Goal: Task Accomplishment & Management: Manage account settings

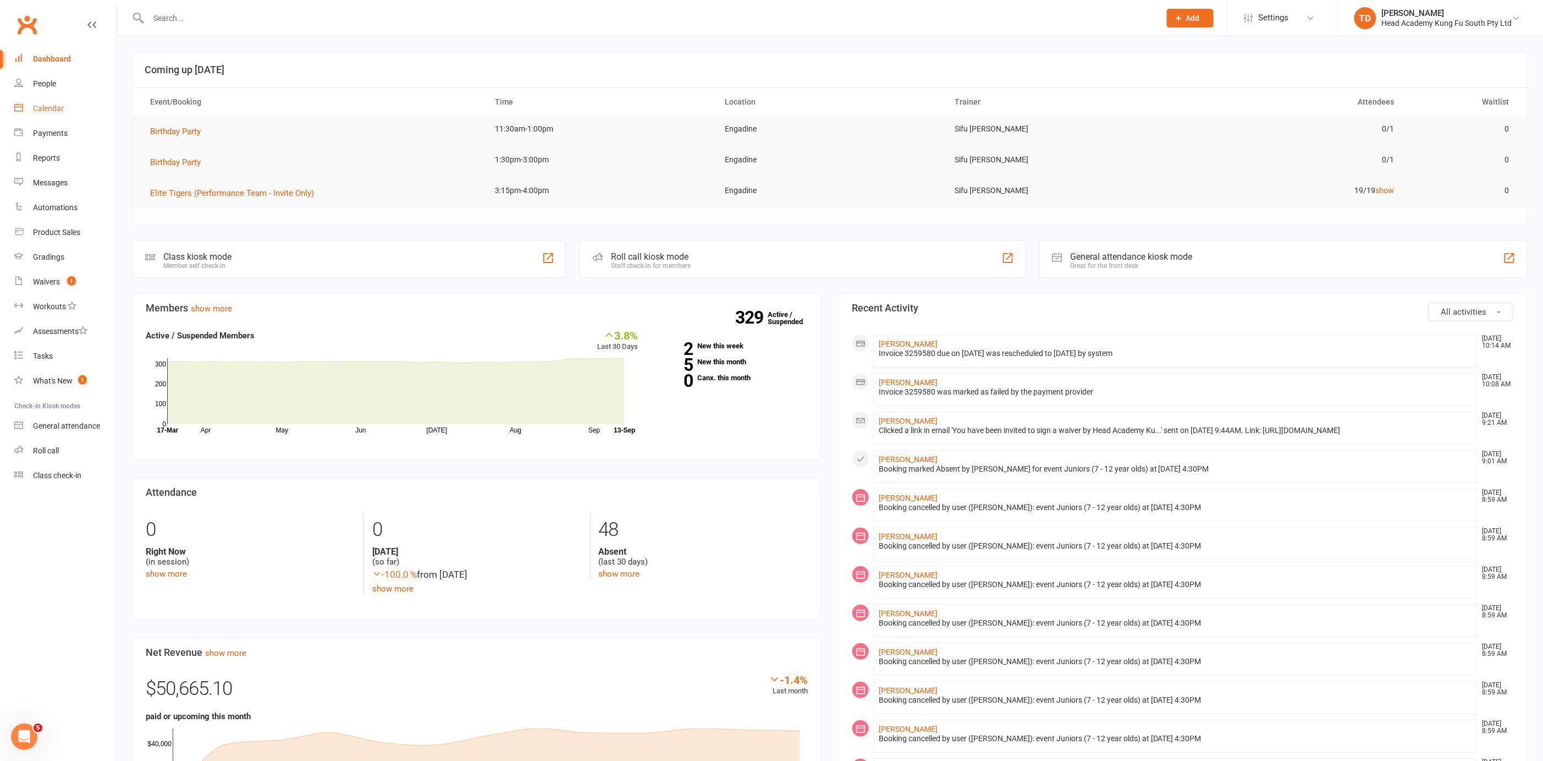
click at [52, 107] on div "Calendar" at bounding box center [48, 108] width 31 height 9
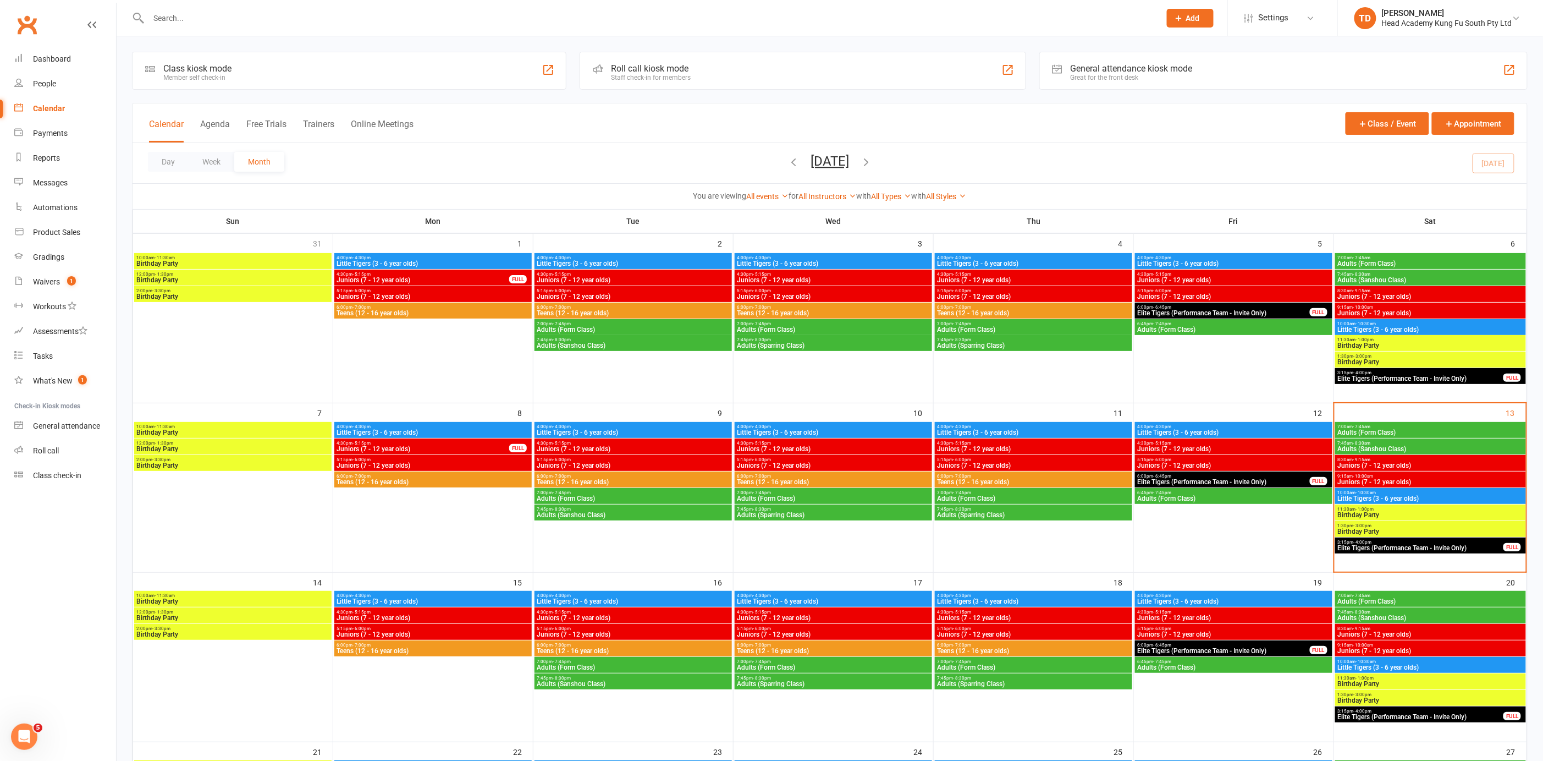
click at [872, 162] on icon "button" at bounding box center [866, 162] width 12 height 12
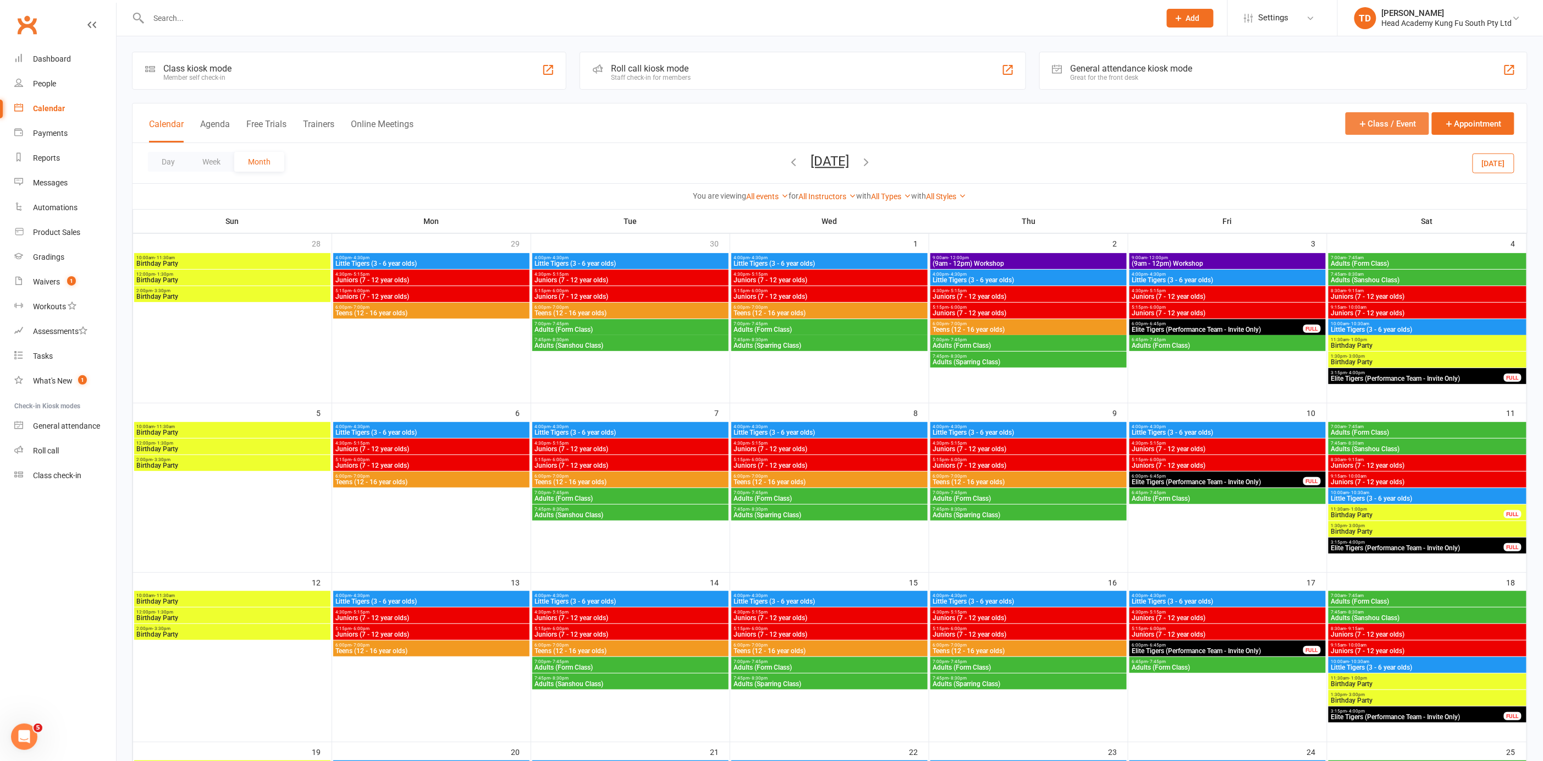
click at [1405, 120] on button "Class / Event" at bounding box center [1388, 123] width 84 height 23
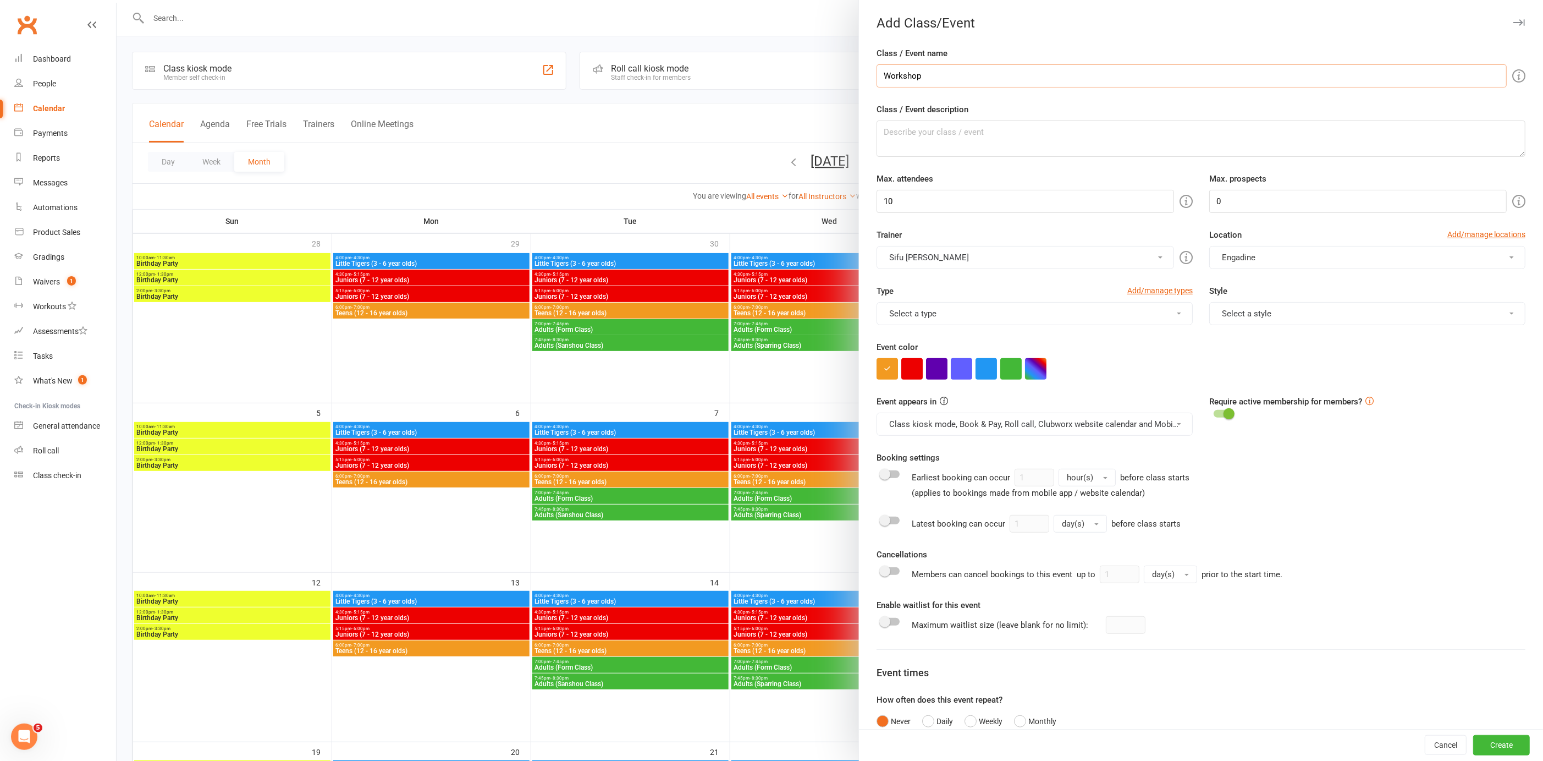
drag, startPoint x: 945, startPoint y: 68, endPoint x: 917, endPoint y: 74, distance: 28.6
click at [917, 74] on input "Workshop" at bounding box center [1192, 75] width 630 height 23
type input "Workshop"
drag, startPoint x: 874, startPoint y: 199, endPoint x: 830, endPoint y: 183, distance: 47.3
click at [117, 0] on new-event-schedule "Add Class/Event Class / Event name Workshop Class / Event description Max. atte…" at bounding box center [117, 0] width 0 height 0
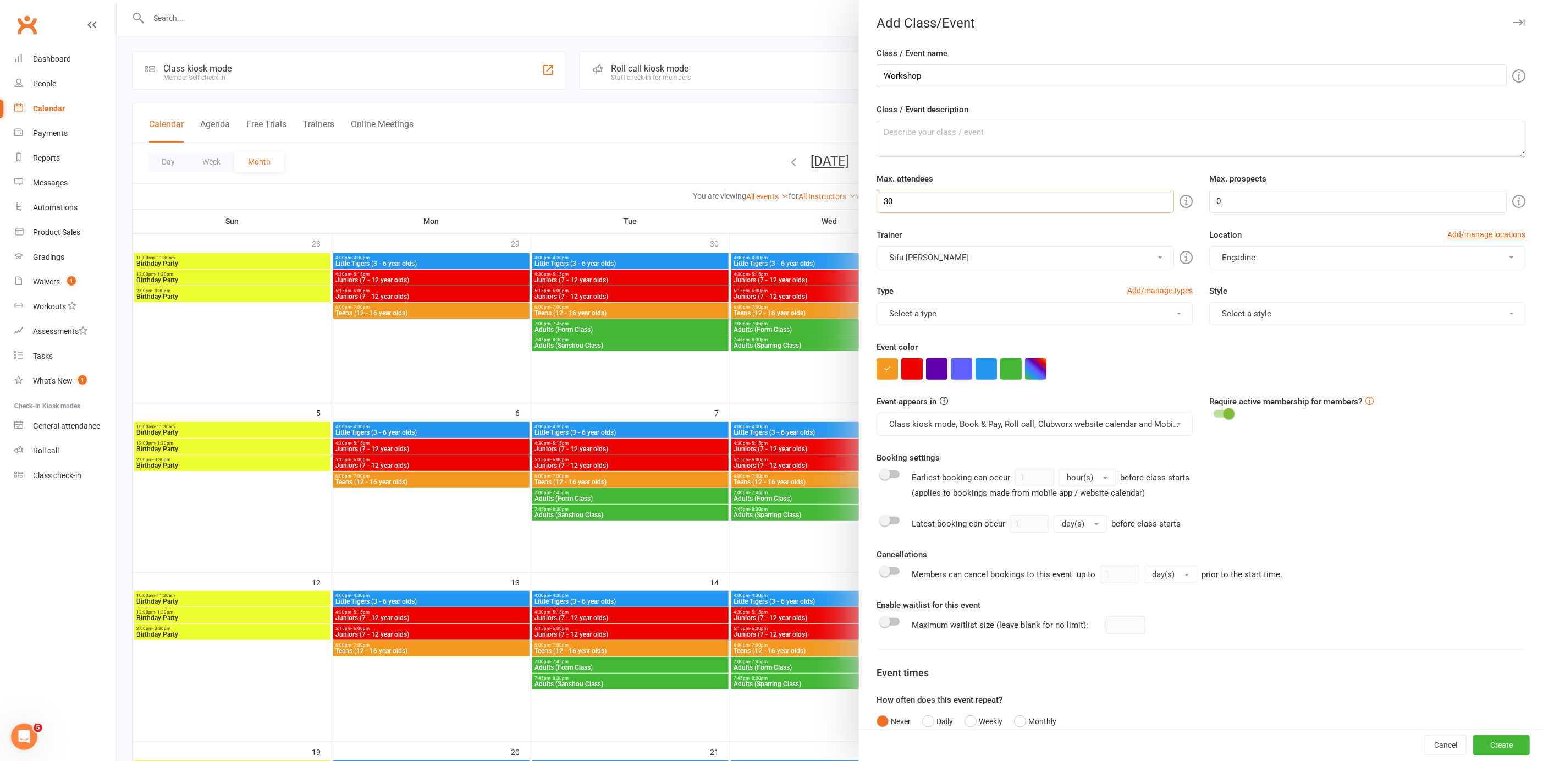
type input "30"
drag, startPoint x: 1229, startPoint y: 200, endPoint x: 1192, endPoint y: 199, distance: 36.3
click at [1201, 199] on div "Max. prospects 0" at bounding box center [1367, 192] width 333 height 41
type input "10"
click at [935, 368] on button "button" at bounding box center [936, 368] width 21 height 21
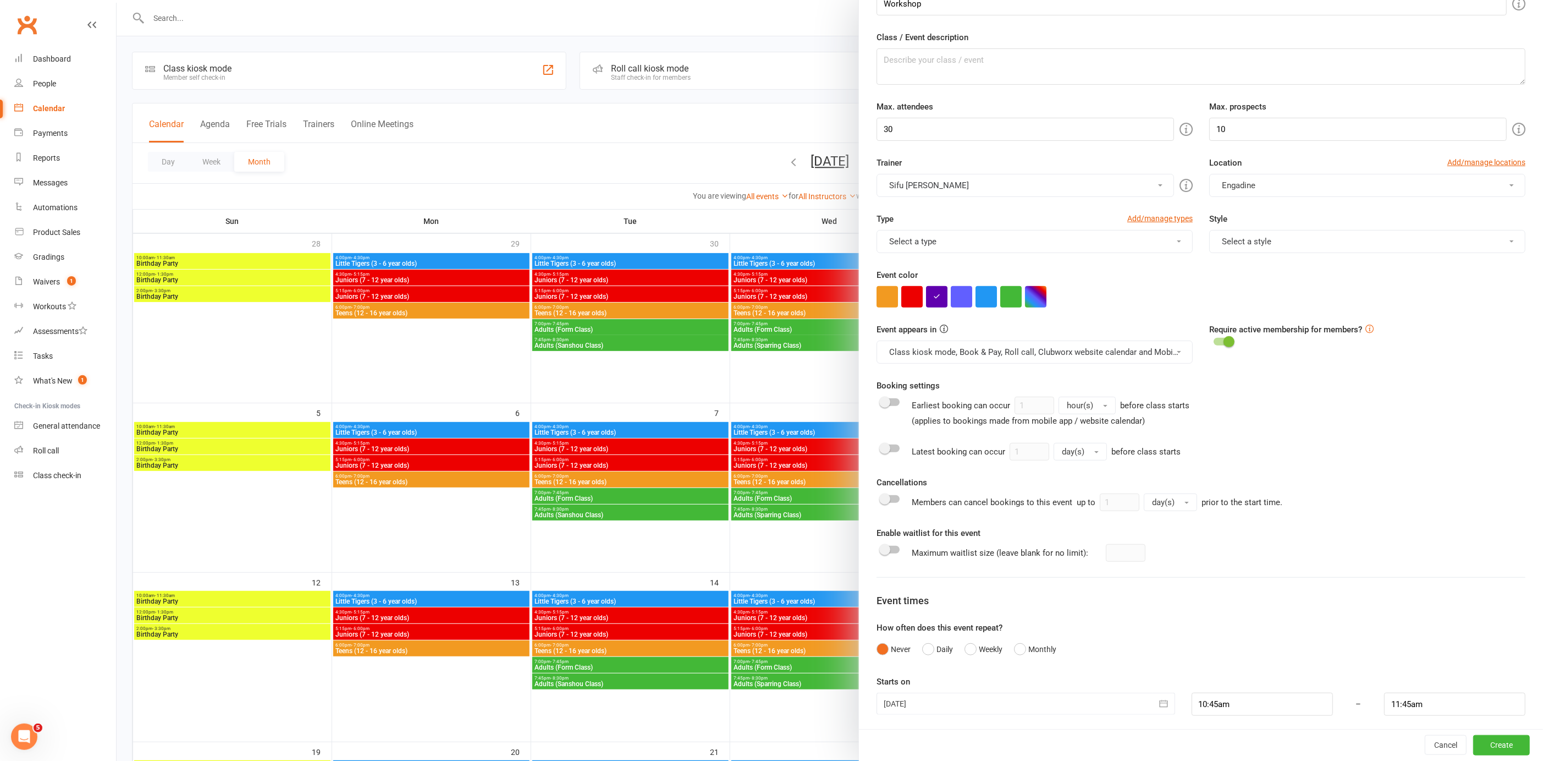
scroll to position [1, 0]
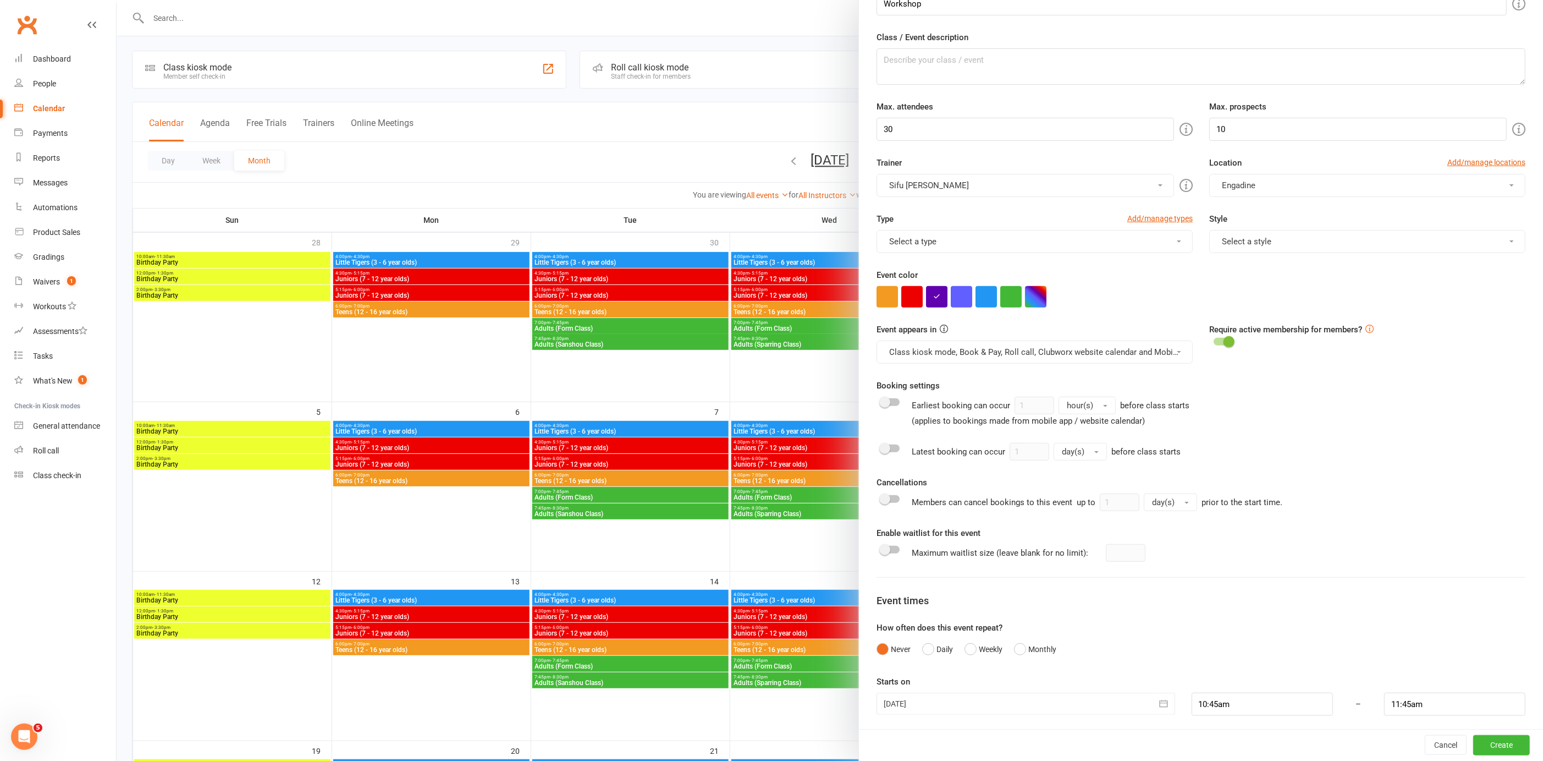
click at [1158, 698] on icon "button" at bounding box center [1163, 703] width 11 height 11
click at [1065, 591] on button "button" at bounding box center [1069, 596] width 24 height 20
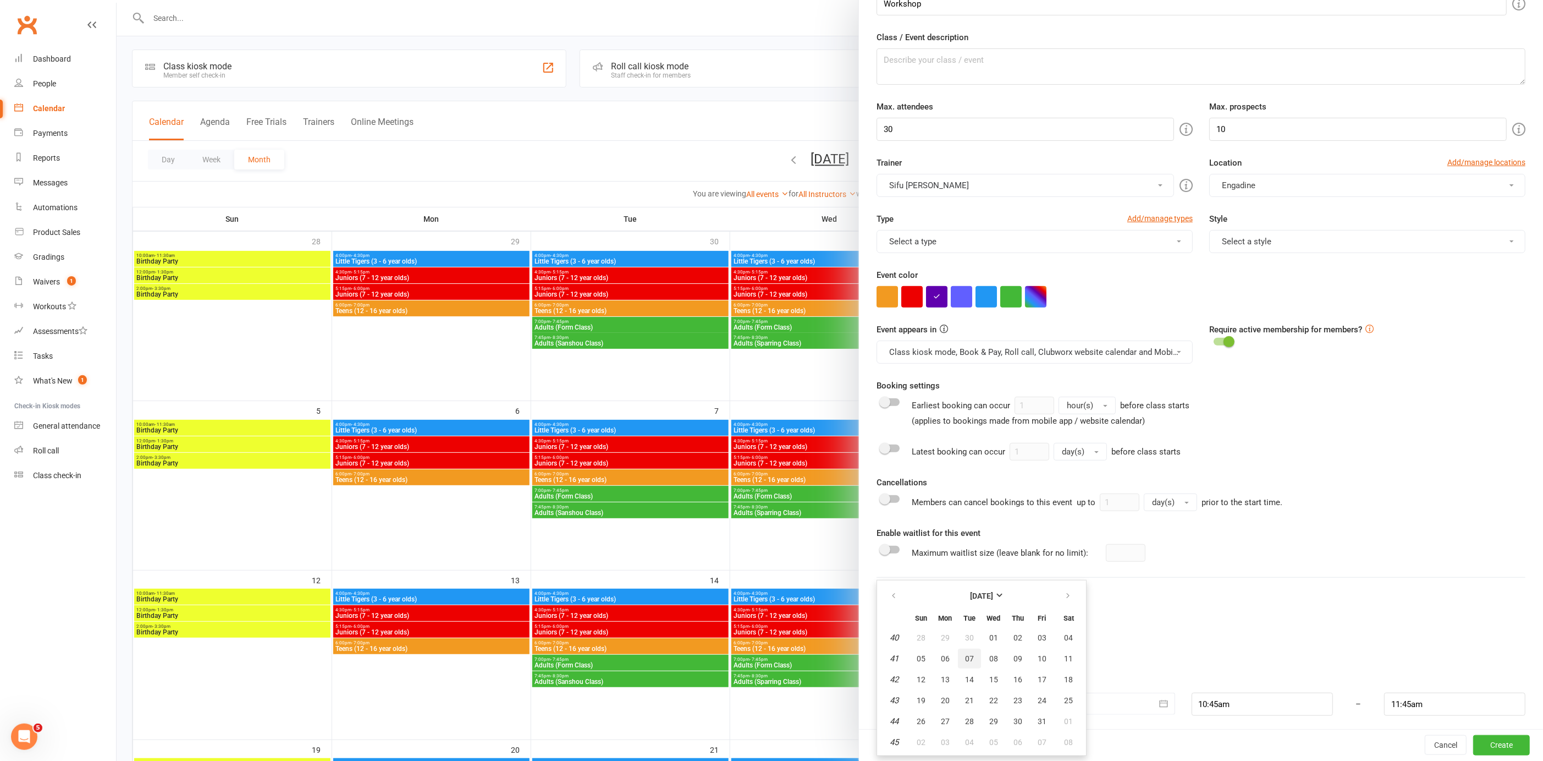
click at [965, 654] on span "07" at bounding box center [969, 658] width 9 height 9
type input "[DATE]"
drag, startPoint x: 1258, startPoint y: 698, endPoint x: 1150, endPoint y: 690, distance: 108.6
click at [1150, 692] on div "[DATE] [DATE] Sun Mon Tue Wed Thu Fri Sat 40 28 29 30 01 02 03 04 41 05 06 07 0…" at bounding box center [1200, 703] width 665 height 23
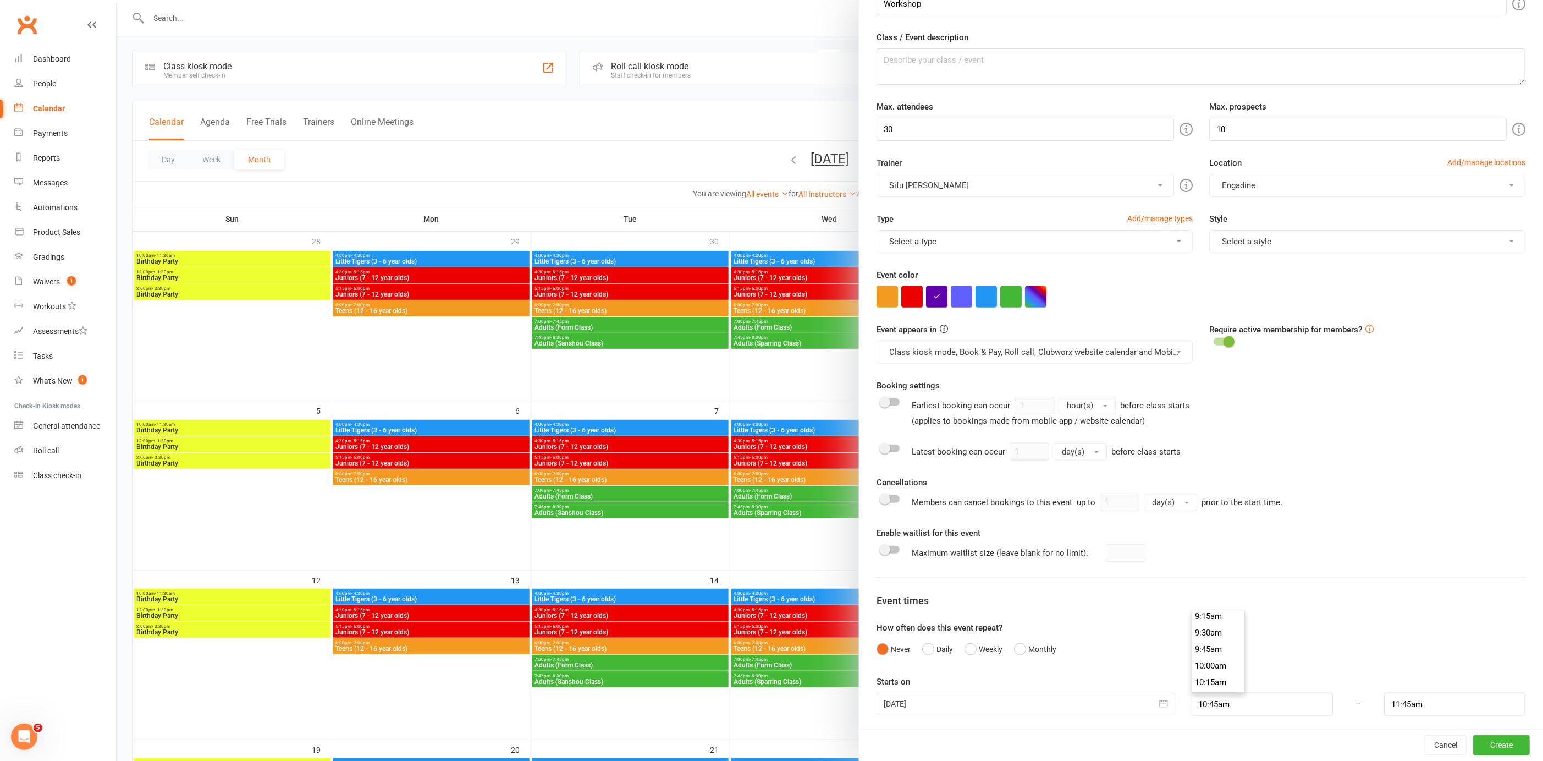
scroll to position [589, 0]
type input "9:00am"
click at [1212, 619] on li "9:00am" at bounding box center [1218, 623] width 53 height 16
click at [1426, 702] on input "10:00am" at bounding box center [1454, 703] width 141 height 23
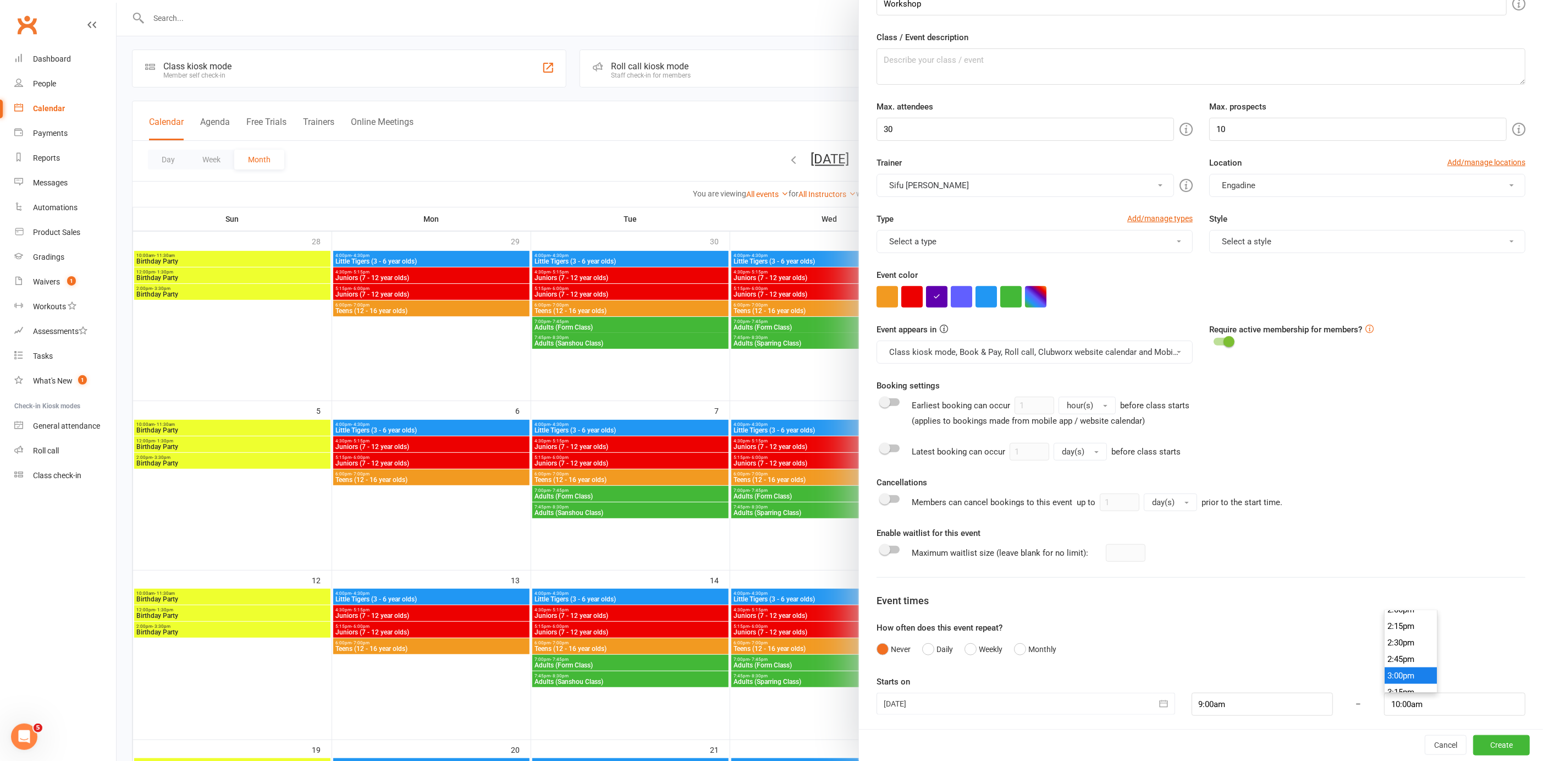
type input "3:00pm"
click at [1393, 674] on li "3:00pm" at bounding box center [1411, 675] width 53 height 16
click at [1482, 748] on button "Create" at bounding box center [1501, 745] width 57 height 20
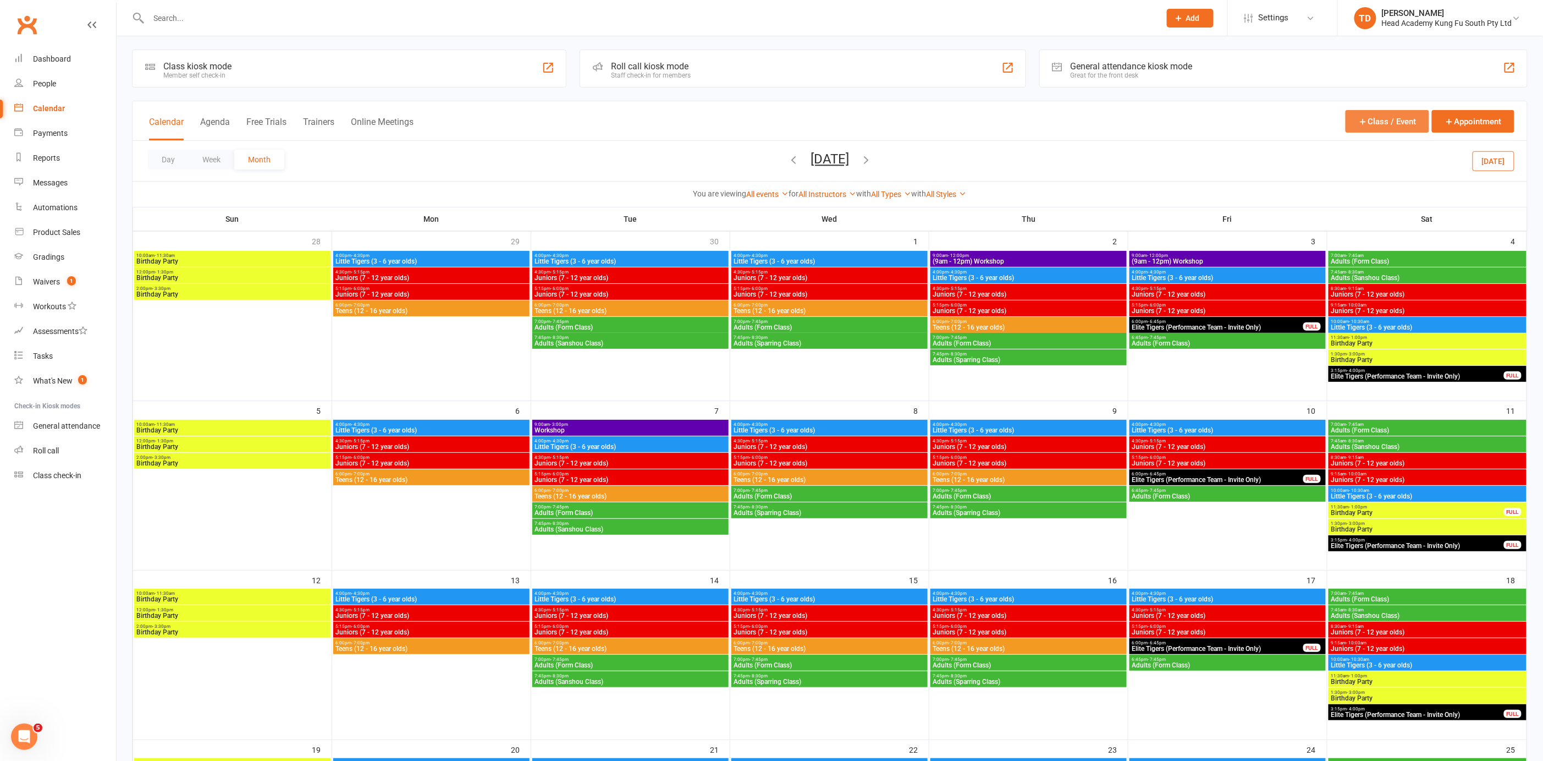
click at [1398, 123] on button "Class / Event" at bounding box center [1388, 121] width 84 height 23
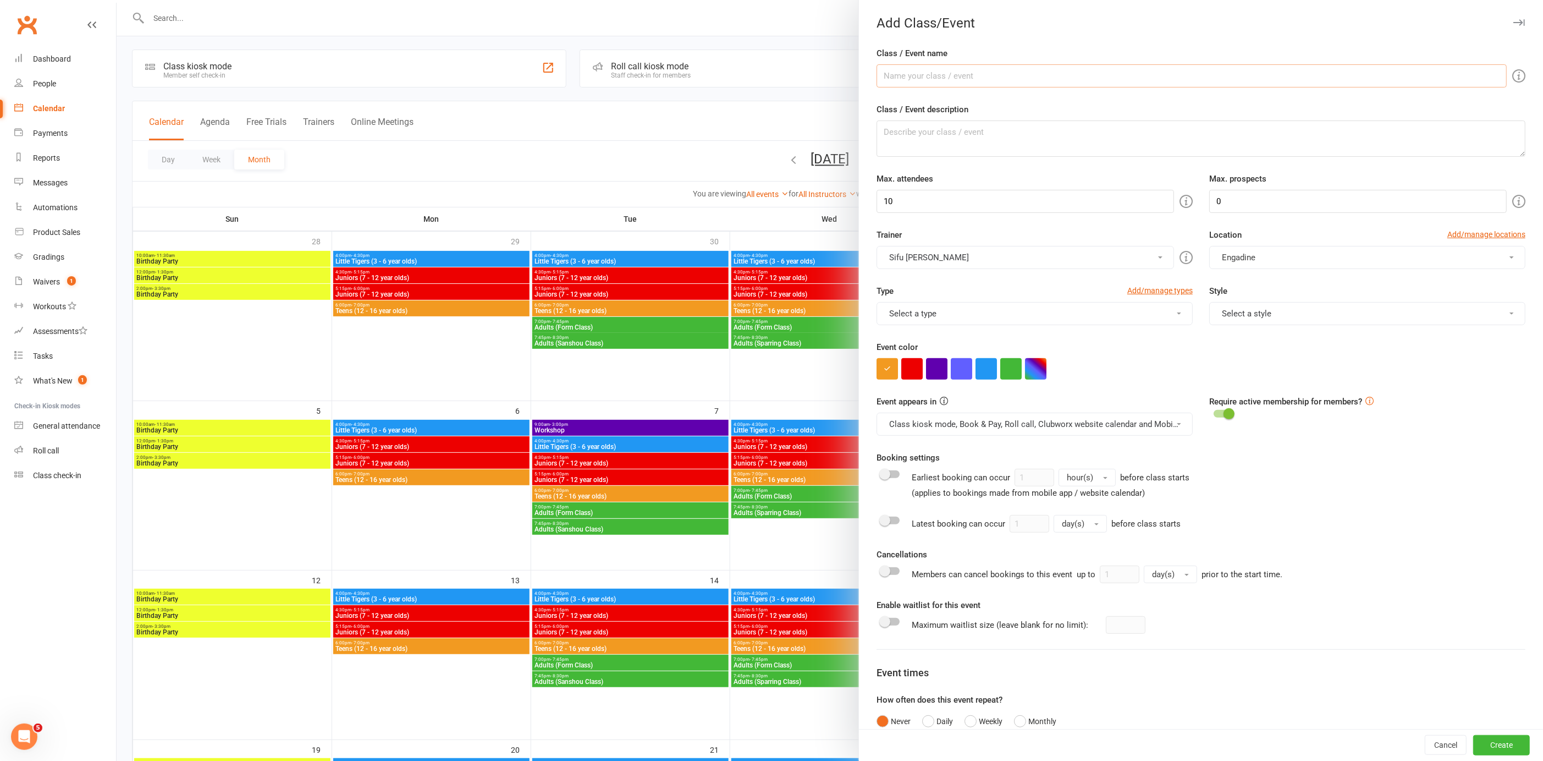
click at [913, 77] on input "Class / Event name" at bounding box center [1192, 75] width 630 height 23
paste input "Workshop"
type input "Workshop"
click at [936, 367] on button "button" at bounding box center [936, 368] width 21 height 21
drag, startPoint x: 908, startPoint y: 195, endPoint x: 860, endPoint y: 188, distance: 49.0
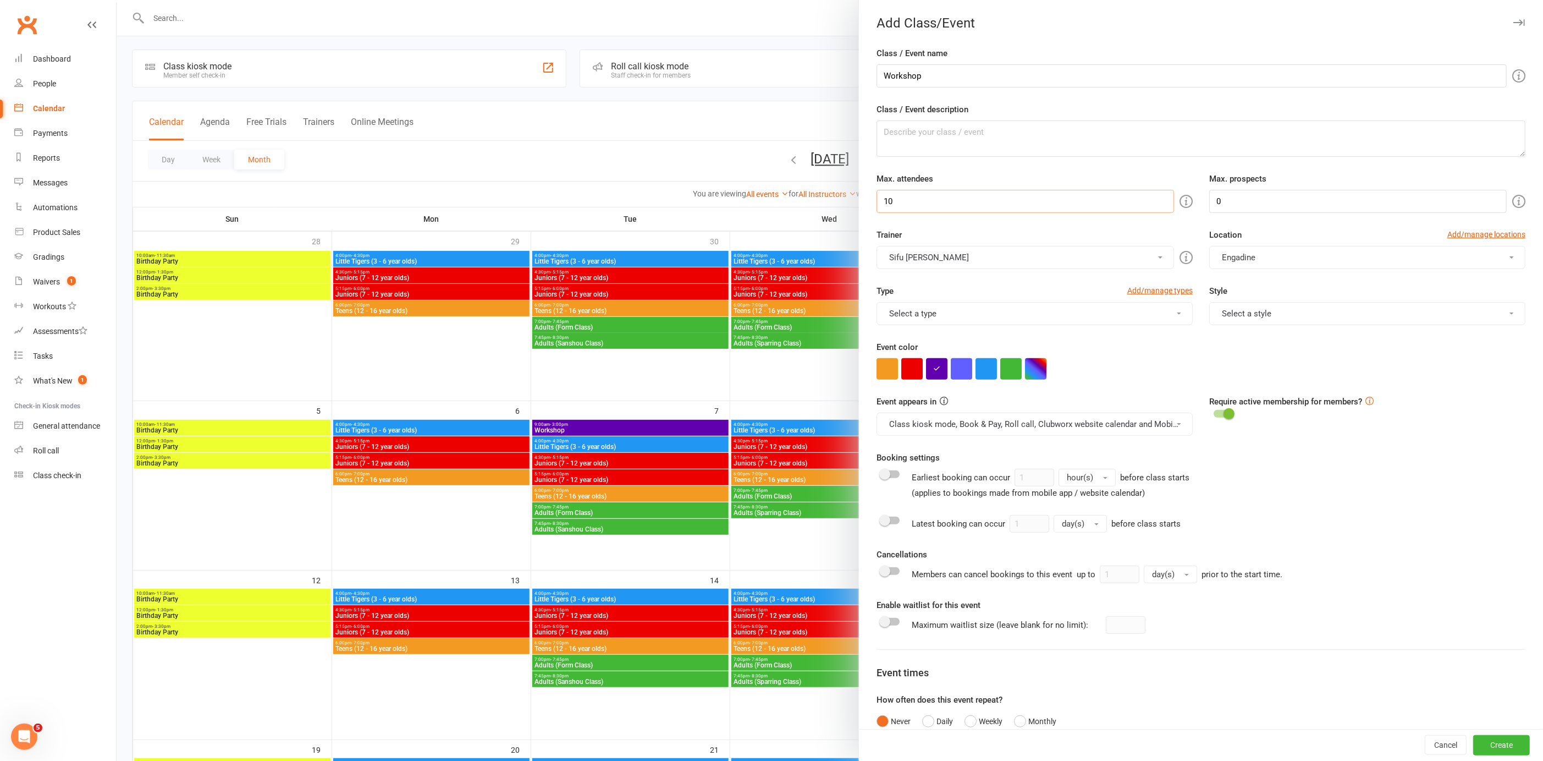
click at [861, 194] on div "Class / Event name Workshop Class / Event description Max. attendees 10 Max. pr…" at bounding box center [1201, 426] width 684 height 758
type input "30"
drag, startPoint x: 1206, startPoint y: 198, endPoint x: 1172, endPoint y: 197, distance: 33.6
click at [1173, 198] on div "Max. attendees 30 Max. prospects 0" at bounding box center [1200, 192] width 665 height 41
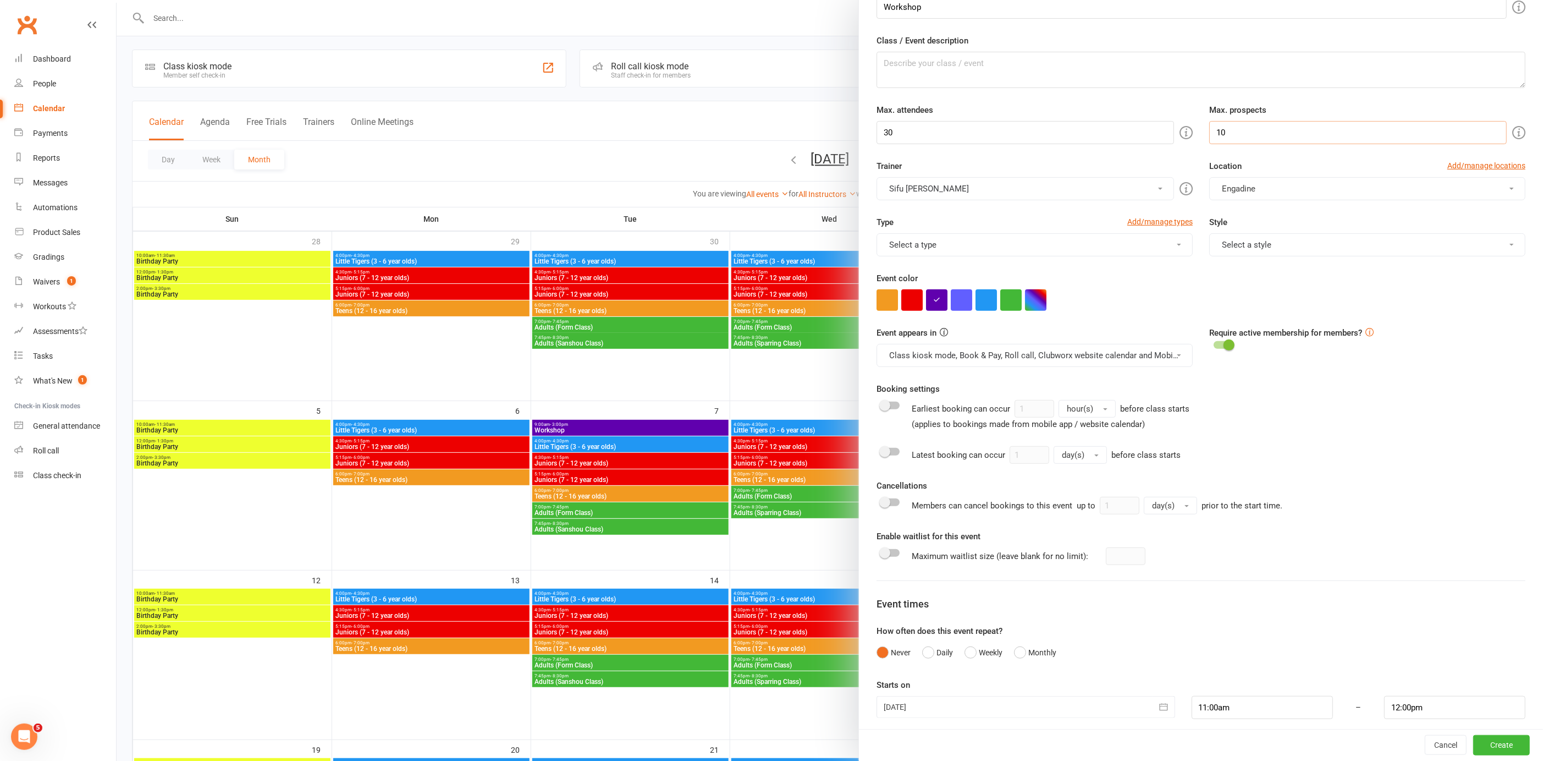
scroll to position [72, 0]
type input "10"
click at [1158, 701] on icon "button" at bounding box center [1163, 703] width 11 height 11
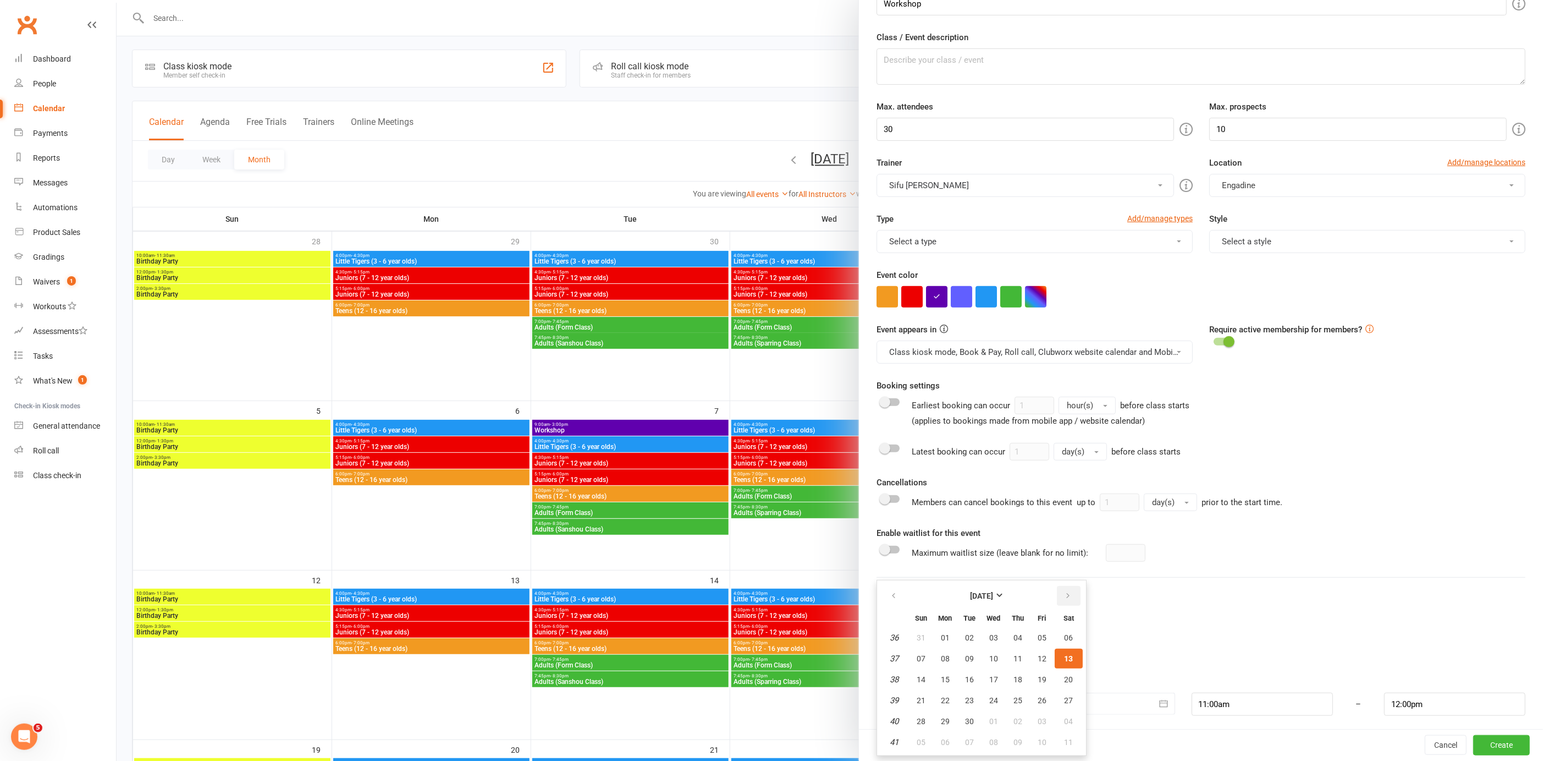
click at [1064, 592] on icon "button" at bounding box center [1068, 595] width 8 height 9
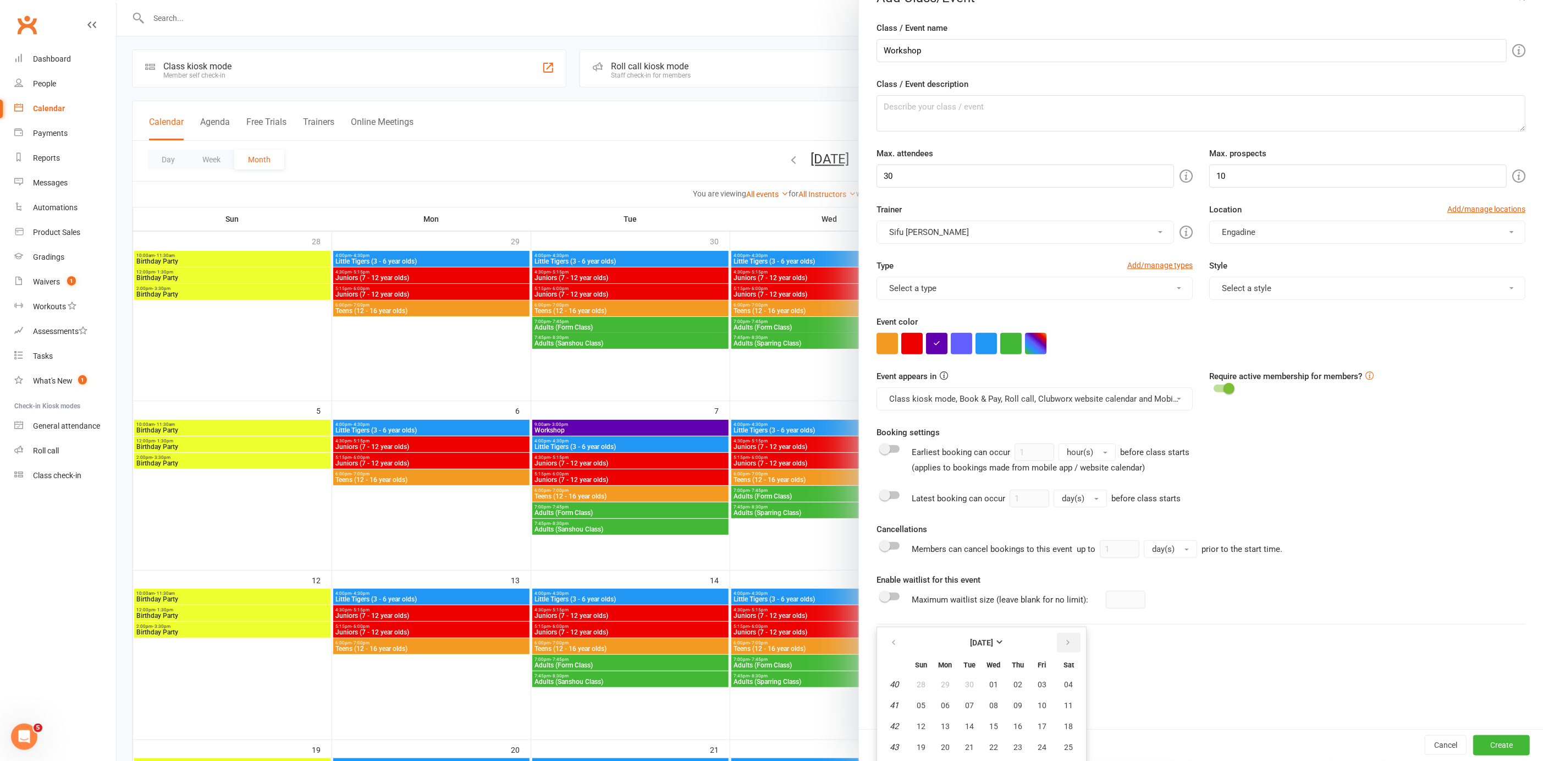
scroll to position [23, 0]
click at [989, 703] on span "08" at bounding box center [993, 707] width 9 height 9
type input "[DATE]"
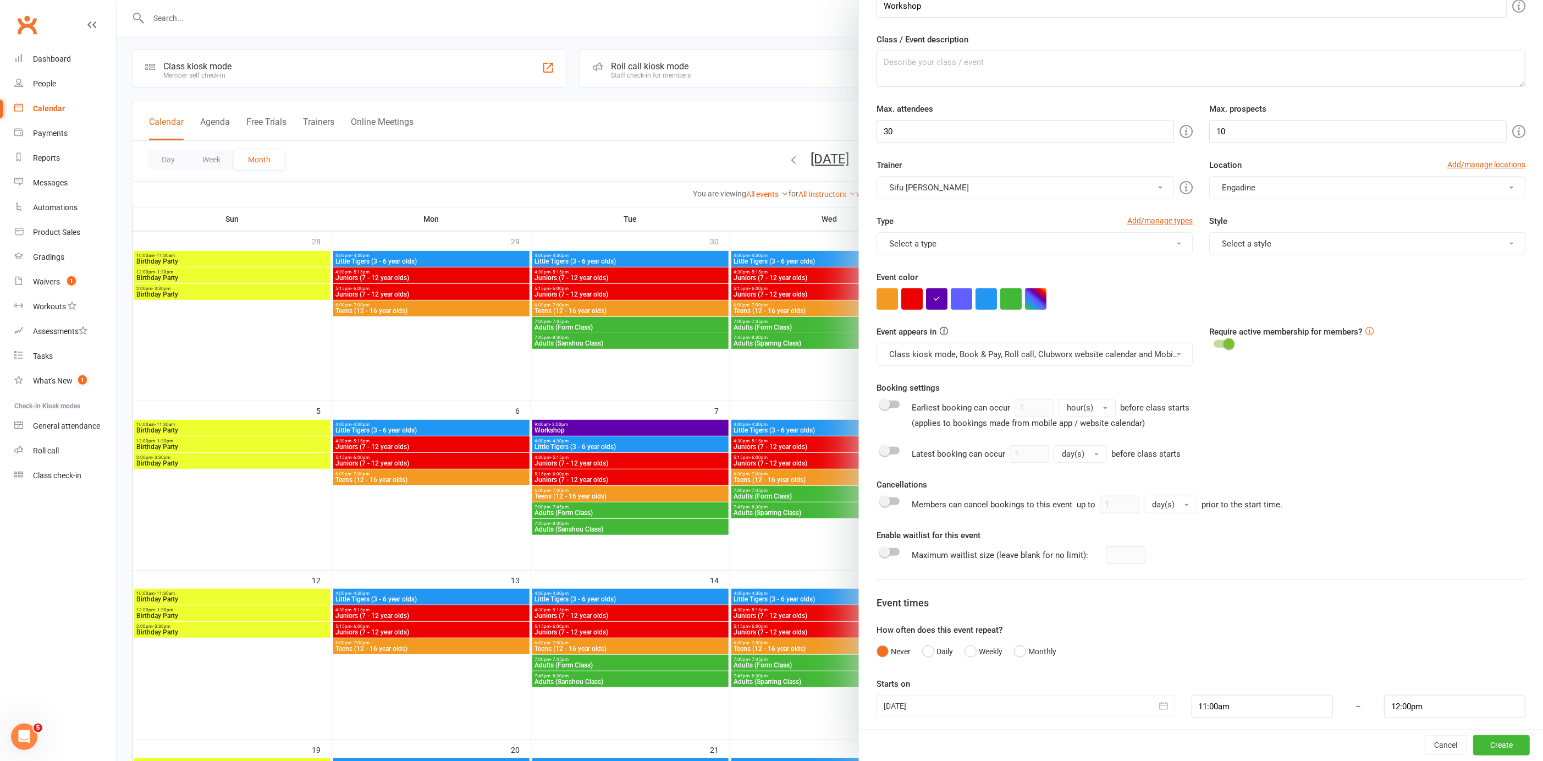
scroll to position [72, 0]
click at [1241, 700] on input "11:00am" at bounding box center [1262, 703] width 141 height 23
type input "9:00am"
drag, startPoint x: 1205, startPoint y: 662, endPoint x: 1211, endPoint y: 665, distance: 7.2
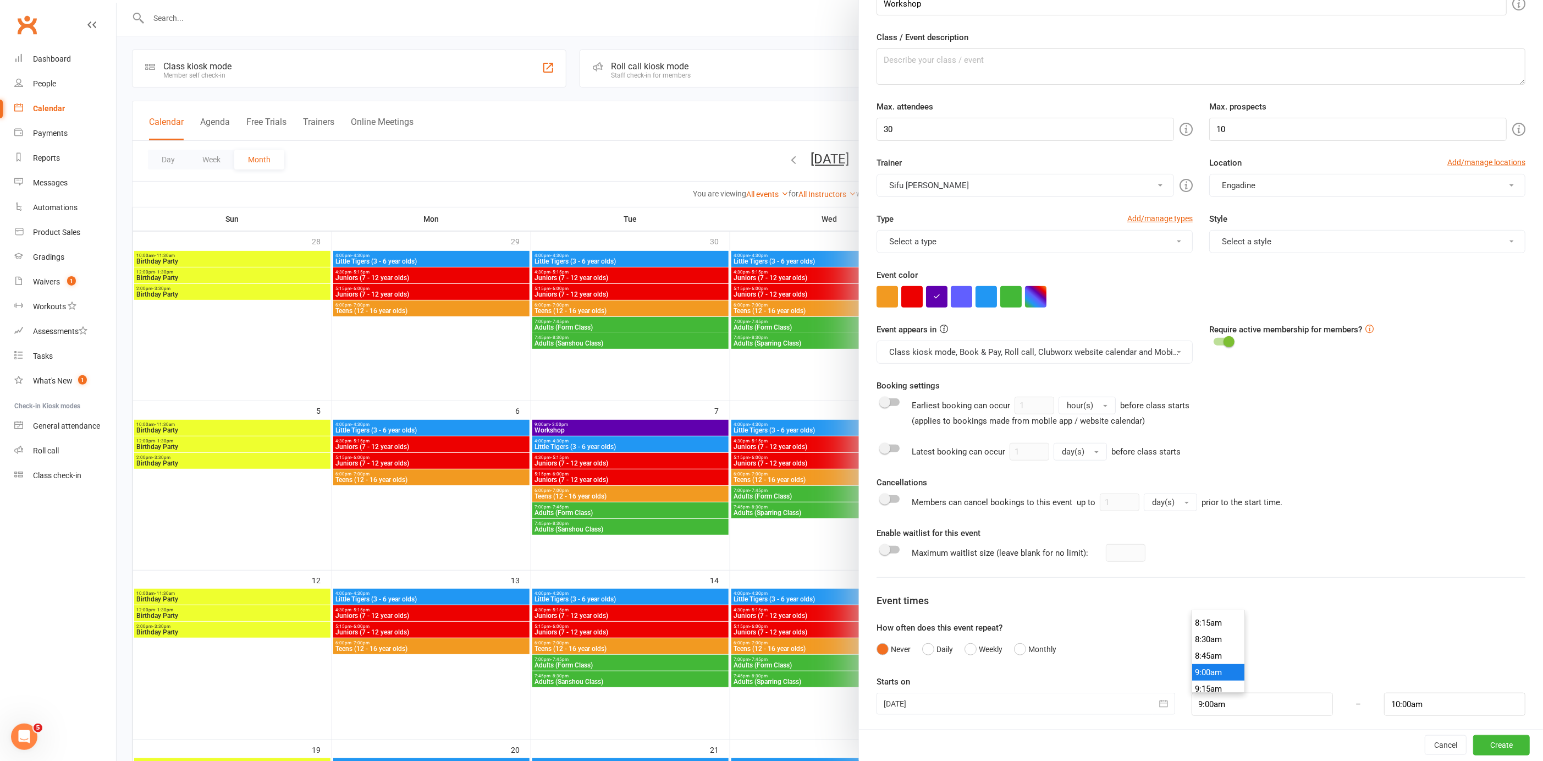
click at [1206, 664] on li "9:00am" at bounding box center [1218, 672] width 53 height 16
click at [1388, 700] on input "10:00am" at bounding box center [1454, 703] width 141 height 23
type input "3:00pm"
click at [1405, 668] on li "3:00pm" at bounding box center [1411, 675] width 53 height 16
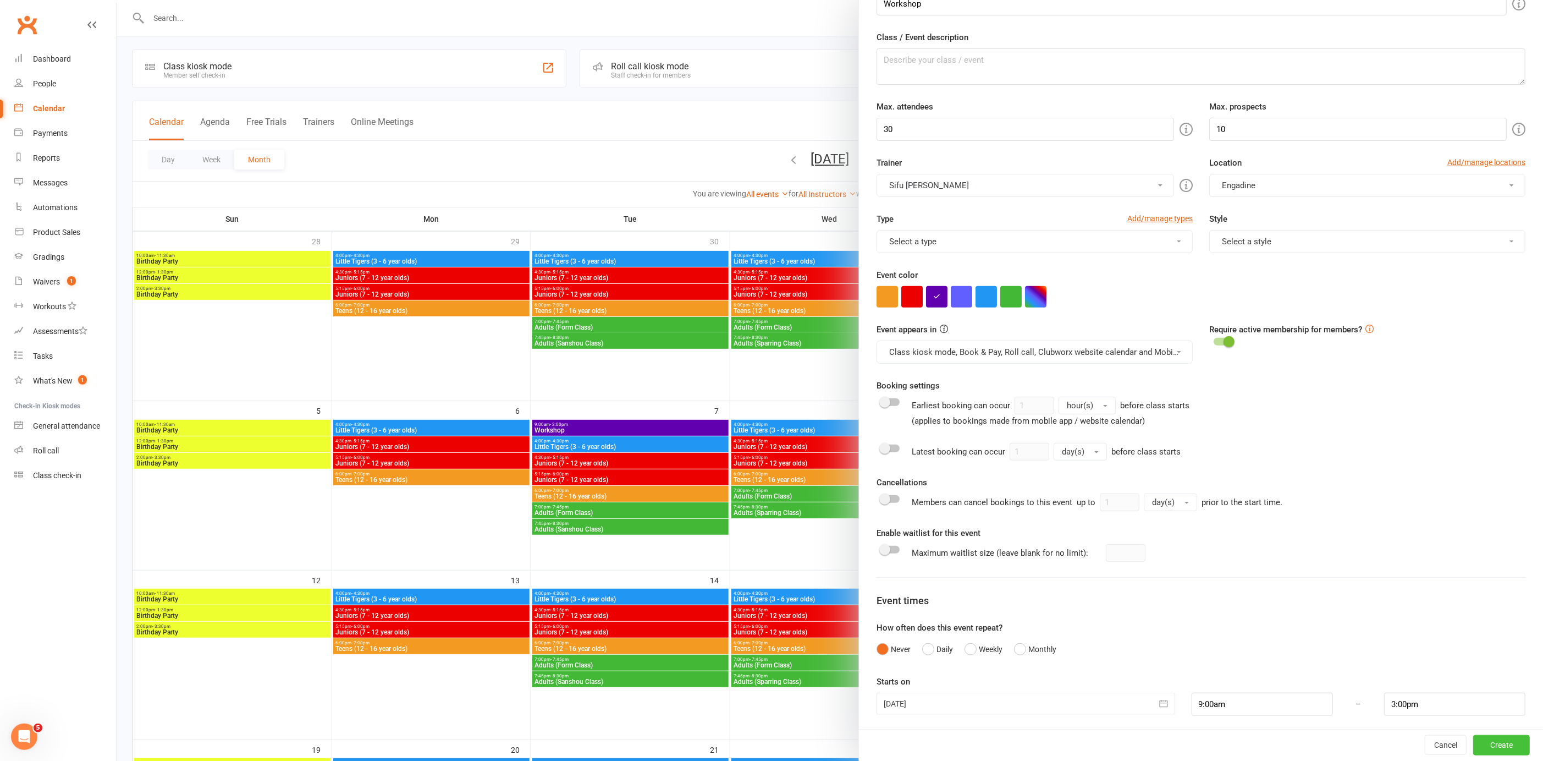
click at [1490, 743] on button "Create" at bounding box center [1501, 745] width 57 height 20
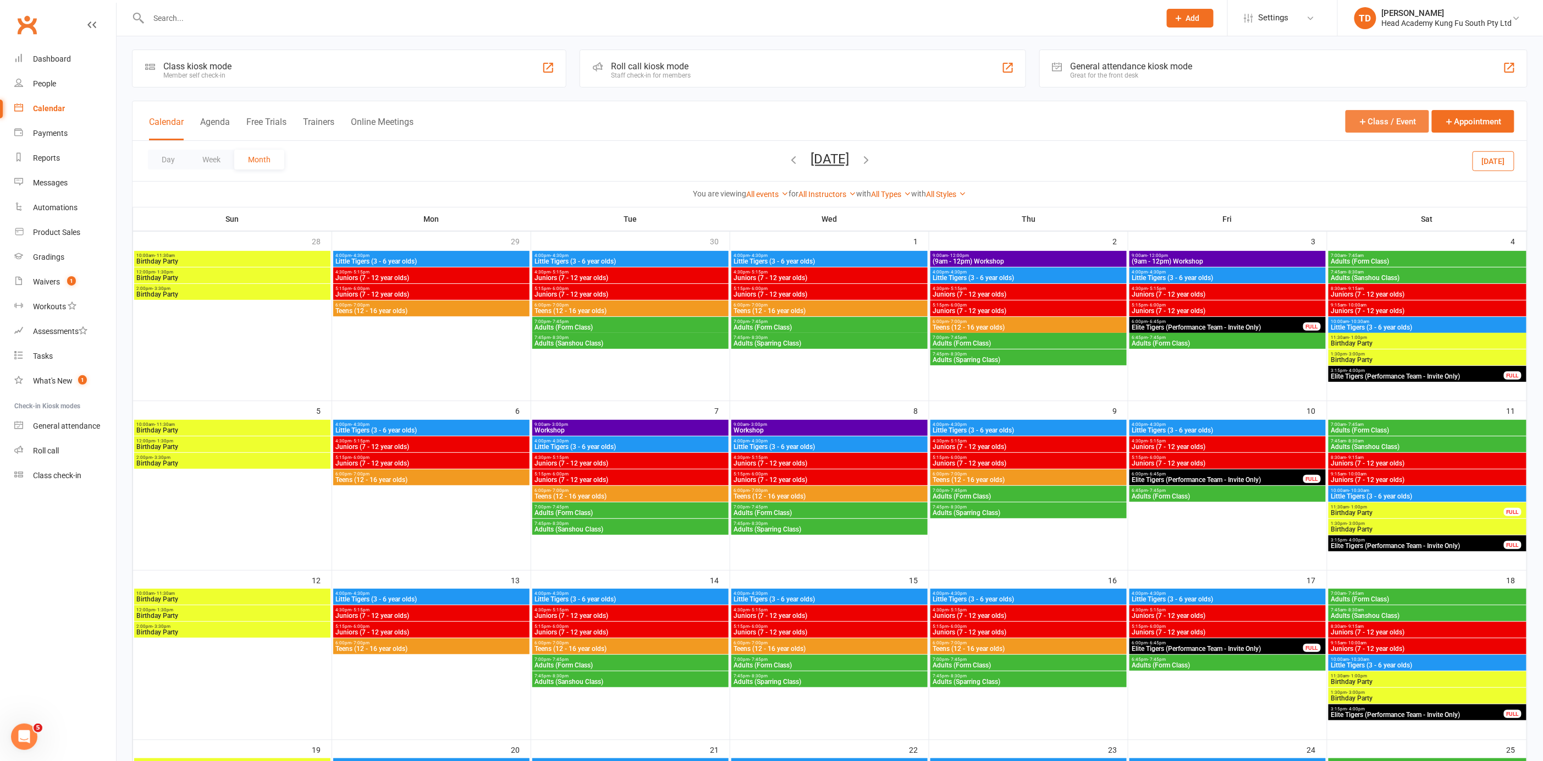
click at [1380, 120] on button "Class / Event" at bounding box center [1388, 121] width 84 height 23
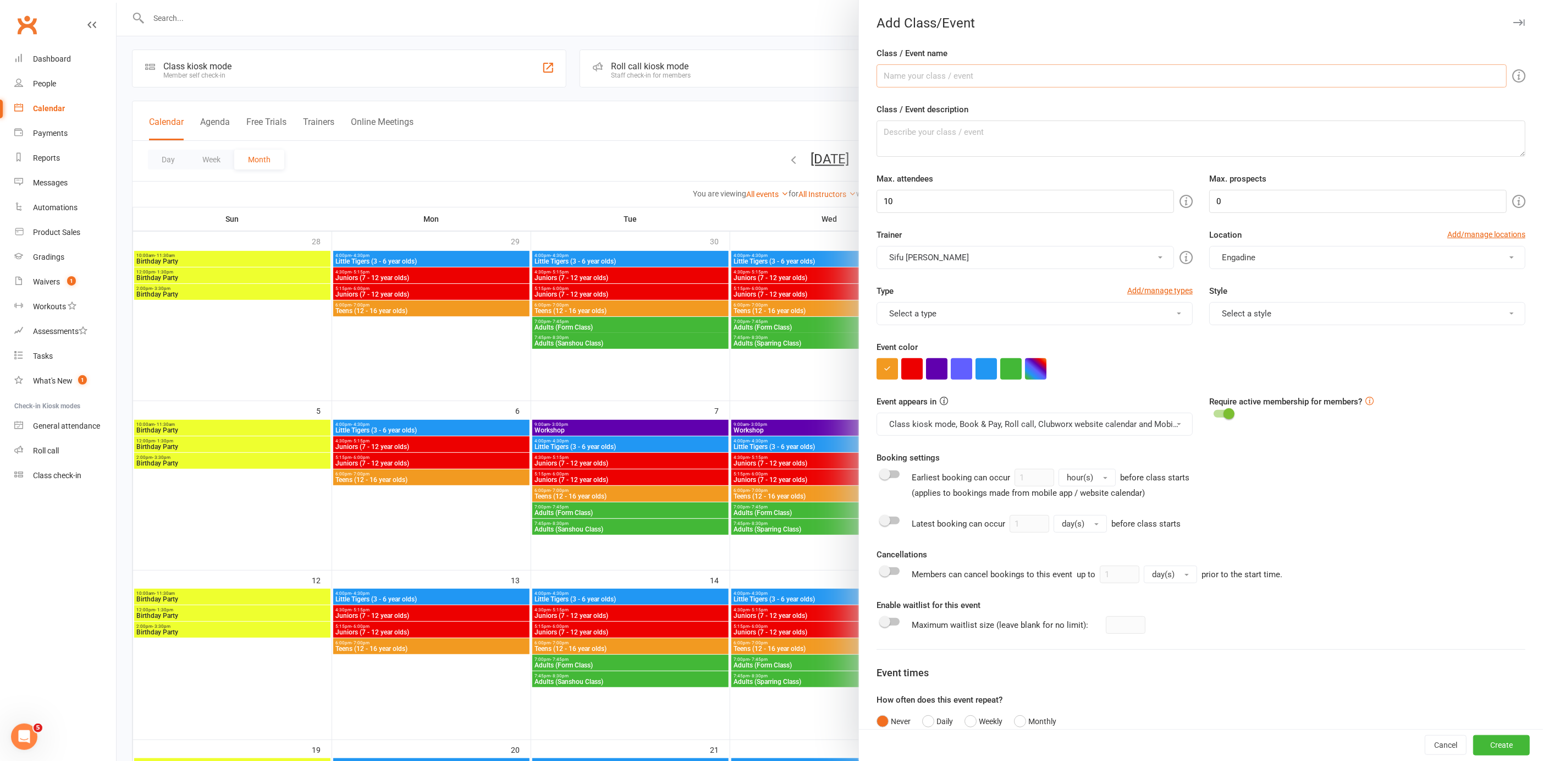
click at [915, 78] on input "Class / Event name" at bounding box center [1192, 75] width 630 height 23
paste input "Workshop"
type input "Workshop"
drag, startPoint x: 900, startPoint y: 195, endPoint x: 860, endPoint y: 195, distance: 40.2
click at [861, 196] on div "Class / Event name Workshop Class / Event description Max. attendees 10 Max. pr…" at bounding box center [1201, 426] width 684 height 758
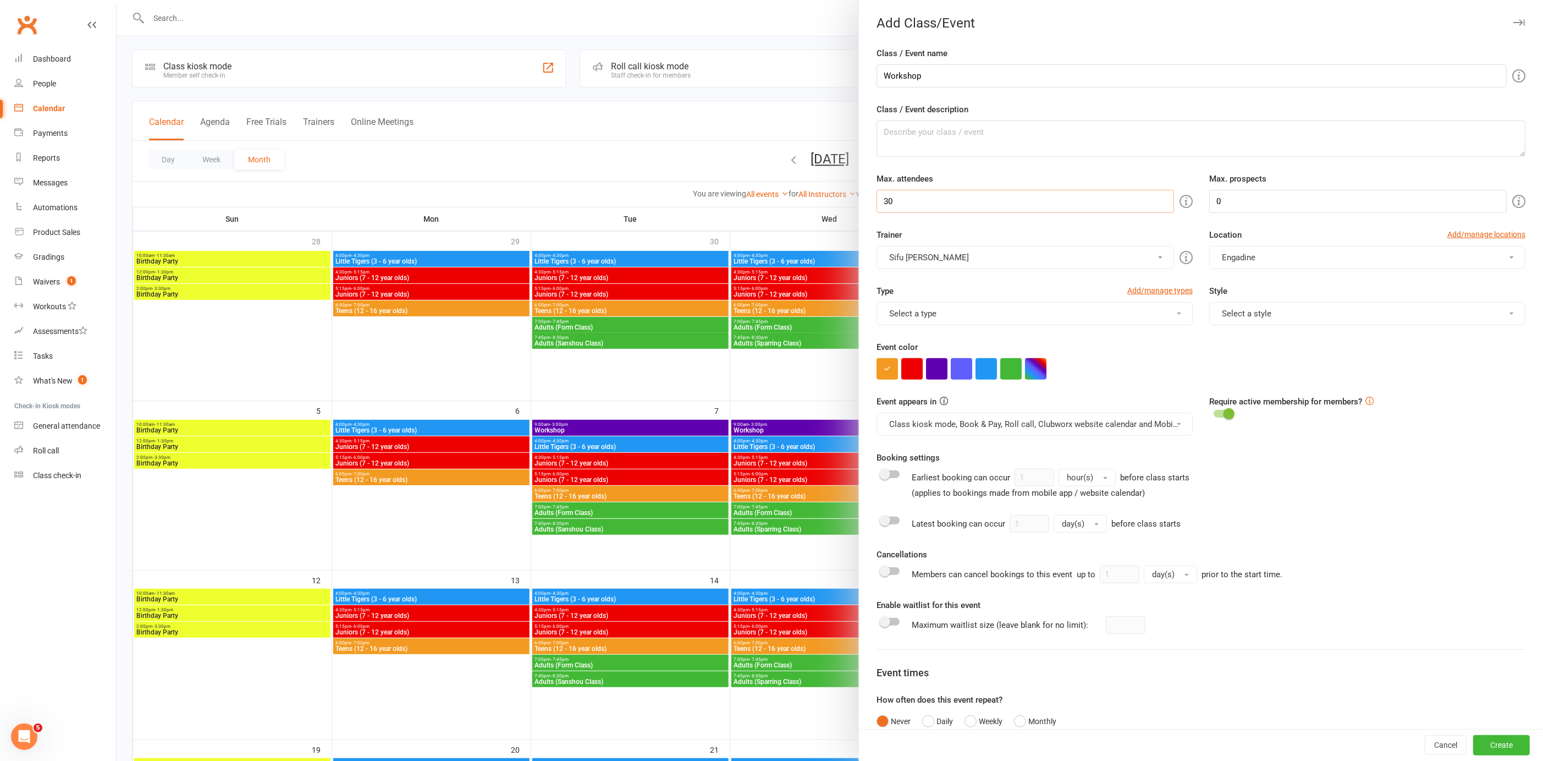
type input "30"
drag, startPoint x: 1208, startPoint y: 203, endPoint x: 1181, endPoint y: 201, distance: 26.5
click at [1181, 201] on div "Max. attendees 30 Max. prospects 0" at bounding box center [1200, 192] width 665 height 41
type input "10"
click at [933, 365] on button "button" at bounding box center [936, 368] width 21 height 21
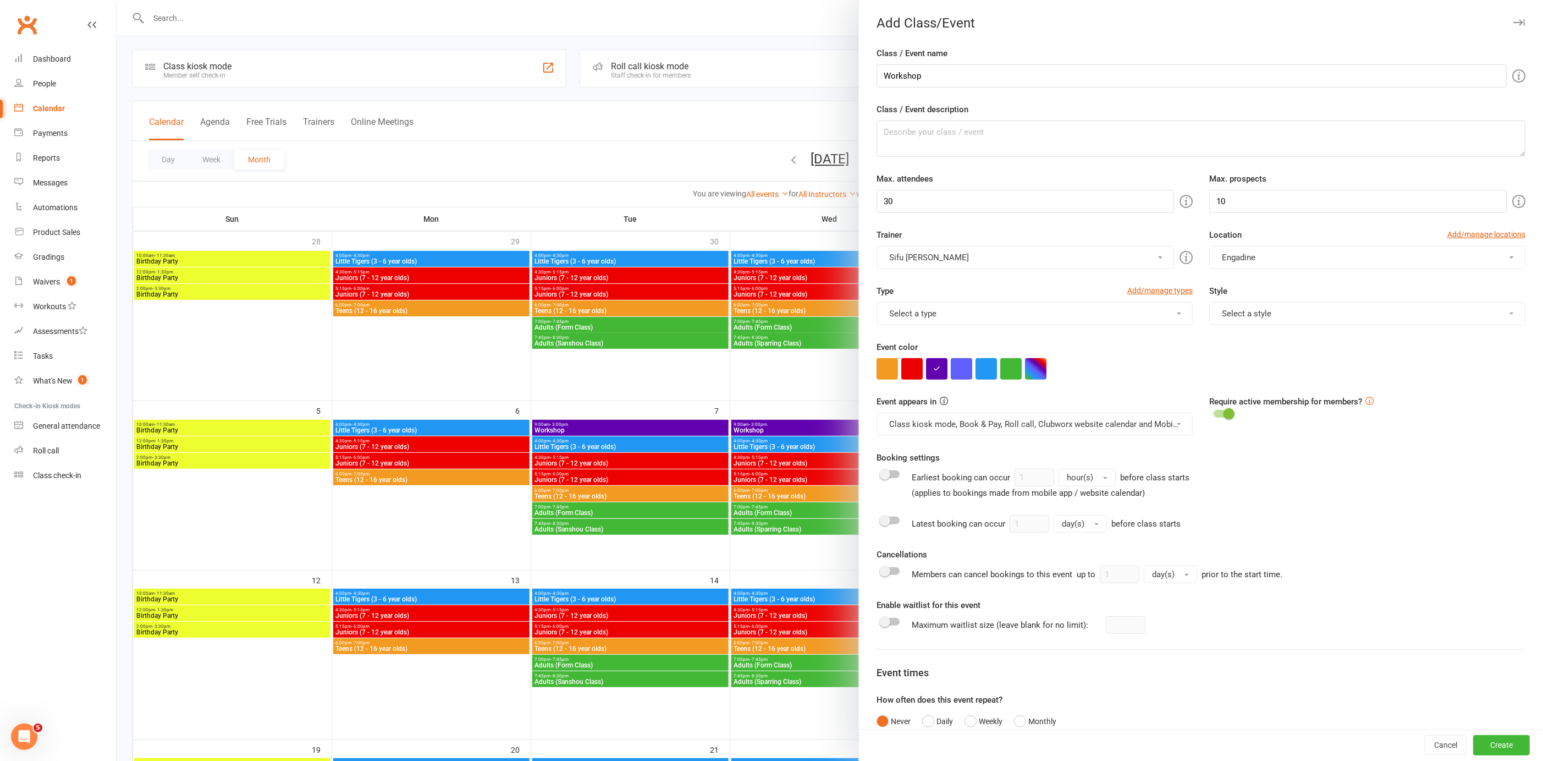
scroll to position [72, 0]
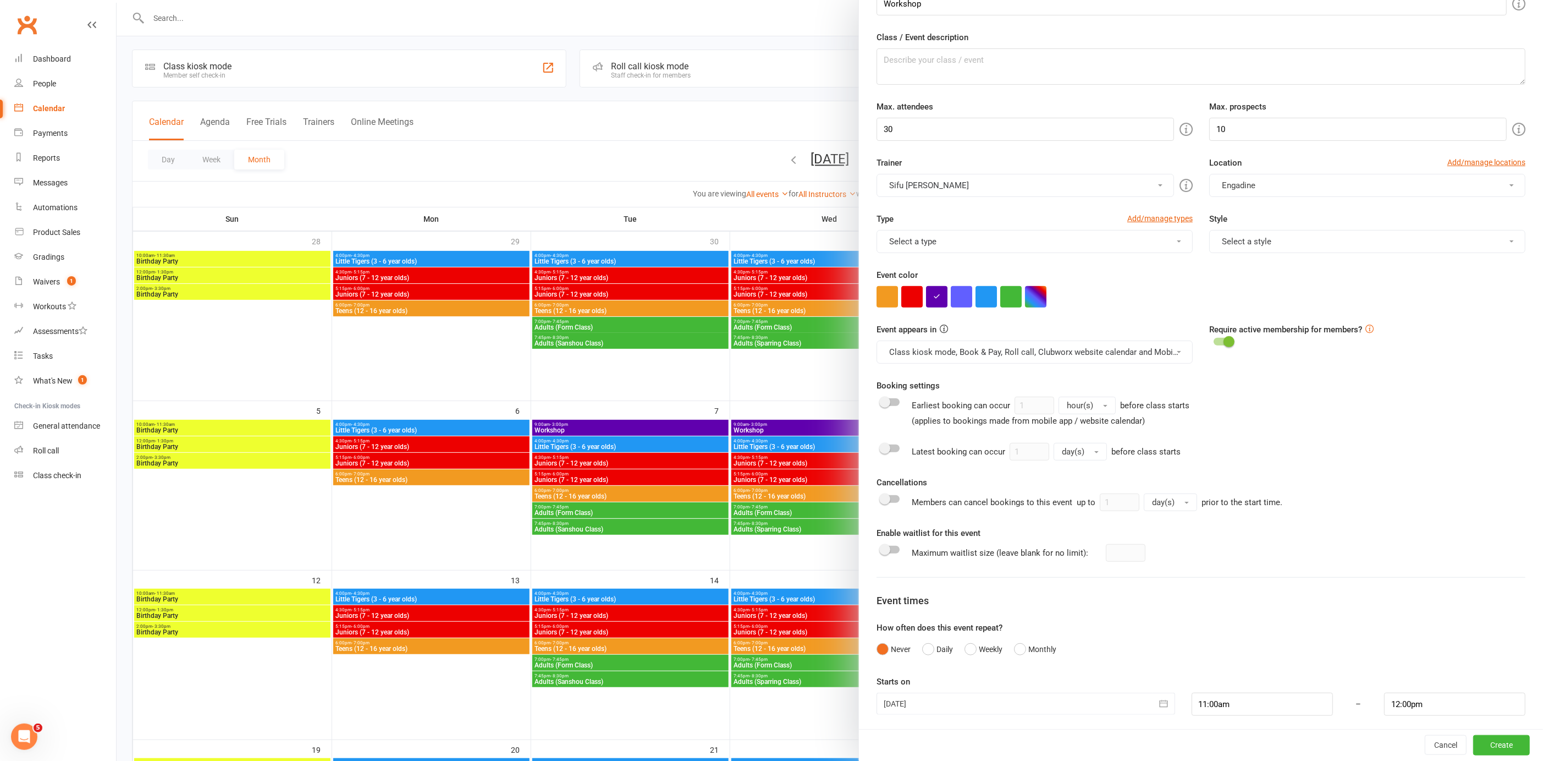
click at [1158, 700] on icon "button" at bounding box center [1163, 703] width 11 height 11
click at [1064, 592] on icon "button" at bounding box center [1068, 595] width 8 height 9
click at [1014, 654] on span "09" at bounding box center [1018, 658] width 9 height 9
type input "[DATE]"
click at [1273, 704] on input "11:00am" at bounding box center [1262, 703] width 141 height 23
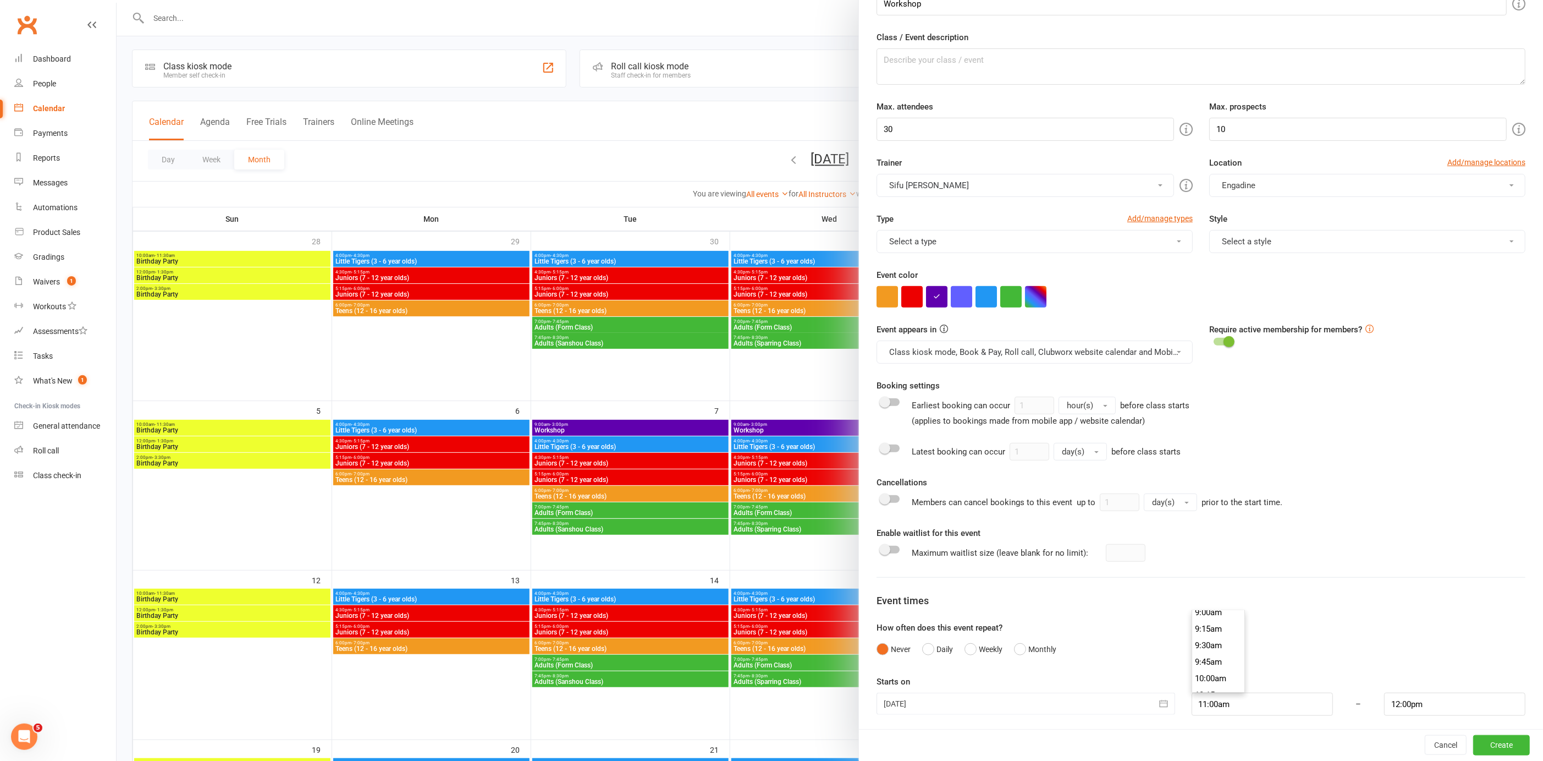
scroll to position [576, 0]
type input "9:00am"
click at [1192, 628] on li "9:00am" at bounding box center [1218, 636] width 53 height 16
click at [1432, 712] on div "Class / Event name Workshop Class / Event description Max. attendees 30 Max. pr…" at bounding box center [1201, 354] width 684 height 758
click at [1431, 702] on input "10:00am" at bounding box center [1454, 703] width 141 height 23
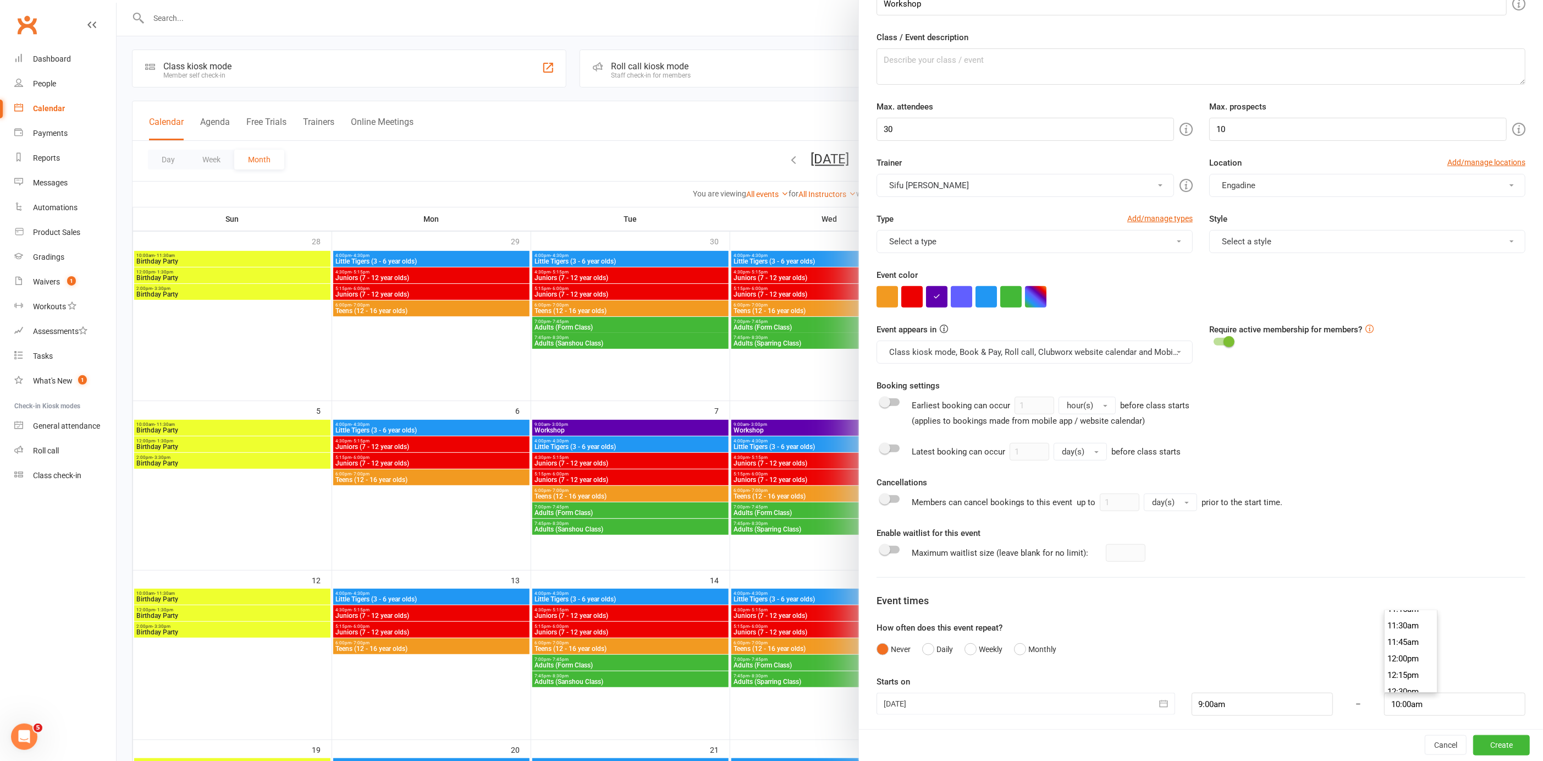
scroll to position [759, 0]
type input "12:00pm"
click at [1406, 653] on li "12:00pm" at bounding box center [1411, 651] width 53 height 16
click at [1486, 749] on button "Create" at bounding box center [1501, 745] width 57 height 20
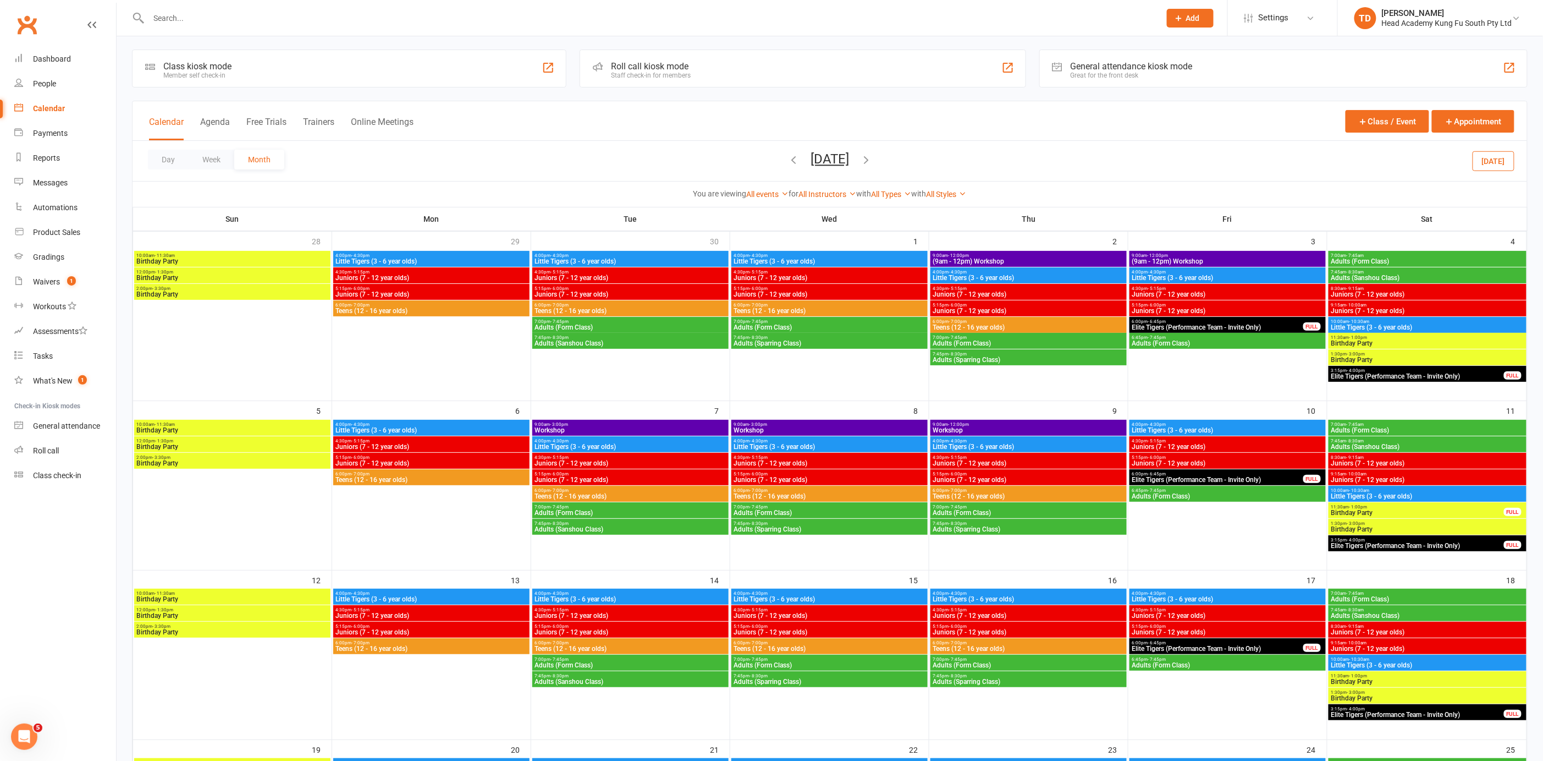
click at [661, 425] on span "9:00am - 3:00pm" at bounding box center [631, 424] width 192 height 5
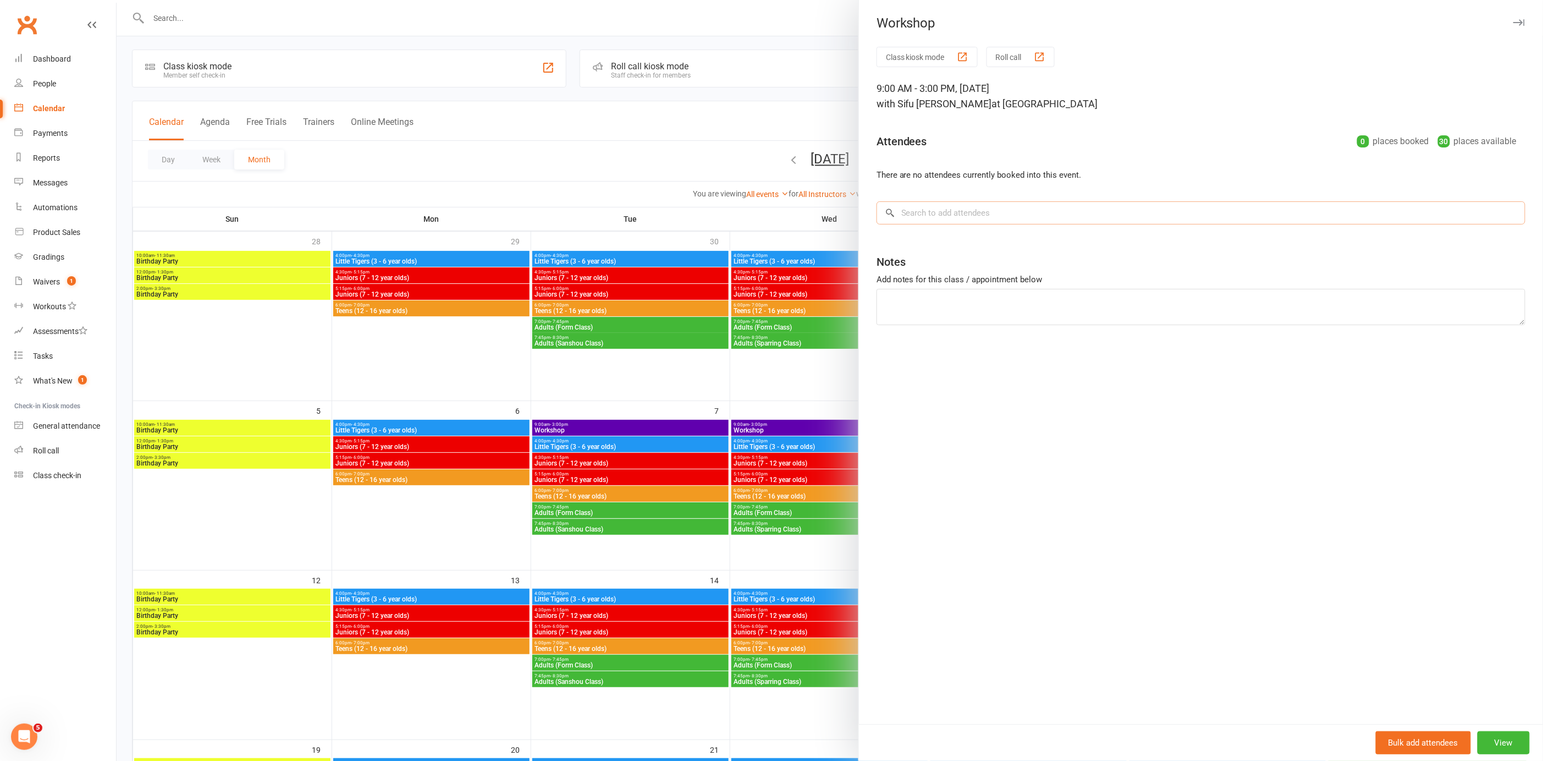
click at [955, 214] on input "search" at bounding box center [1201, 212] width 649 height 23
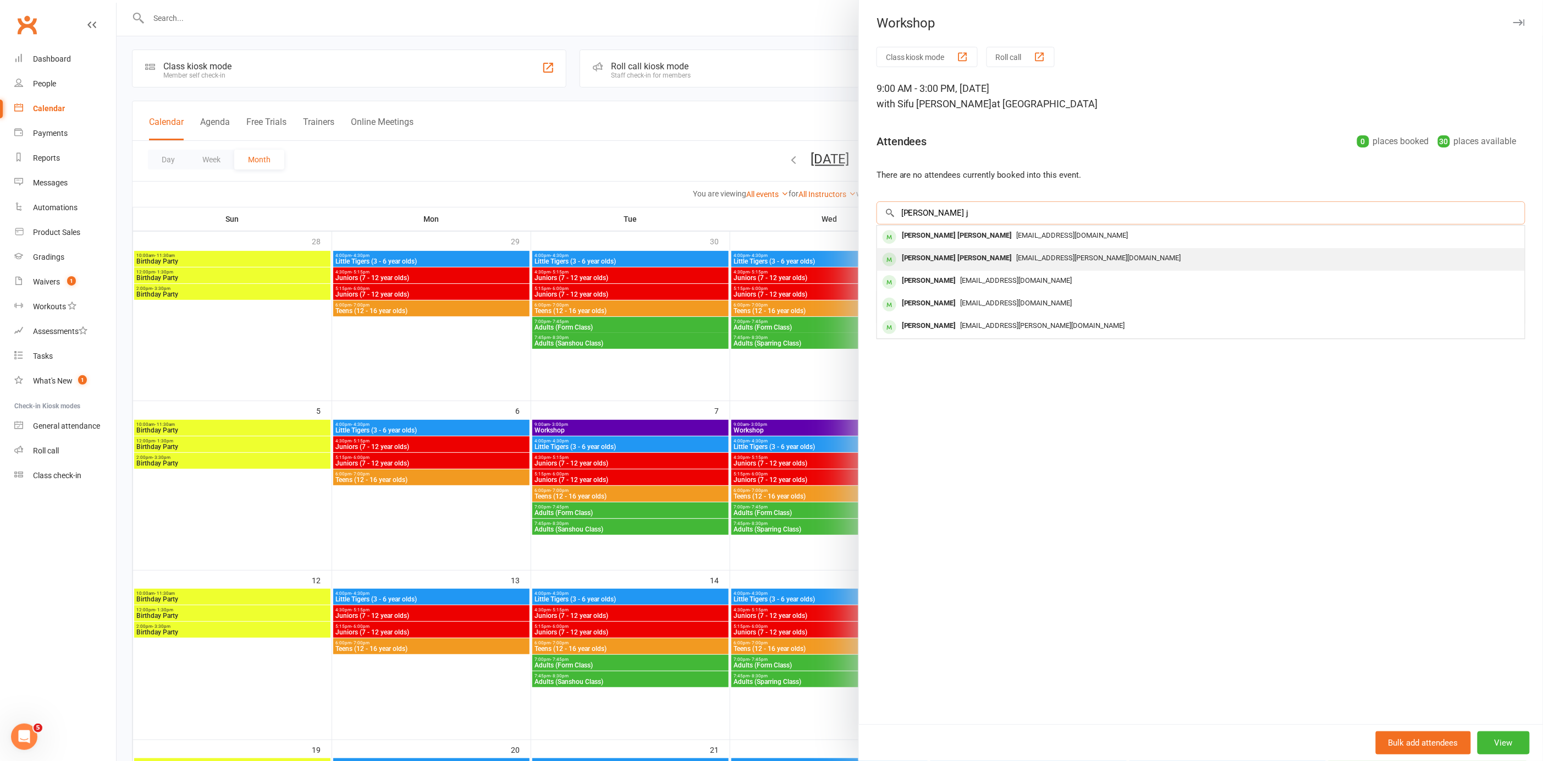
type input "[PERSON_NAME] j"
click at [1017, 254] on span "[EMAIL_ADDRESS][PERSON_NAME][DOMAIN_NAME]" at bounding box center [1099, 258] width 164 height 8
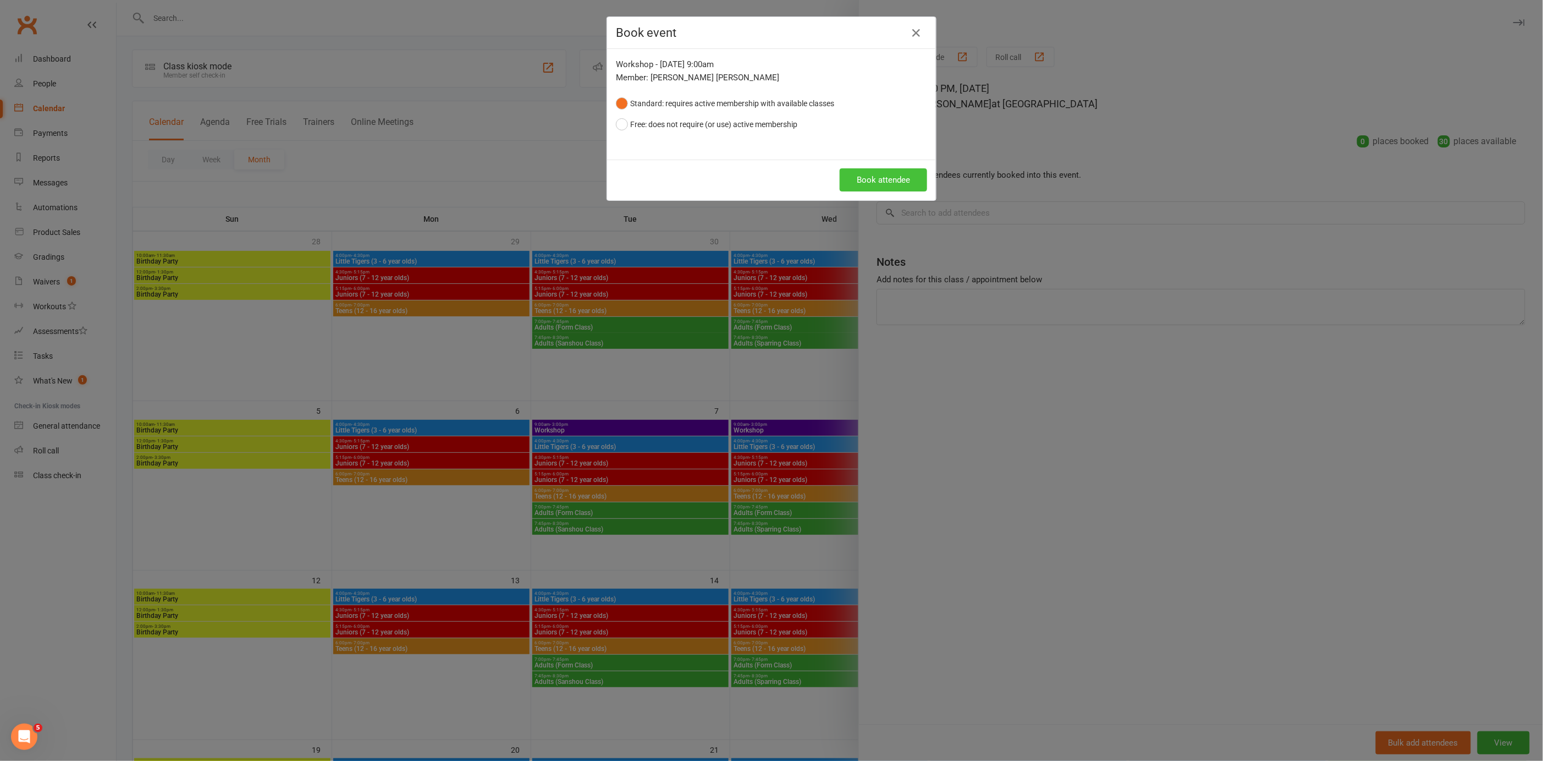
click at [873, 181] on button "Book attendee" at bounding box center [883, 179] width 87 height 23
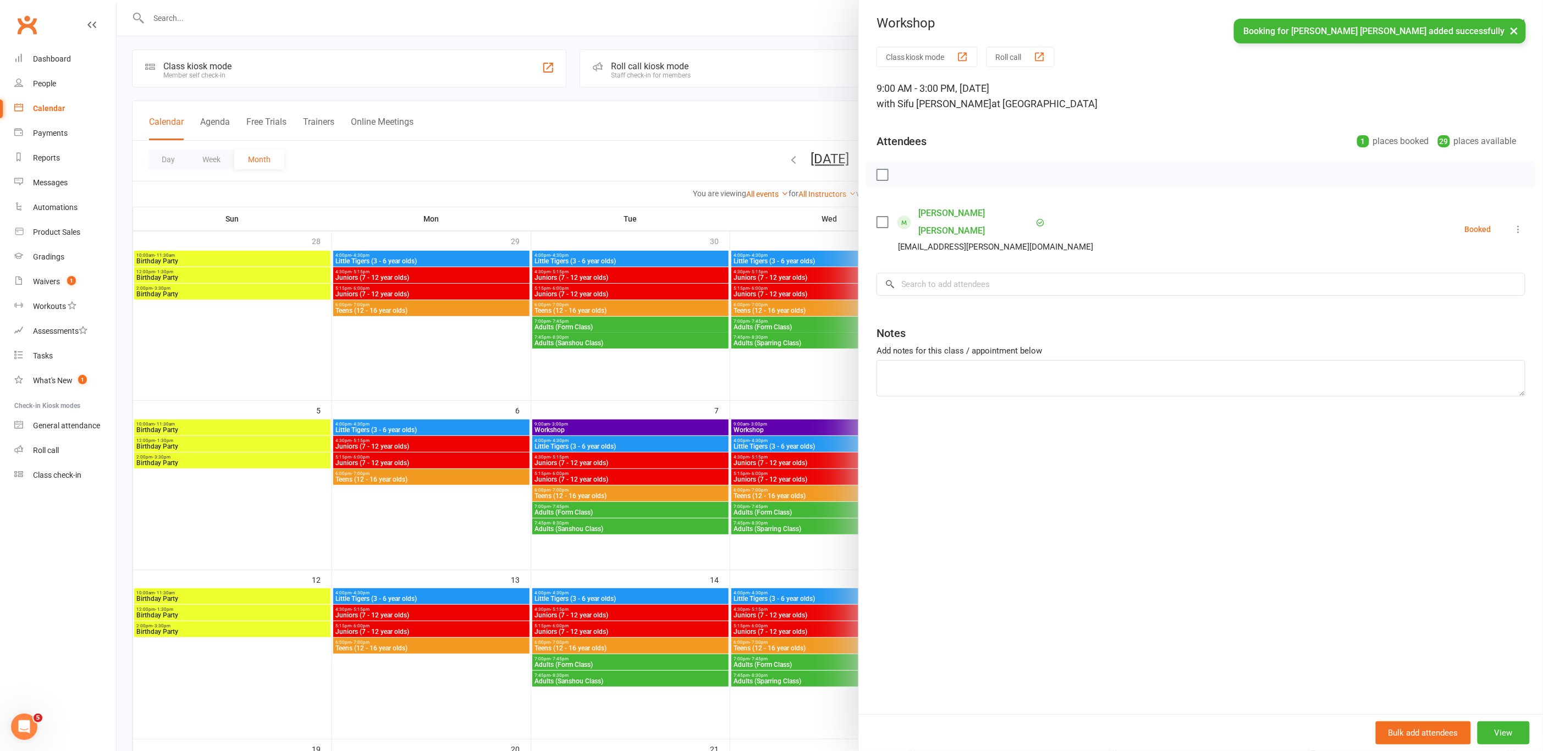
click at [736, 408] on div at bounding box center [830, 375] width 1427 height 751
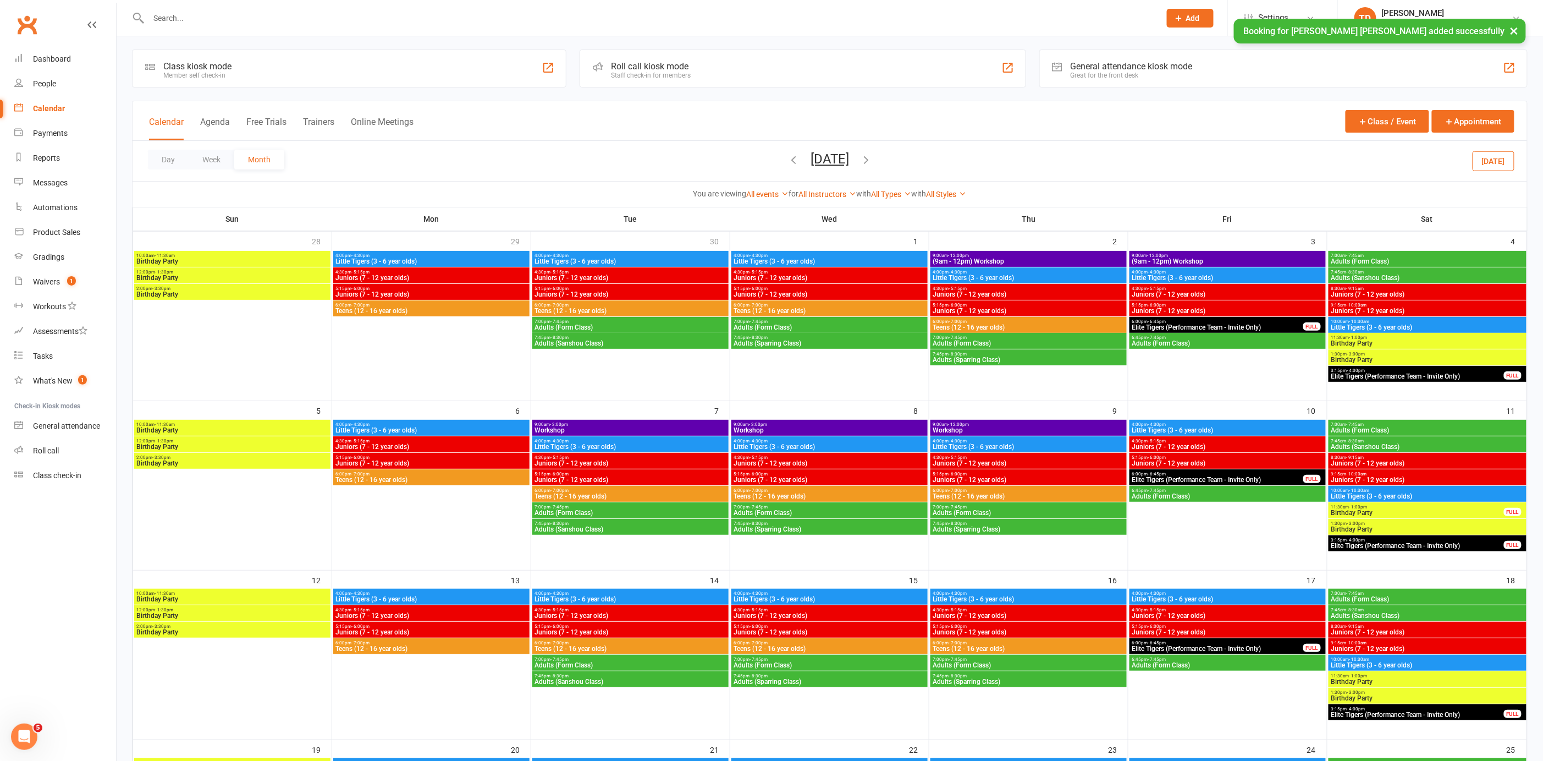
click at [1028, 427] on span "Workshop" at bounding box center [1029, 430] width 192 height 7
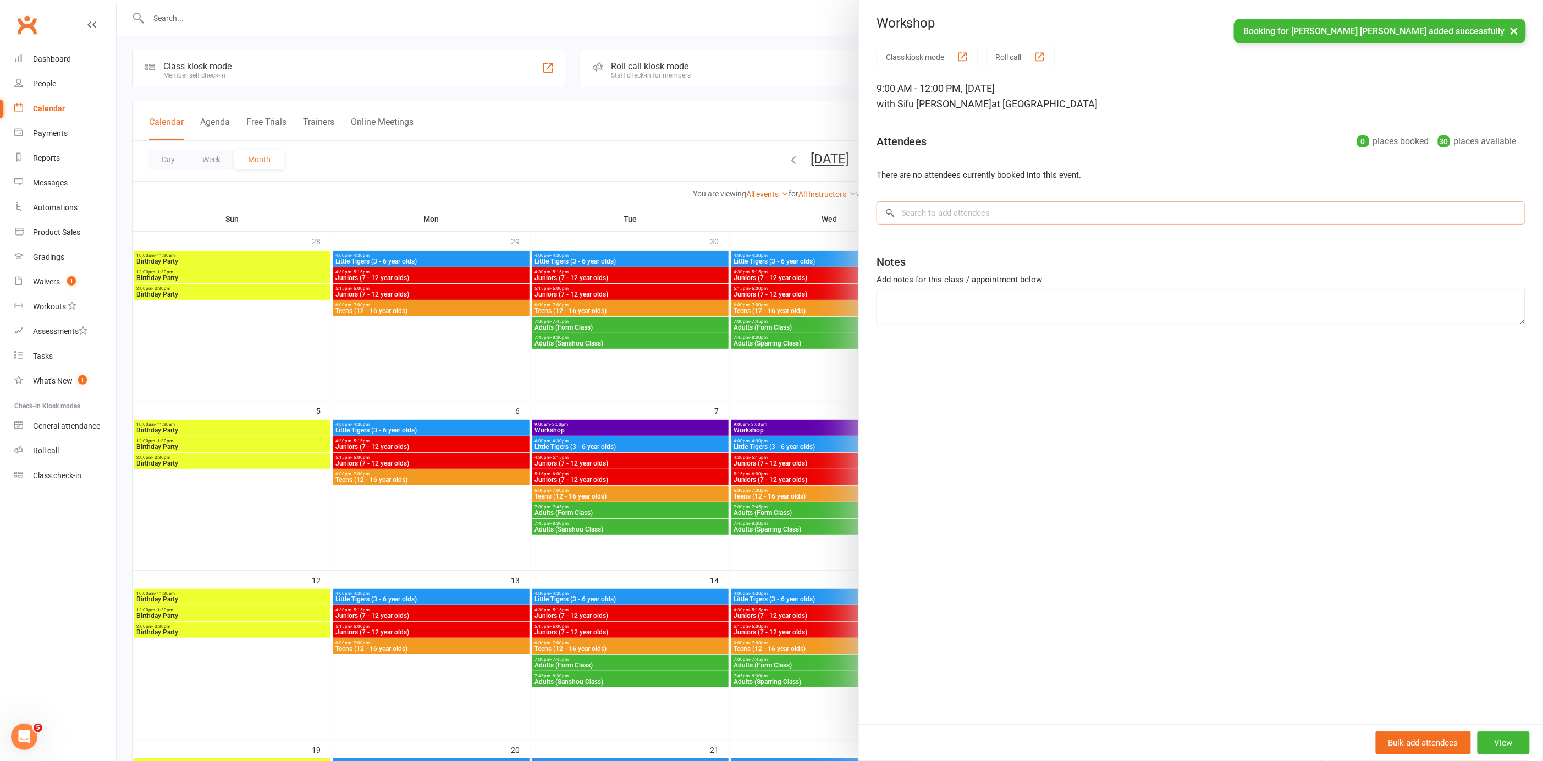
click at [912, 212] on input "search" at bounding box center [1201, 212] width 649 height 23
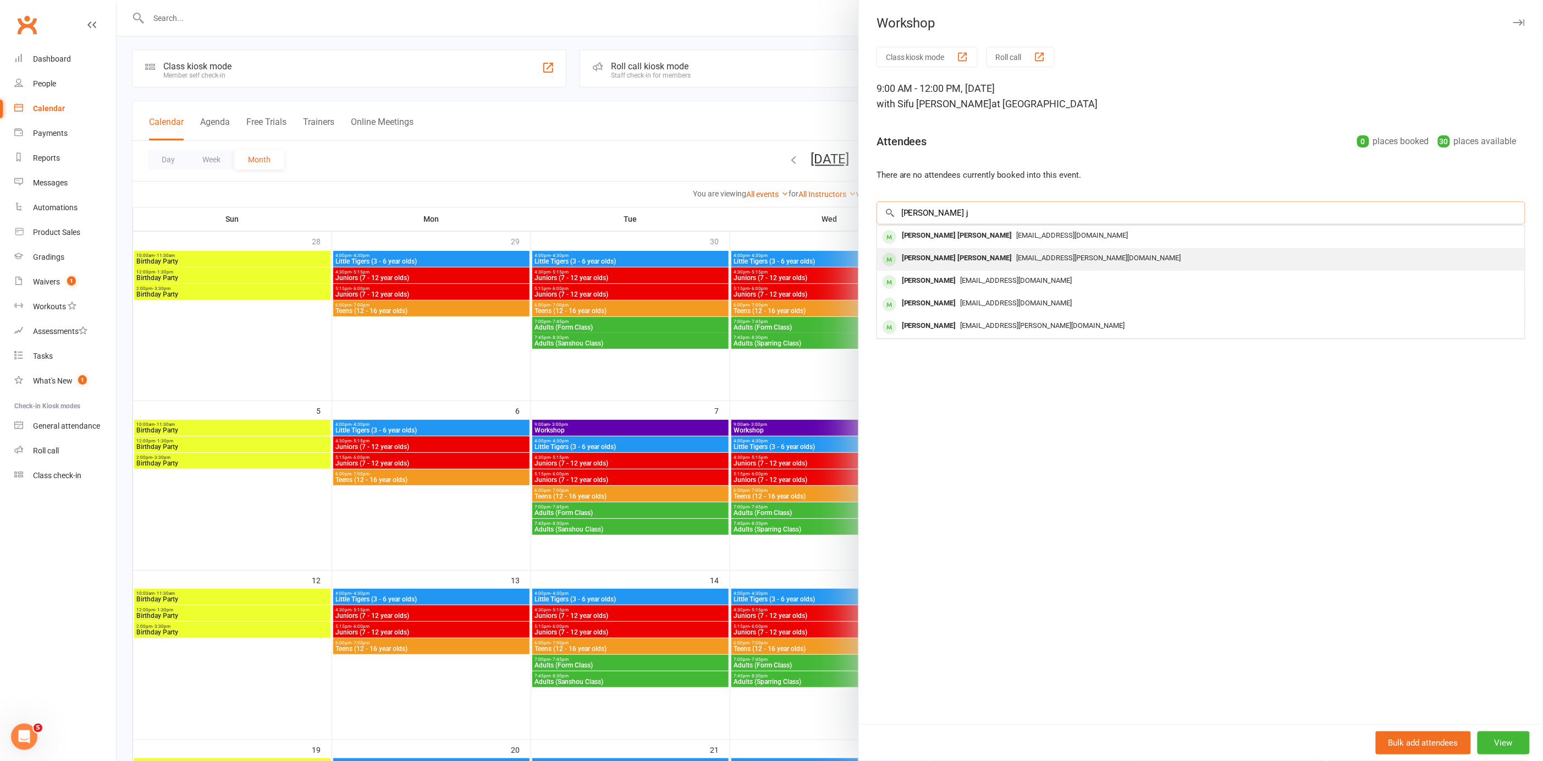
type input "[PERSON_NAME] j"
click at [914, 255] on div "[PERSON_NAME] [PERSON_NAME]" at bounding box center [957, 258] width 119 height 16
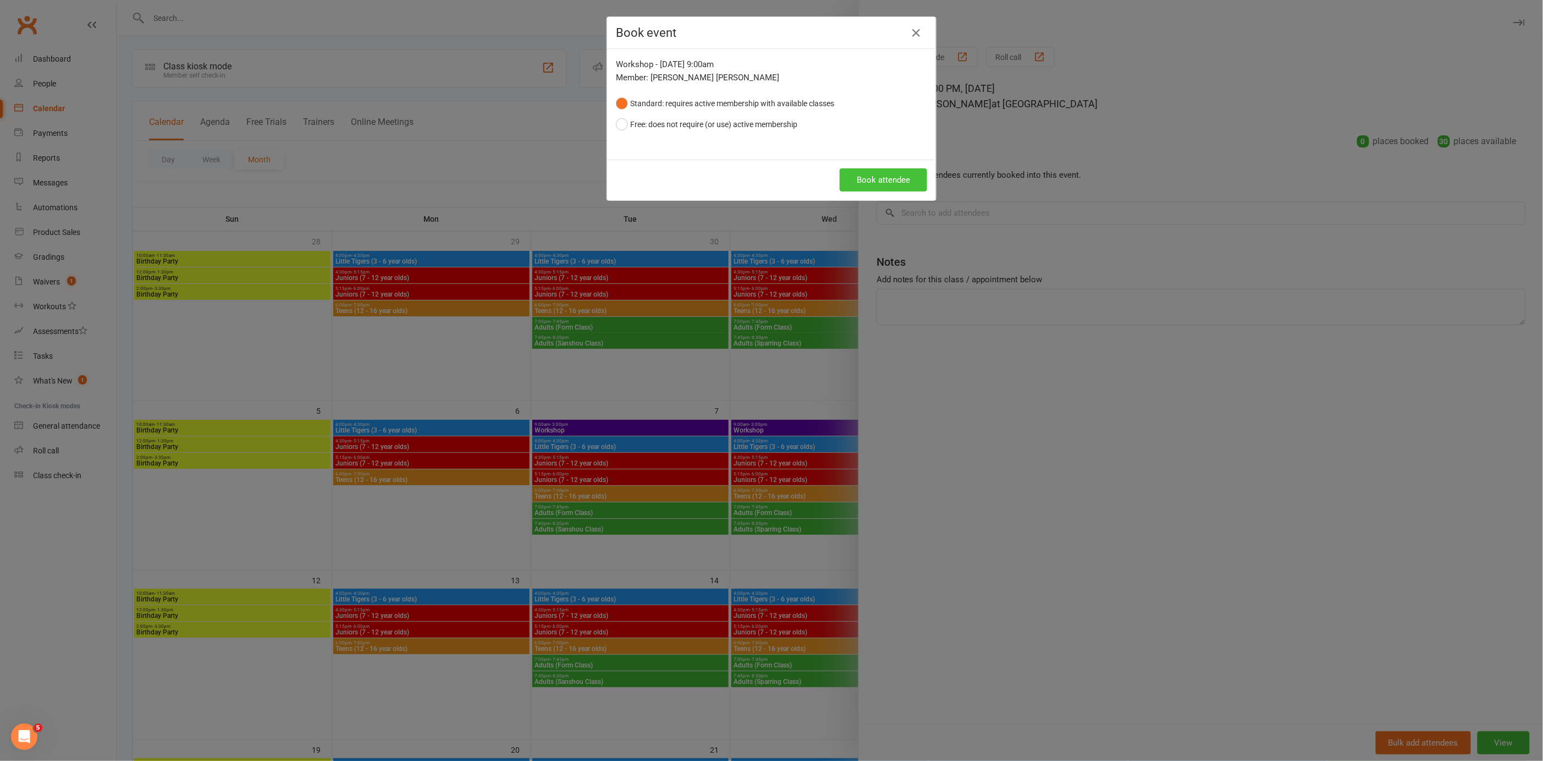
click at [878, 179] on button "Book attendee" at bounding box center [883, 179] width 87 height 23
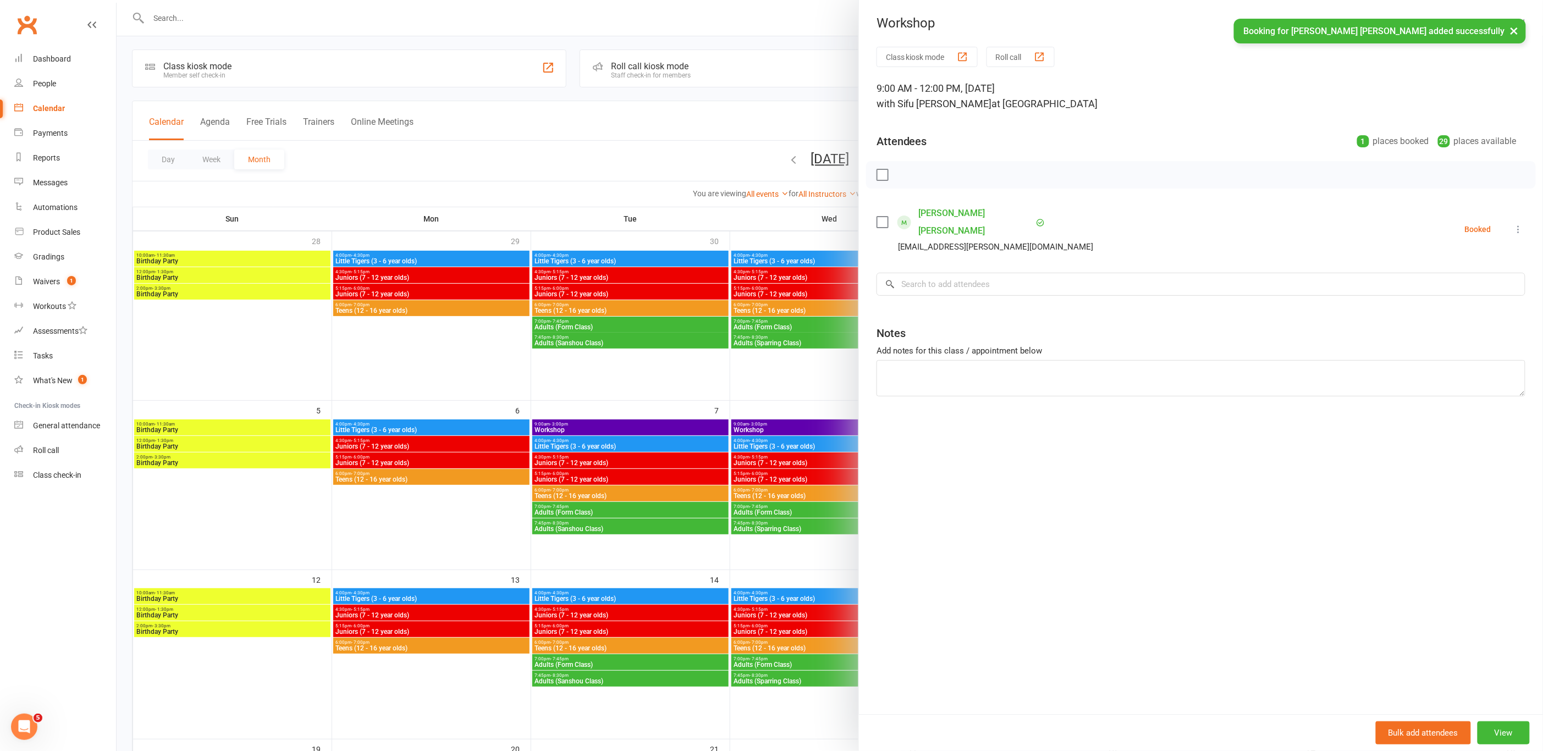
click at [685, 397] on div at bounding box center [830, 375] width 1427 height 751
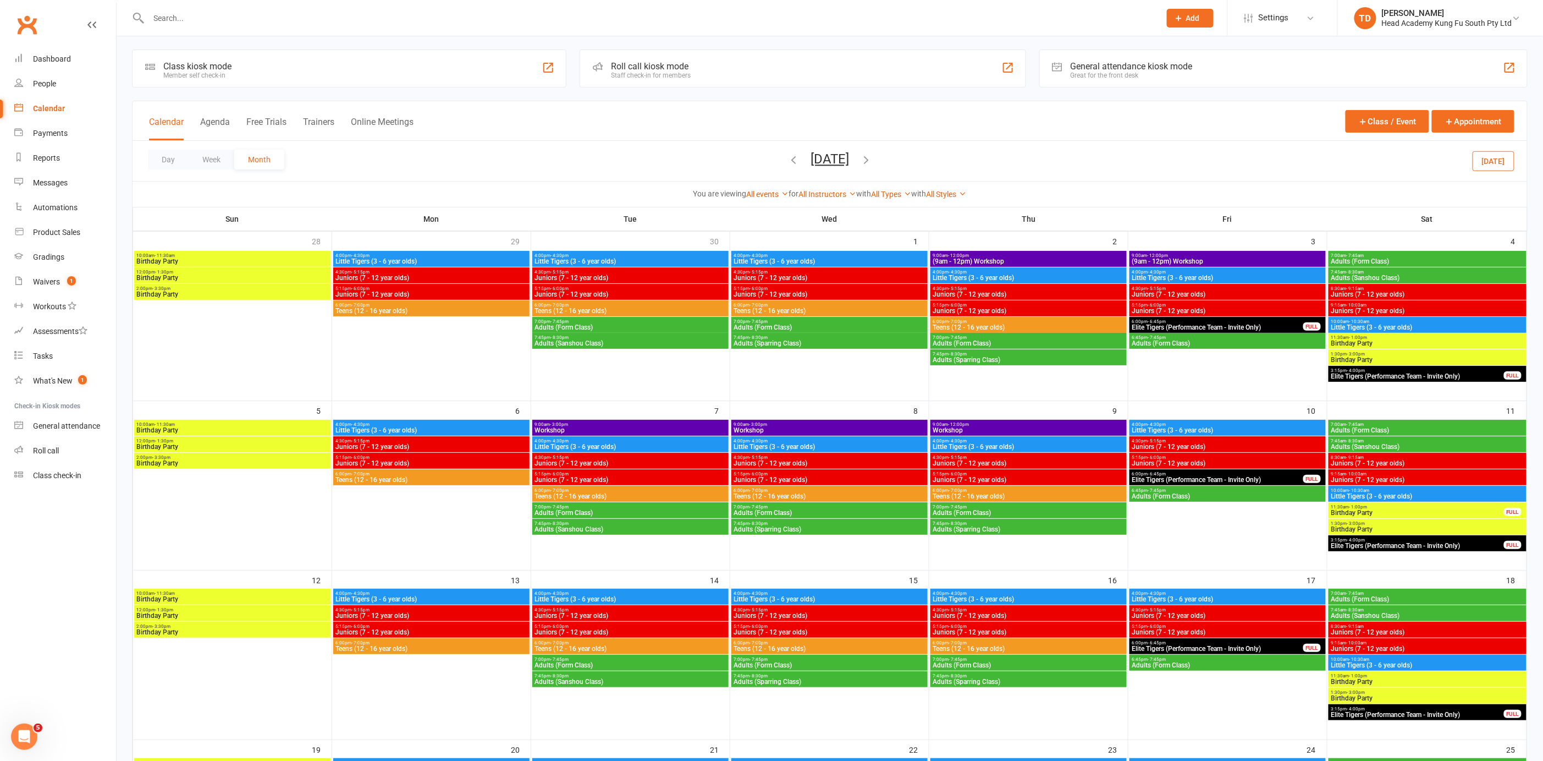
click at [802, 427] on span "Workshop" at bounding box center [830, 430] width 192 height 7
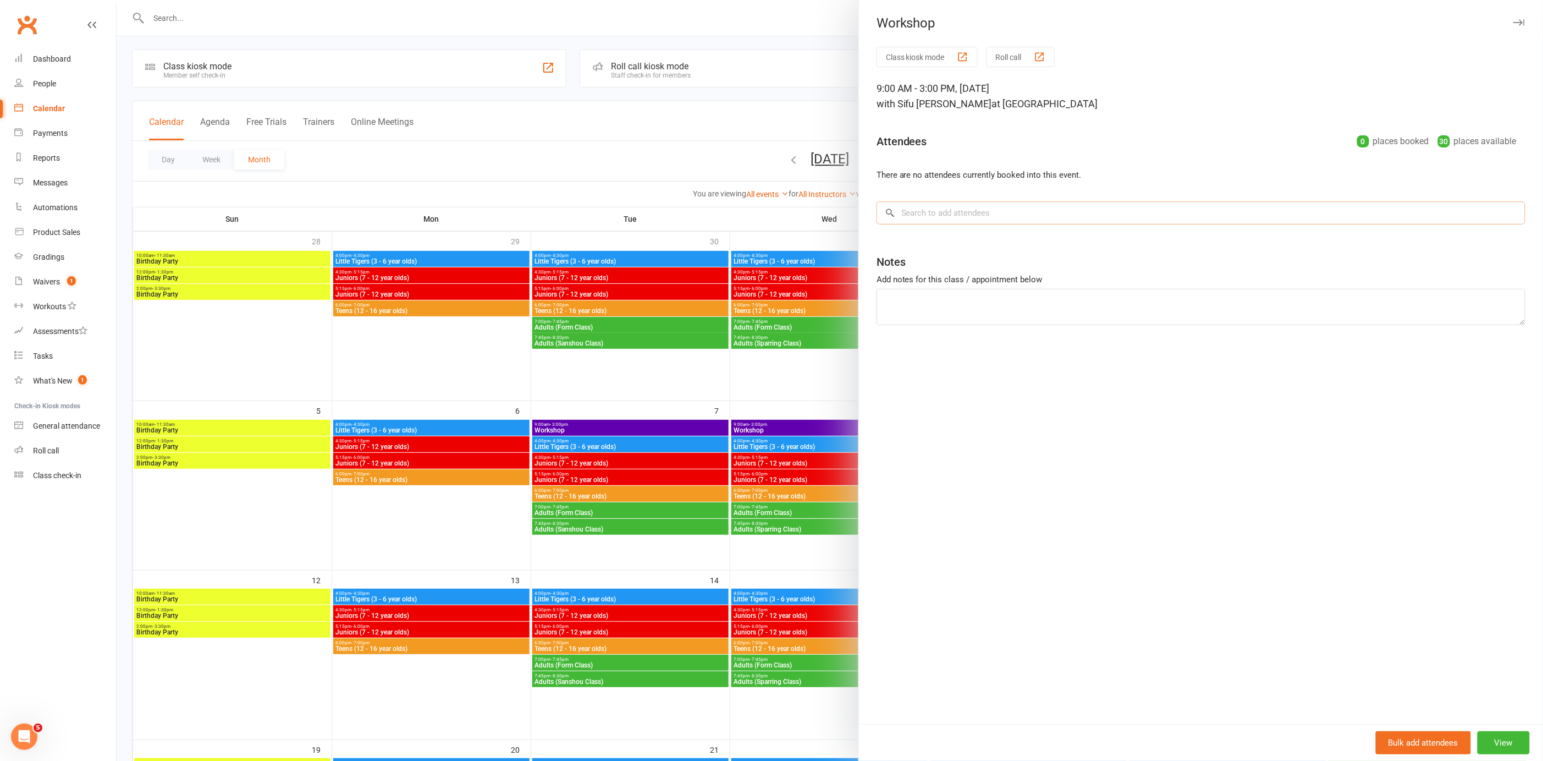
click at [920, 219] on input "search" at bounding box center [1201, 212] width 649 height 23
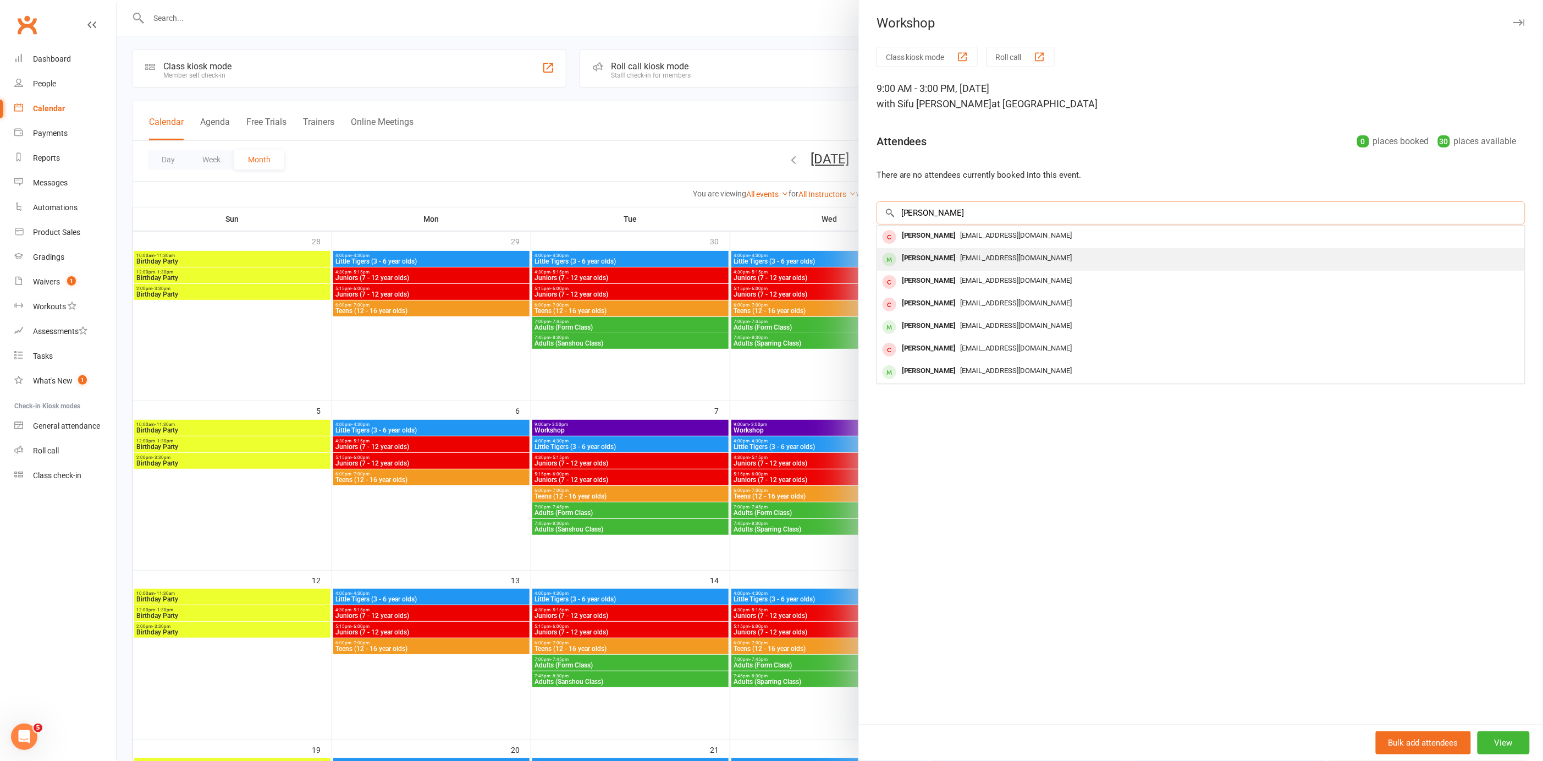
type input "[PERSON_NAME]"
click at [934, 262] on div "[PERSON_NAME]" at bounding box center [929, 258] width 63 height 16
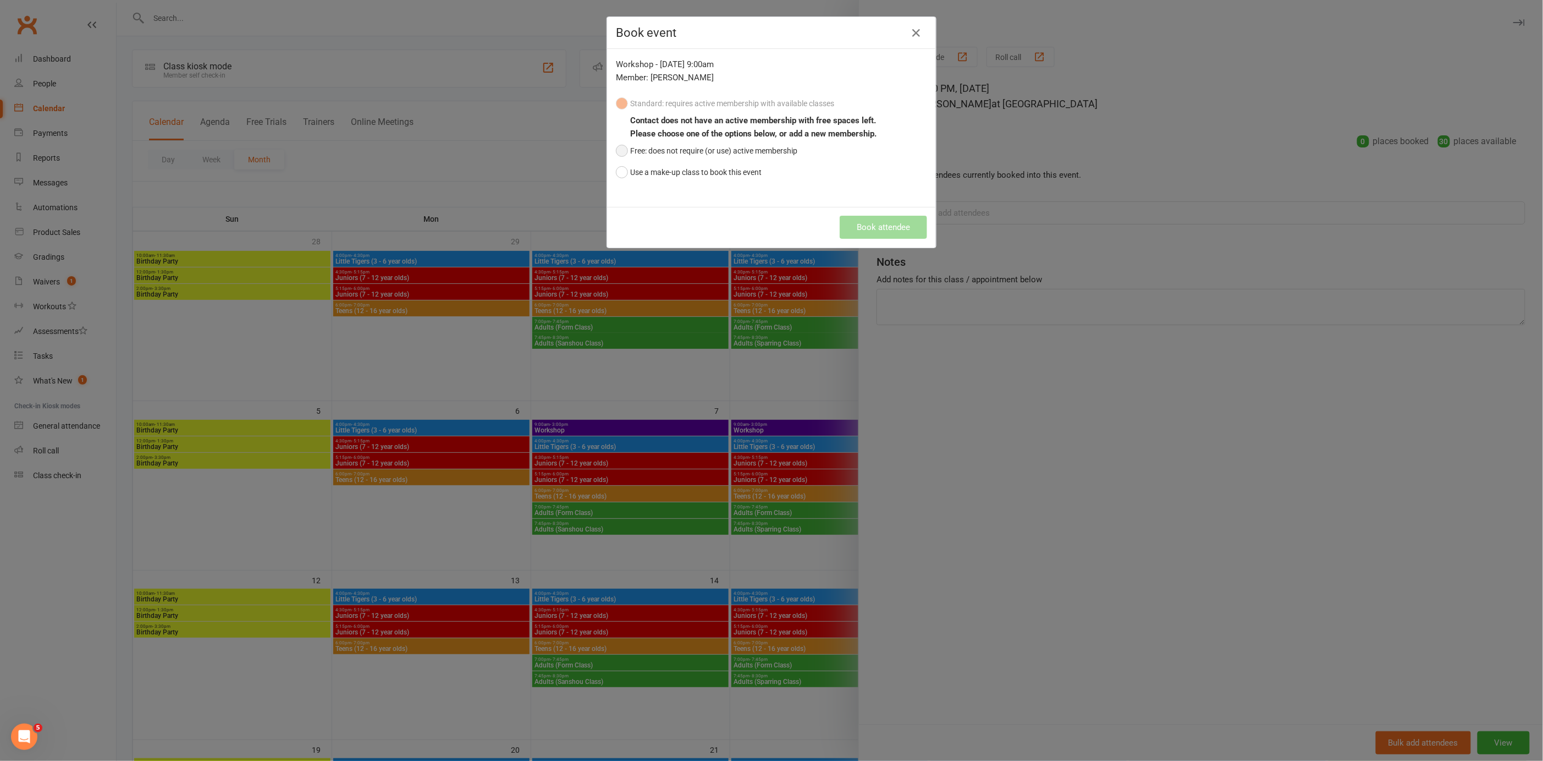
click at [620, 152] on button "Free: does not require (or use) active membership" at bounding box center [706, 150] width 181 height 21
click at [855, 221] on button "Book attendee" at bounding box center [883, 227] width 87 height 23
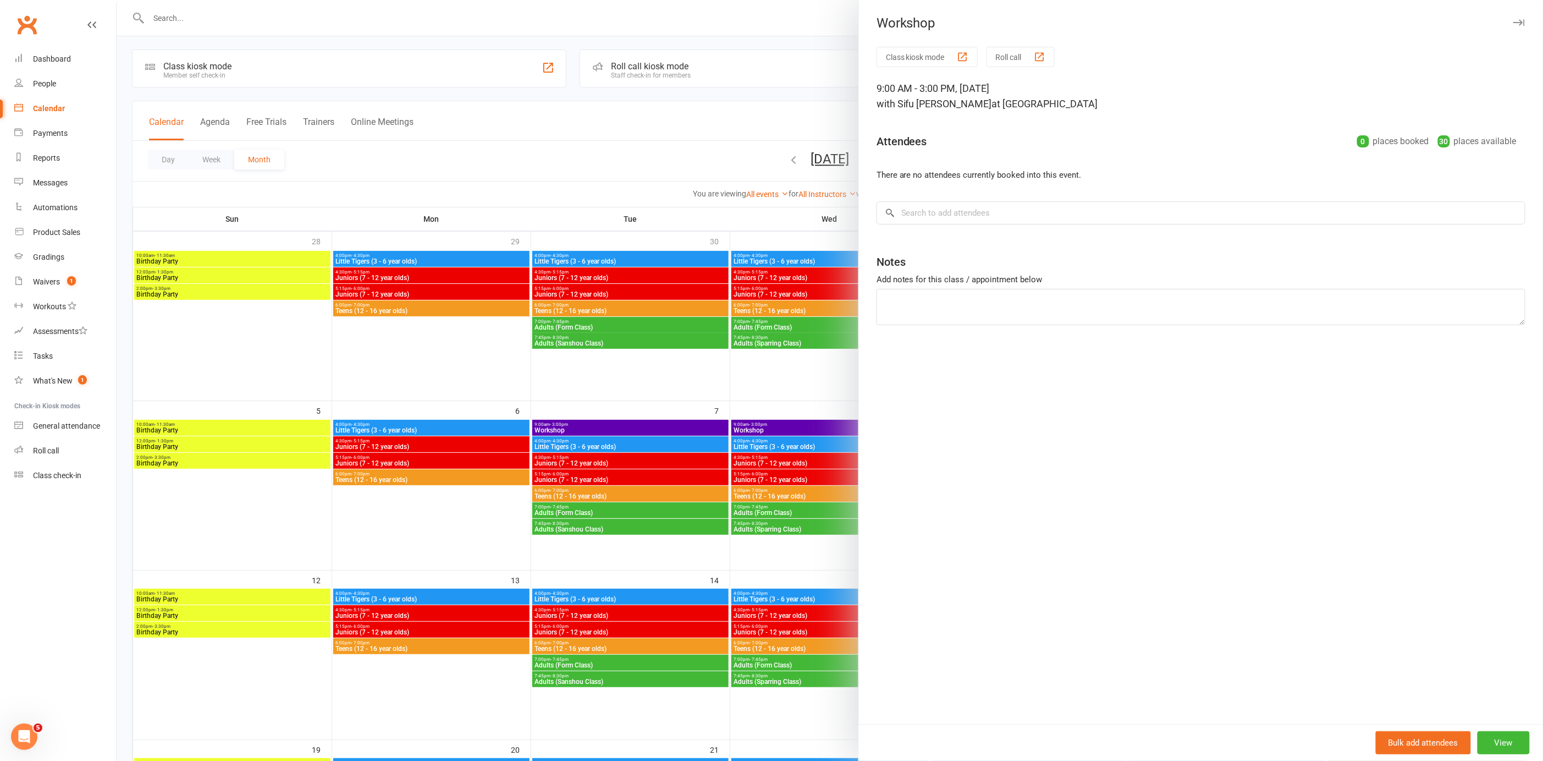
click at [752, 384] on div at bounding box center [830, 380] width 1427 height 761
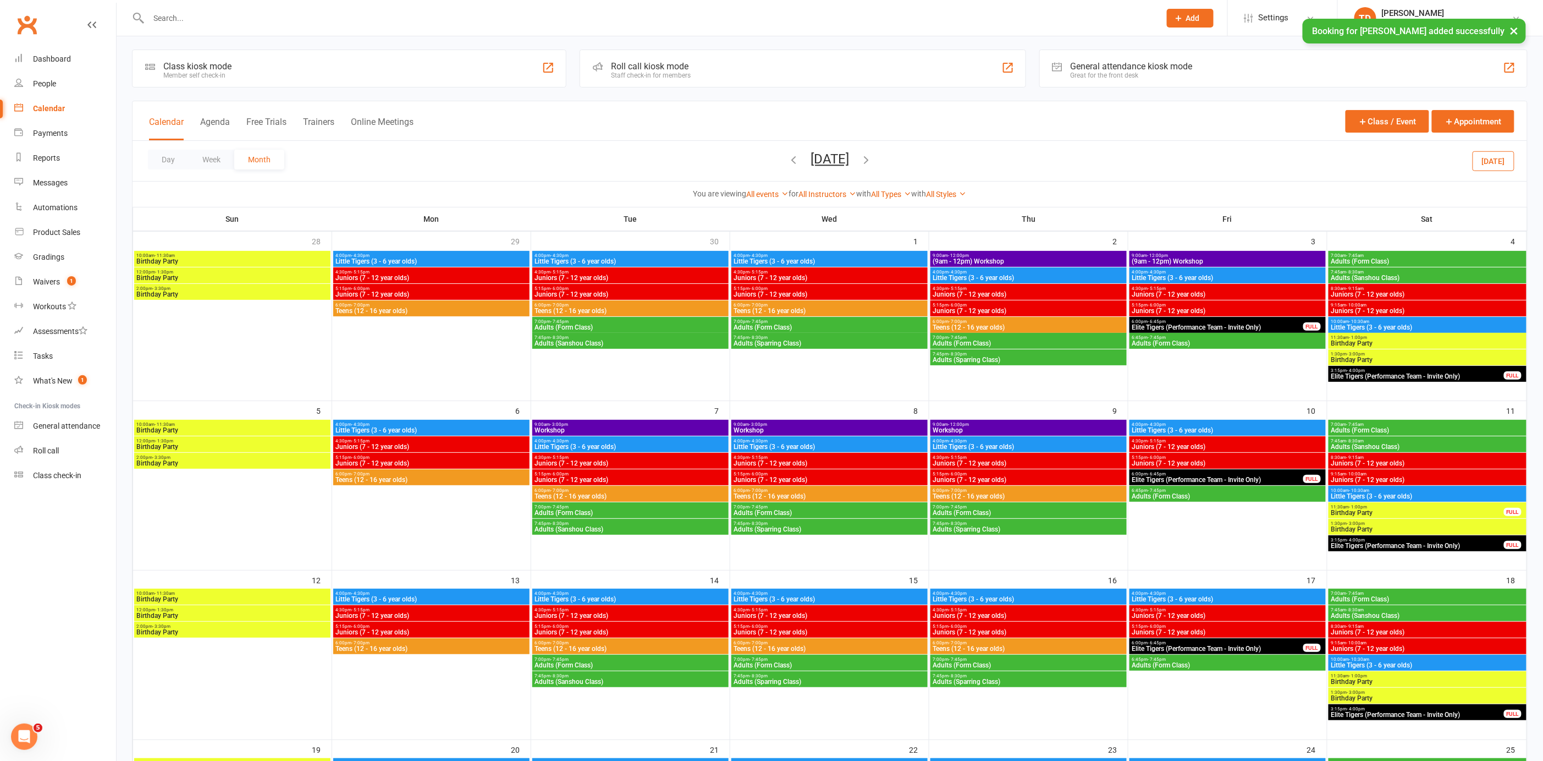
click at [974, 427] on span "Workshop" at bounding box center [1029, 430] width 192 height 7
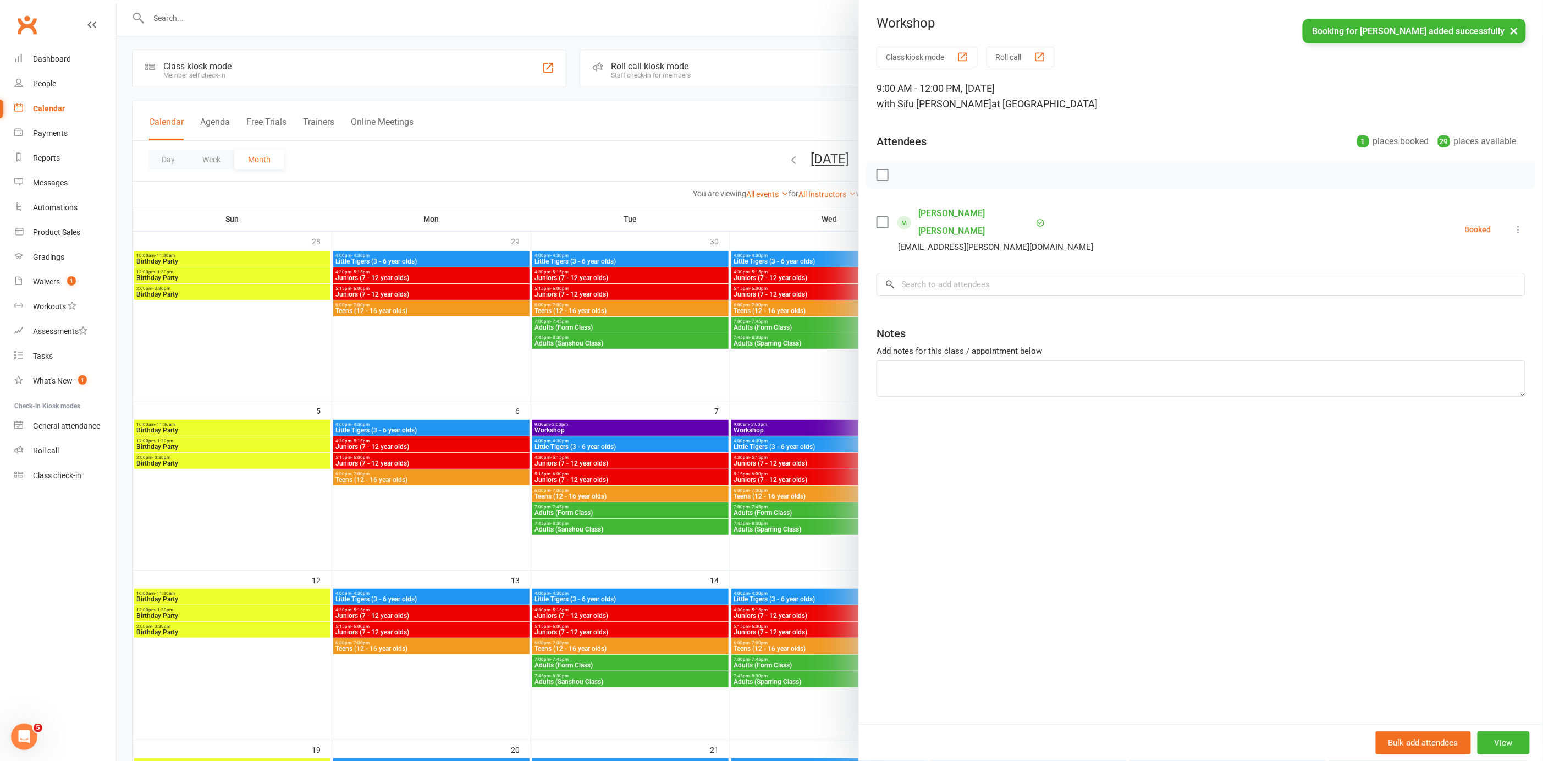
click at [704, 388] on div at bounding box center [830, 380] width 1427 height 761
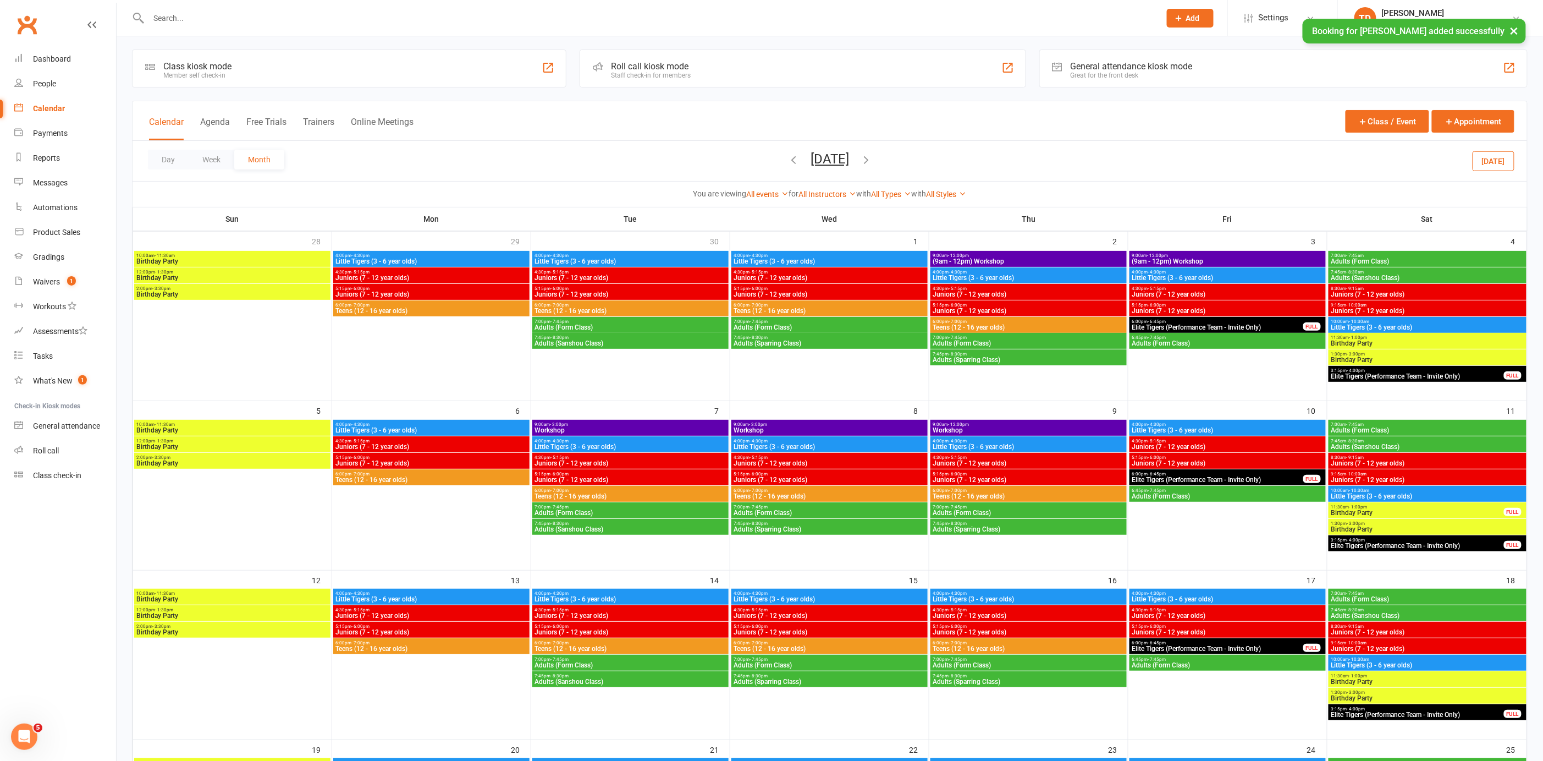
click at [651, 422] on span "9:00am - 3:00pm" at bounding box center [631, 424] width 192 height 5
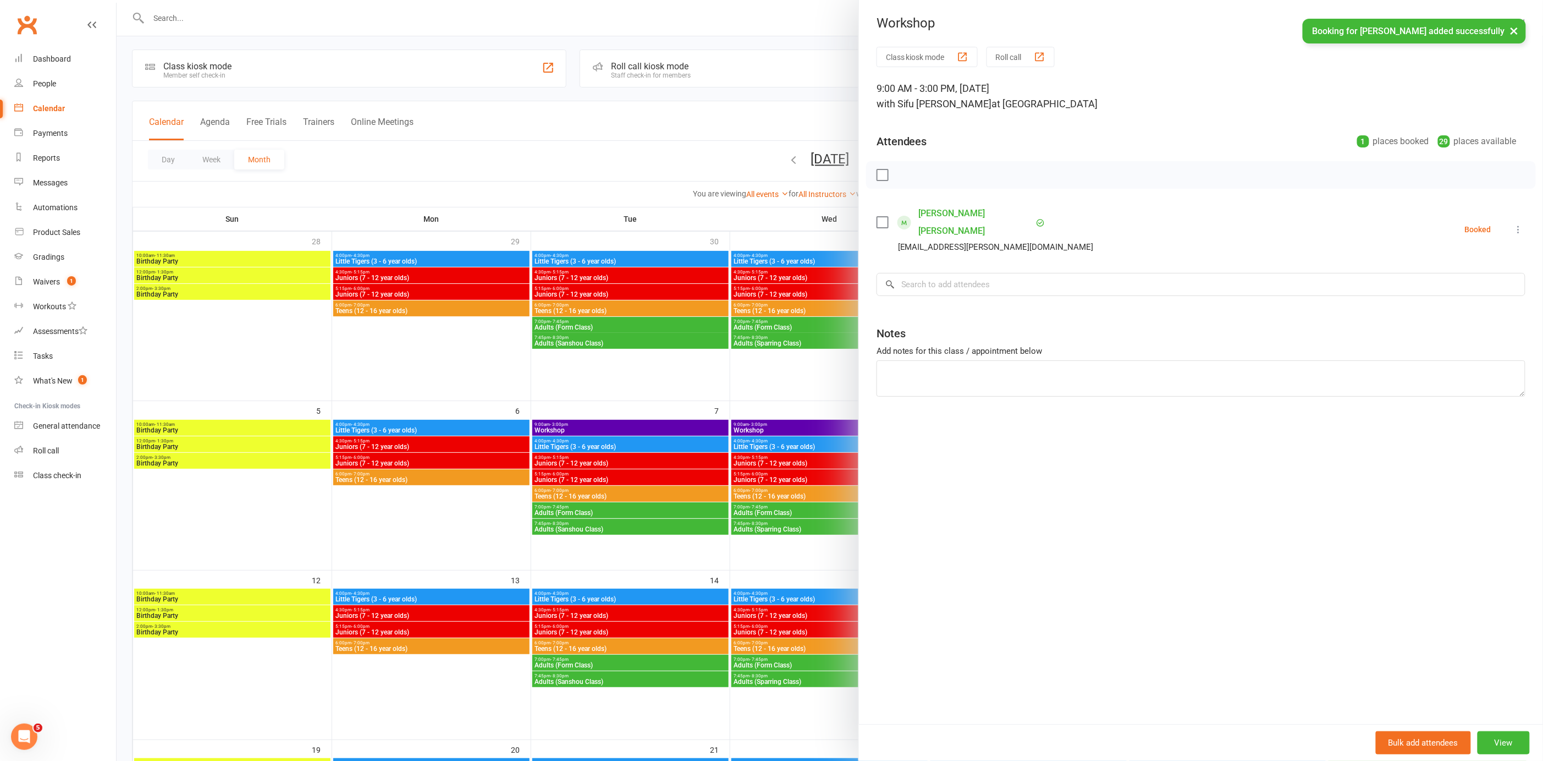
click at [670, 386] on div at bounding box center [830, 380] width 1427 height 761
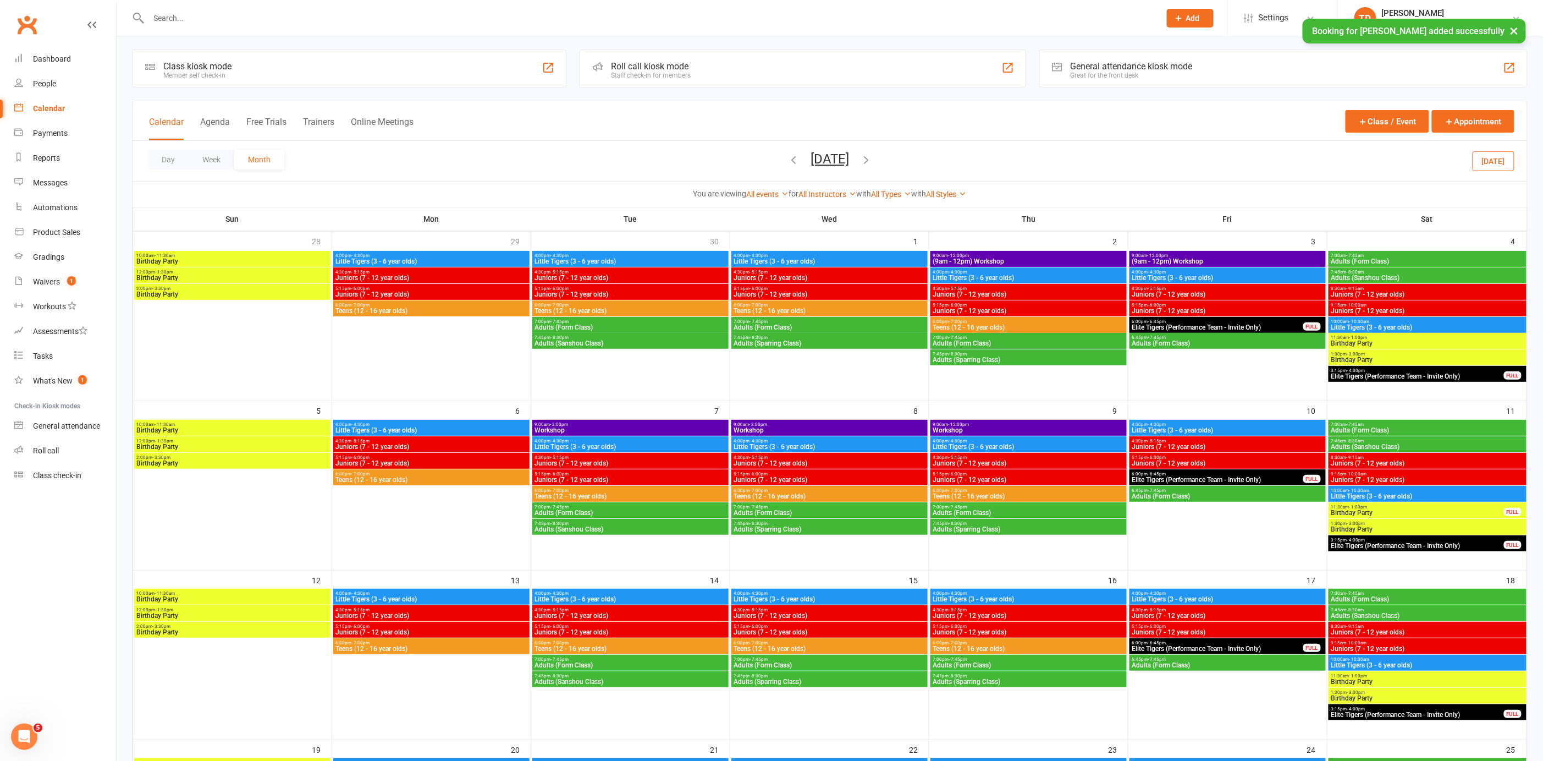
click at [818, 427] on span "Workshop" at bounding box center [830, 430] width 192 height 7
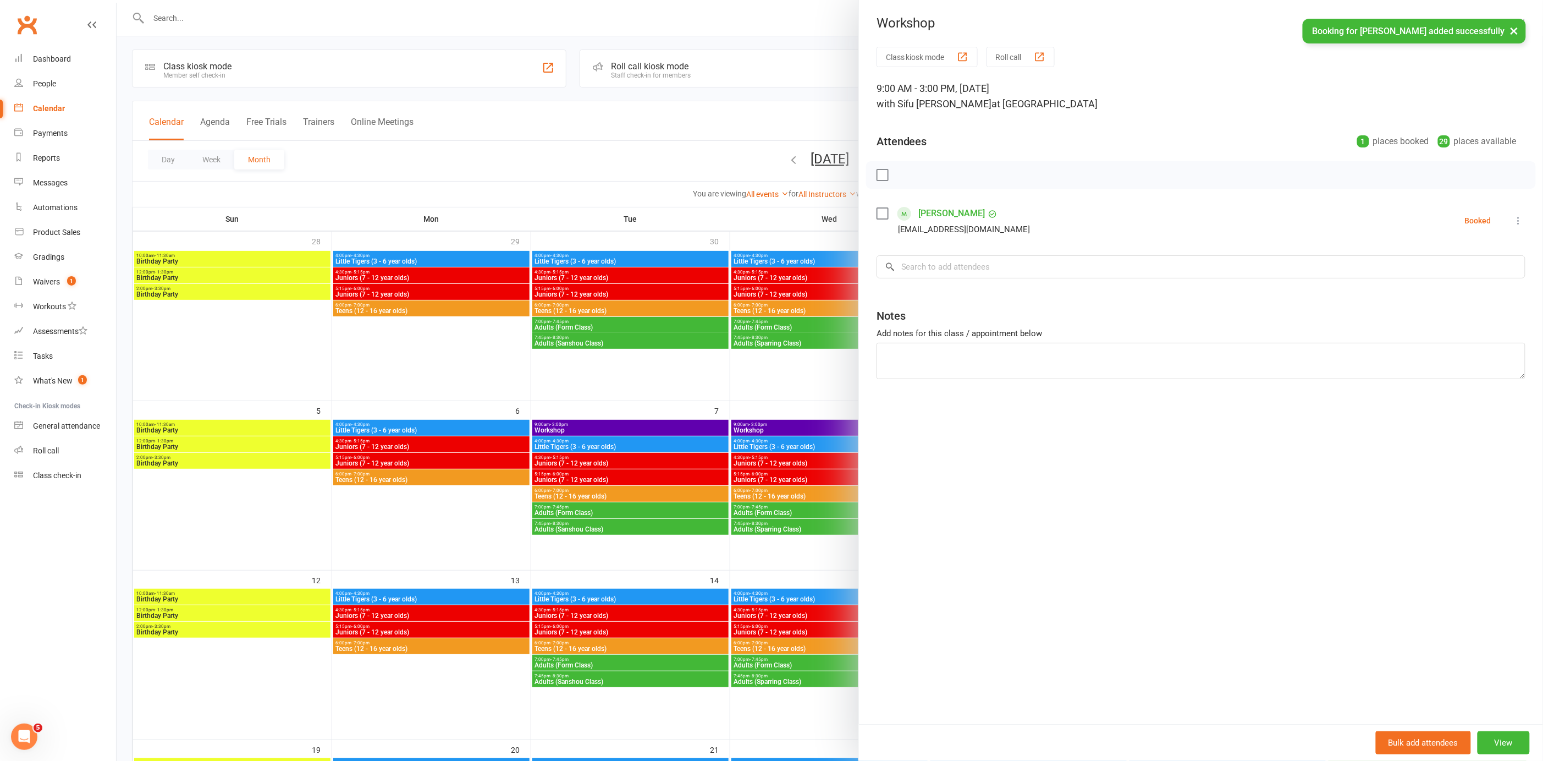
click at [784, 399] on div at bounding box center [830, 380] width 1427 height 761
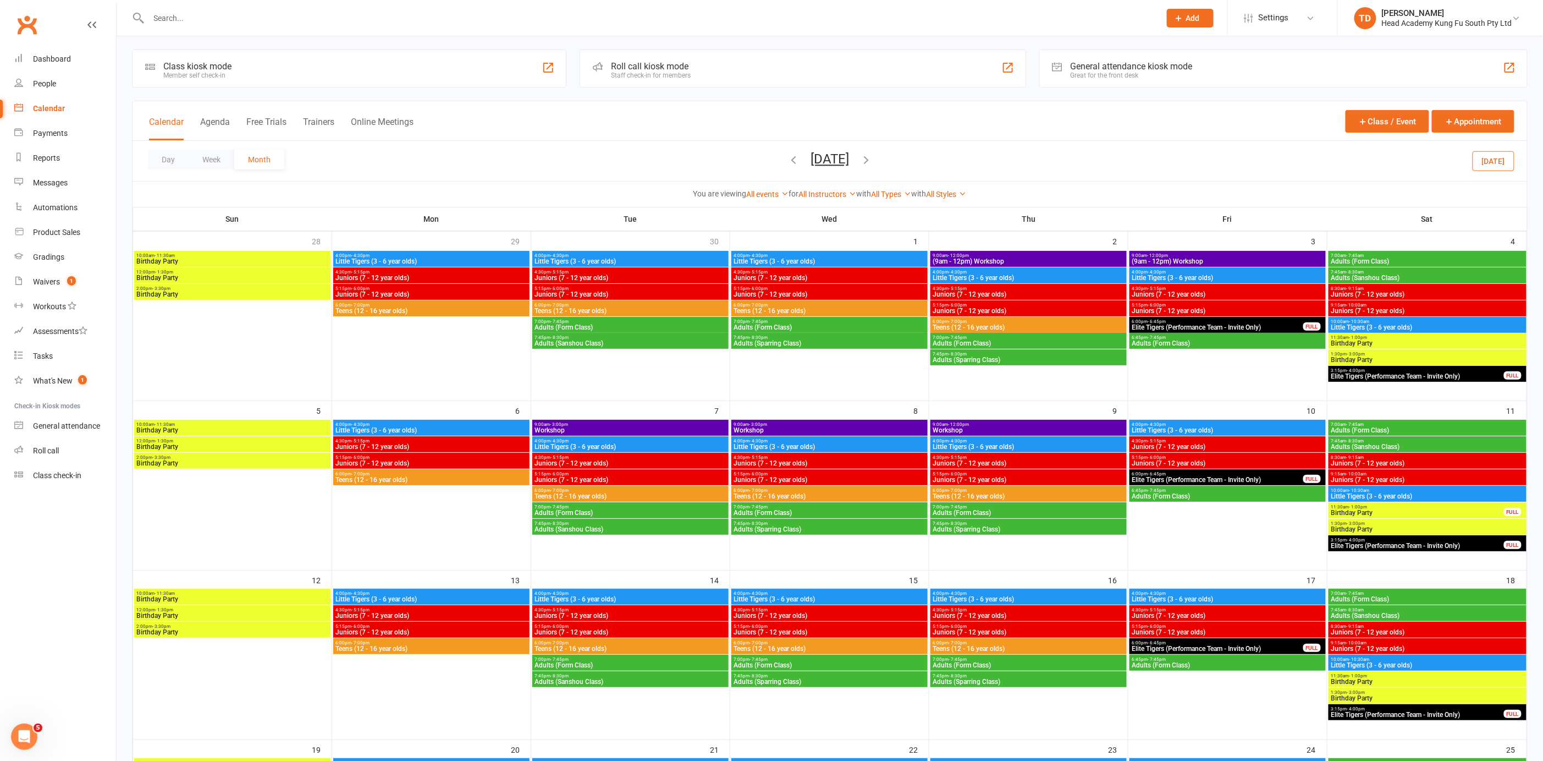
click at [636, 427] on span "Workshop" at bounding box center [631, 430] width 192 height 7
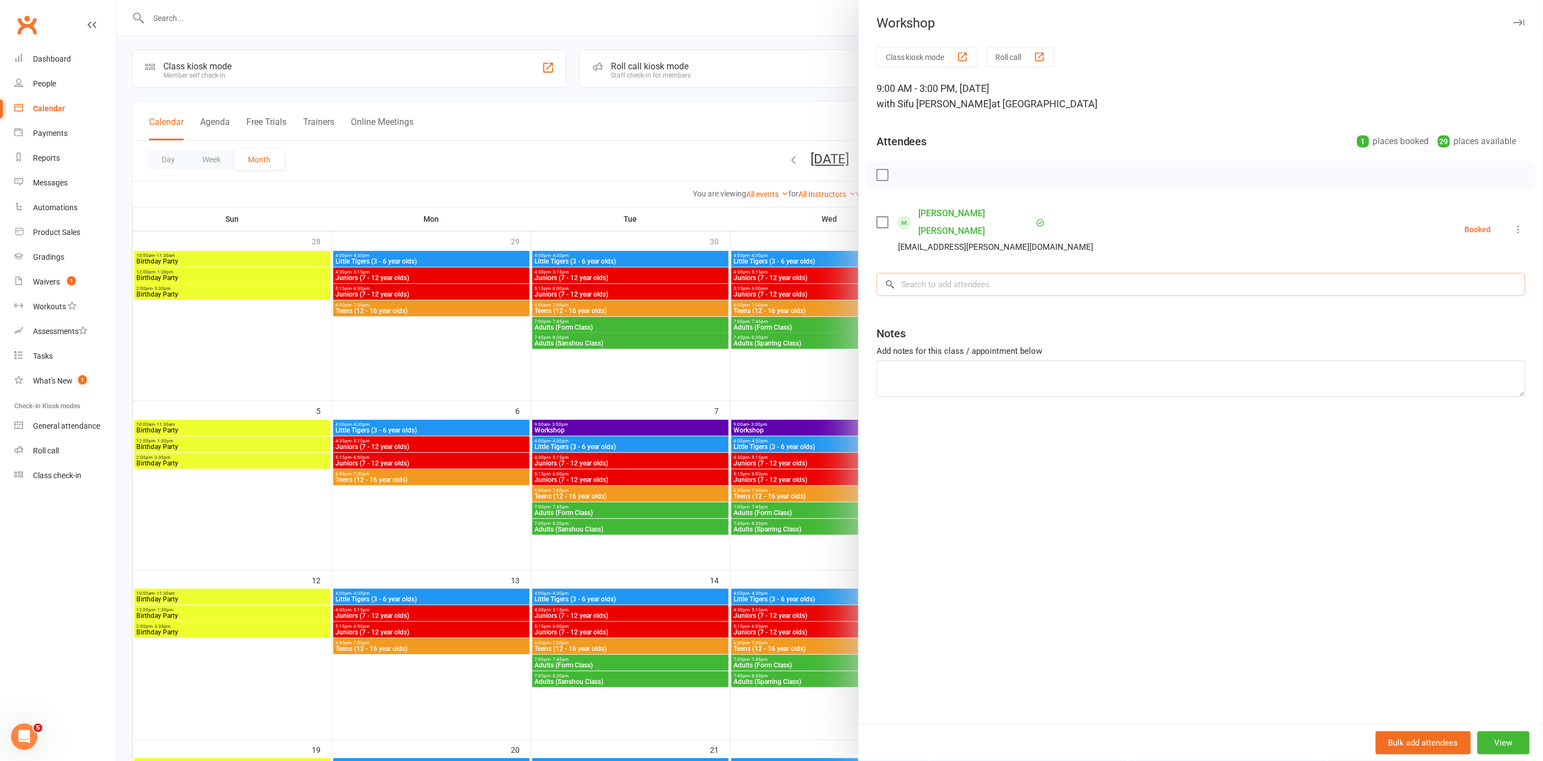
click at [926, 273] on input "search" at bounding box center [1201, 284] width 649 height 23
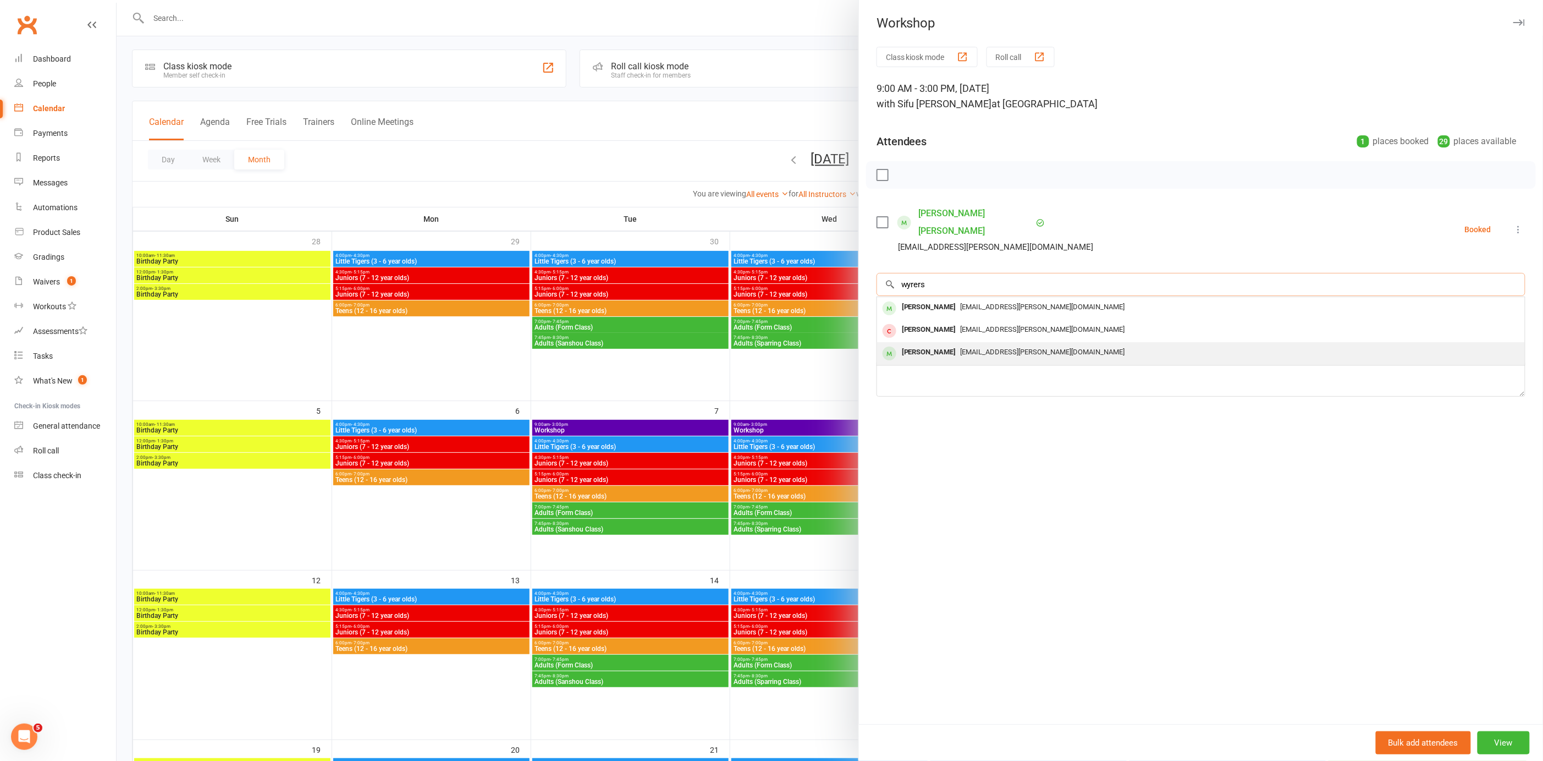
type input "wyrers"
click at [929, 344] on div "[PERSON_NAME]" at bounding box center [929, 352] width 63 height 16
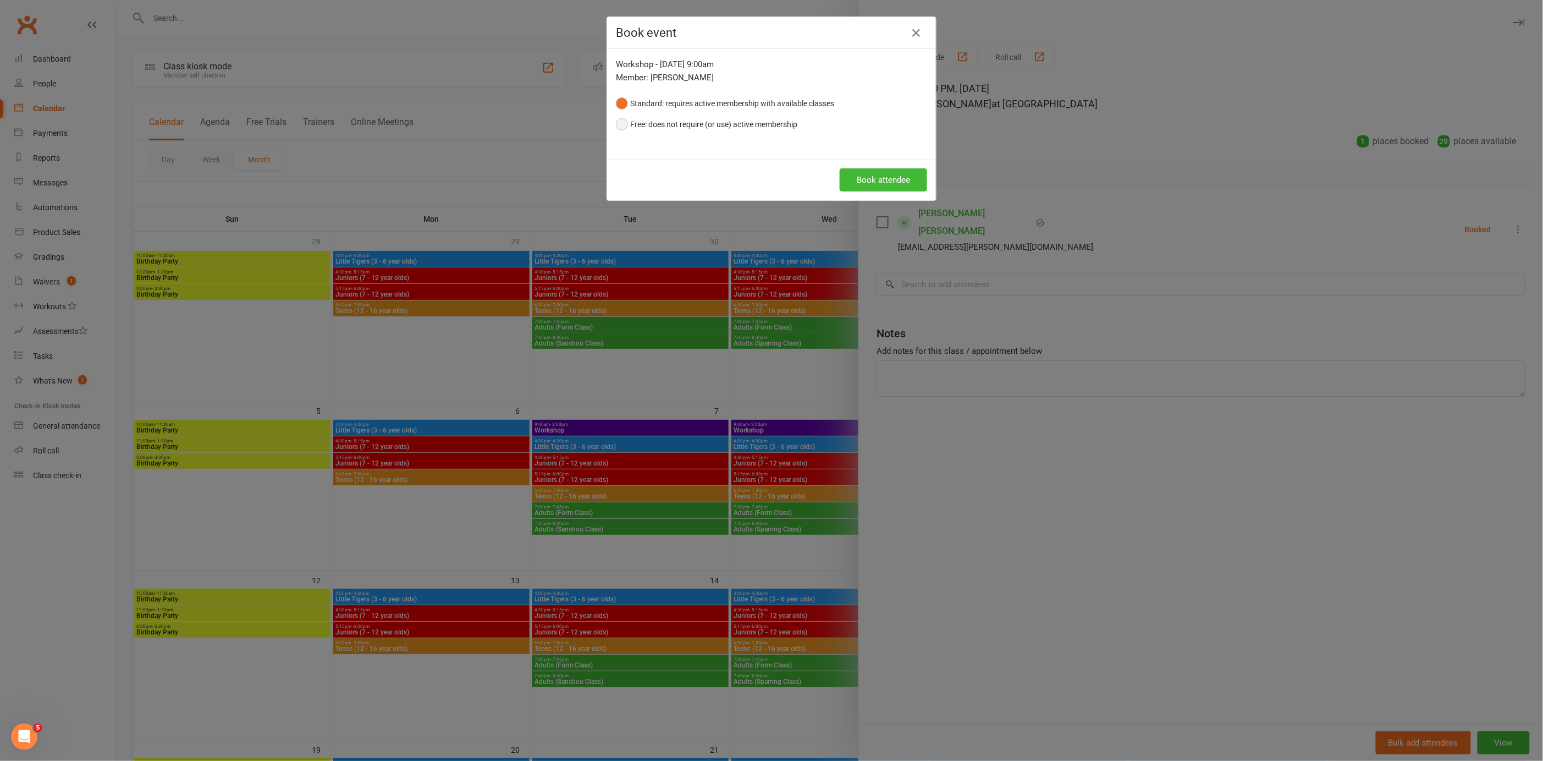
click at [618, 122] on button "Free: does not require (or use) active membership" at bounding box center [706, 124] width 181 height 21
click at [861, 181] on button "Book attendee" at bounding box center [883, 179] width 87 height 23
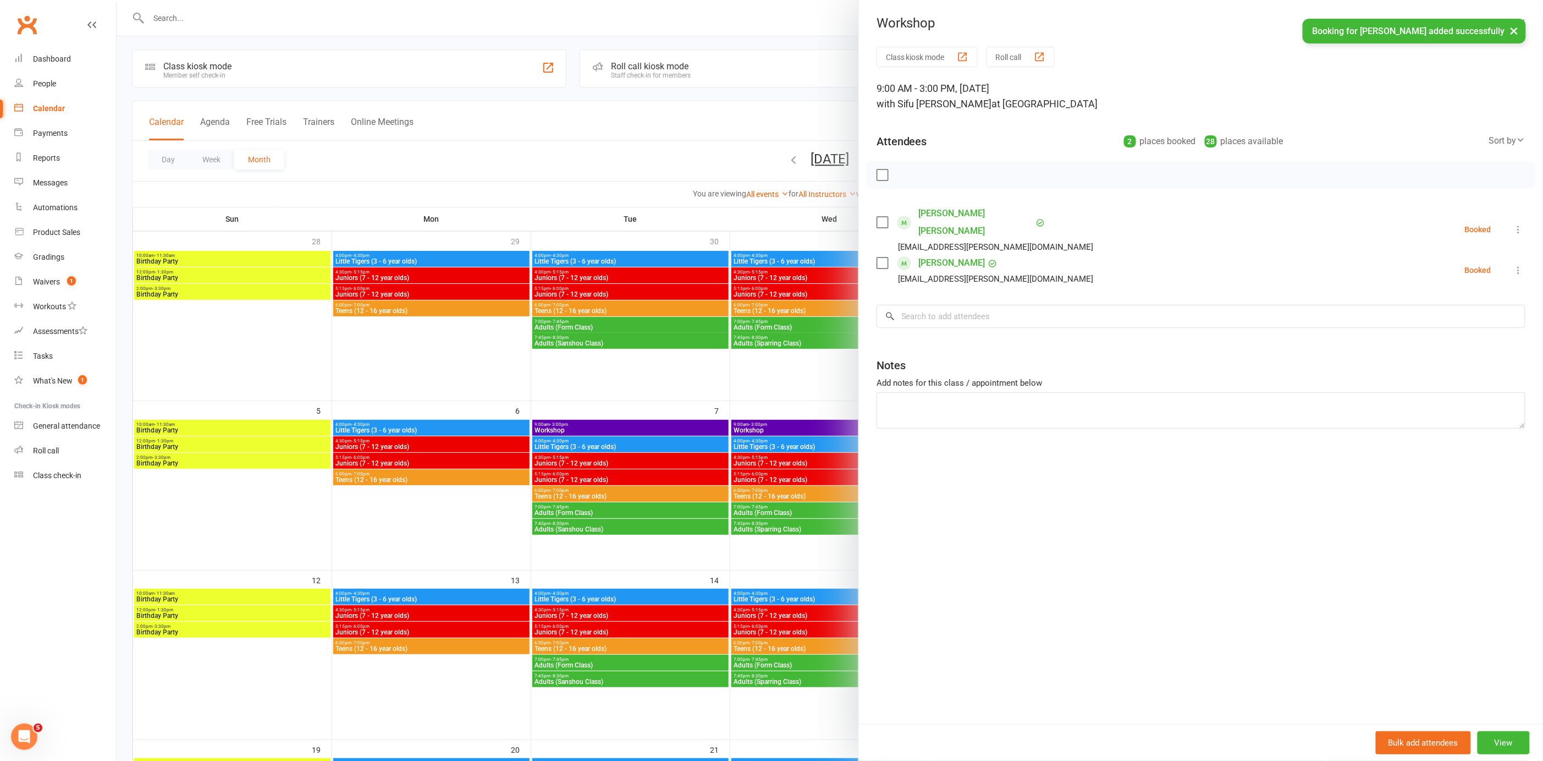
click at [648, 382] on div at bounding box center [830, 380] width 1427 height 761
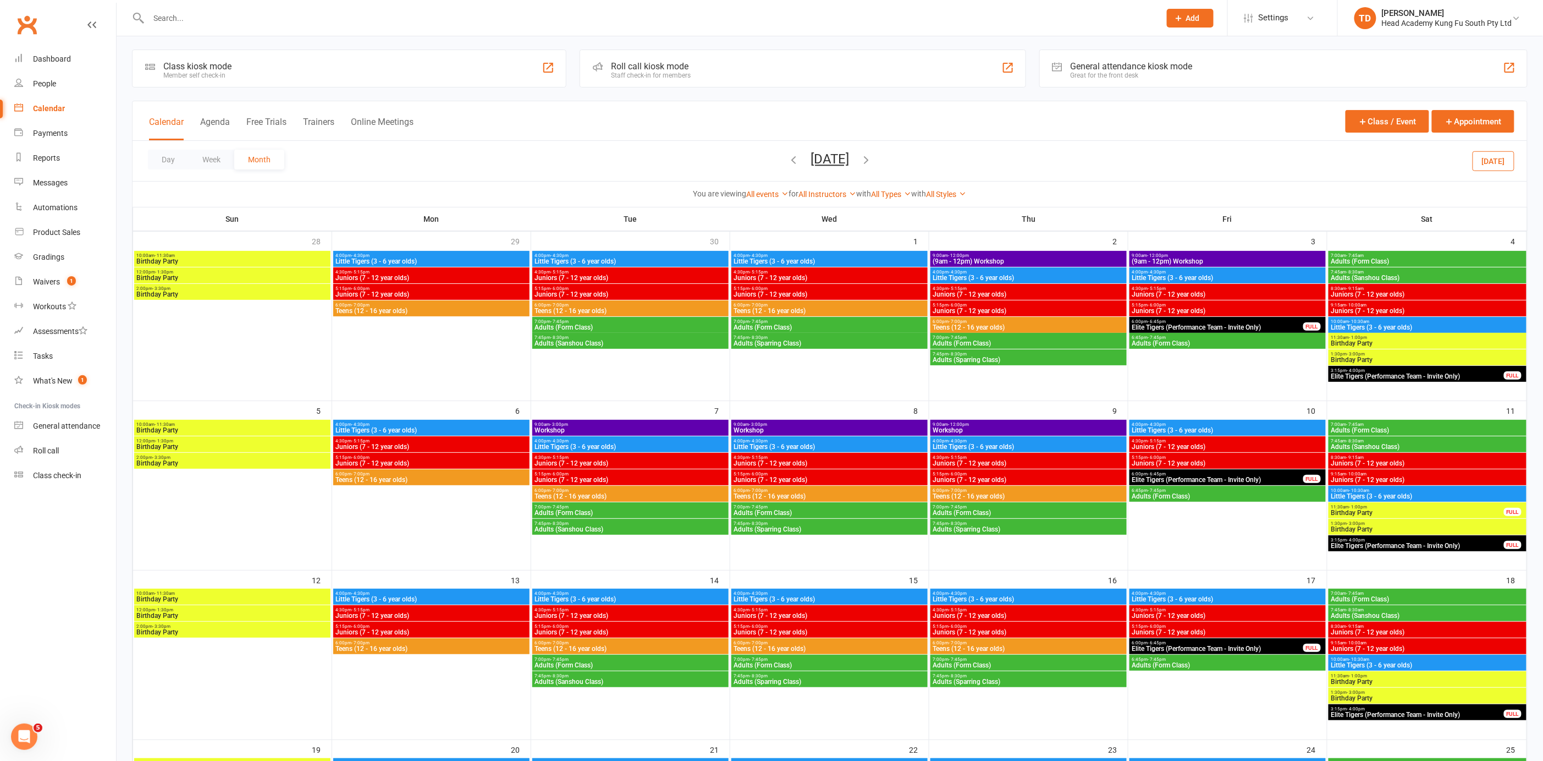
click at [661, 256] on span "4:00pm - 4:30pm" at bounding box center [631, 255] width 192 height 5
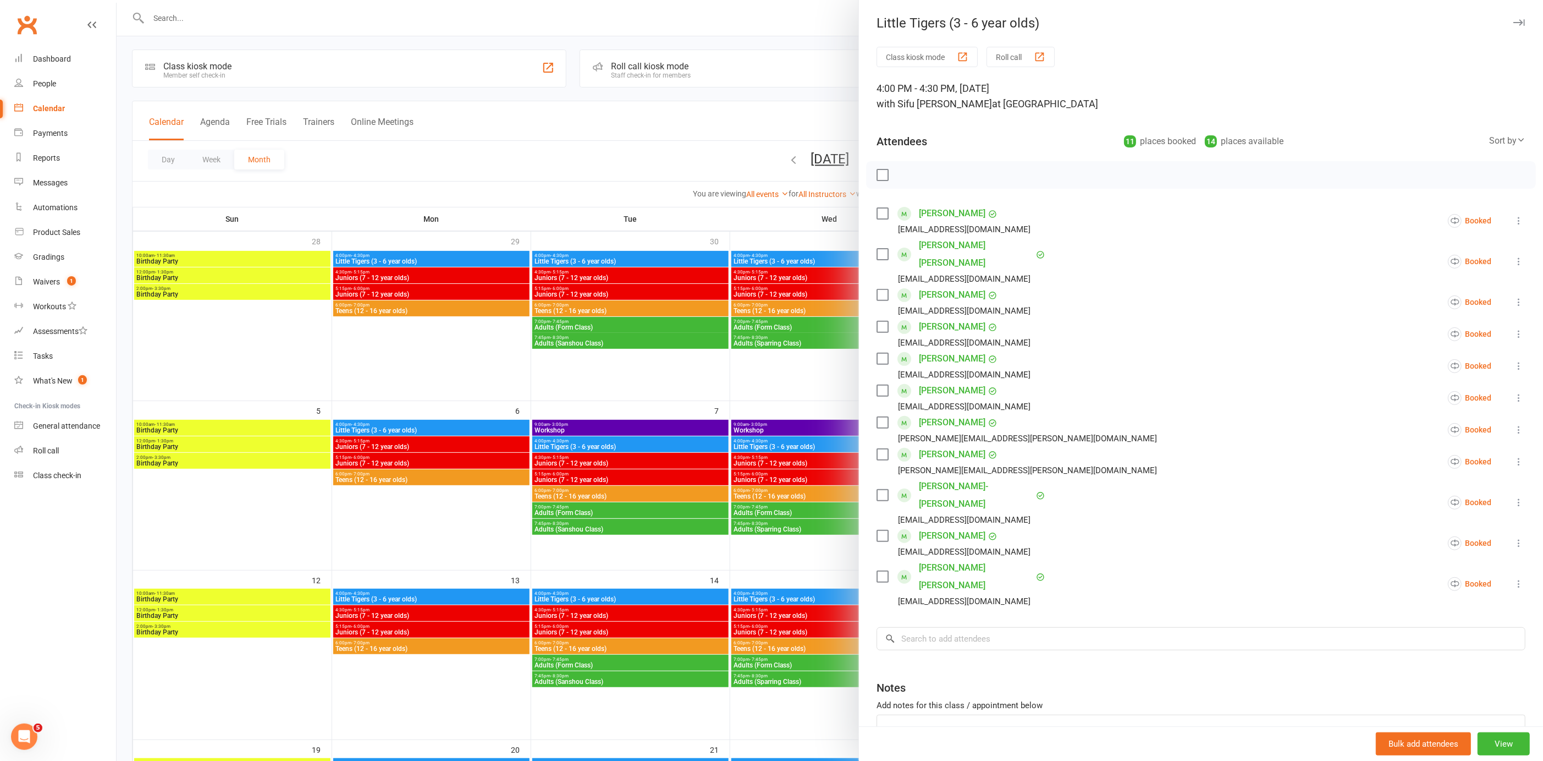
click at [626, 371] on div at bounding box center [830, 380] width 1427 height 761
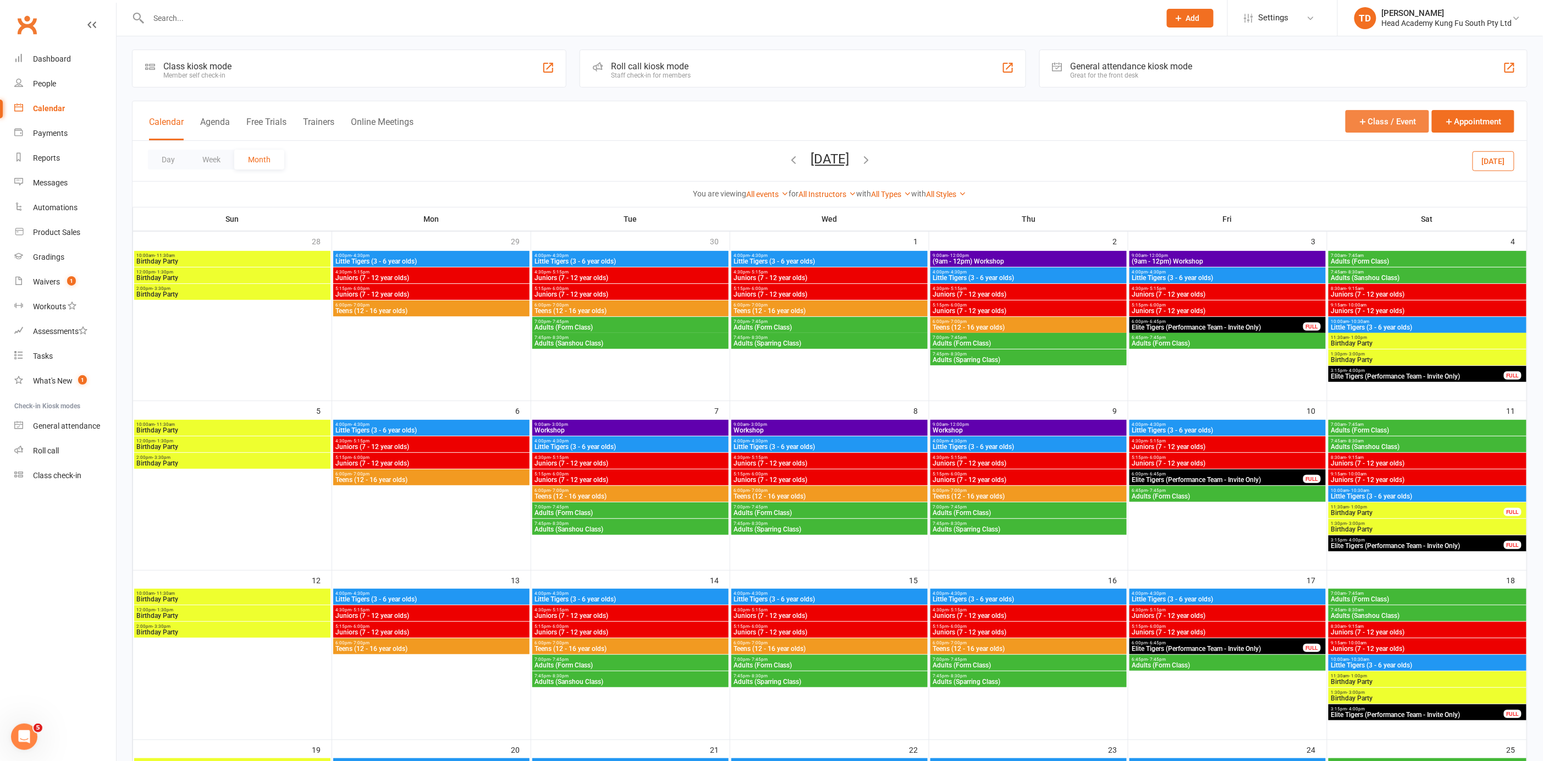
click at [1374, 112] on button "Class / Event" at bounding box center [1388, 121] width 84 height 23
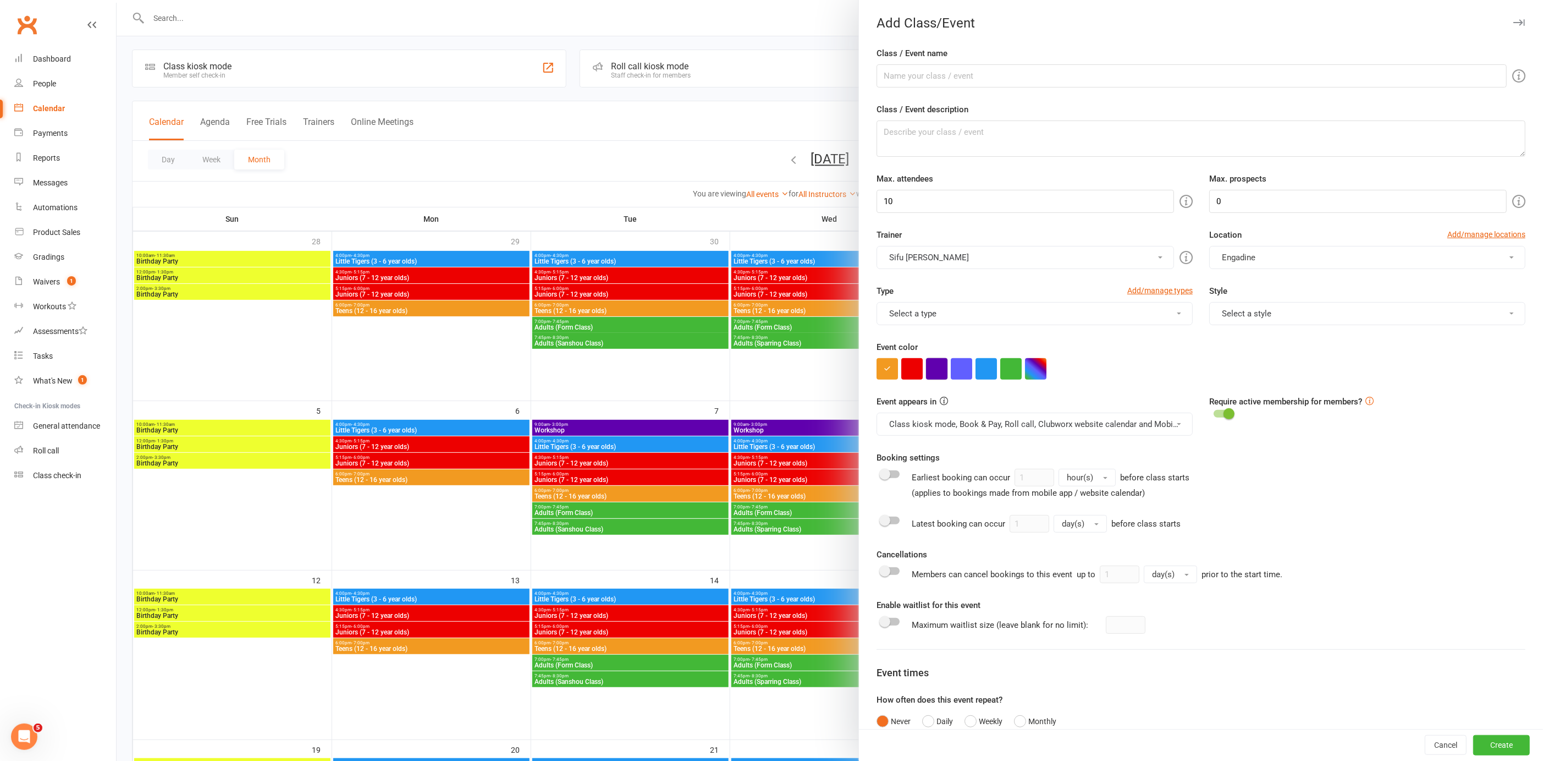
click at [939, 365] on button "button" at bounding box center [936, 368] width 21 height 21
click at [927, 73] on input "Class / Event name" at bounding box center [1192, 75] width 630 height 23
type input "√"
paste input "Workshop"
type input "Workshop"
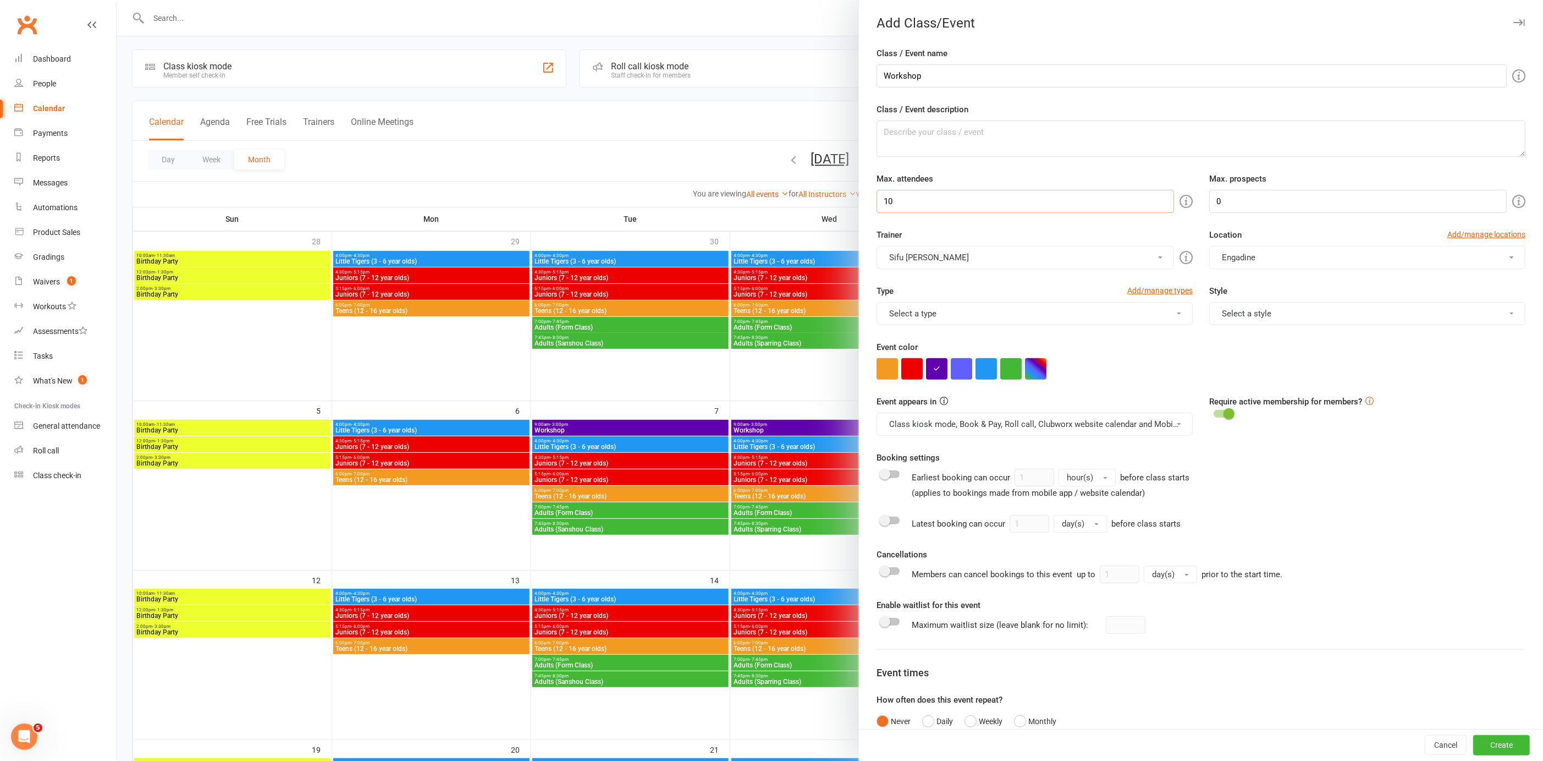
drag, startPoint x: 947, startPoint y: 203, endPoint x: 856, endPoint y: 188, distance: 92.0
click at [868, 198] on div "Max. attendees 10" at bounding box center [1034, 192] width 333 height 41
type input "30"
drag, startPoint x: 1214, startPoint y: 196, endPoint x: 1190, endPoint y: 200, distance: 24.4
click at [1201, 200] on div "Max. prospects 0" at bounding box center [1367, 192] width 333 height 41
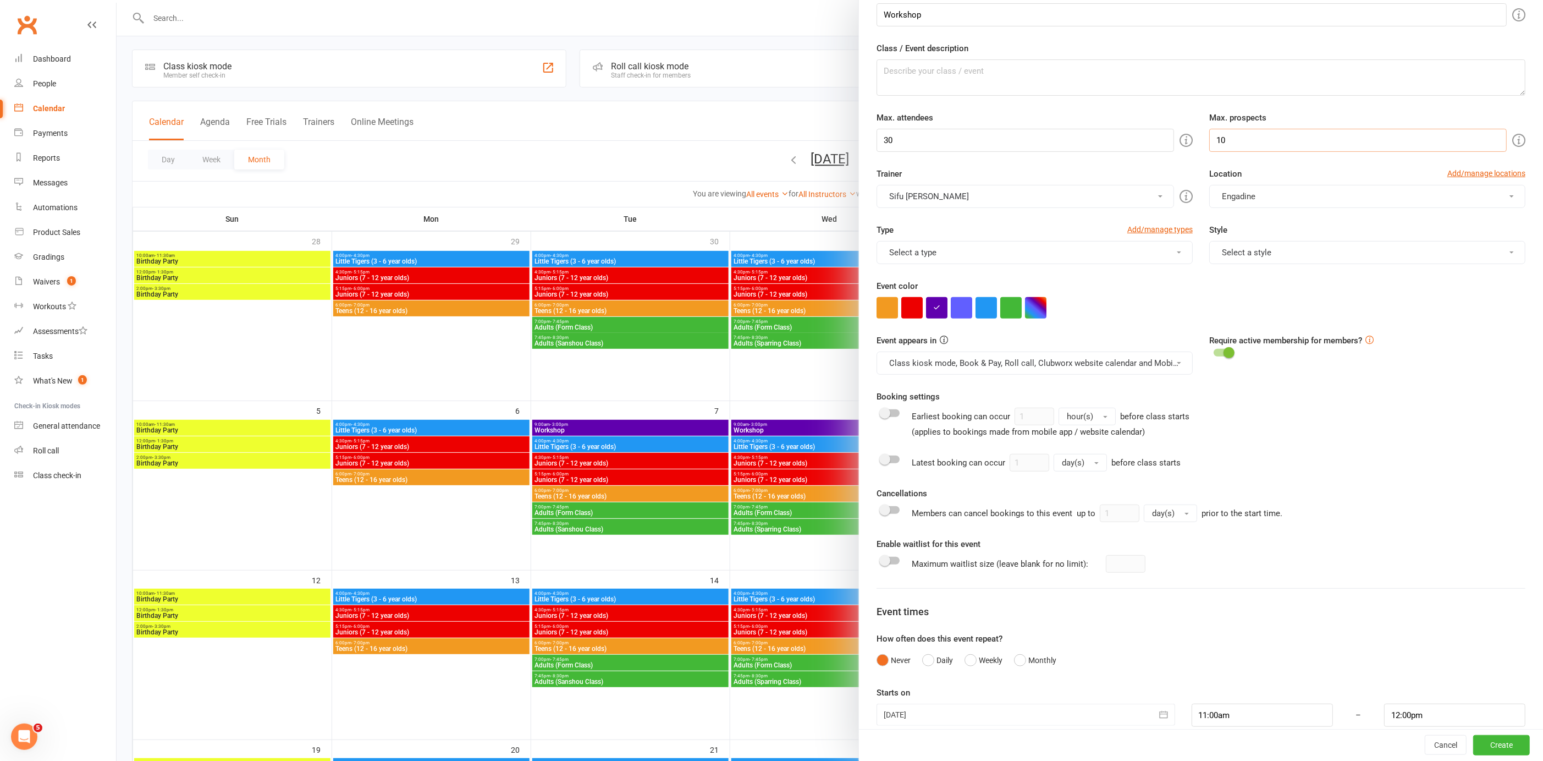
scroll to position [72, 0]
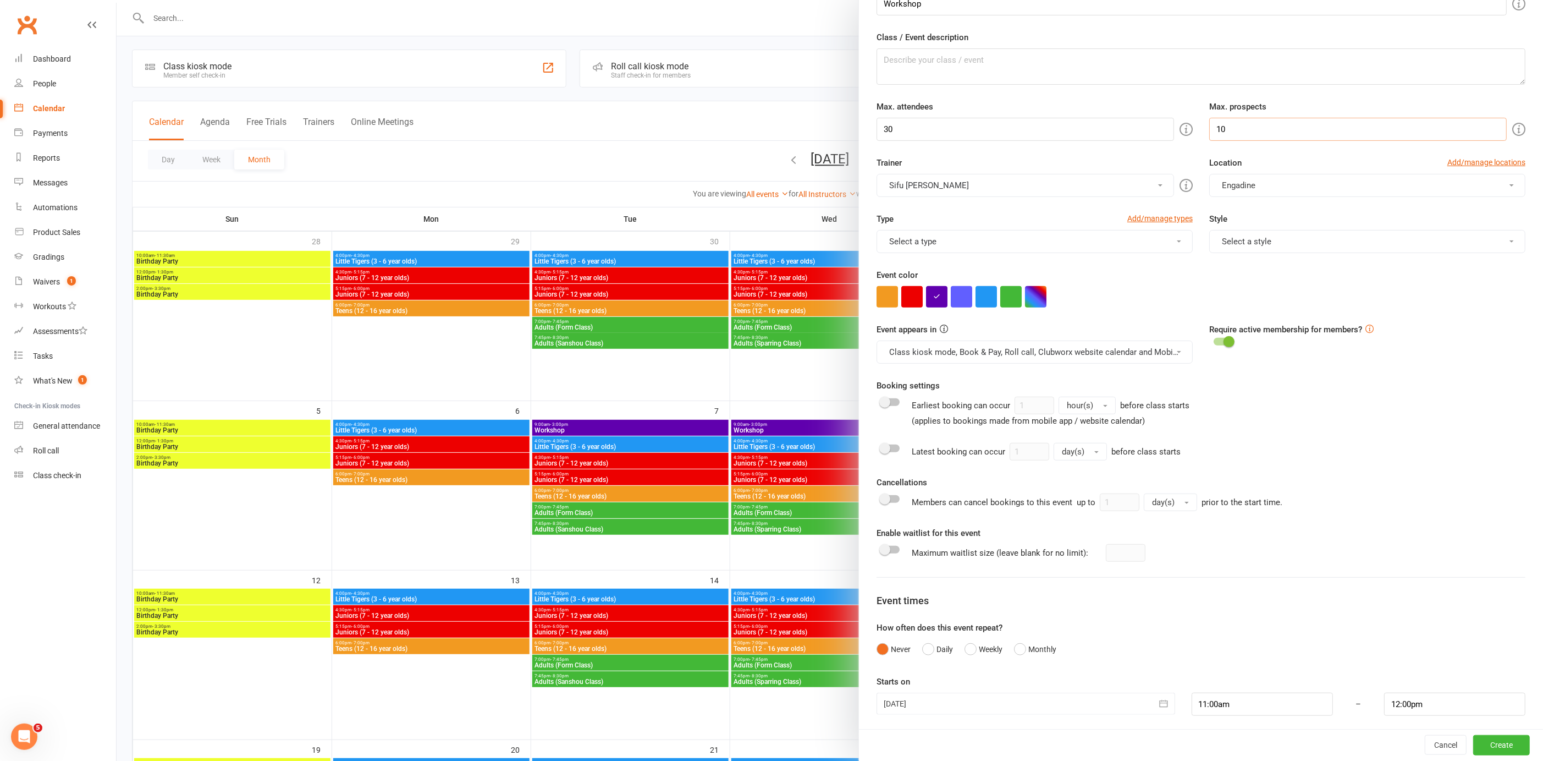
type input "10"
click at [1158, 700] on icon "button" at bounding box center [1163, 703] width 11 height 11
click at [965, 717] on span "30" at bounding box center [969, 721] width 9 height 9
type input "[DATE]"
click at [1225, 703] on input "11:00am" at bounding box center [1262, 703] width 141 height 23
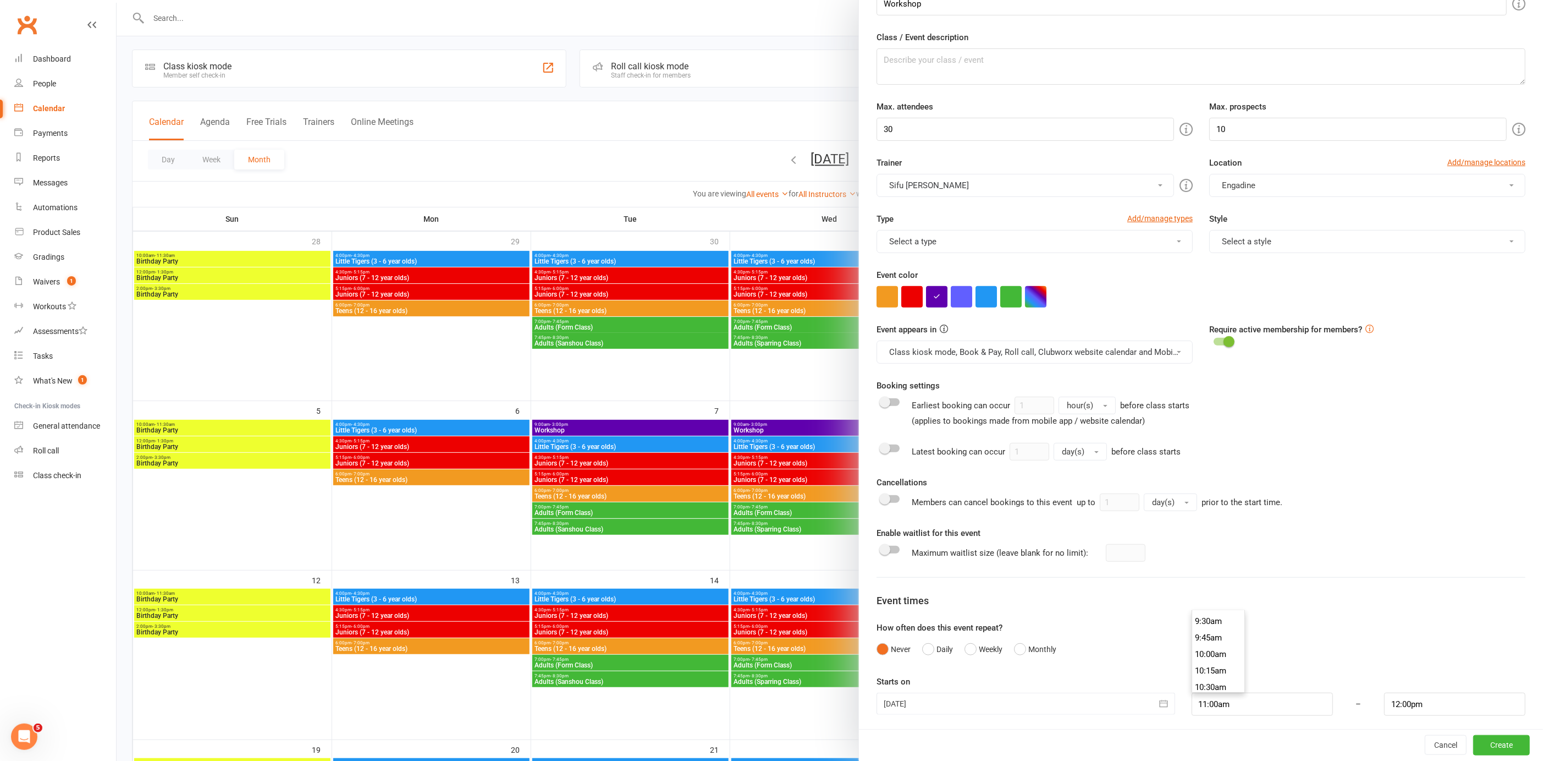
scroll to position [576, 0]
type input "9:00am"
click at [1201, 634] on li "9:00am" at bounding box center [1218, 636] width 53 height 16
click at [1406, 698] on input "10:00am" at bounding box center [1454, 703] width 141 height 23
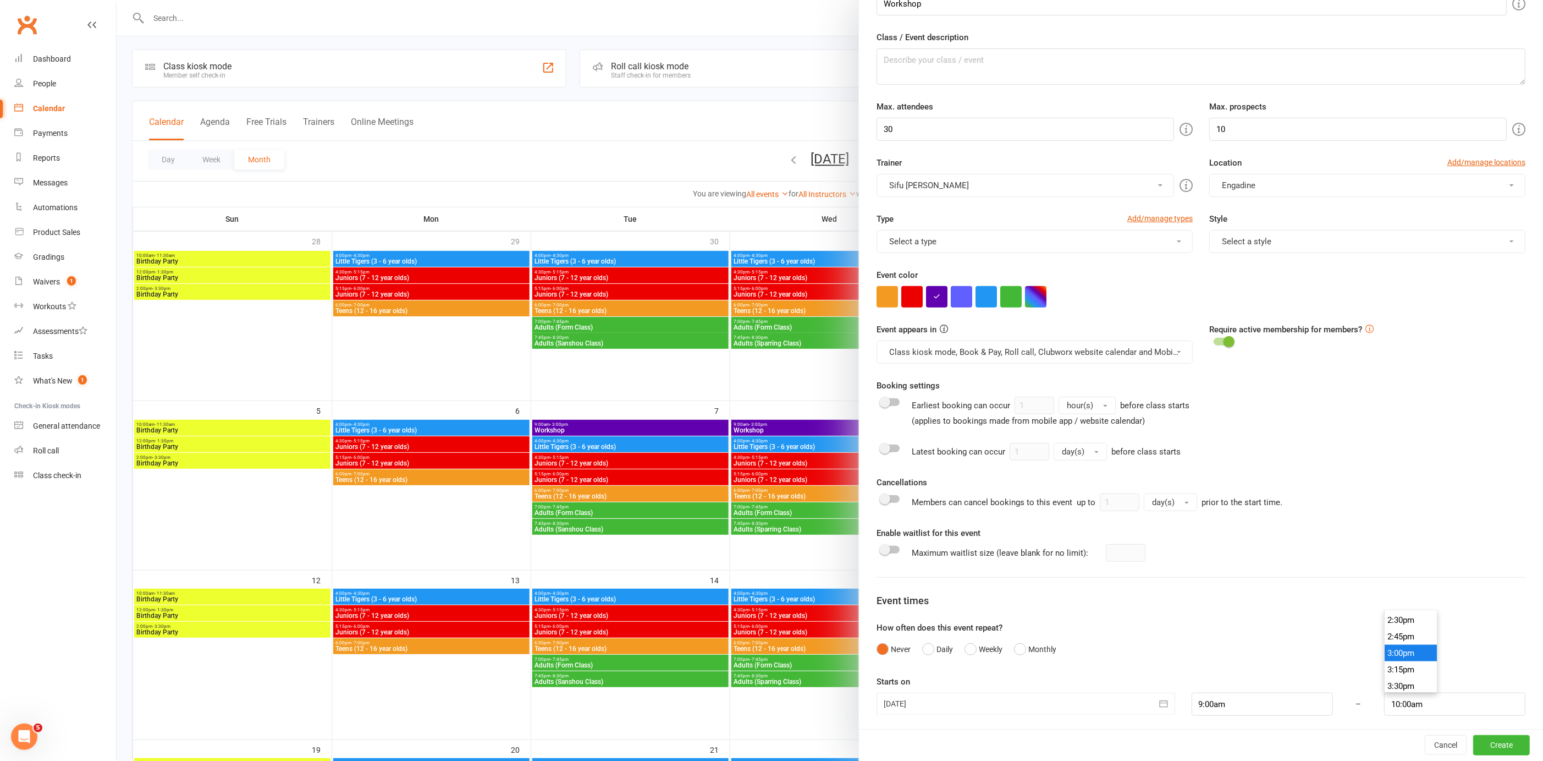
type input "3:00pm"
click at [1395, 651] on li "3:00pm" at bounding box center [1411, 653] width 53 height 16
click at [1483, 747] on button "Create" at bounding box center [1501, 745] width 57 height 20
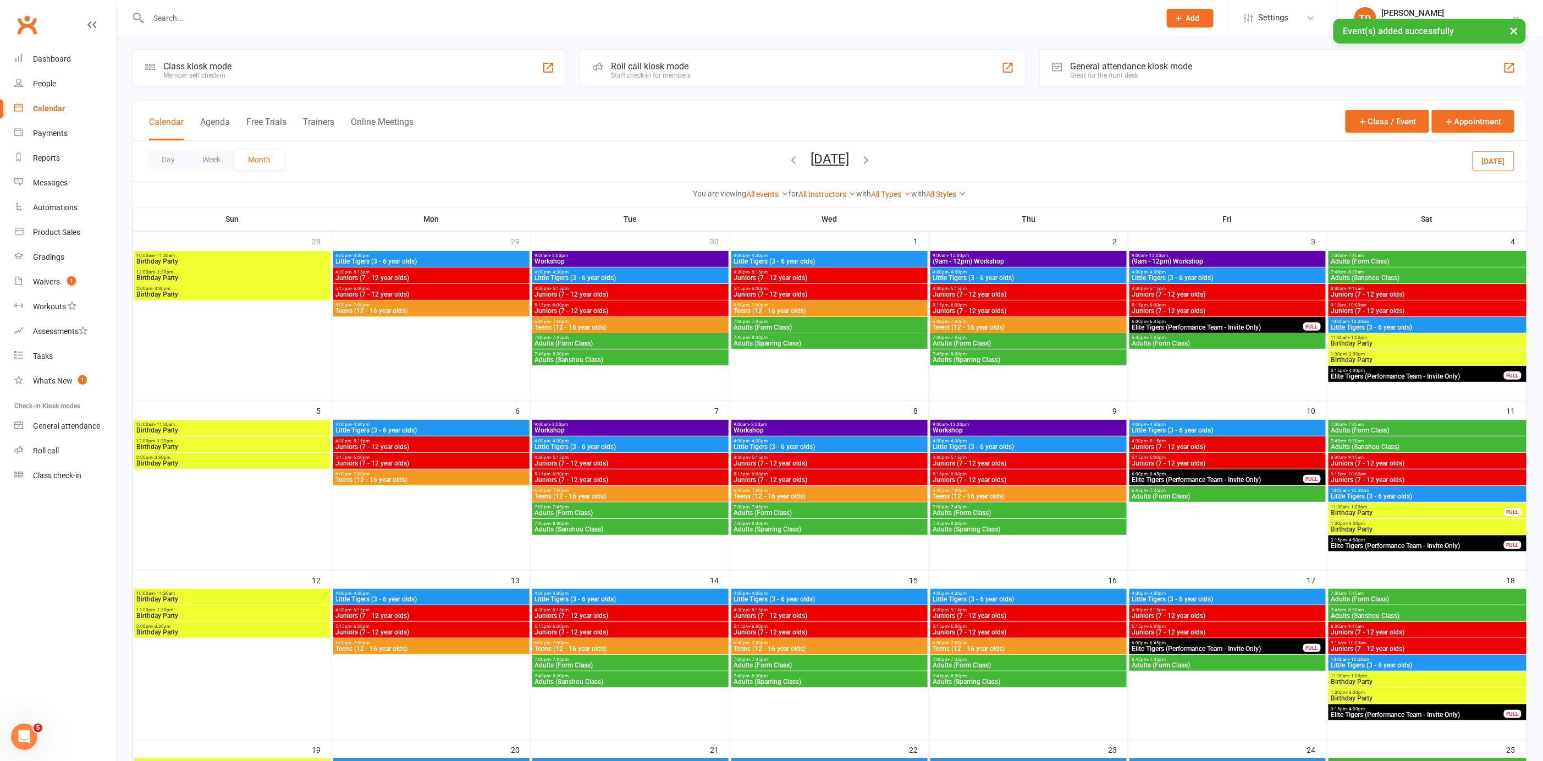
click at [670, 259] on span "Workshop" at bounding box center [631, 261] width 192 height 7
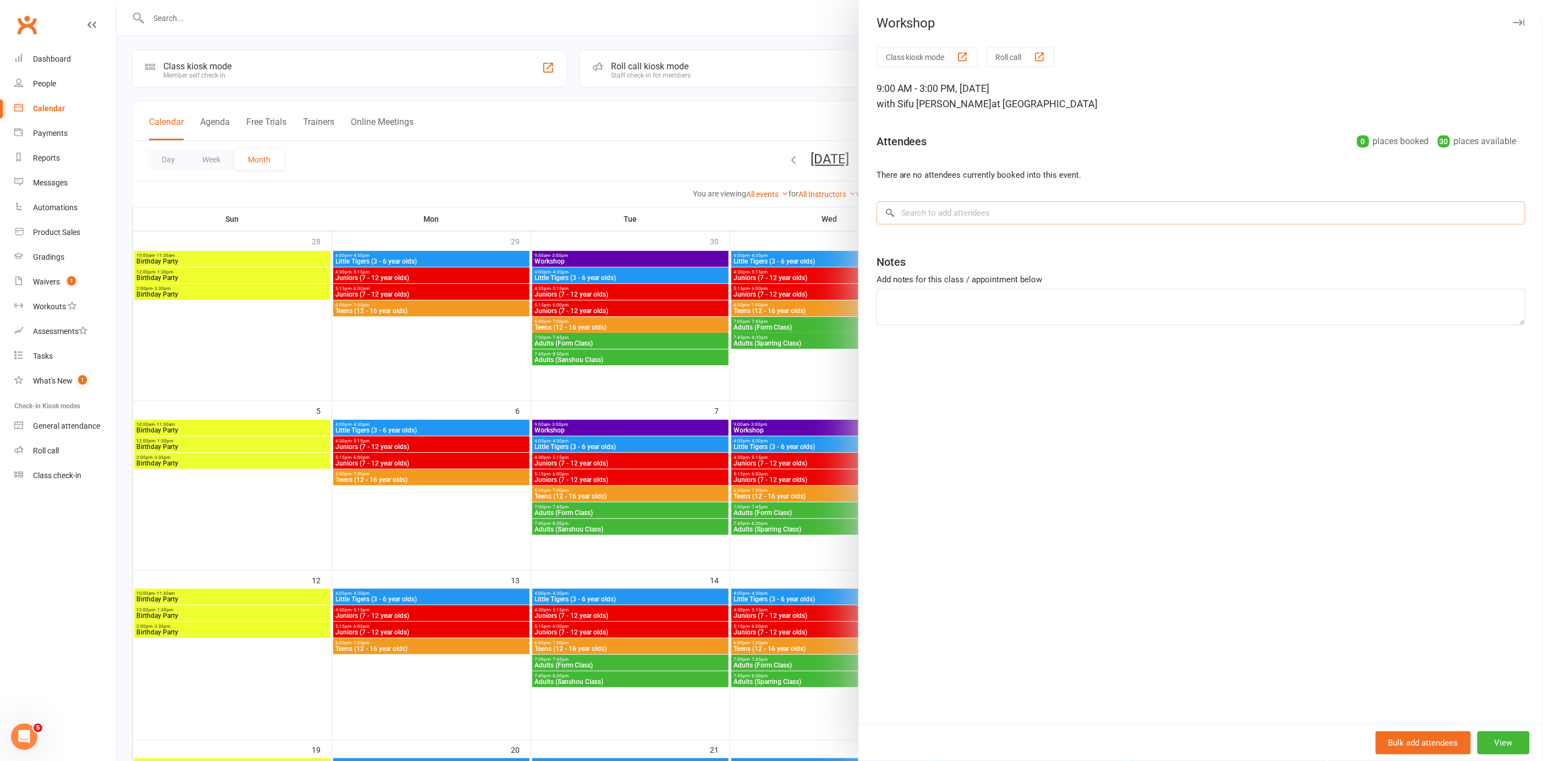
click at [925, 214] on input "search" at bounding box center [1201, 212] width 649 height 23
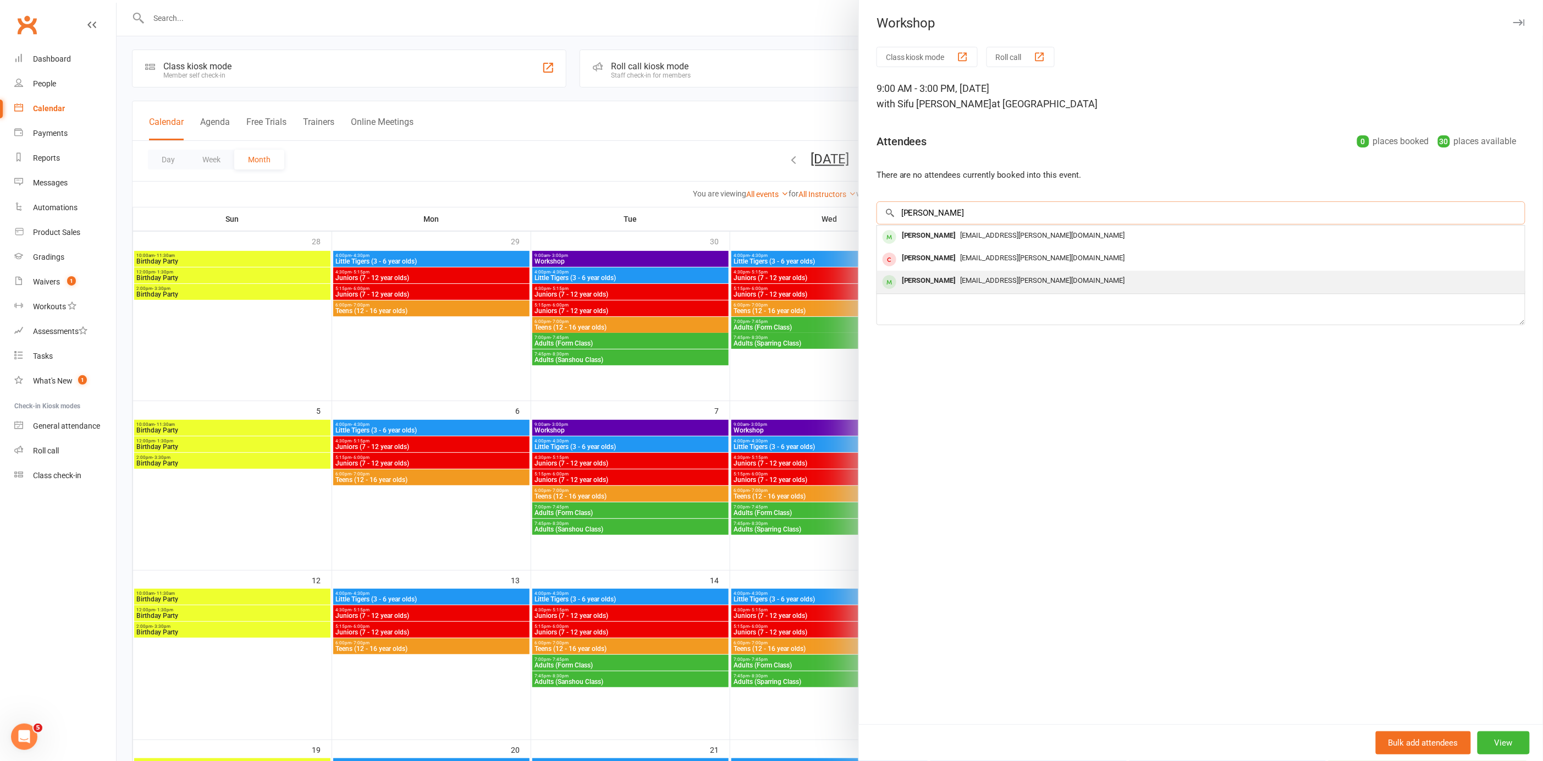
type input "[PERSON_NAME]"
click at [920, 279] on div "[PERSON_NAME]" at bounding box center [929, 281] width 63 height 16
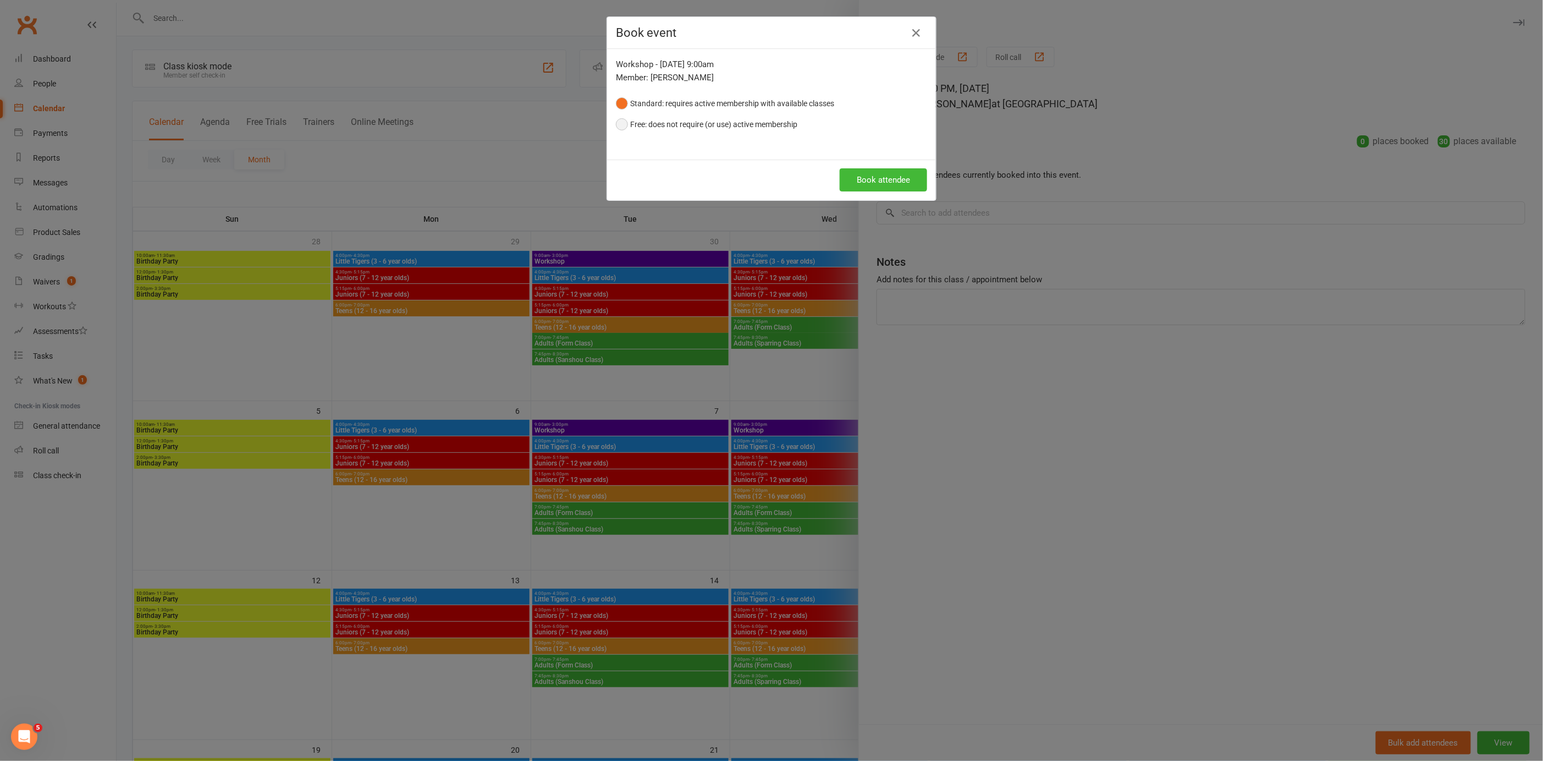
drag, startPoint x: 618, startPoint y: 122, endPoint x: 741, endPoint y: 162, distance: 129.2
click at [619, 122] on button "Free: does not require (or use) active membership" at bounding box center [706, 124] width 181 height 21
click at [875, 178] on button "Book attendee" at bounding box center [883, 179] width 87 height 23
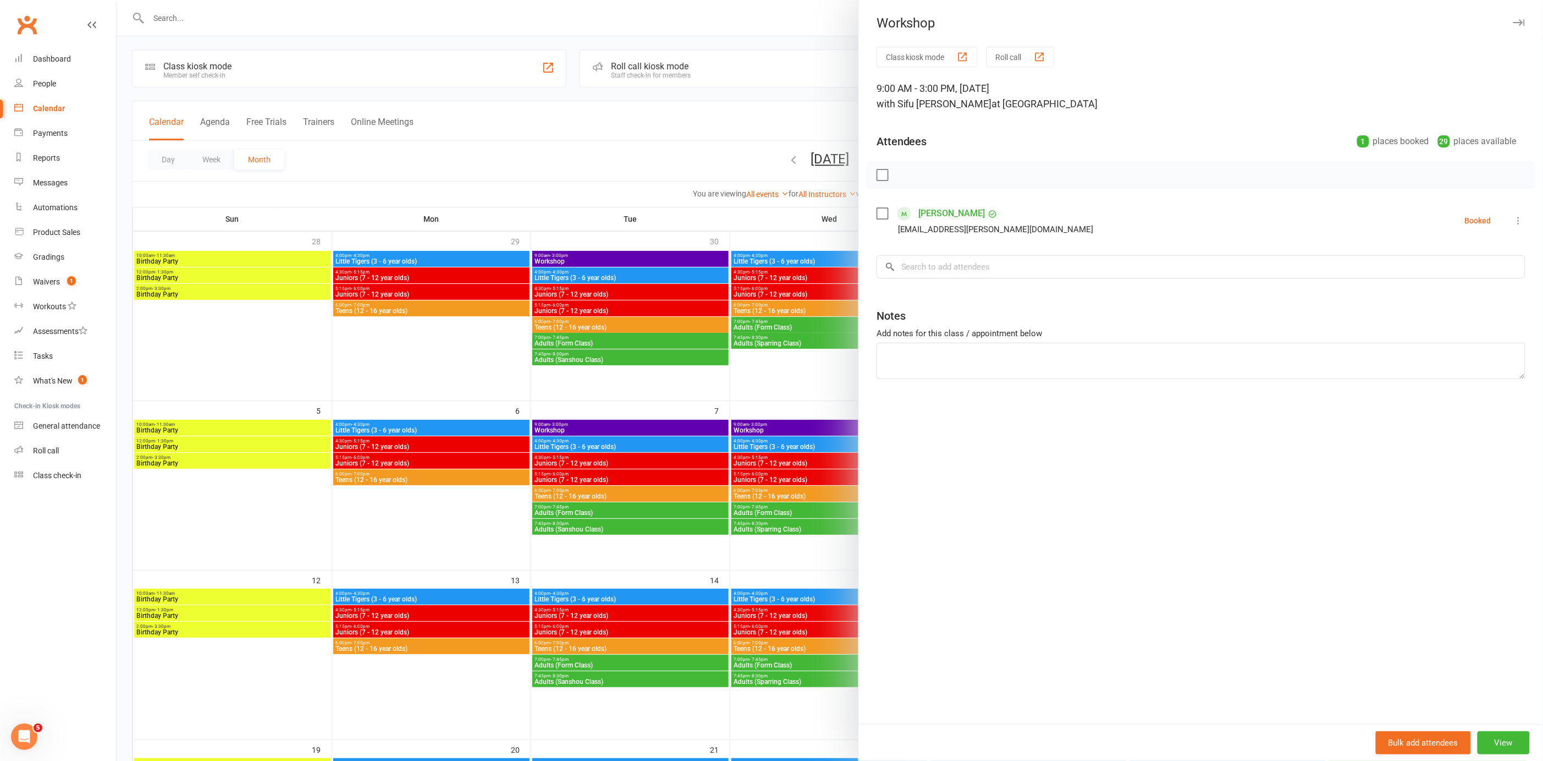
click at [464, 130] on div at bounding box center [830, 380] width 1427 height 761
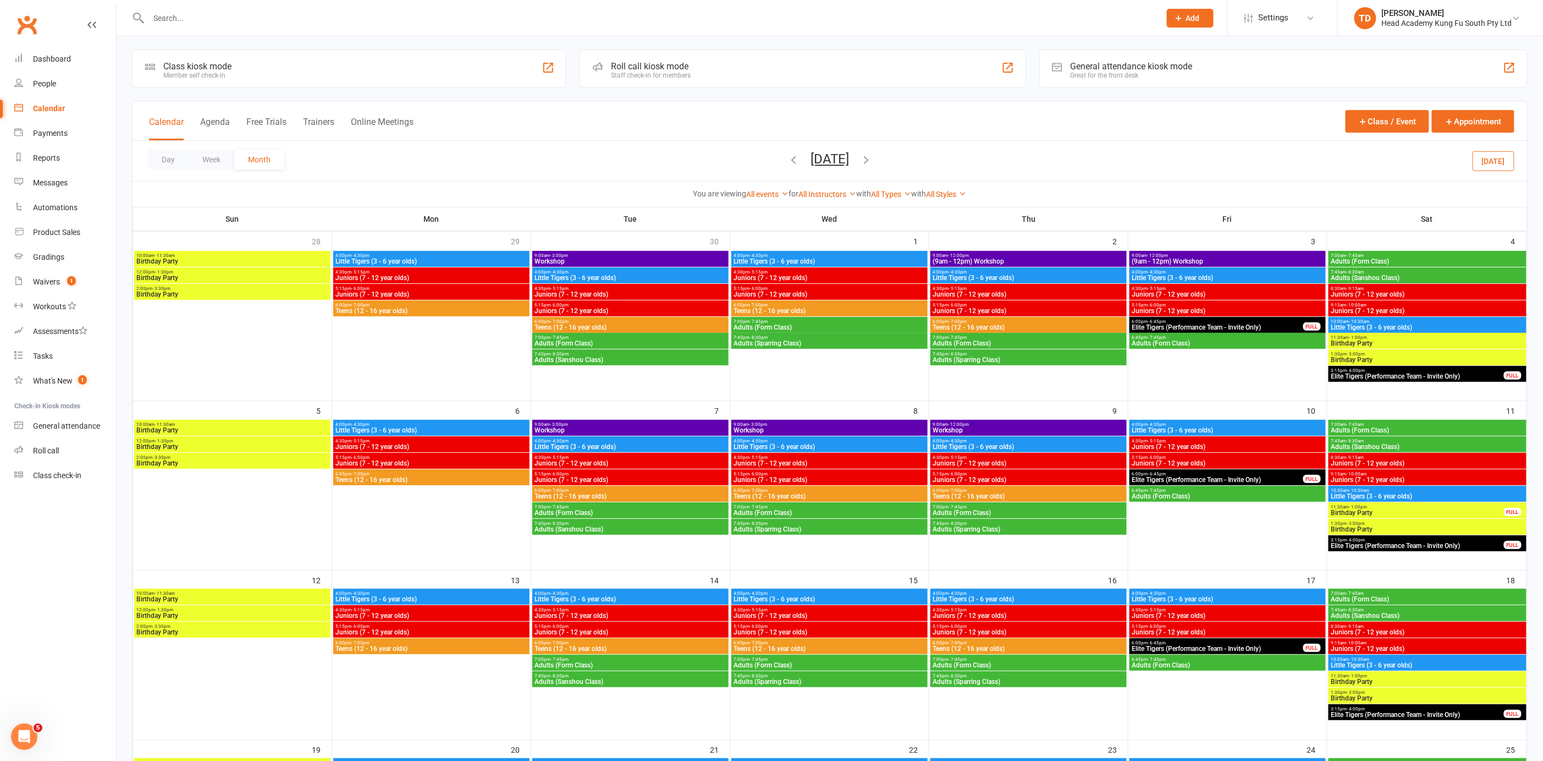
click at [170, 18] on input "text" at bounding box center [649, 17] width 1008 height 15
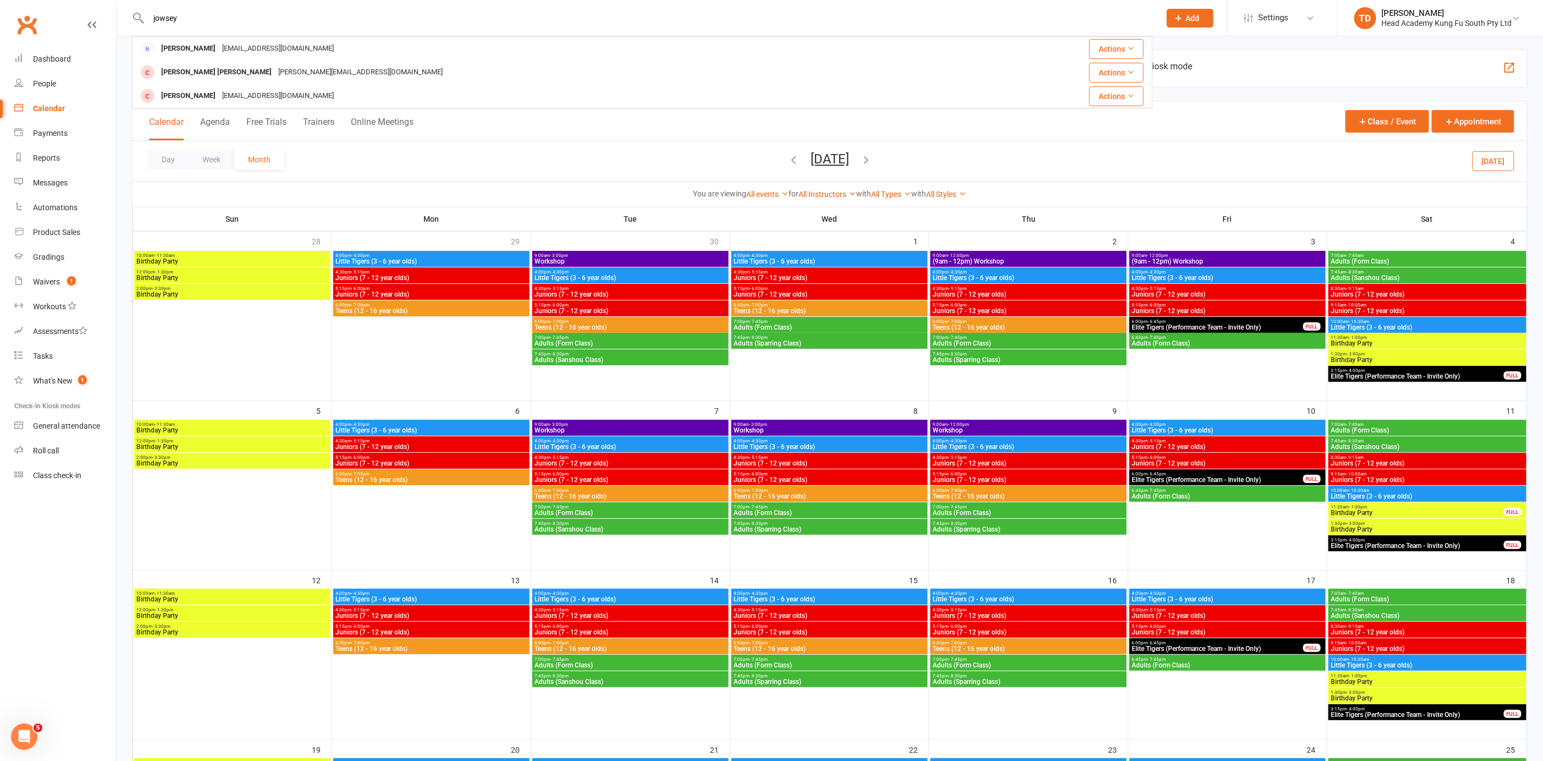
type input "jowsey"
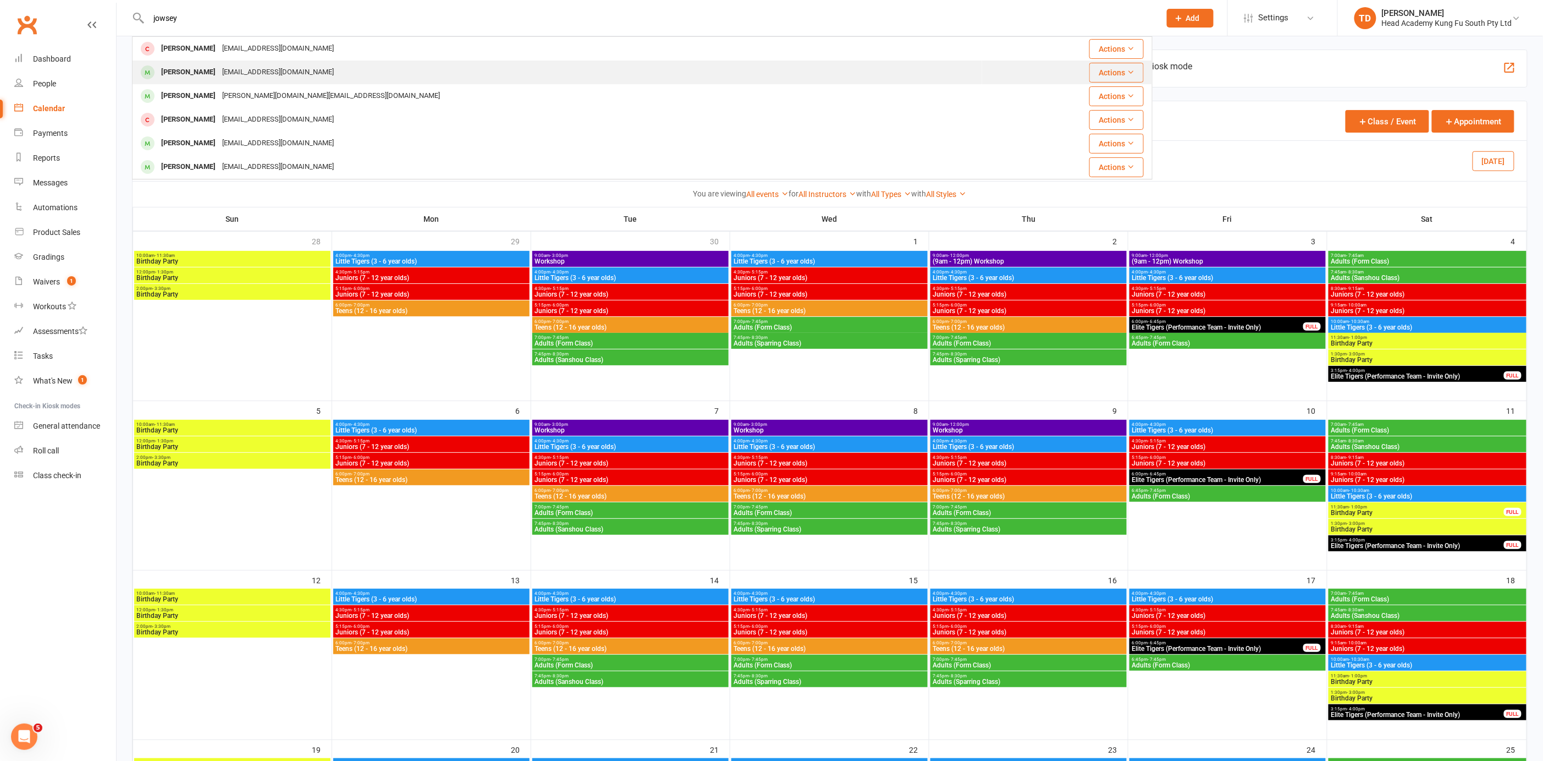
click at [178, 69] on div "[PERSON_NAME]" at bounding box center [188, 72] width 61 height 16
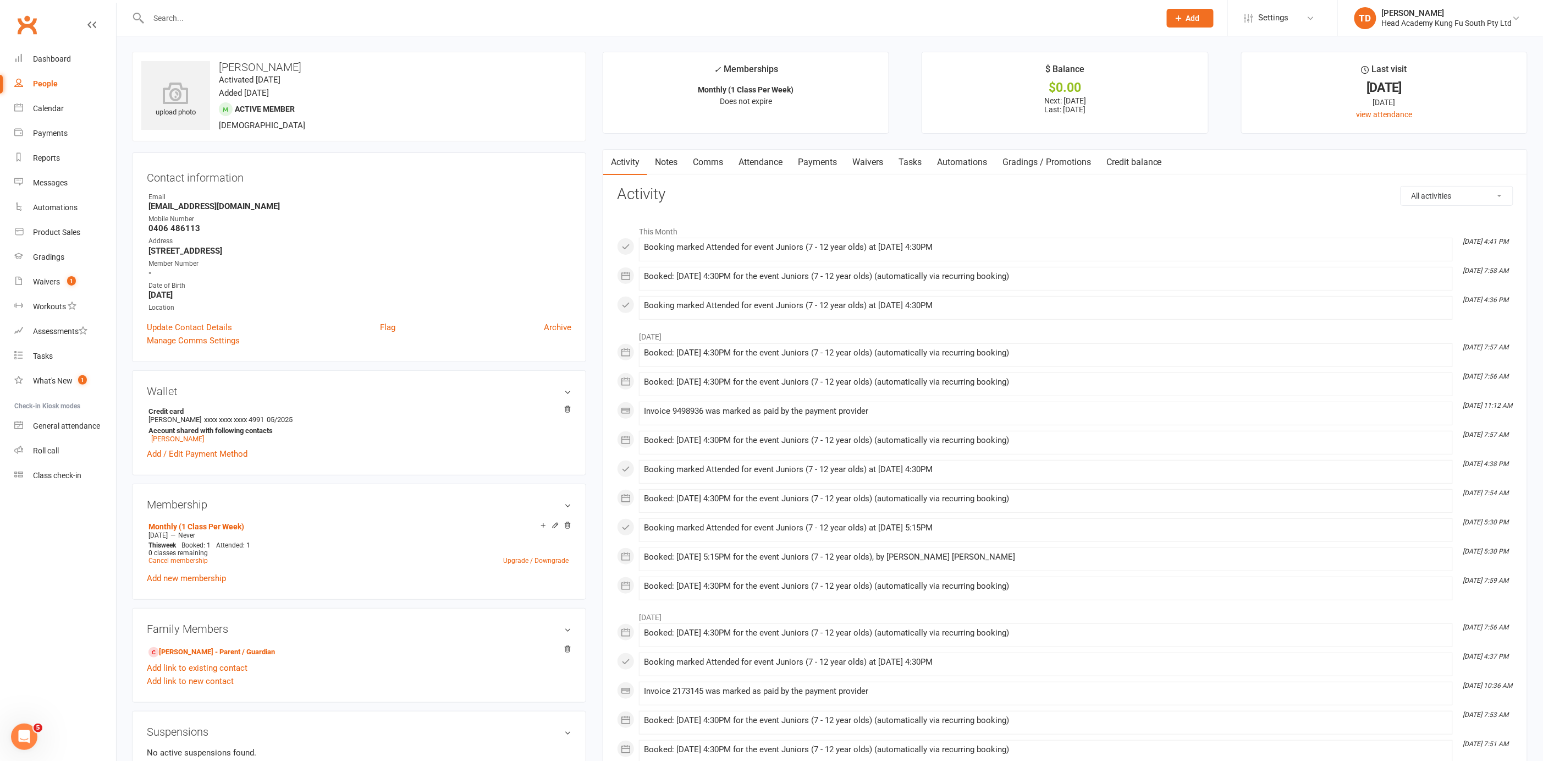
click at [818, 162] on link "Payments" at bounding box center [817, 162] width 54 height 25
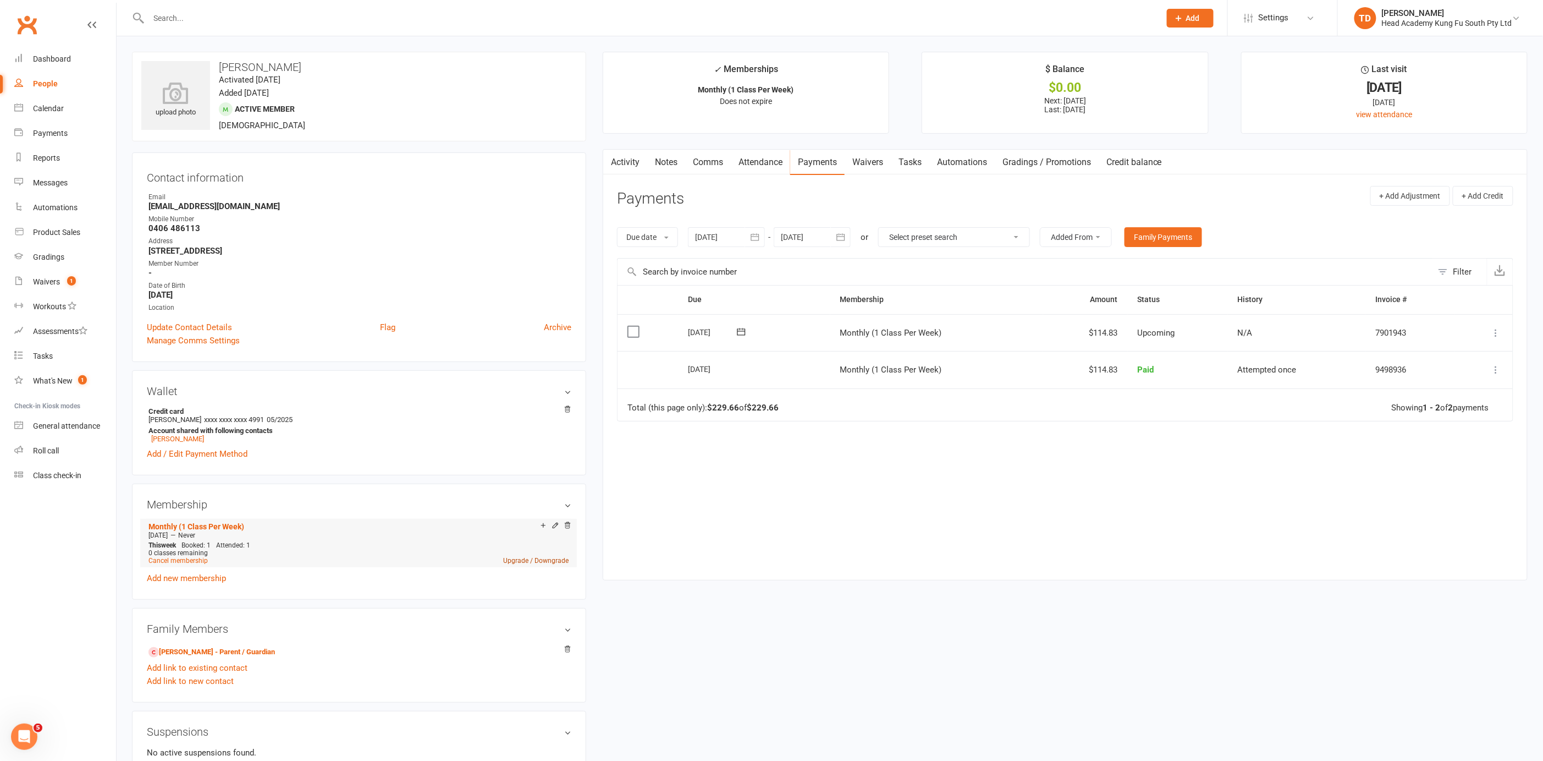
click at [519, 562] on link "Upgrade / Downgrade" at bounding box center [535, 561] width 65 height 8
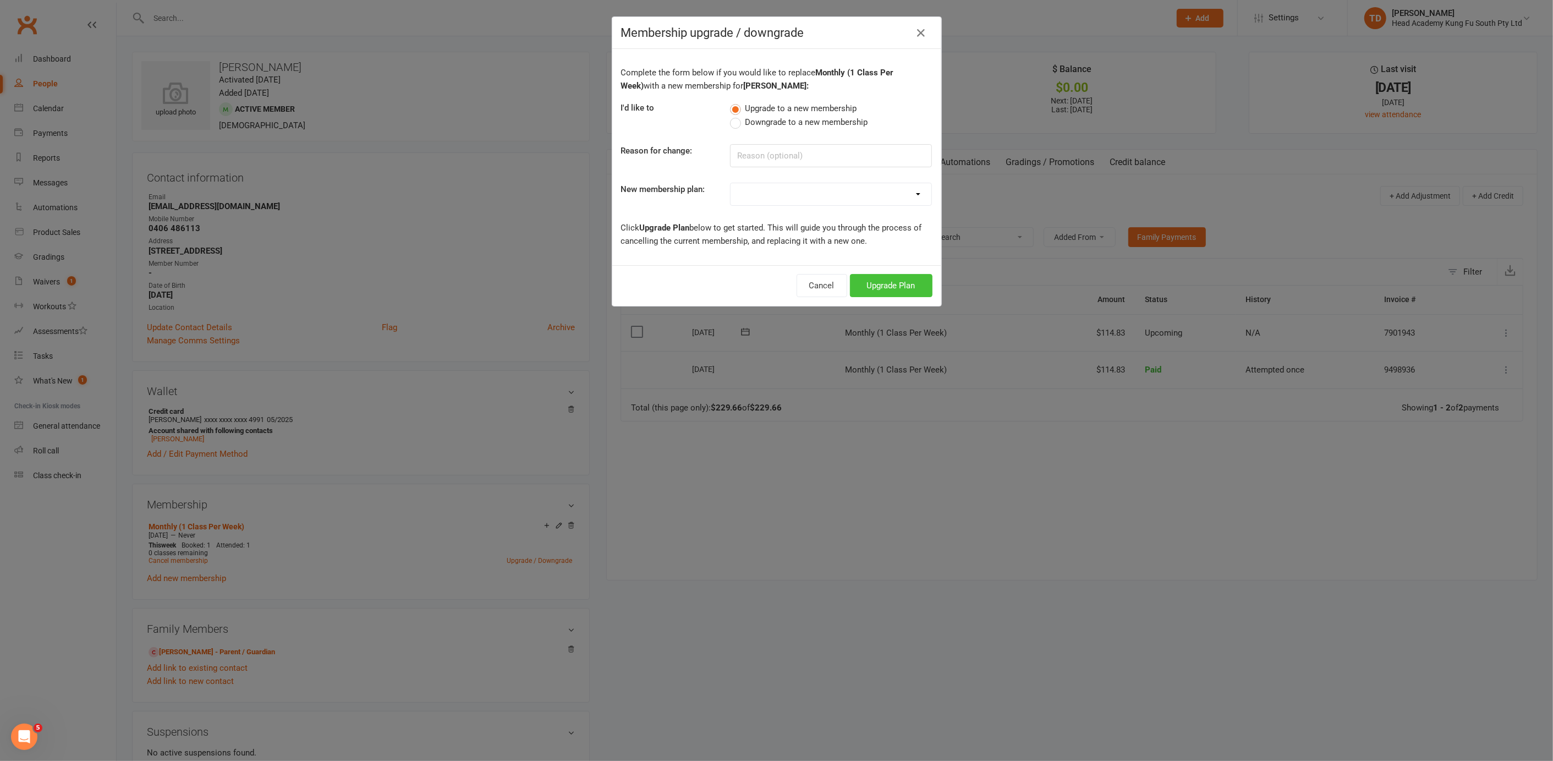
click at [873, 283] on button "Upgrade Plan" at bounding box center [891, 285] width 82 height 23
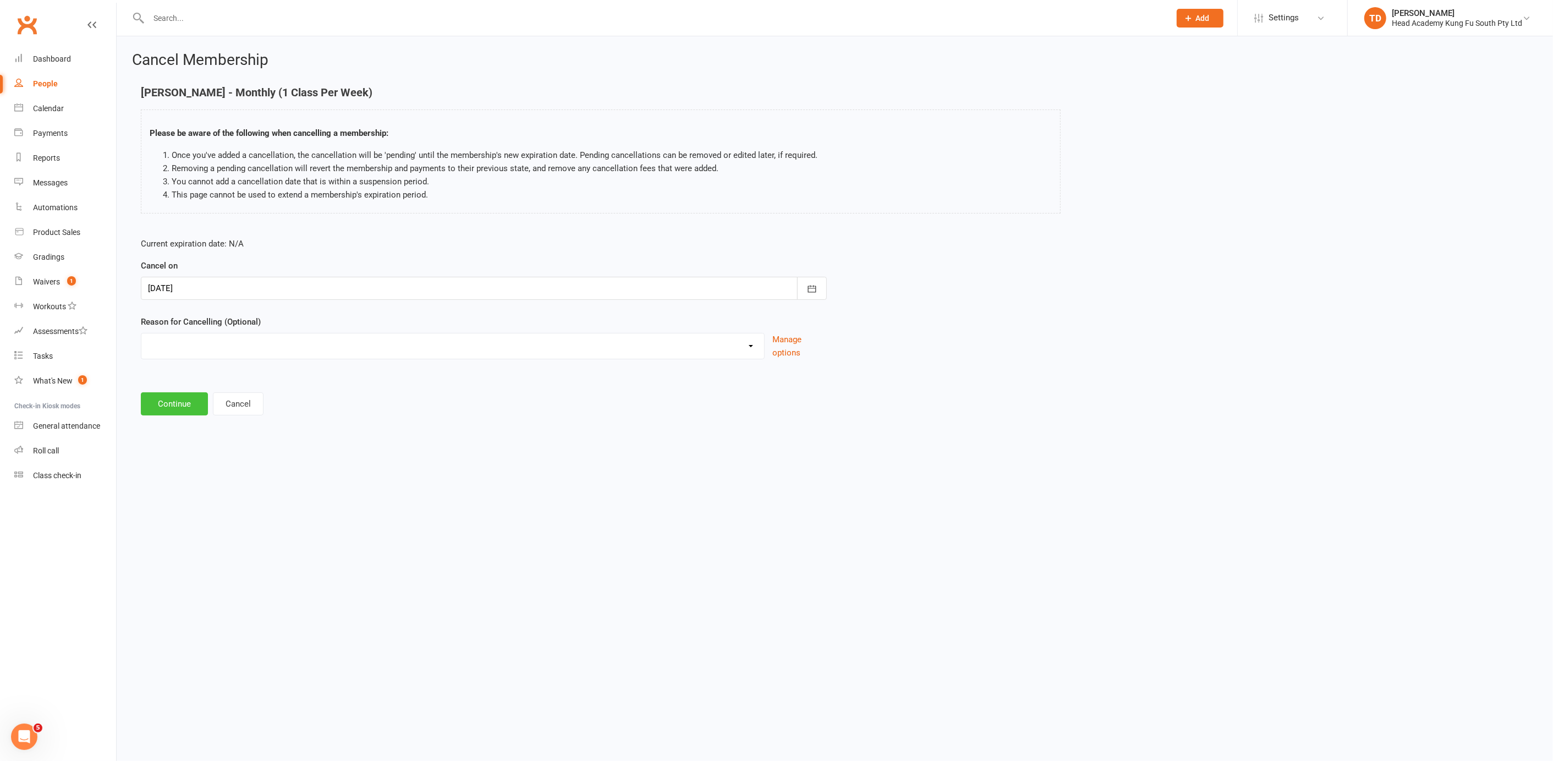
click at [156, 407] on button "Continue" at bounding box center [174, 403] width 67 height 23
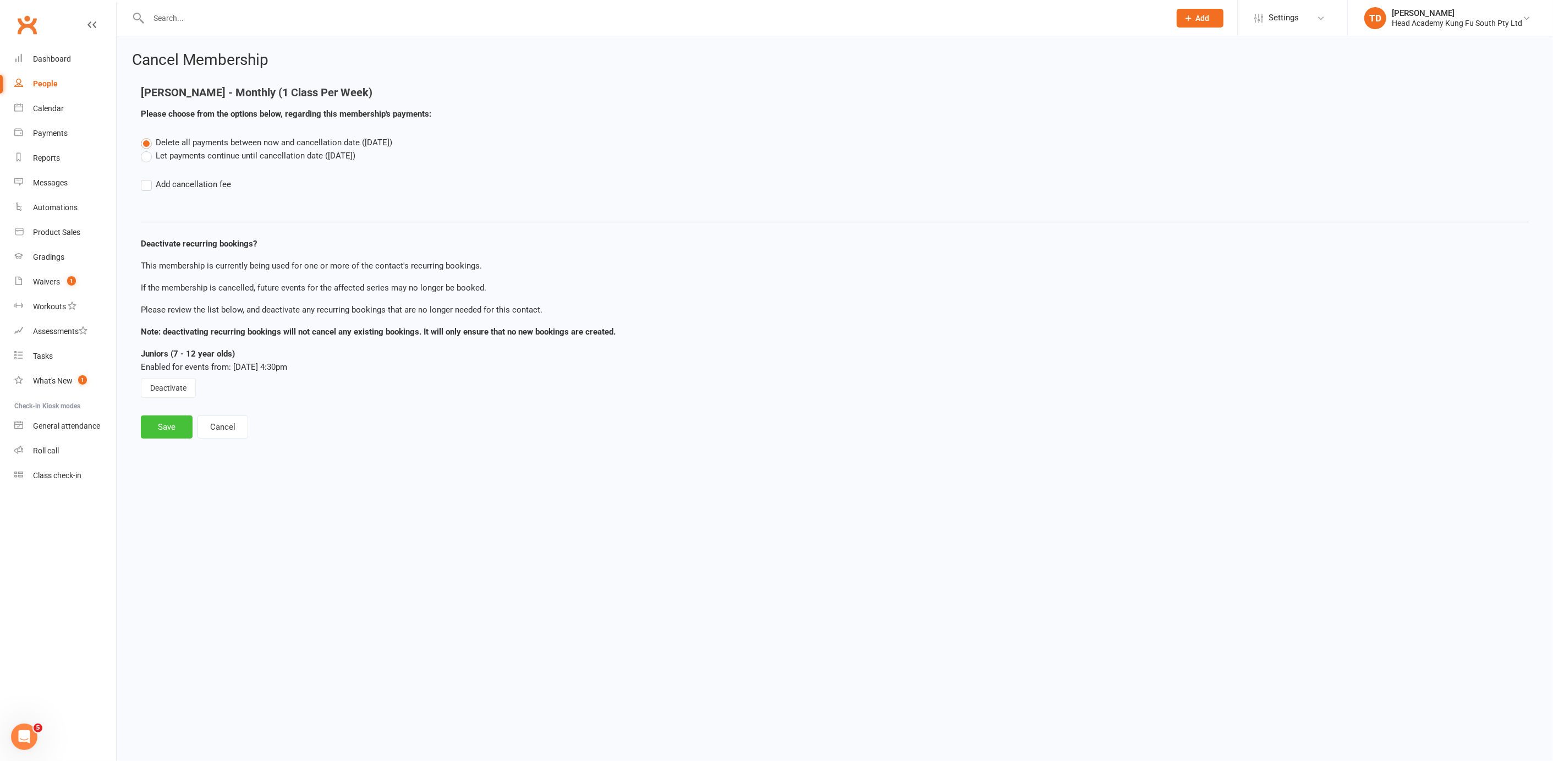
click at [170, 430] on button "Save" at bounding box center [167, 426] width 52 height 23
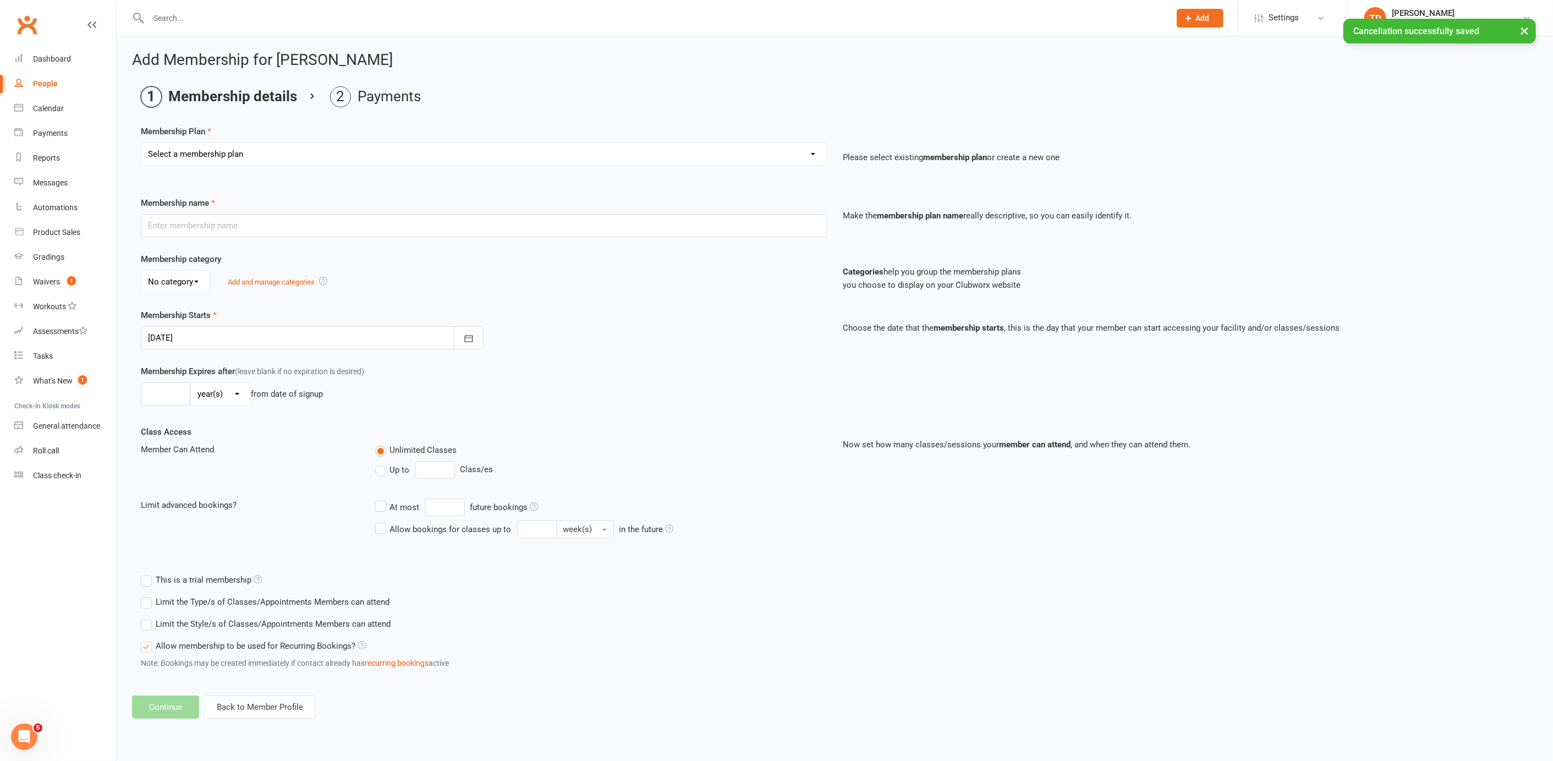
click at [276, 152] on select "Select a membership plan Create new Membership Plan Fortnightly (Unlimited Clas…" at bounding box center [483, 154] width 685 height 22
select select "11"
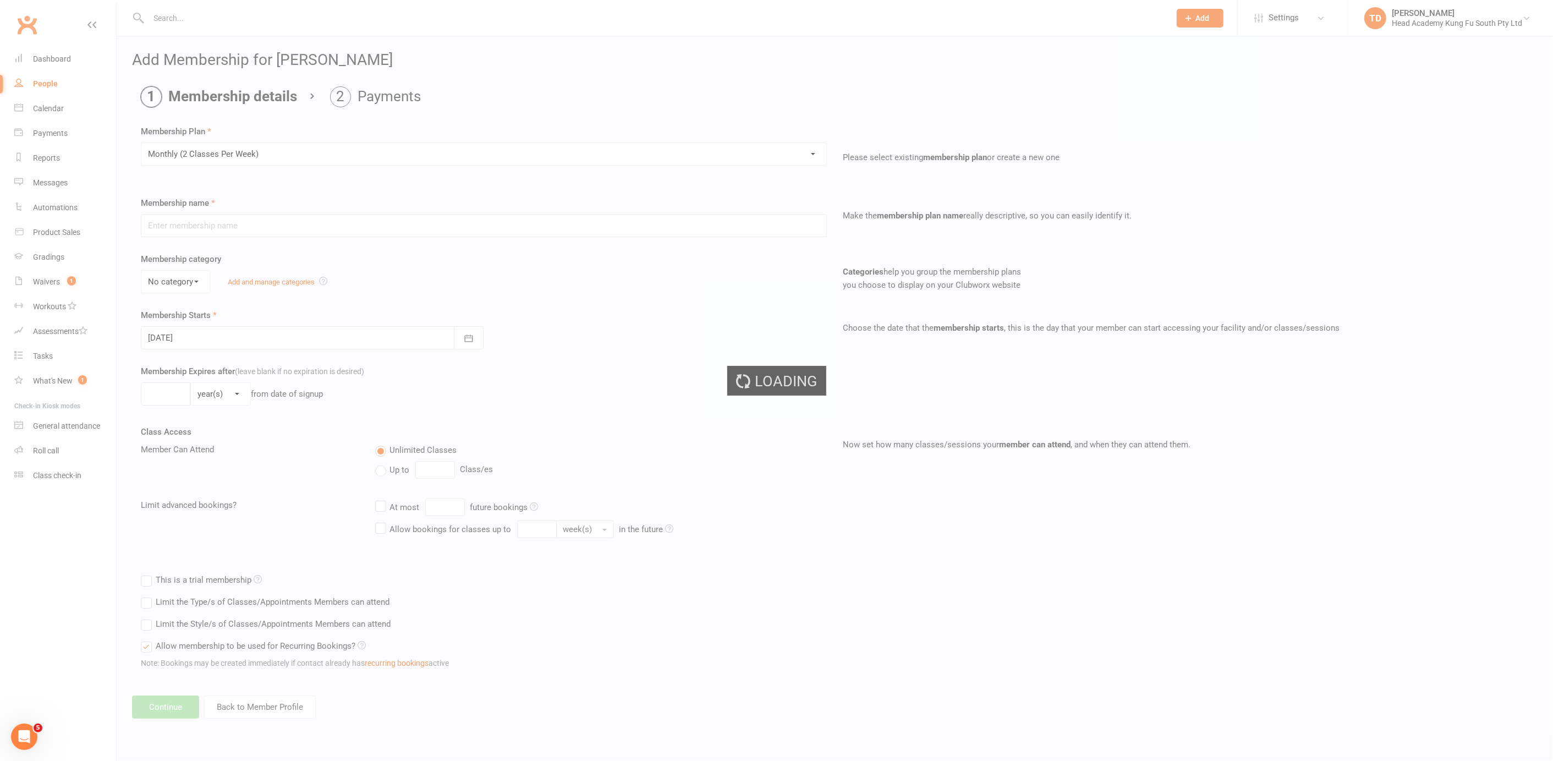
type input "Monthly (2 Classes Per Week)"
select select "0"
type input "0"
type input "2"
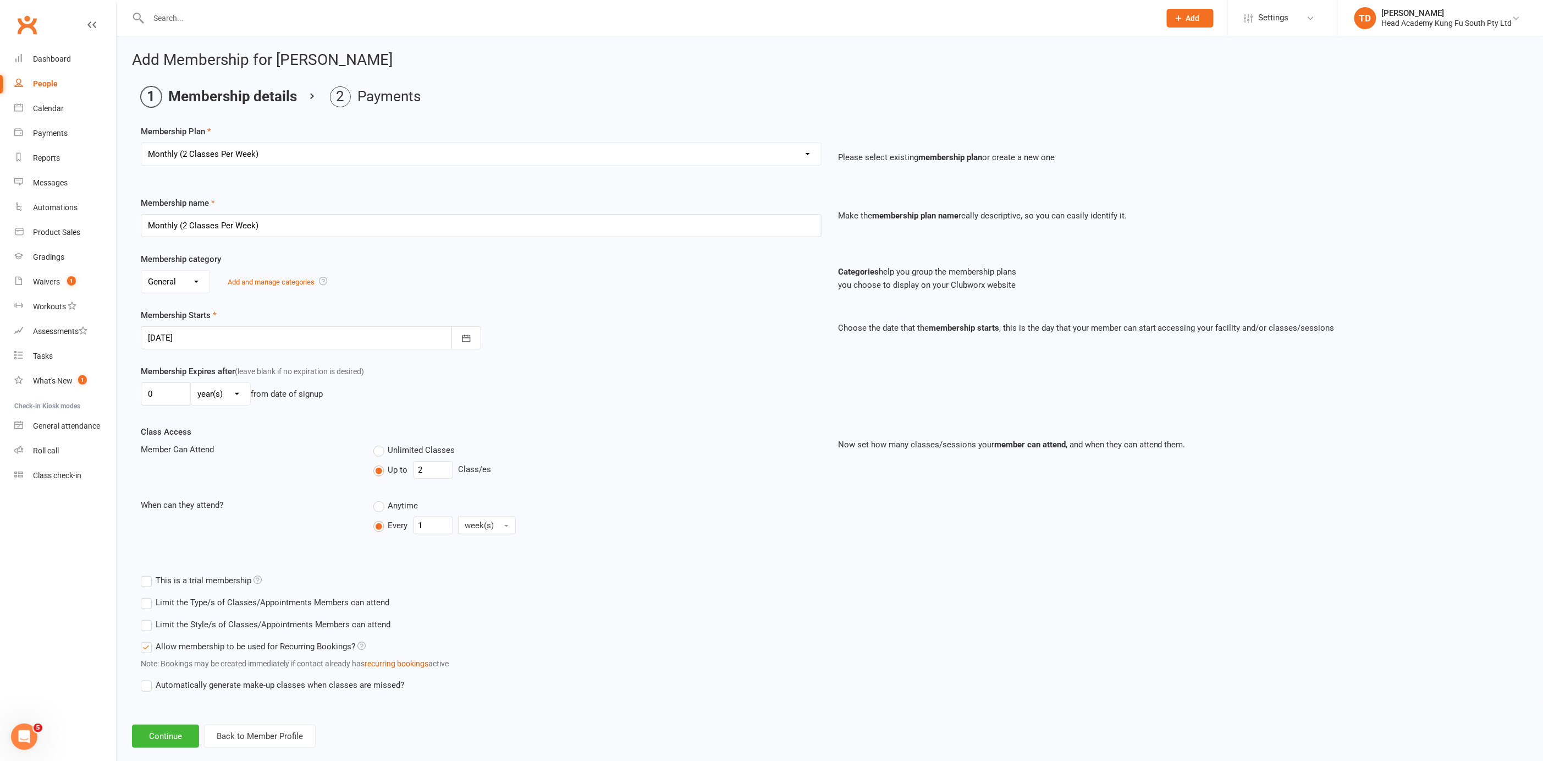
scroll to position [10, 0]
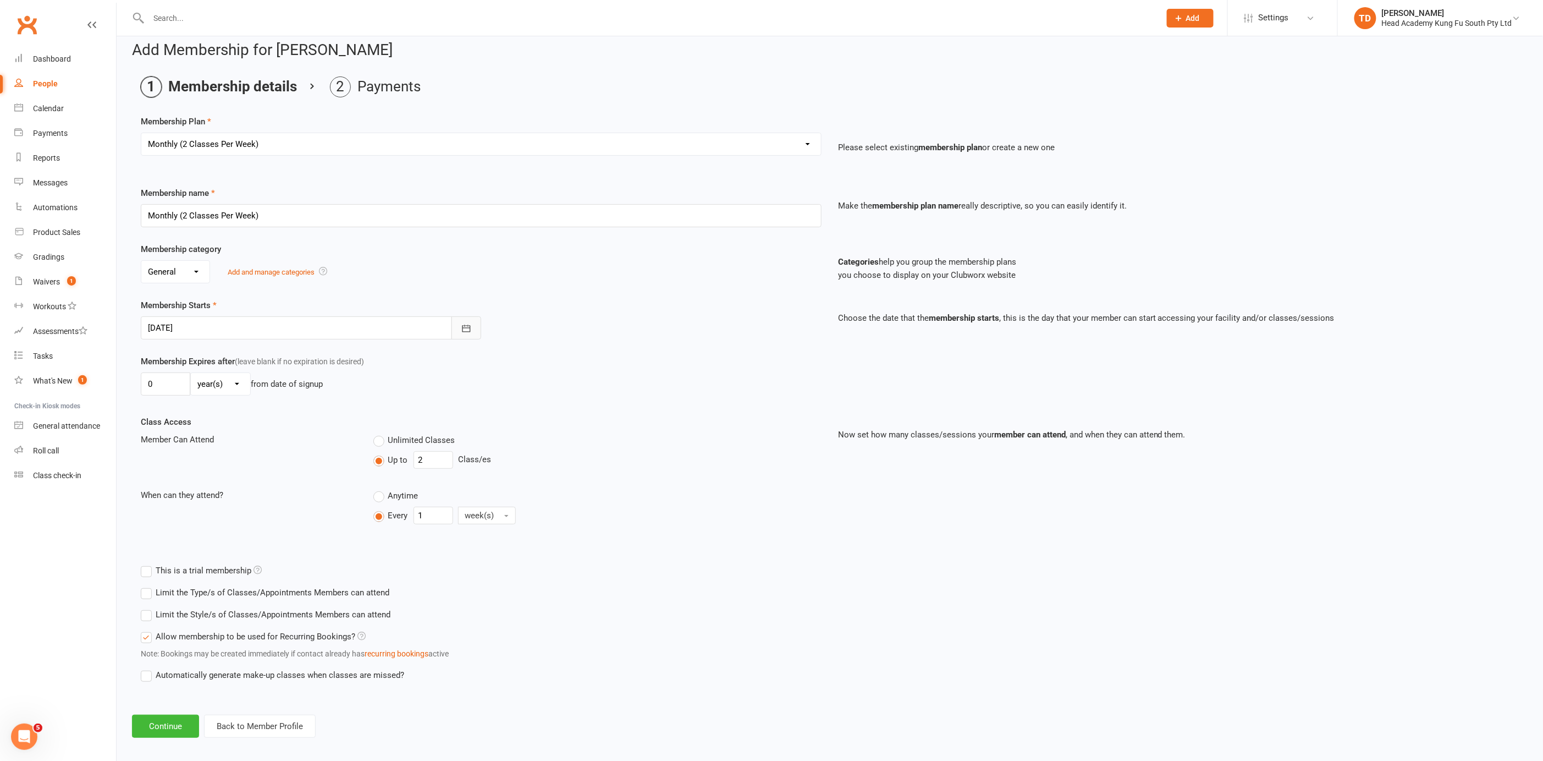
click at [463, 326] on icon "button" at bounding box center [466, 328] width 11 height 11
click at [257, 434] on span "17" at bounding box center [258, 438] width 9 height 9
type input "[DATE]"
click at [172, 723] on button "Continue" at bounding box center [165, 725] width 67 height 23
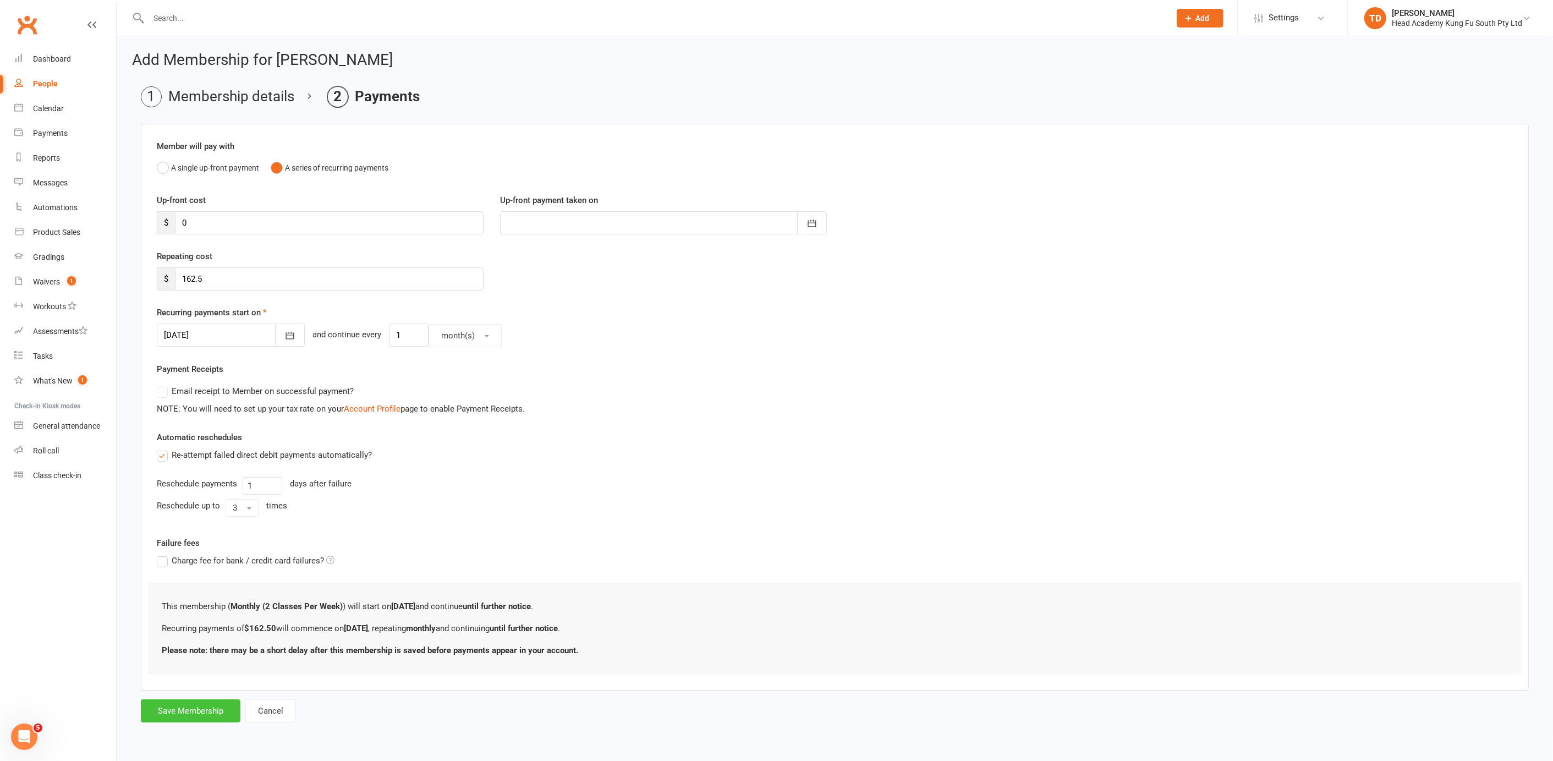
click at [176, 707] on button "Save Membership" at bounding box center [191, 710] width 100 height 23
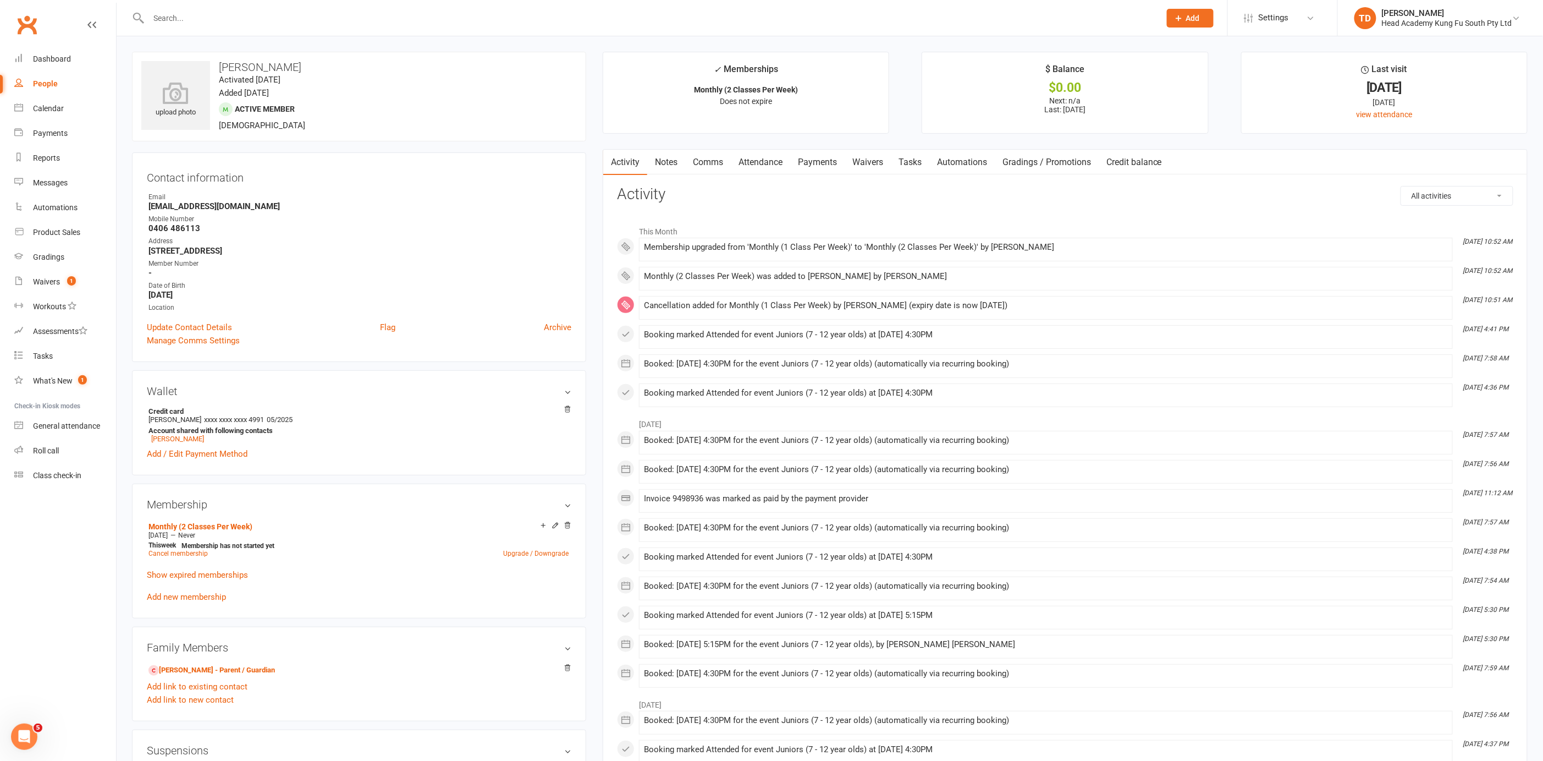
click at [806, 159] on link "Payments" at bounding box center [817, 162] width 54 height 25
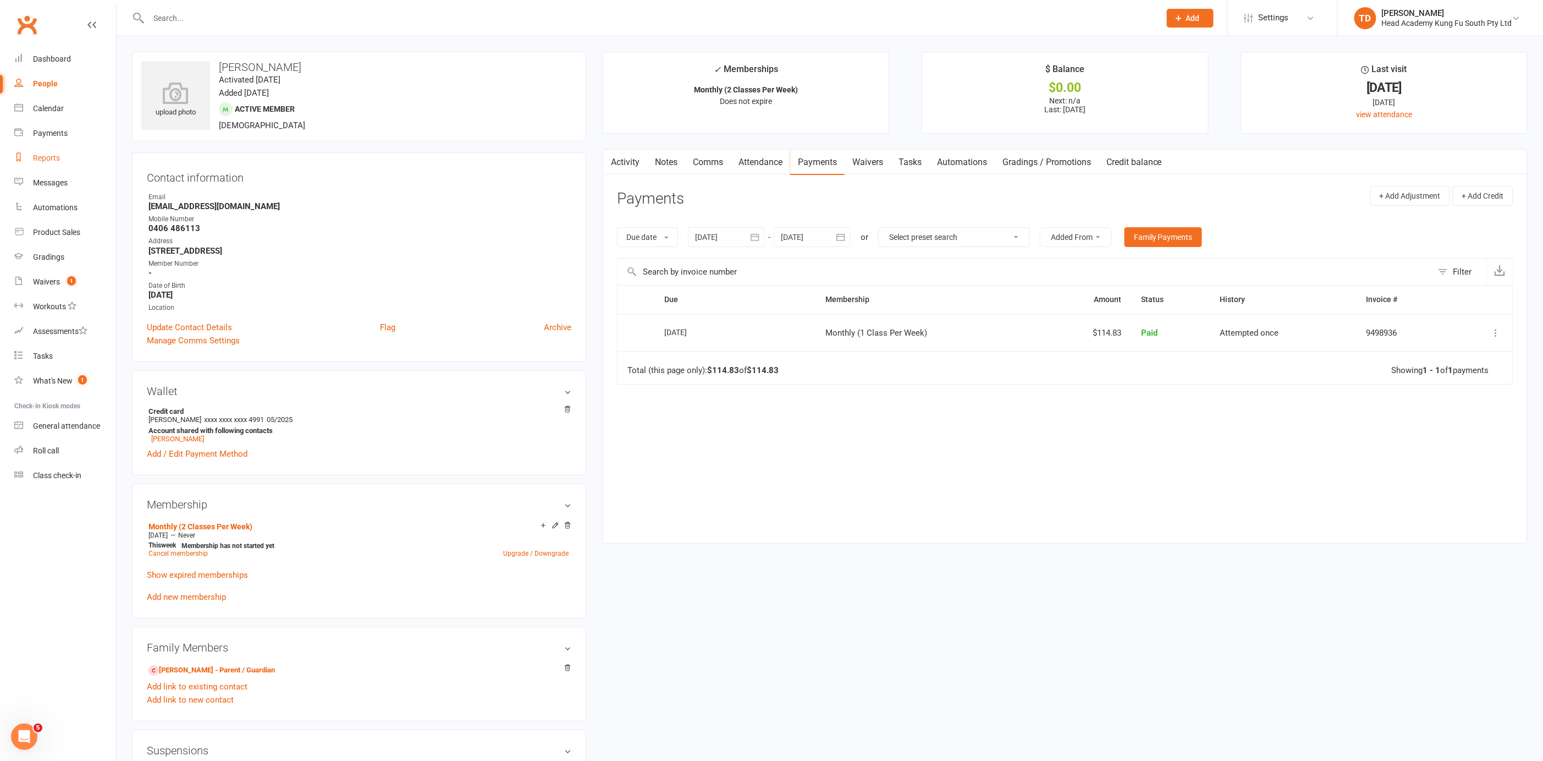
click at [50, 157] on div "Reports" at bounding box center [46, 157] width 27 height 9
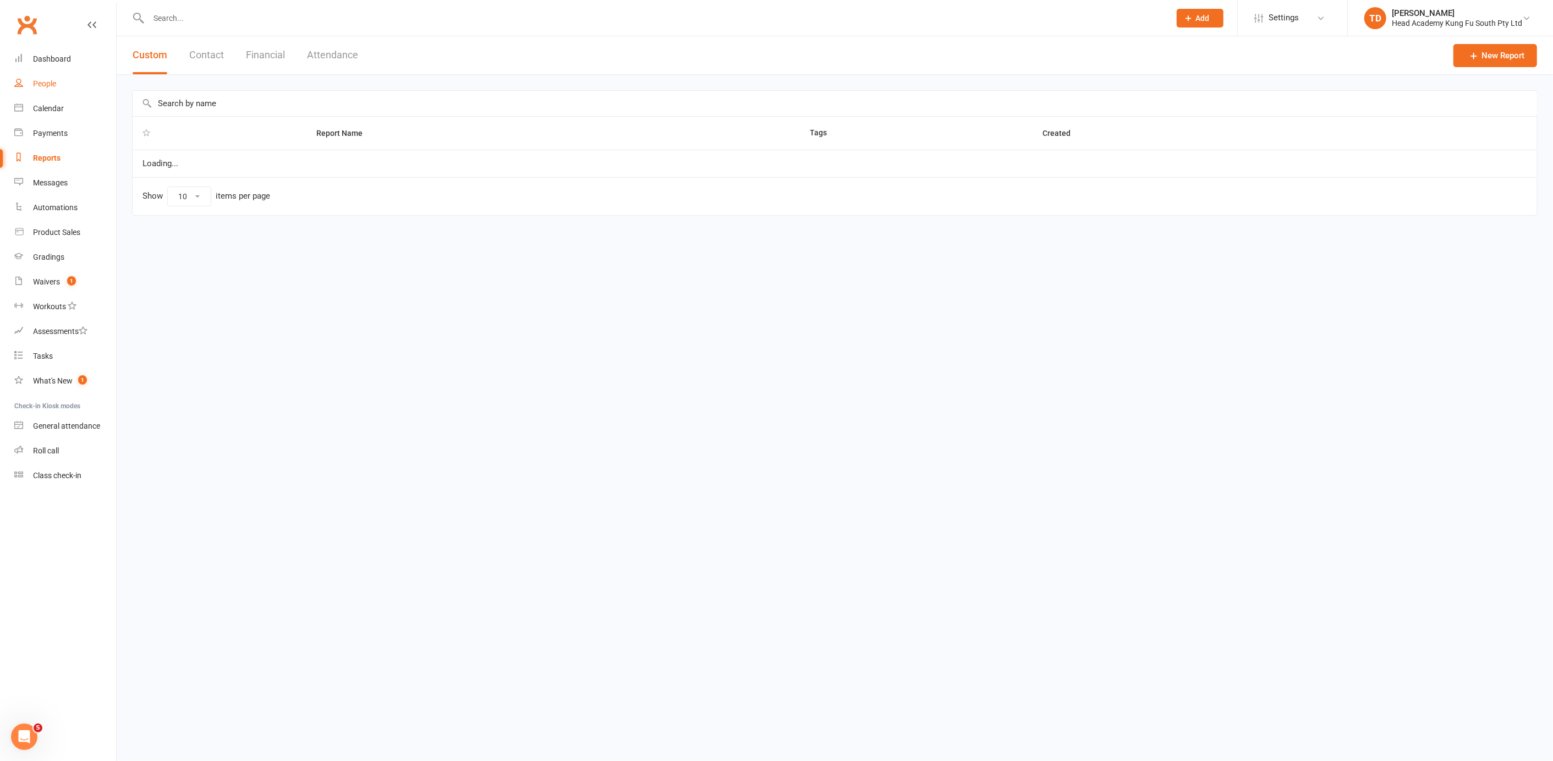
click at [44, 81] on div "People" at bounding box center [44, 83] width 23 height 9
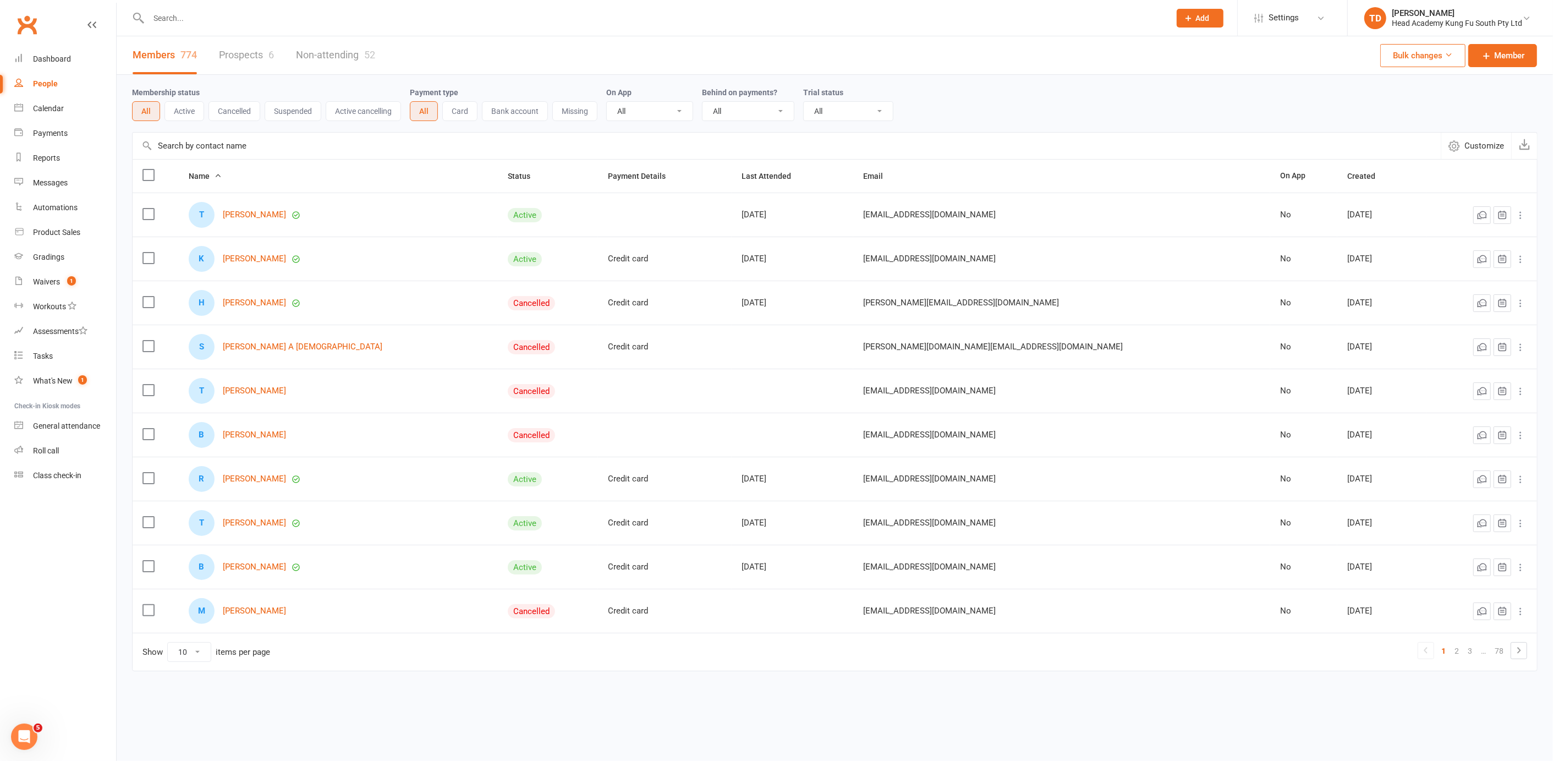
click at [192, 18] on input "text" at bounding box center [653, 17] width 1017 height 15
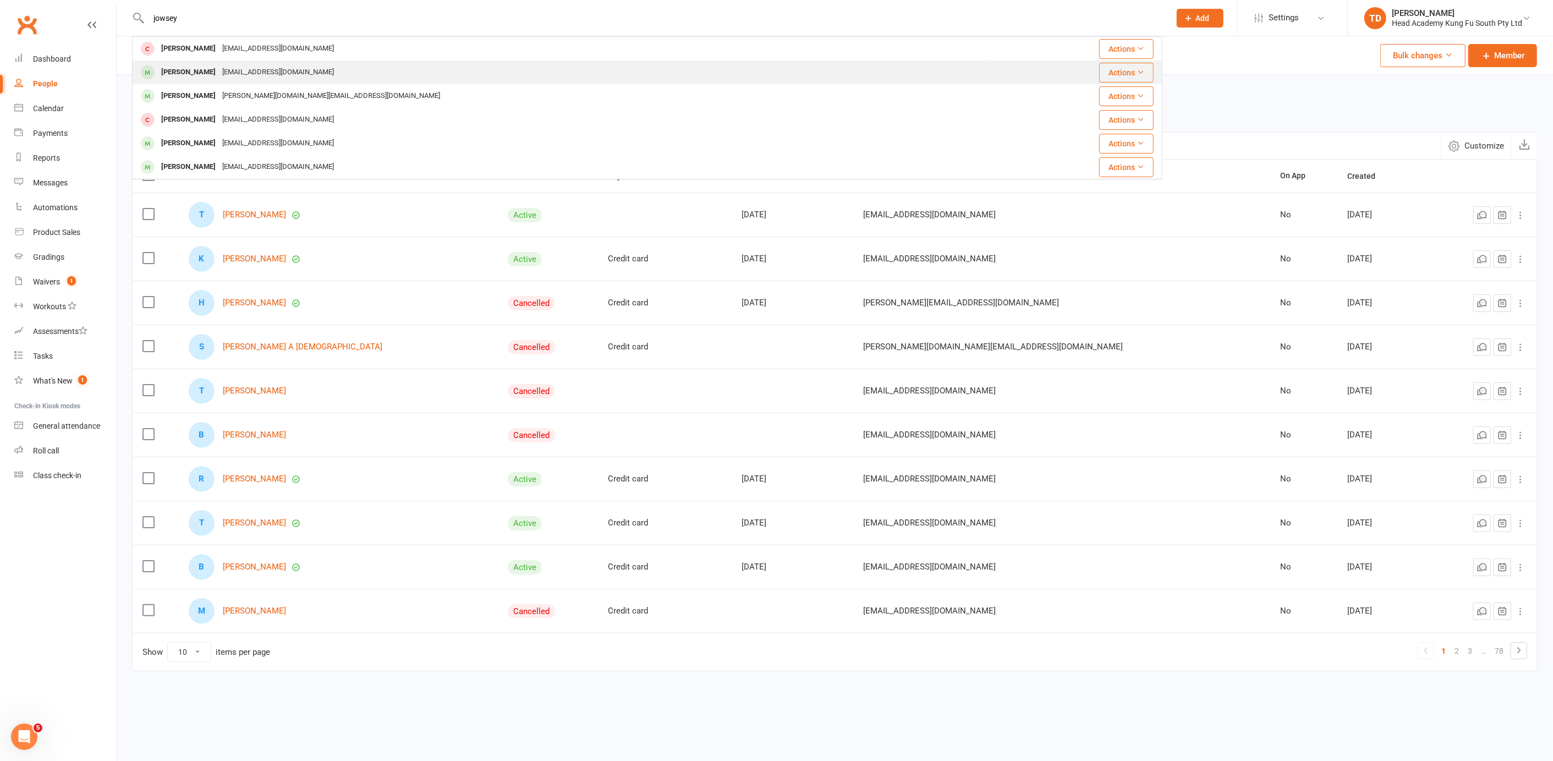
type input "jowsey"
click at [196, 68] on div "[PERSON_NAME]" at bounding box center [188, 72] width 61 height 16
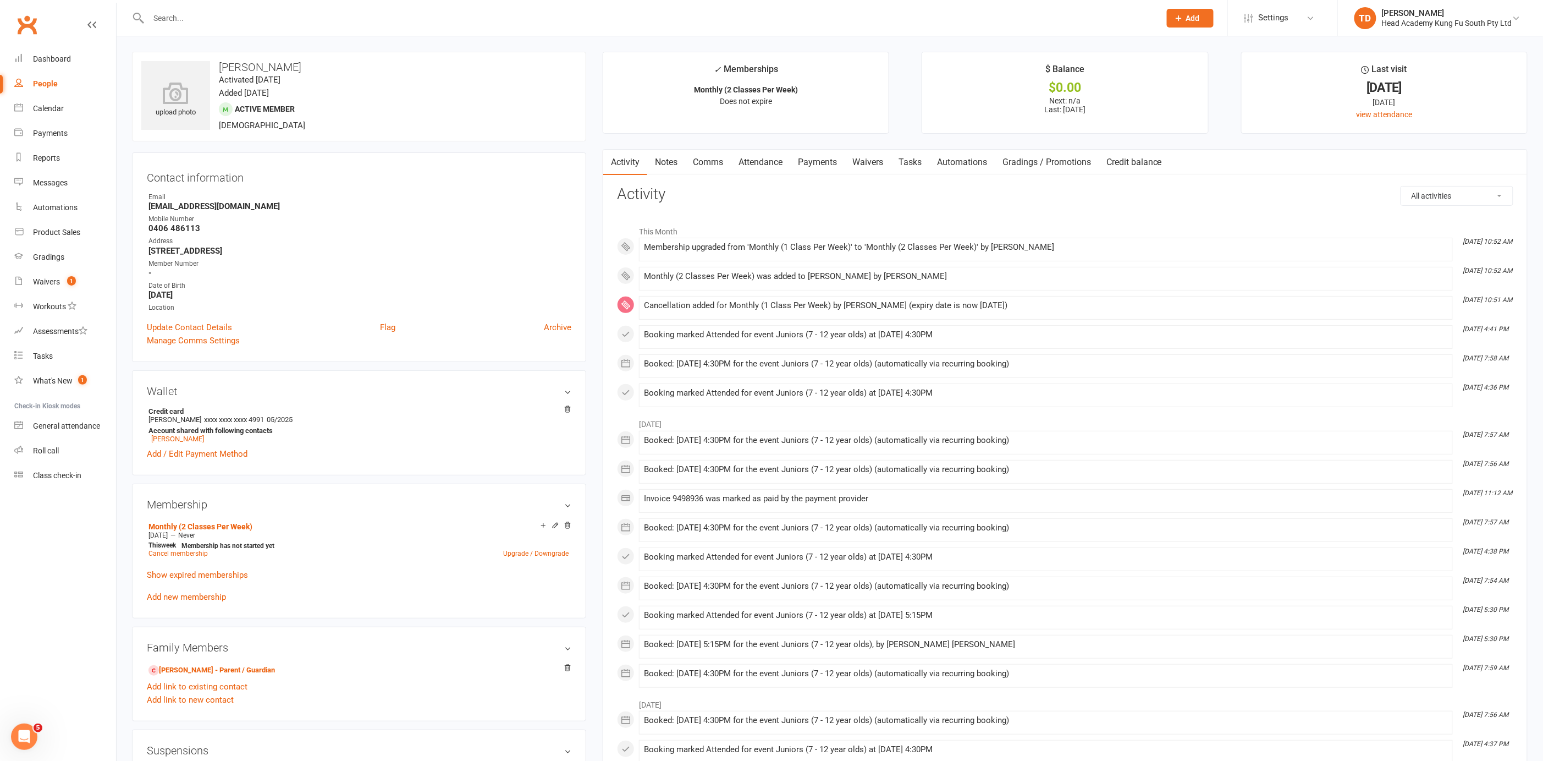
click at [818, 163] on link "Payments" at bounding box center [817, 162] width 54 height 25
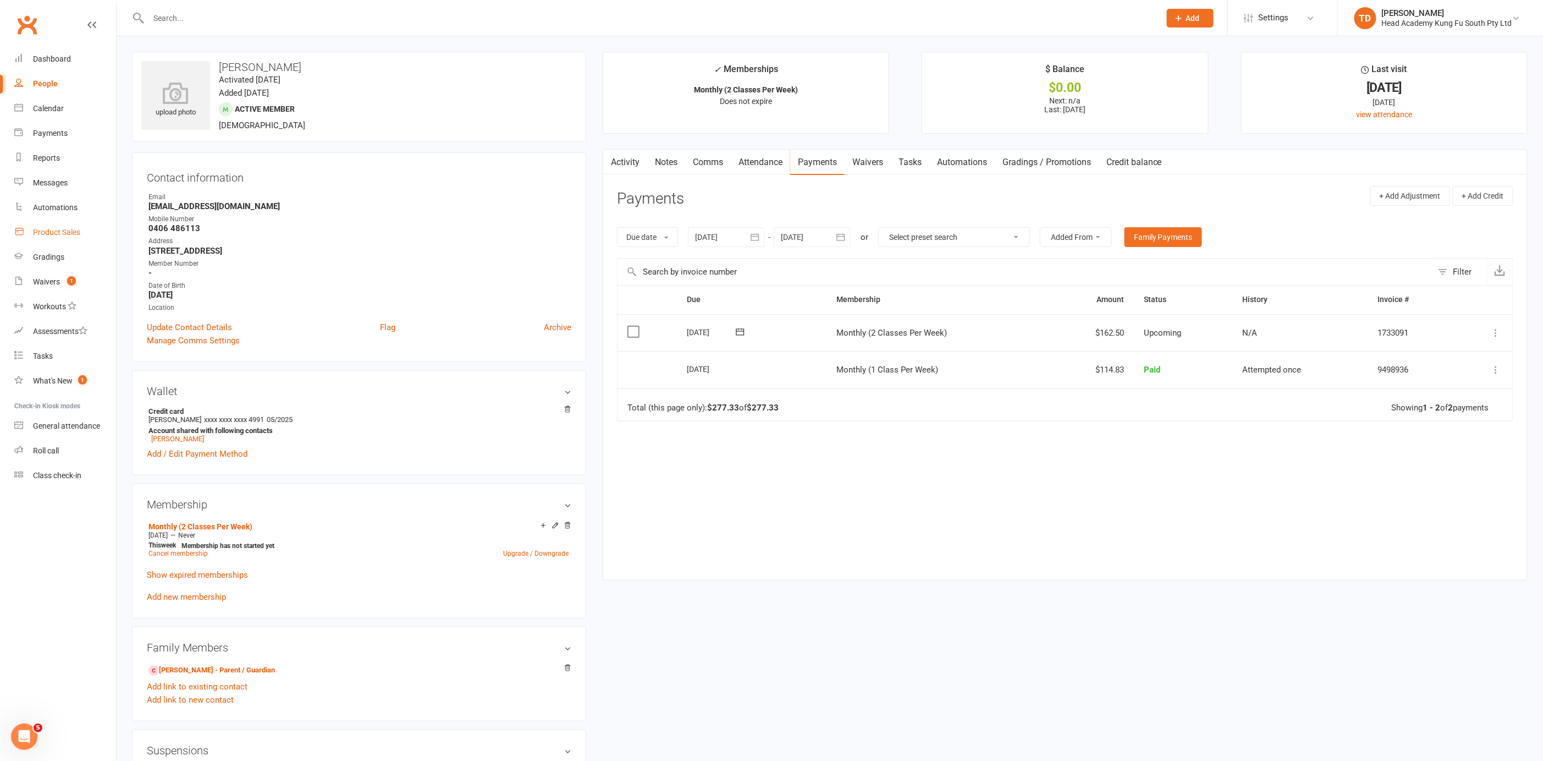
click at [55, 232] on div "Product Sales" at bounding box center [56, 232] width 47 height 9
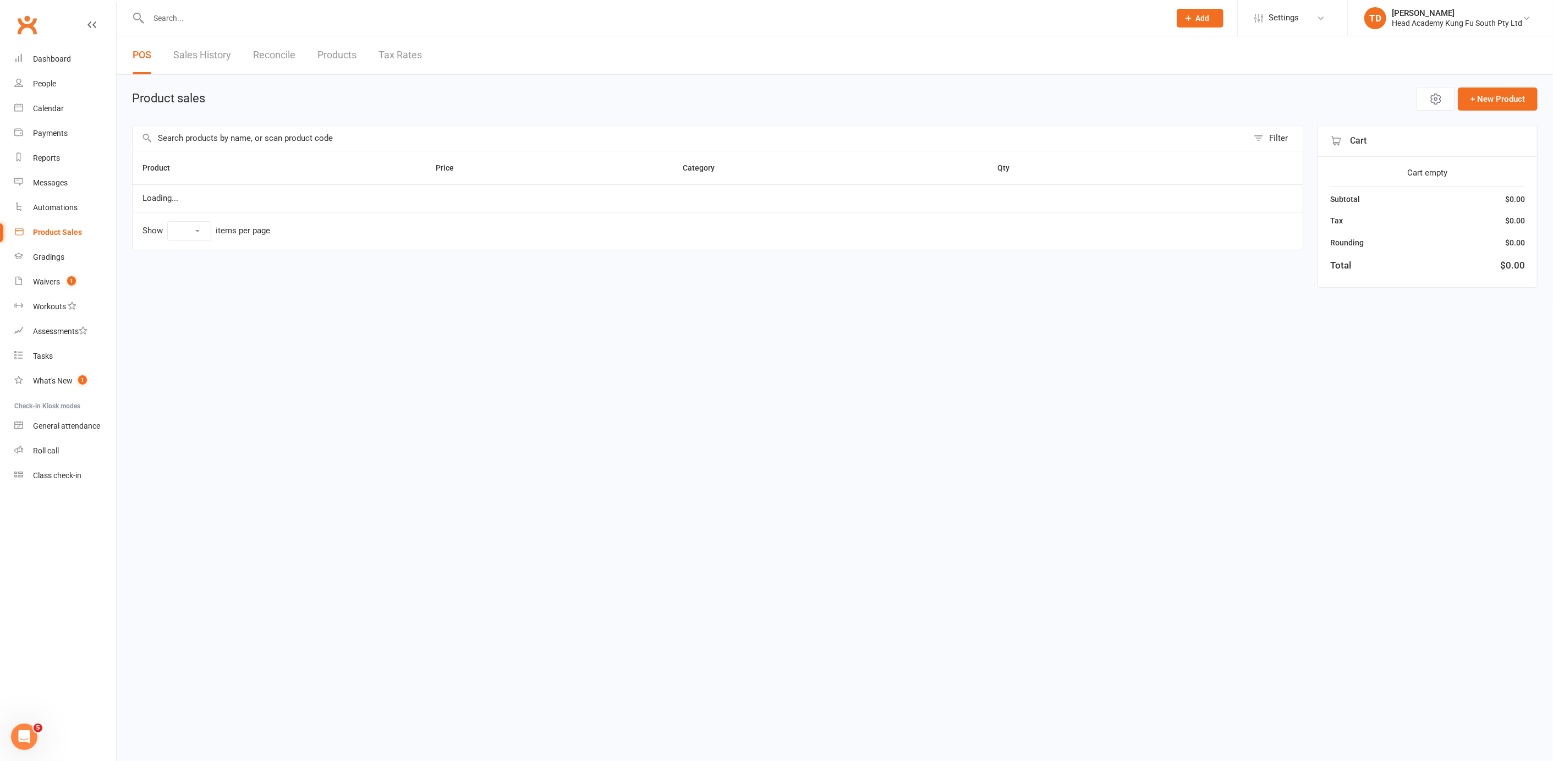
select select "50"
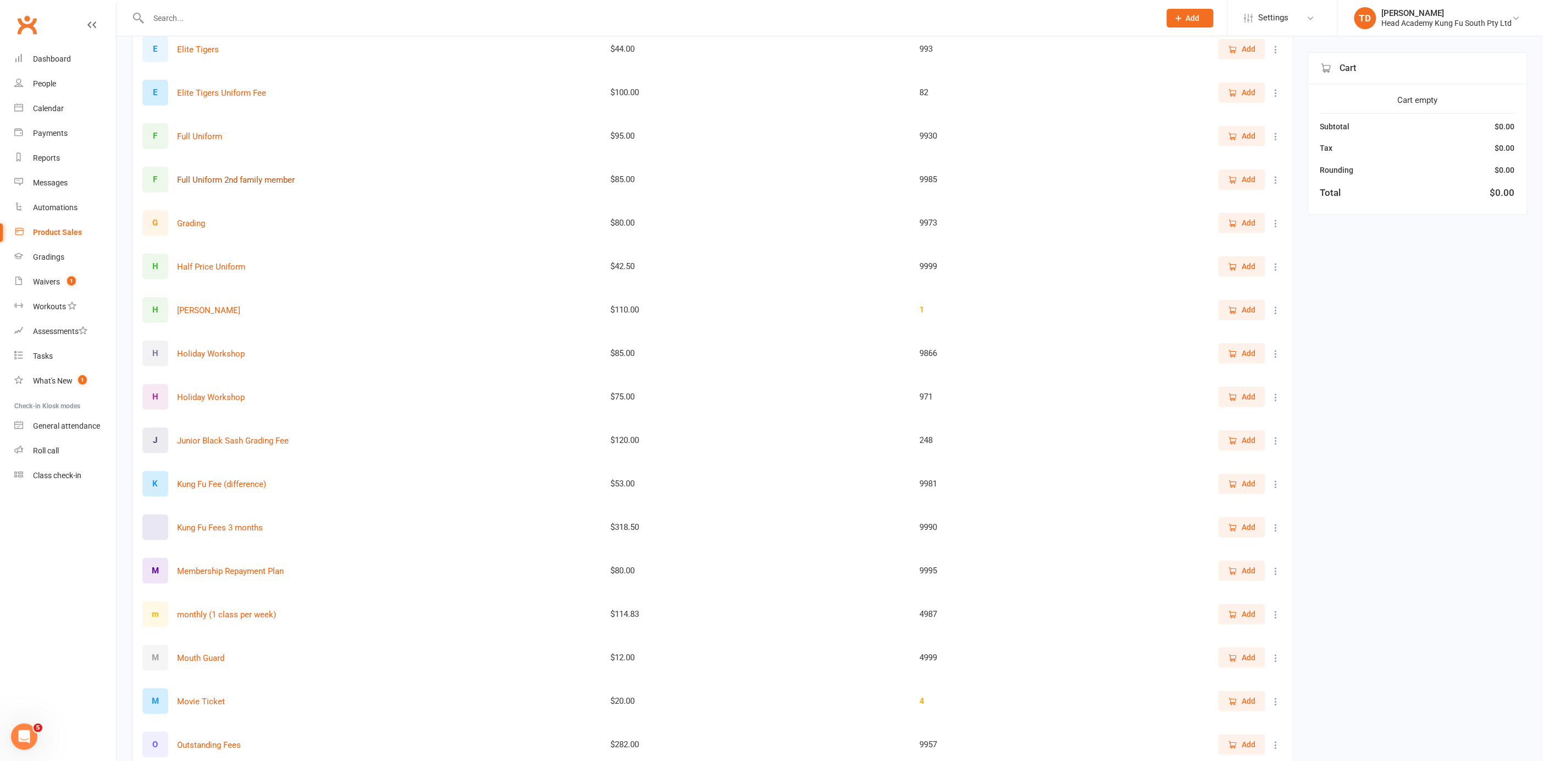
scroll to position [333, 0]
click at [1277, 477] on icon at bounding box center [1276, 481] width 11 height 11
click at [1210, 500] on link "View / Edit" at bounding box center [1219, 502] width 109 height 22
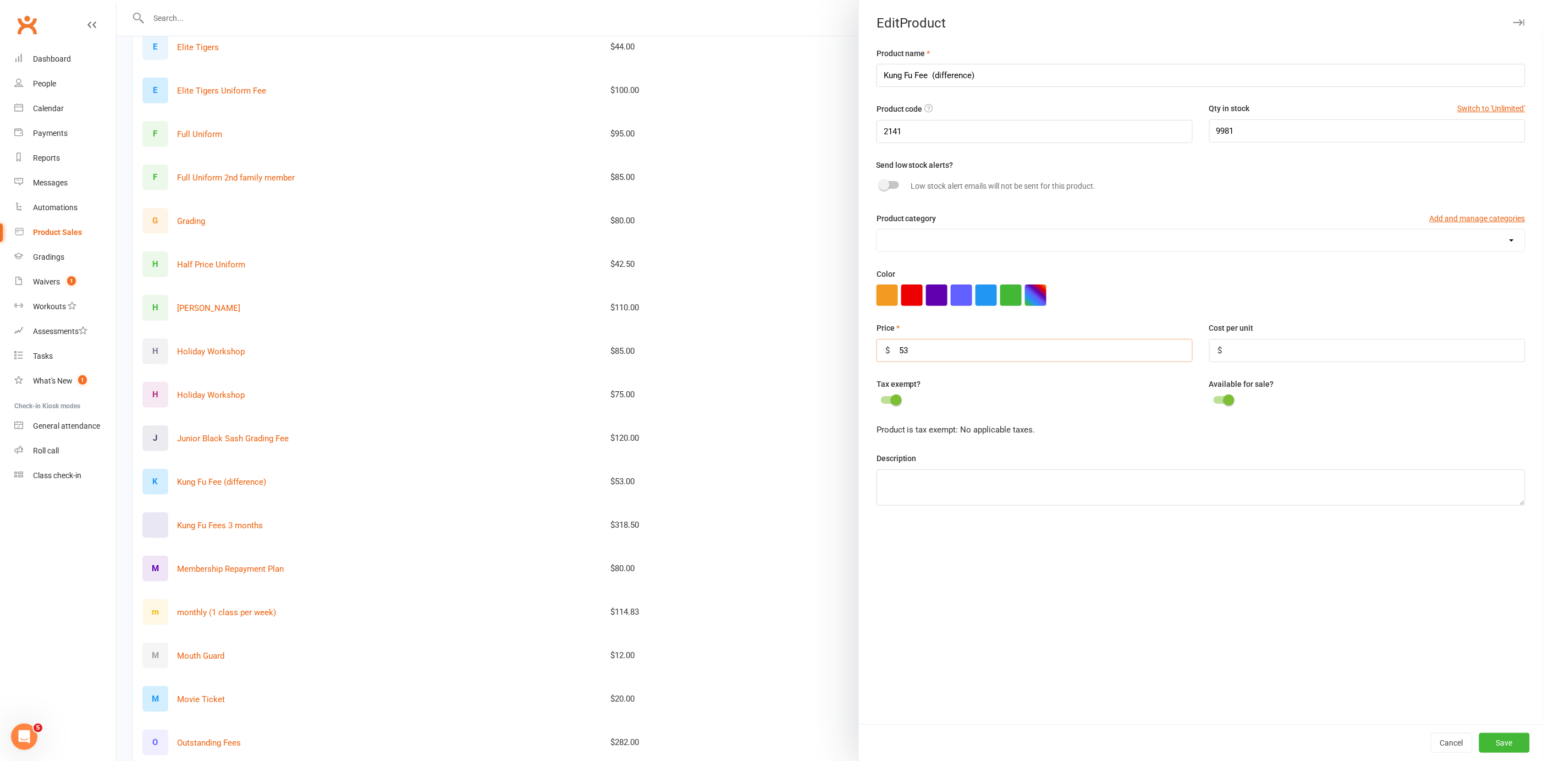
drag, startPoint x: 917, startPoint y: 349, endPoint x: 842, endPoint y: 349, distance: 74.8
click at [117, 0] on react-component "Edit Product Product name Kung Fu Fee (difference) Product code 2141 Qty in sto…" at bounding box center [117, 0] width 0 height 0
type input "18.75"
click at [1495, 739] on button "Save" at bounding box center [1504, 743] width 51 height 20
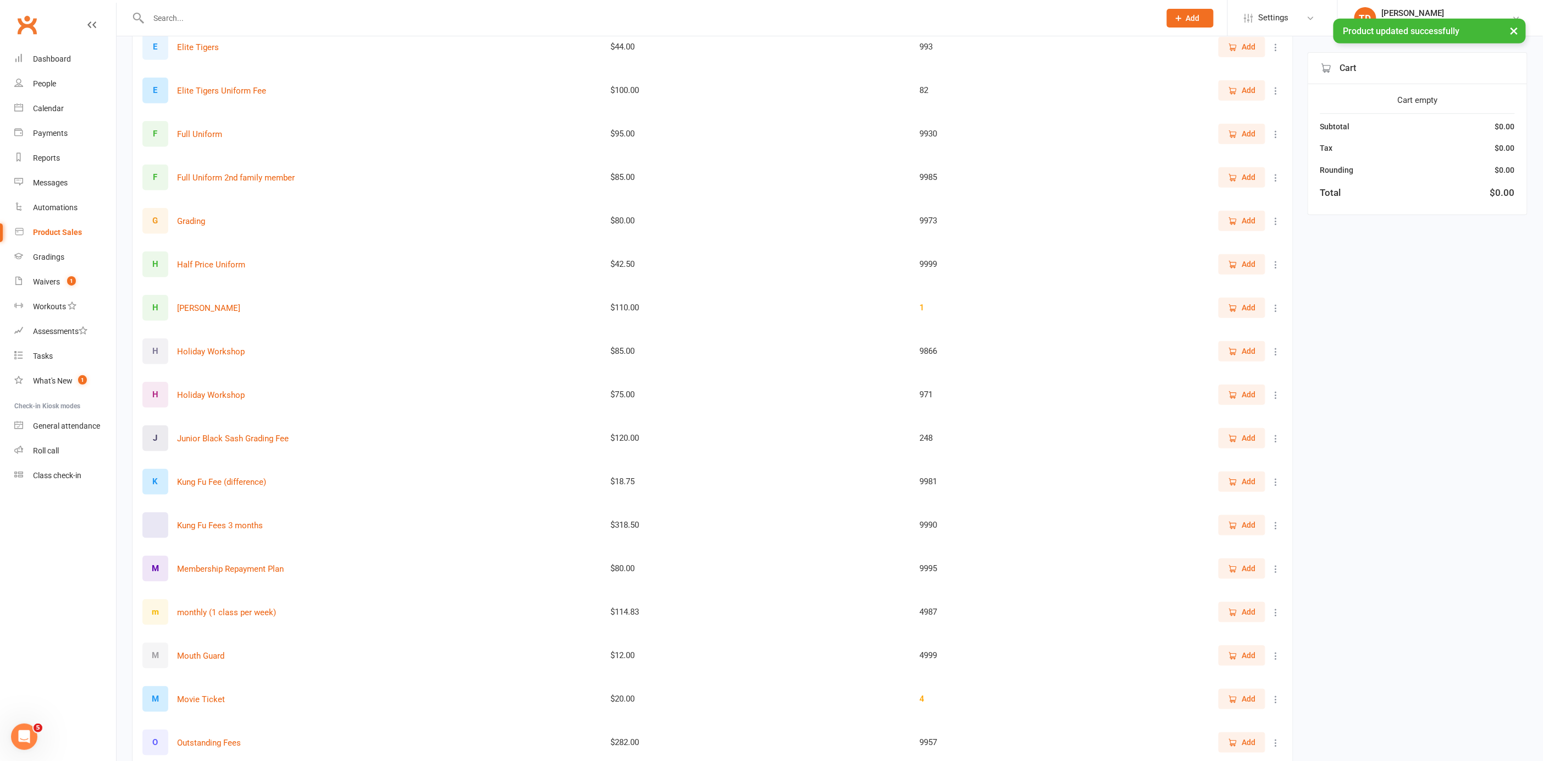
click at [1241, 475] on span "Add" at bounding box center [1242, 481] width 28 height 12
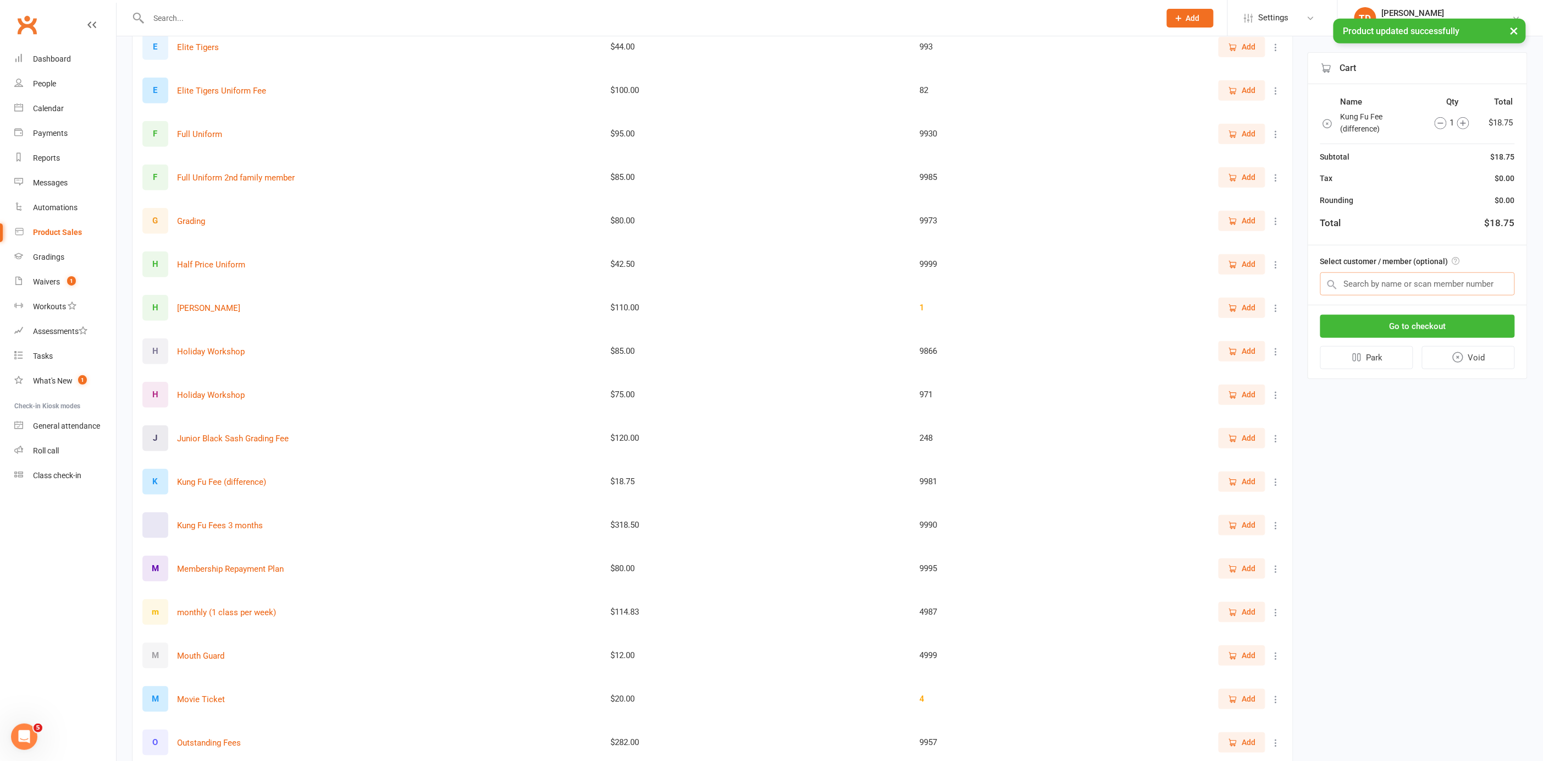
click at [1349, 279] on input "text" at bounding box center [1418, 283] width 195 height 23
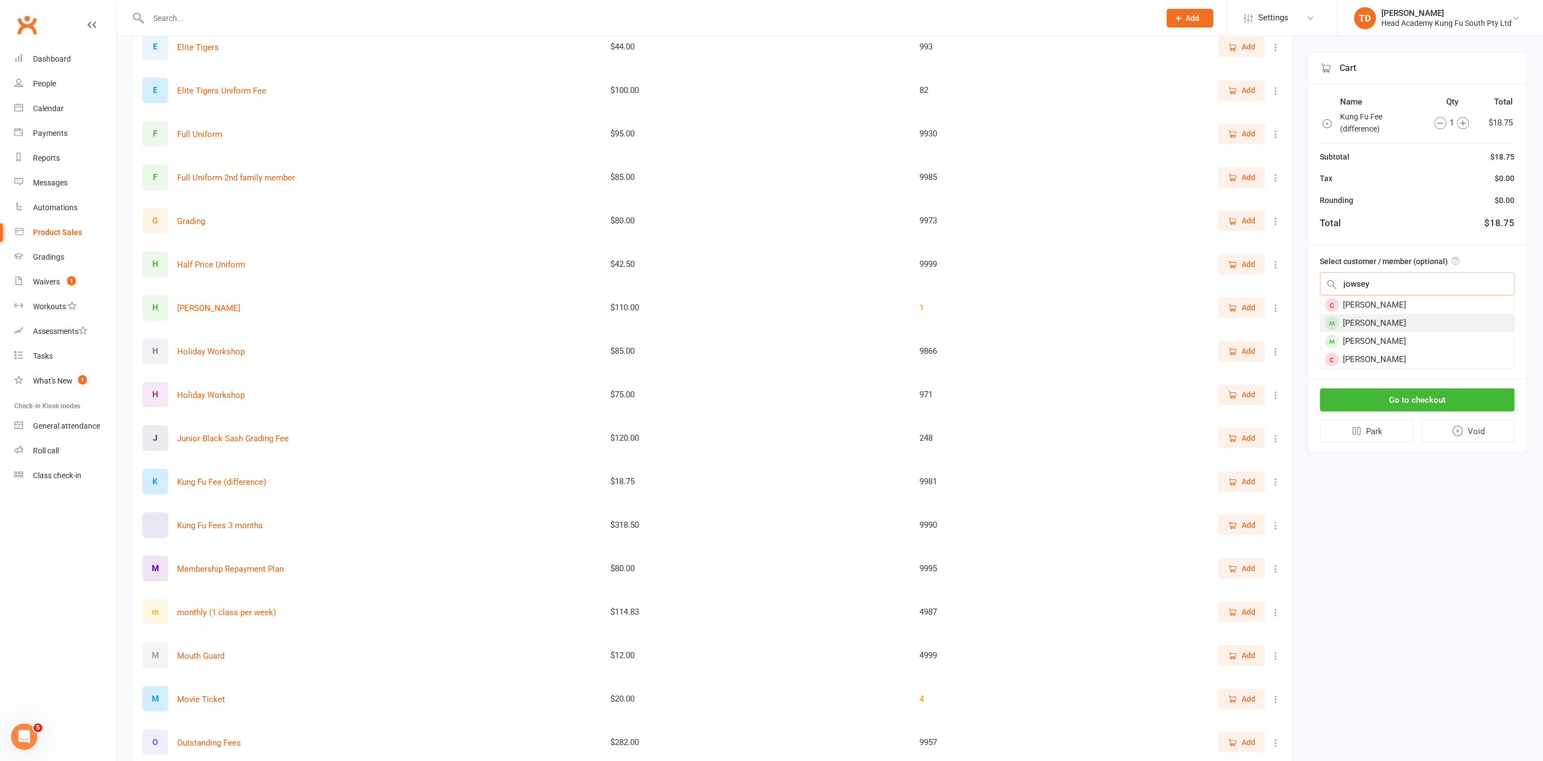
type input "jowsey"
click at [1352, 323] on div "[PERSON_NAME]" at bounding box center [1418, 323] width 194 height 18
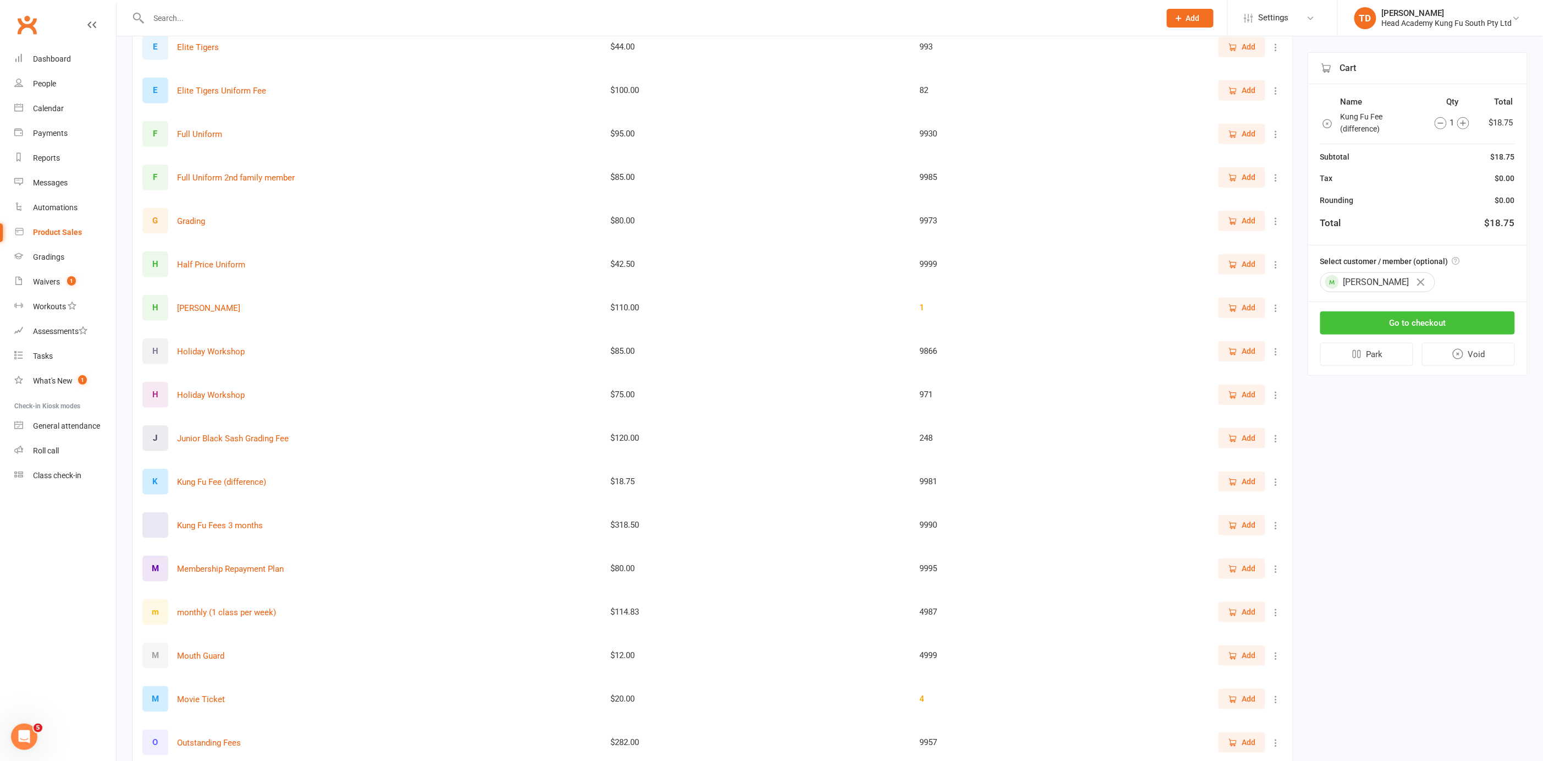
click at [1365, 326] on button "Go to checkout" at bounding box center [1418, 322] width 195 height 23
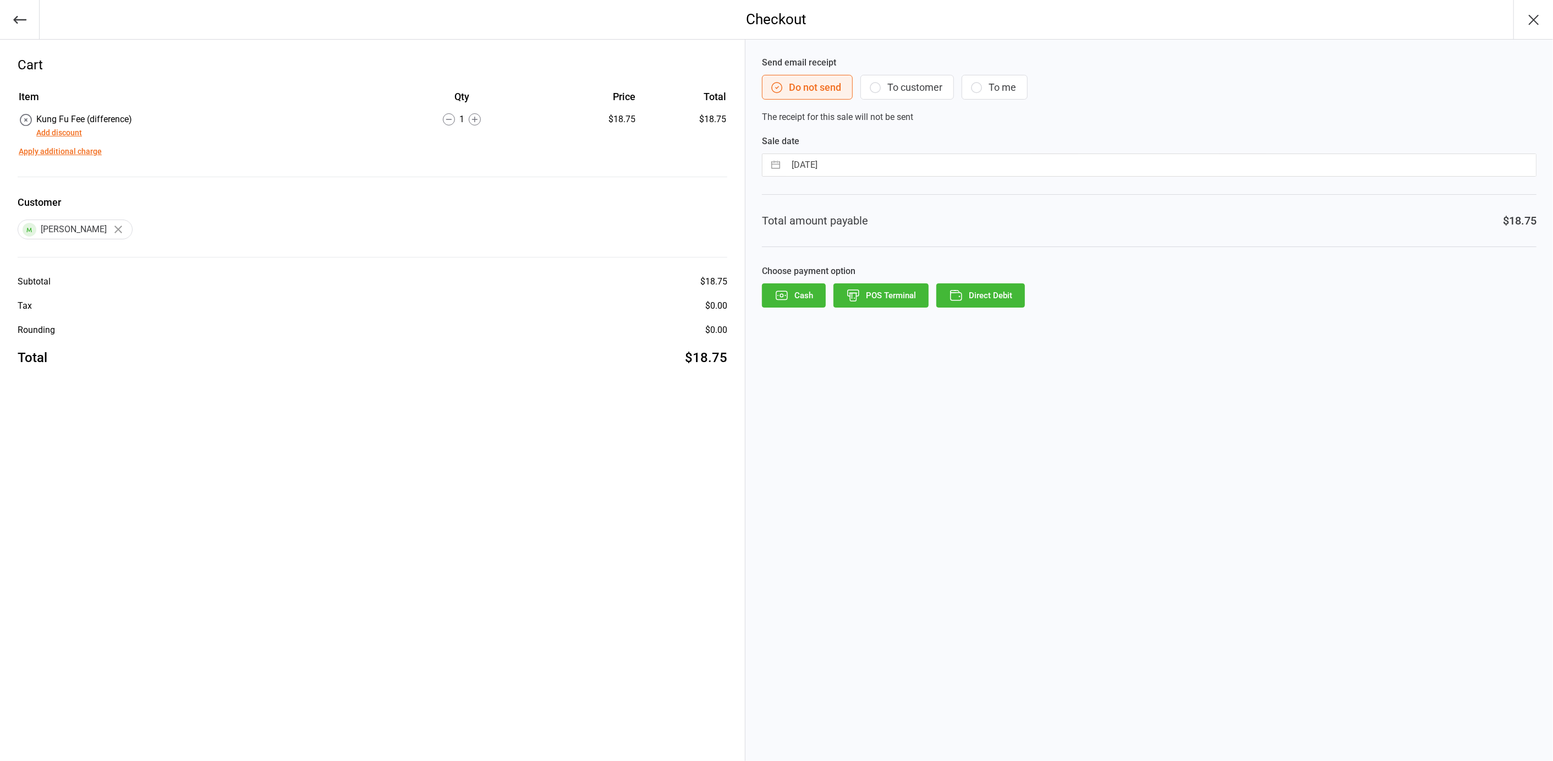
click at [877, 84] on icon "button" at bounding box center [874, 87] width 13 height 13
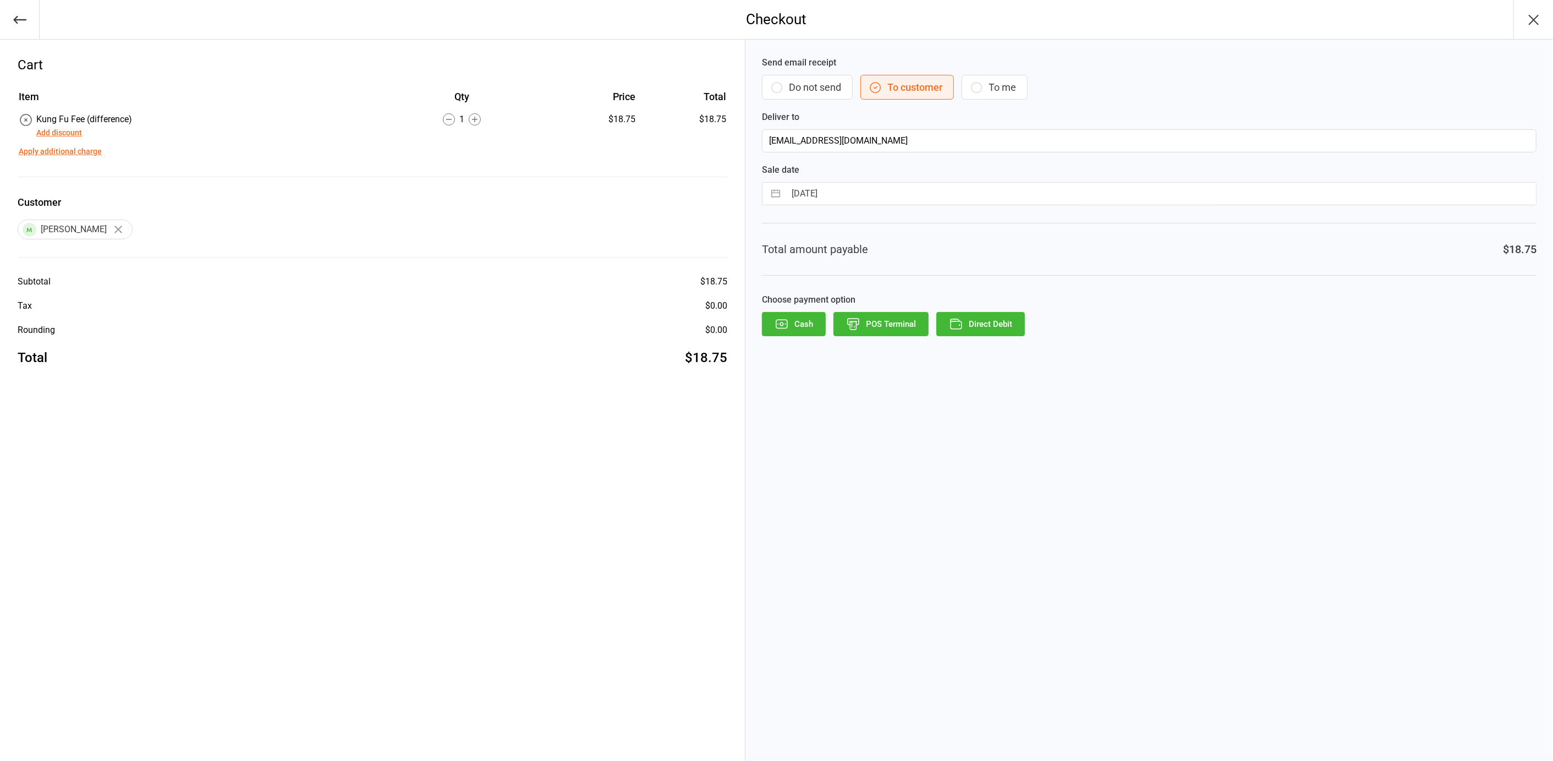
click at [976, 326] on button "Direct Debit" at bounding box center [980, 324] width 89 height 24
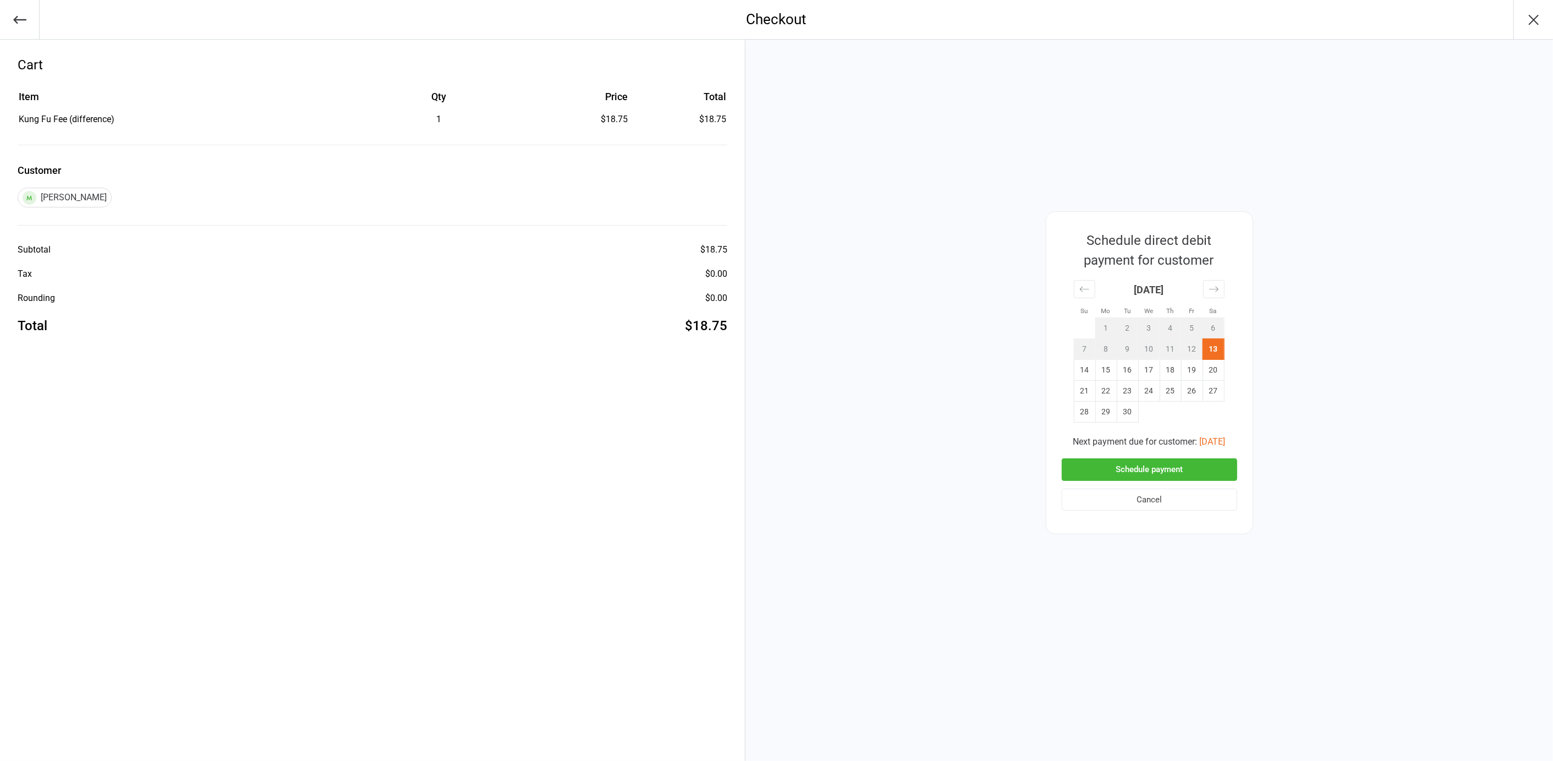
click at [1116, 471] on button "Schedule payment" at bounding box center [1148, 469] width 175 height 23
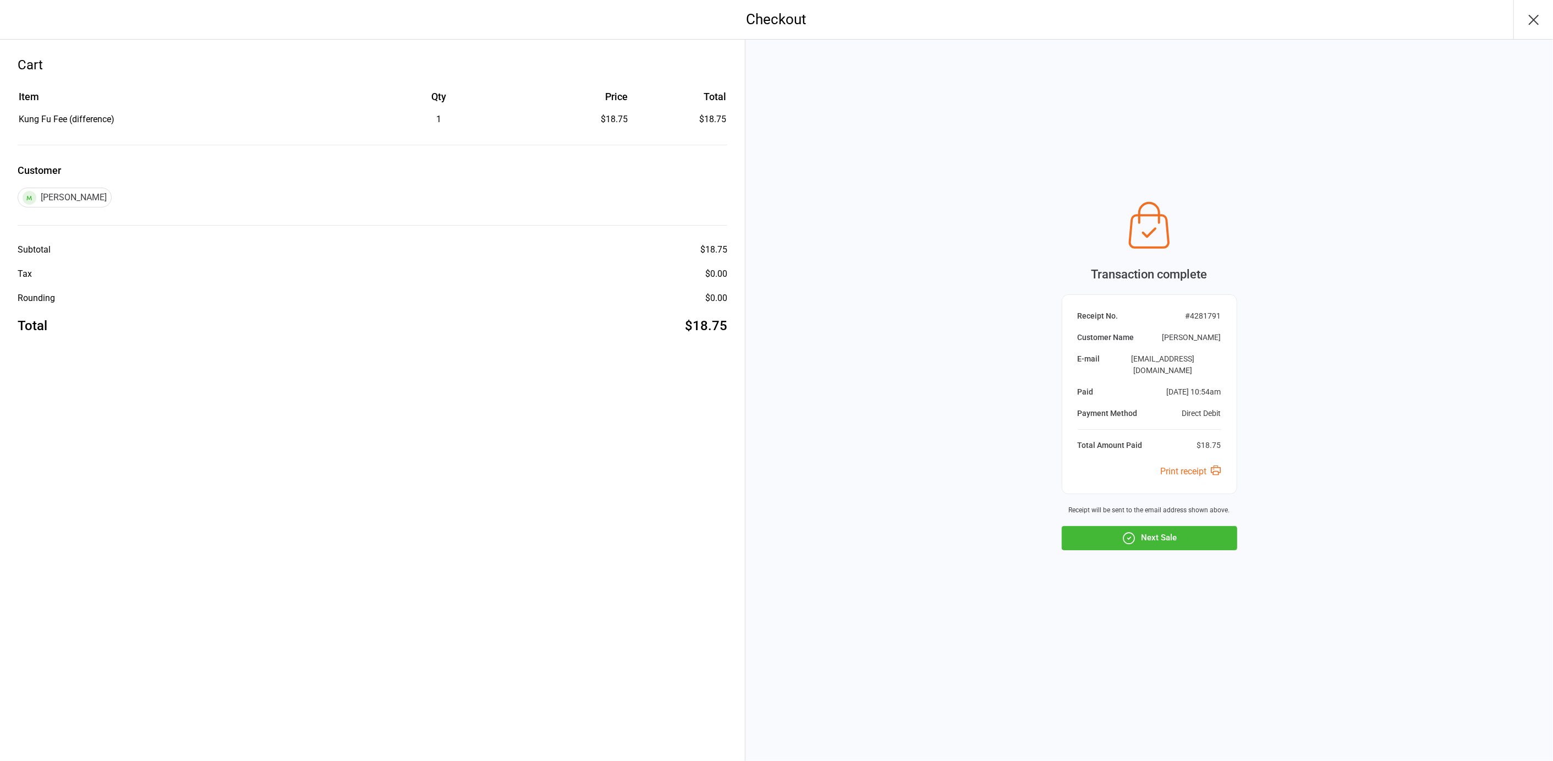
click at [1189, 533] on button "Next Sale" at bounding box center [1148, 538] width 175 height 24
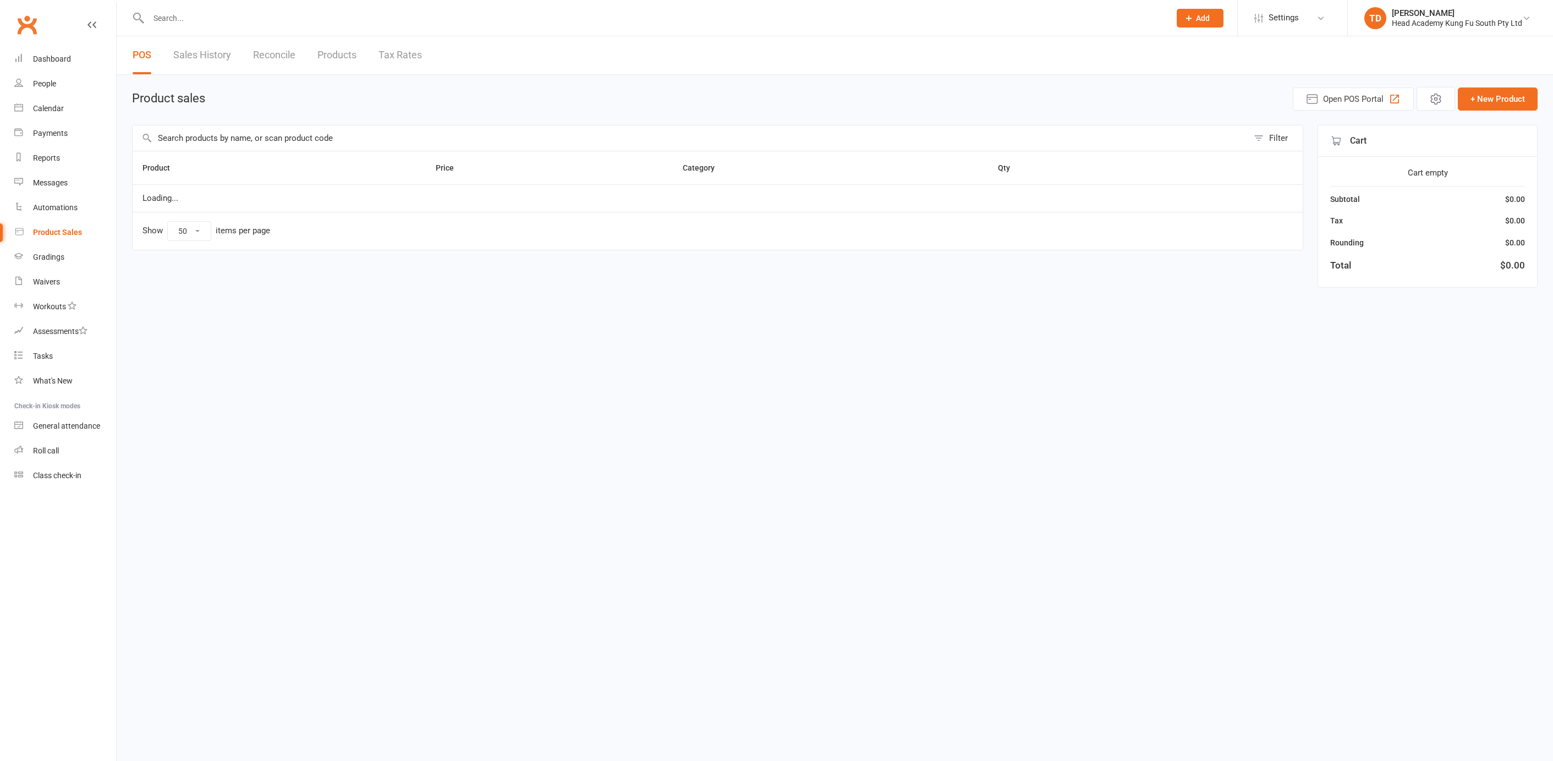
select select "50"
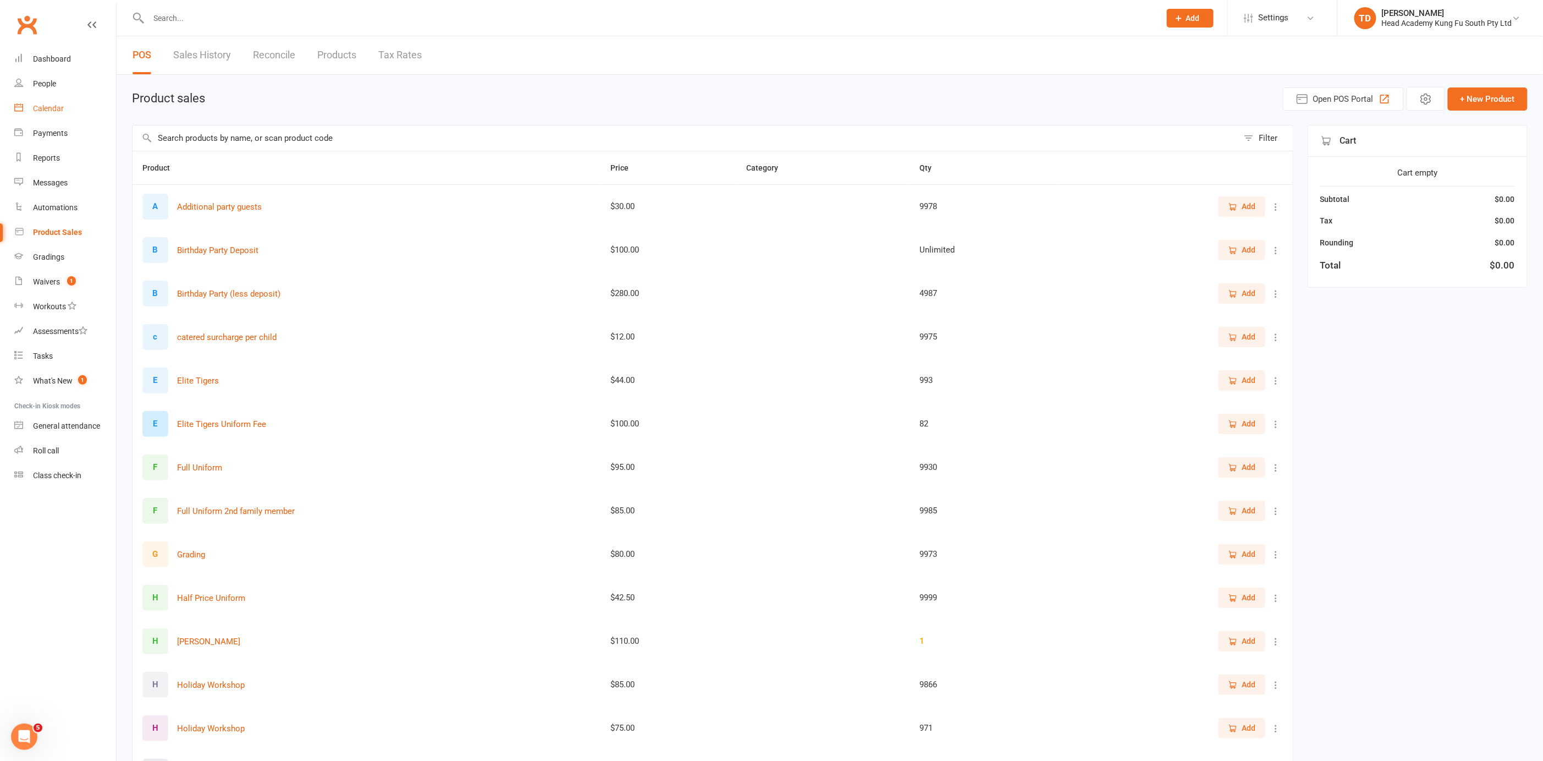
click at [49, 112] on div "Calendar" at bounding box center [48, 108] width 31 height 9
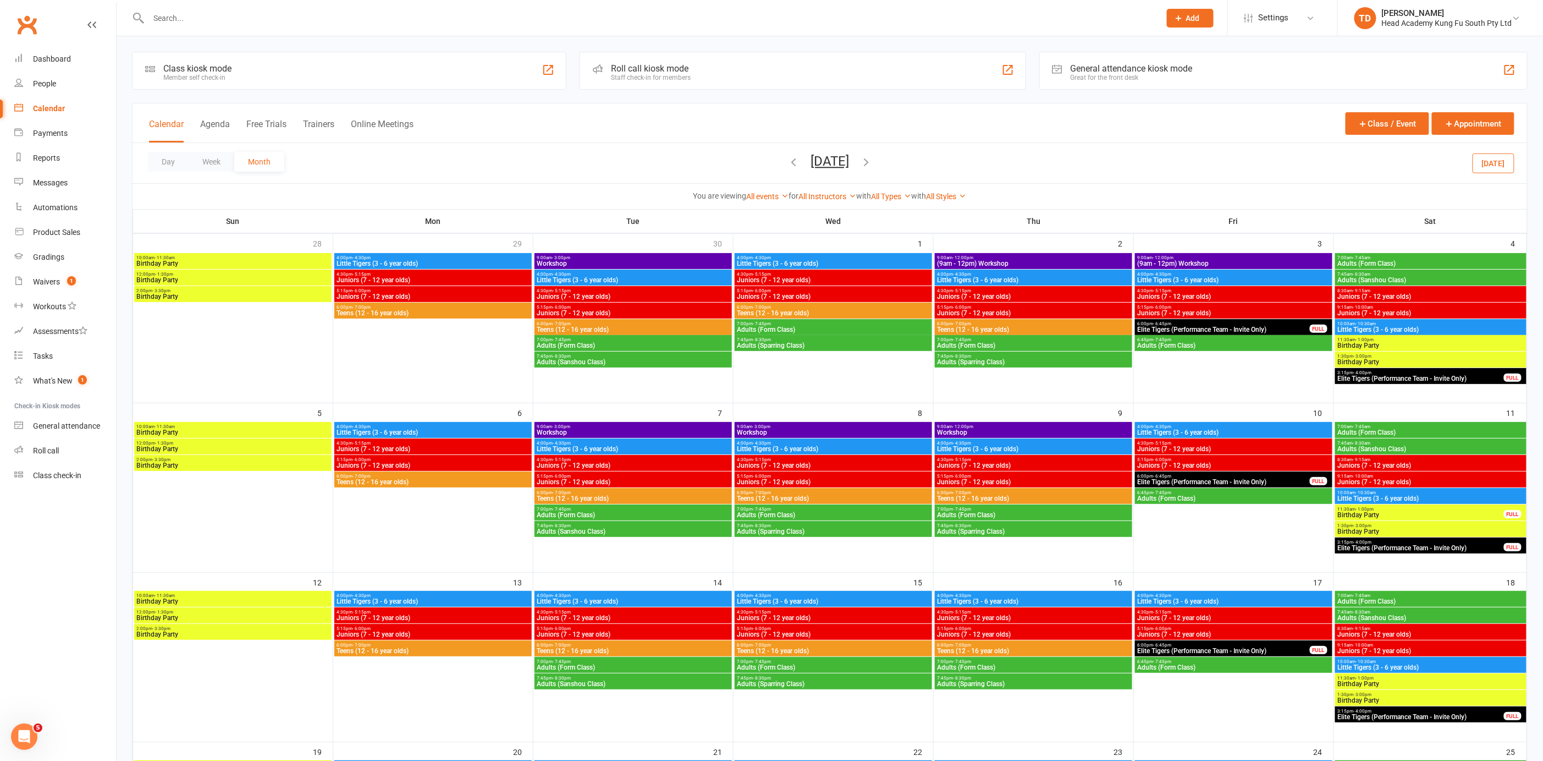
click at [788, 160] on icon "button" at bounding box center [794, 162] width 12 height 12
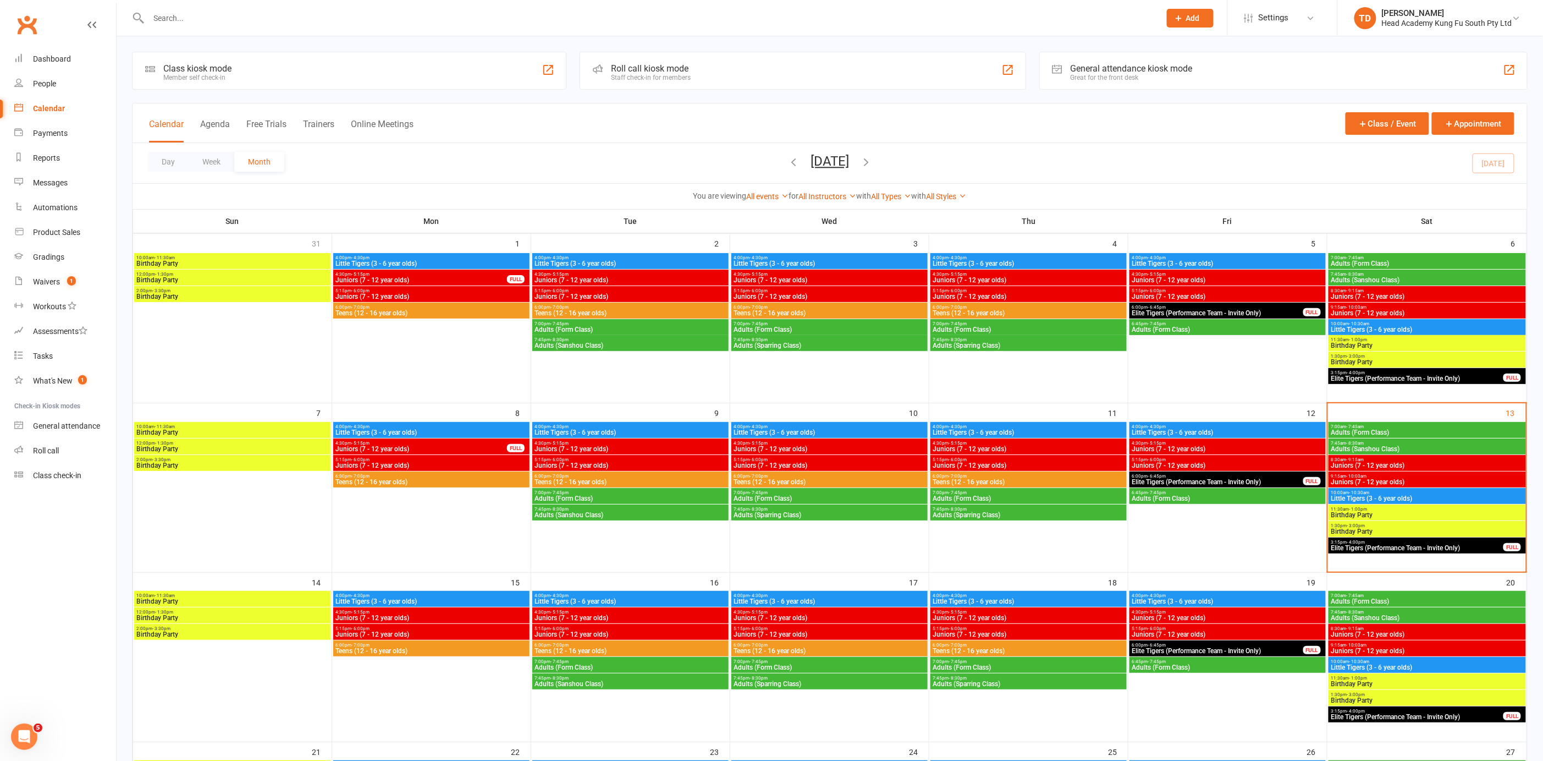
click at [361, 631] on span "Juniors (7 - 12 year olds)" at bounding box center [431, 634] width 192 height 7
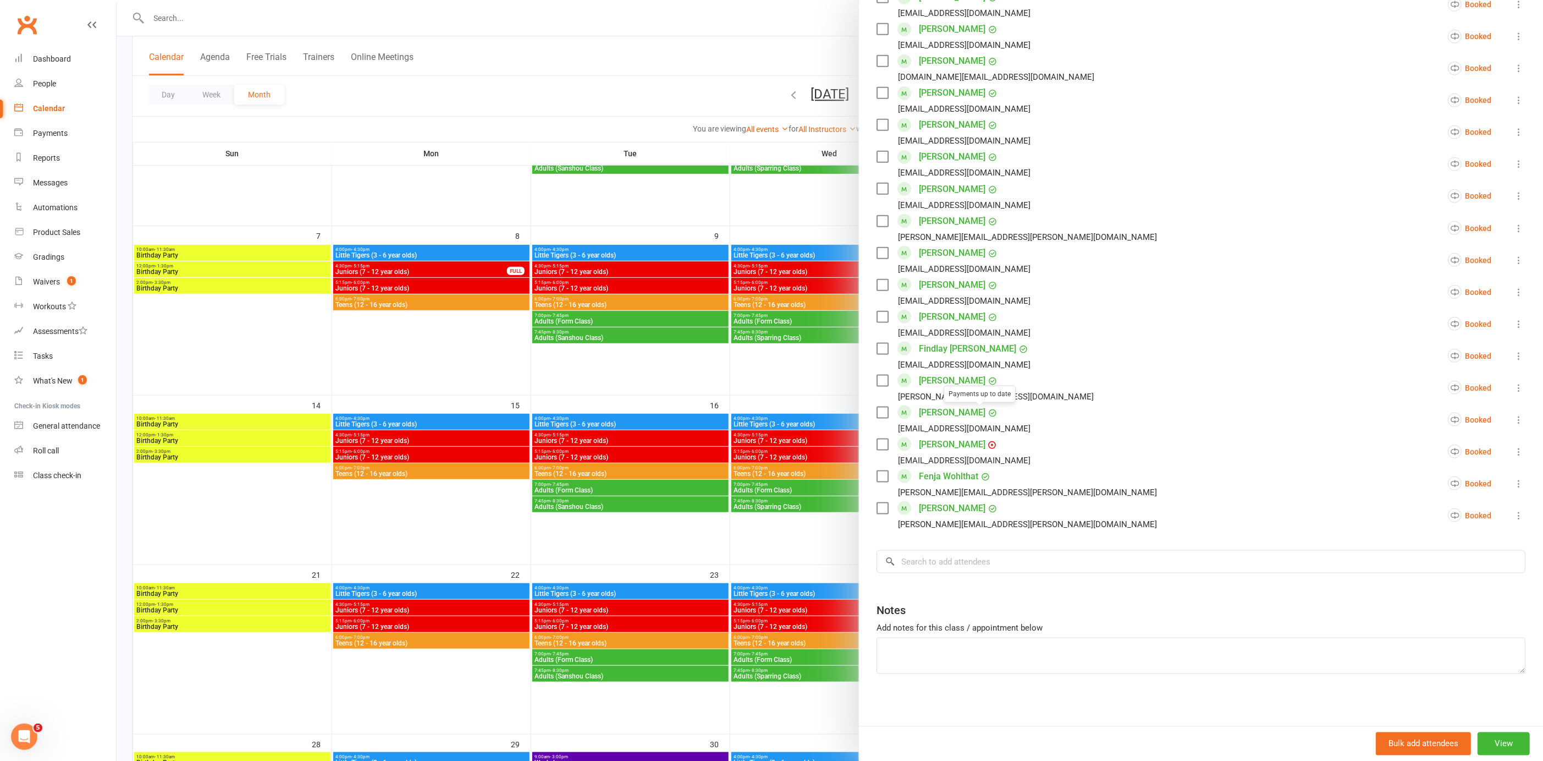
scroll to position [201, 0]
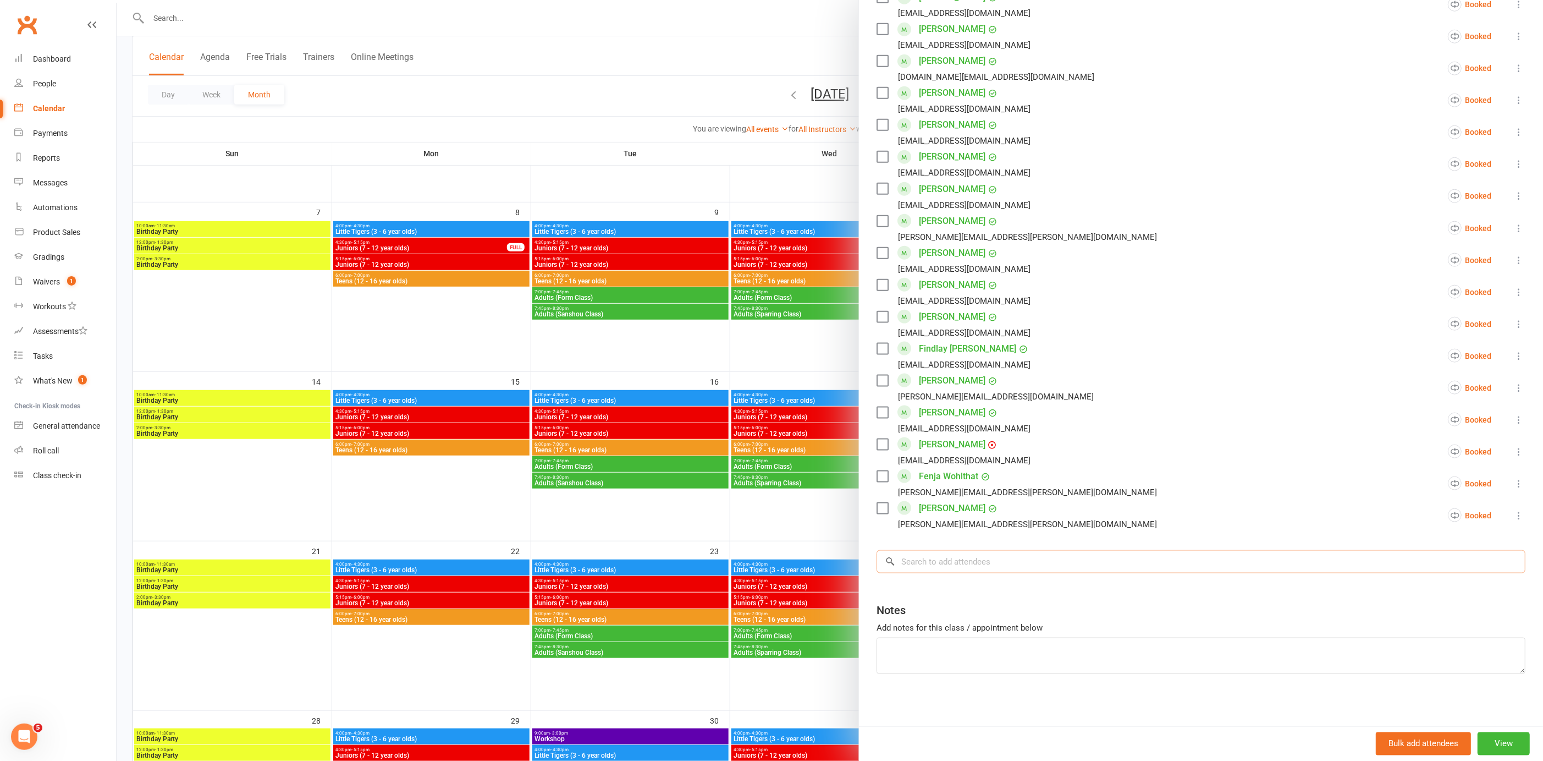
click at [912, 564] on input "search" at bounding box center [1201, 561] width 649 height 23
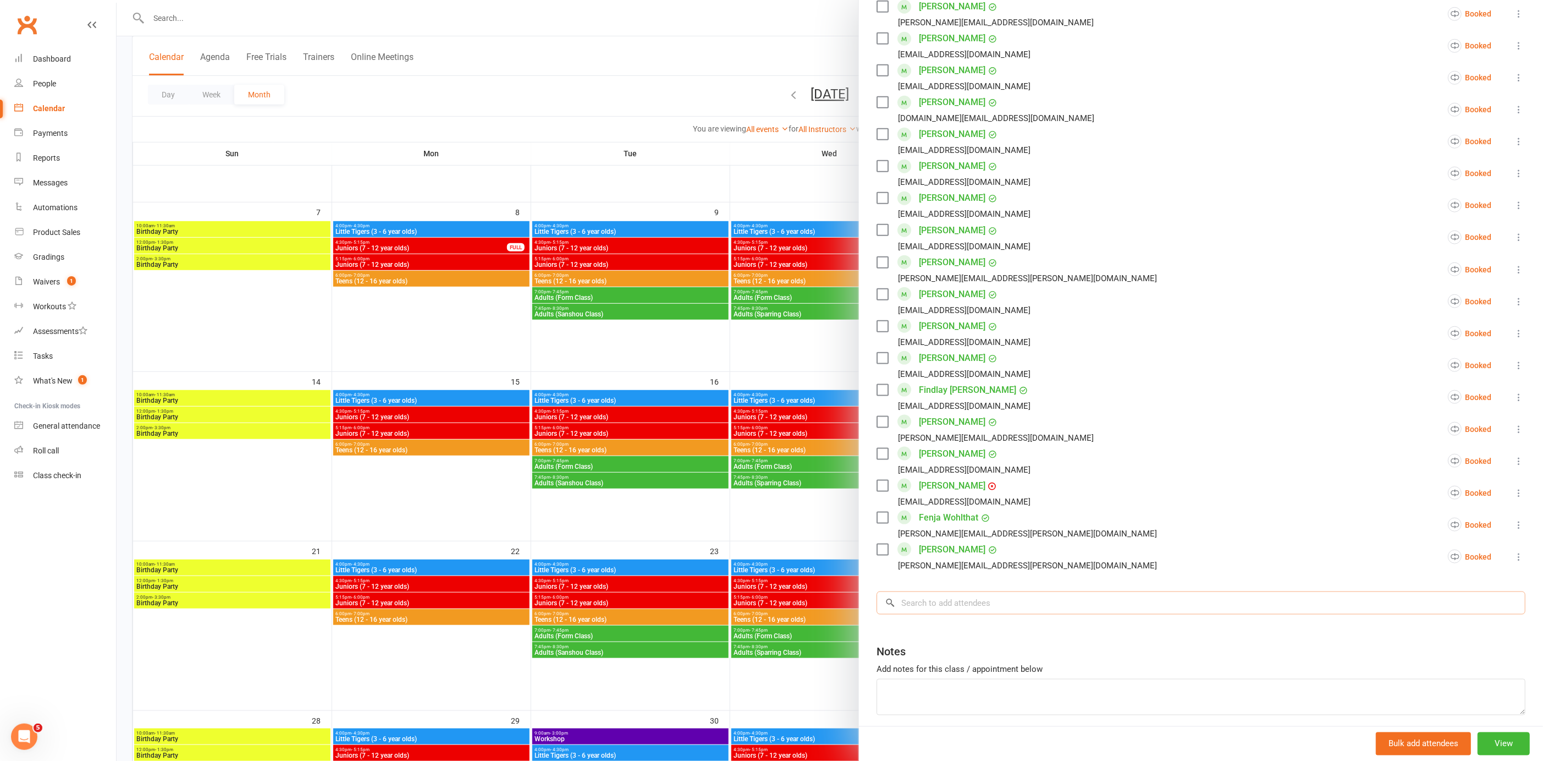
scroll to position [509, 0]
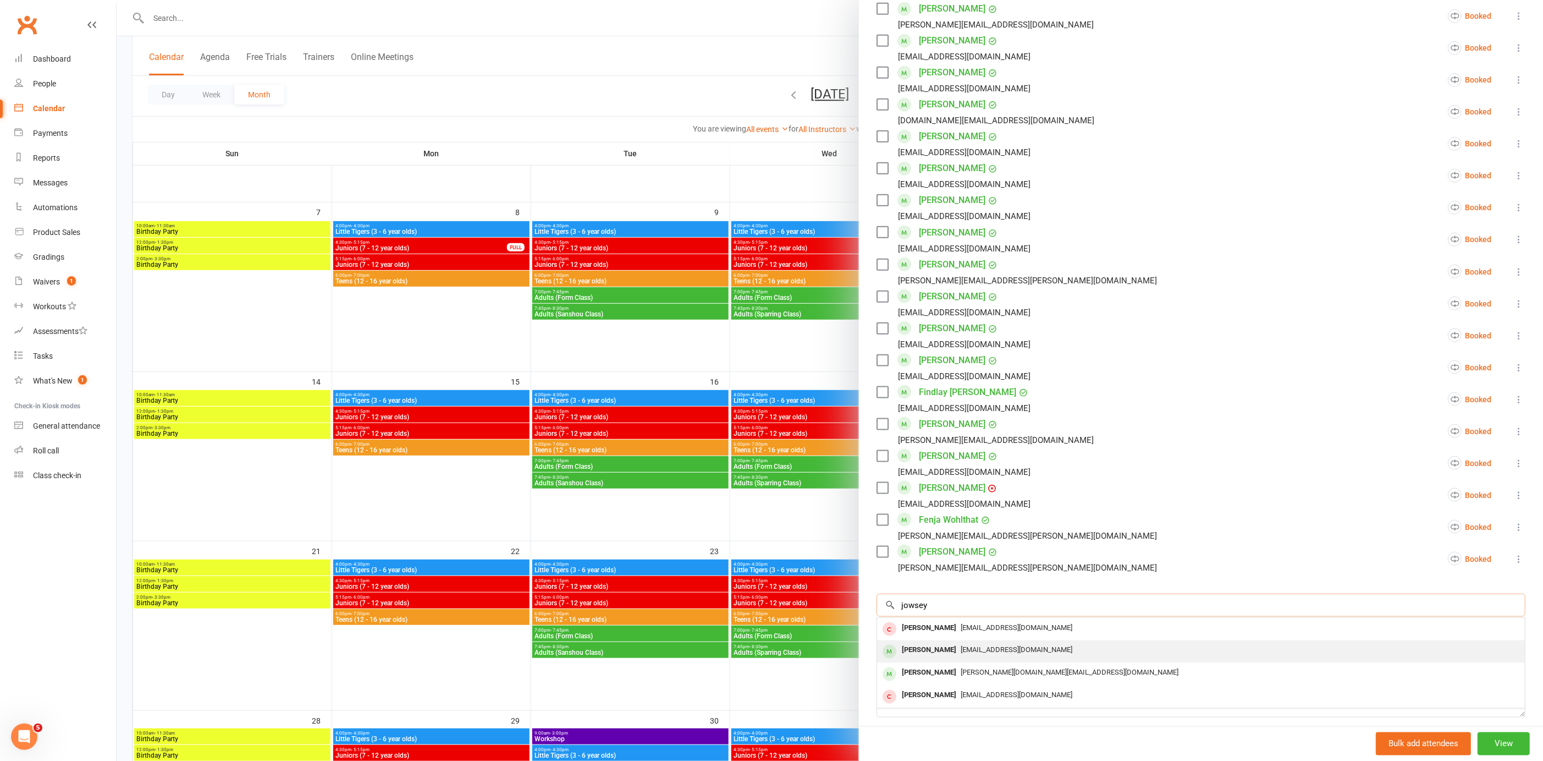
type input "jowsey"
click at [940, 648] on div "[PERSON_NAME]" at bounding box center [929, 650] width 63 height 16
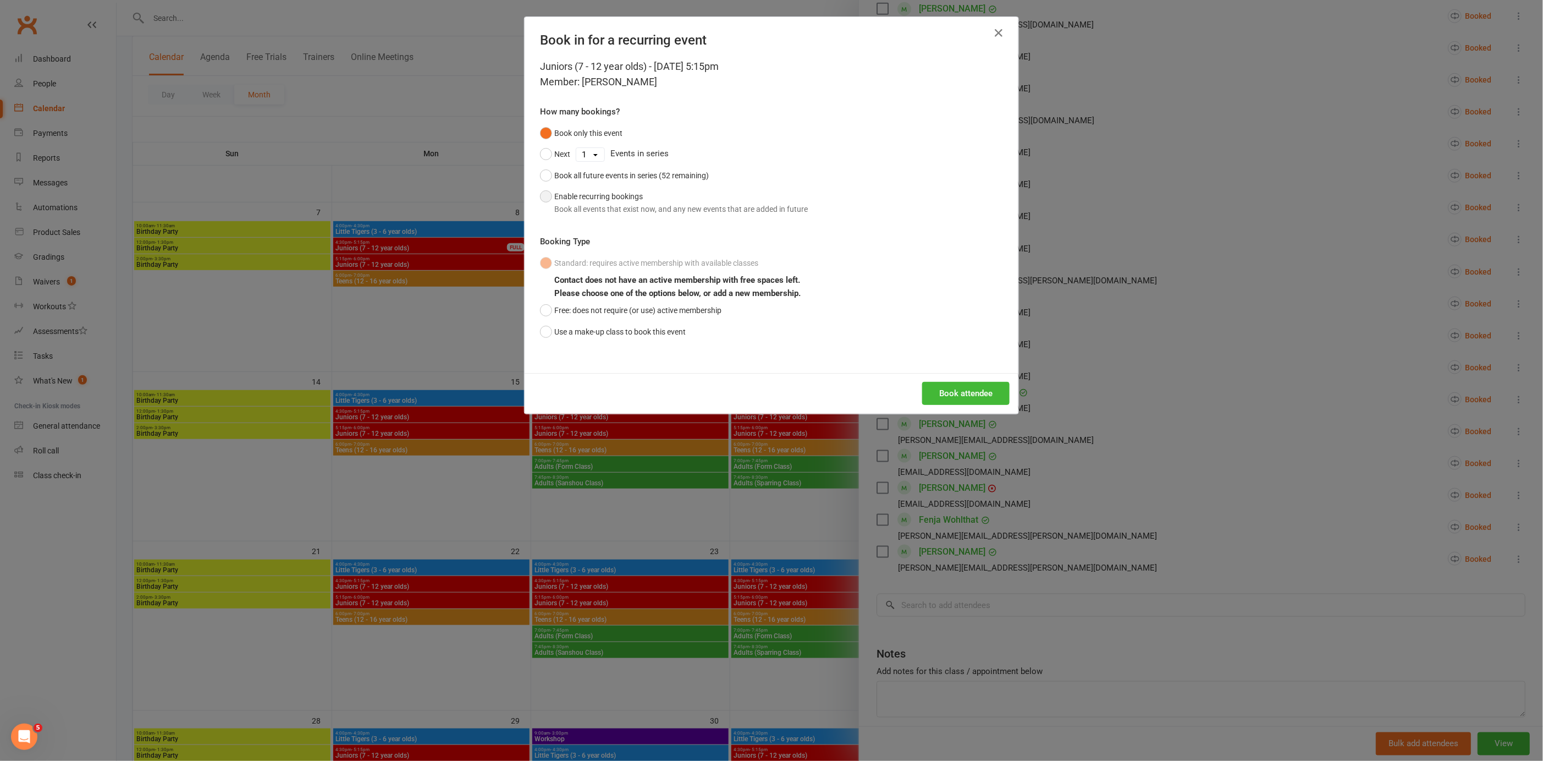
click at [541, 194] on button "Enable recurring bookings Book all events that exist now, and any new events th…" at bounding box center [674, 203] width 268 height 34
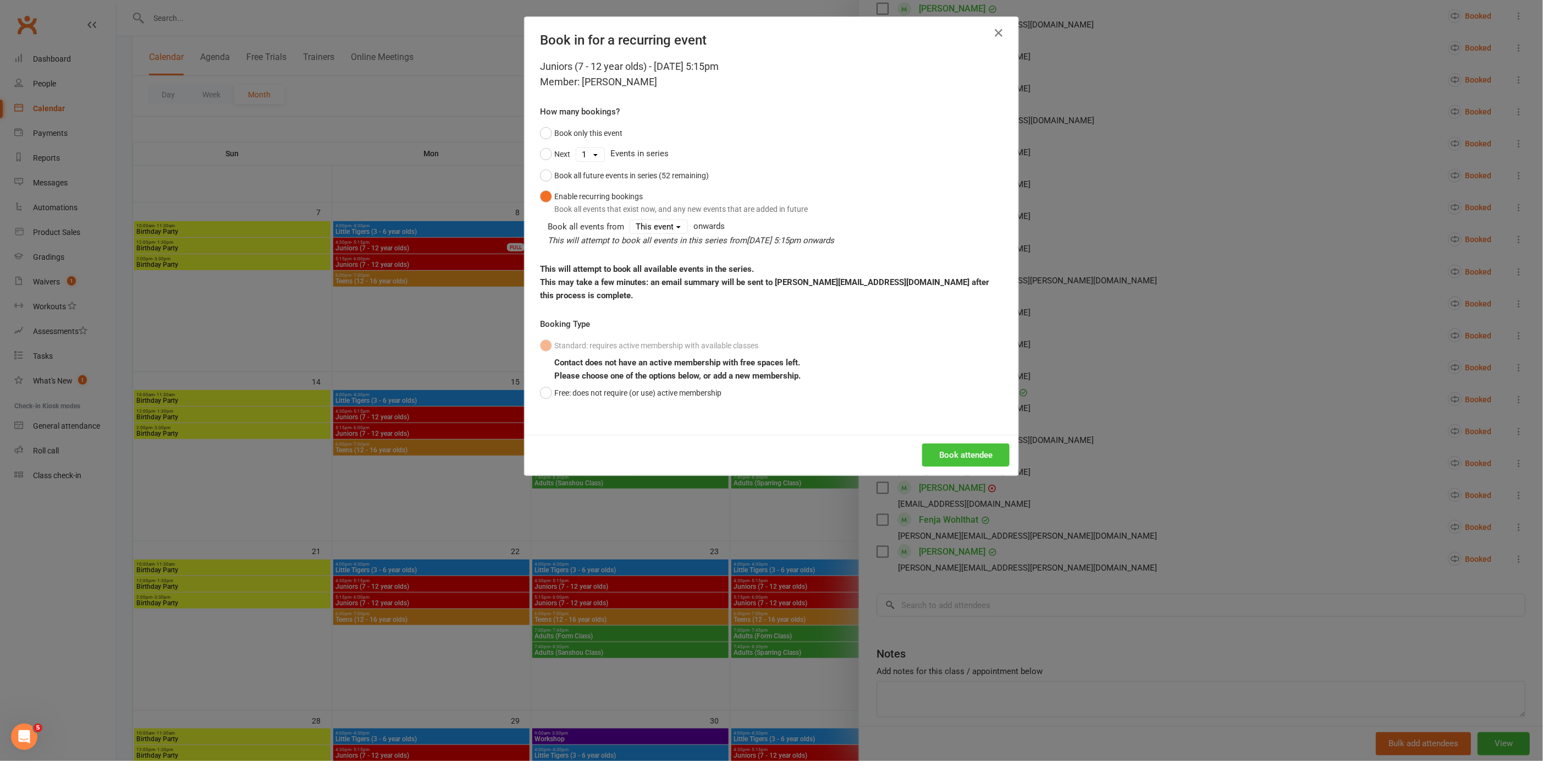
click at [929, 443] on button "Book attendee" at bounding box center [965, 454] width 87 height 23
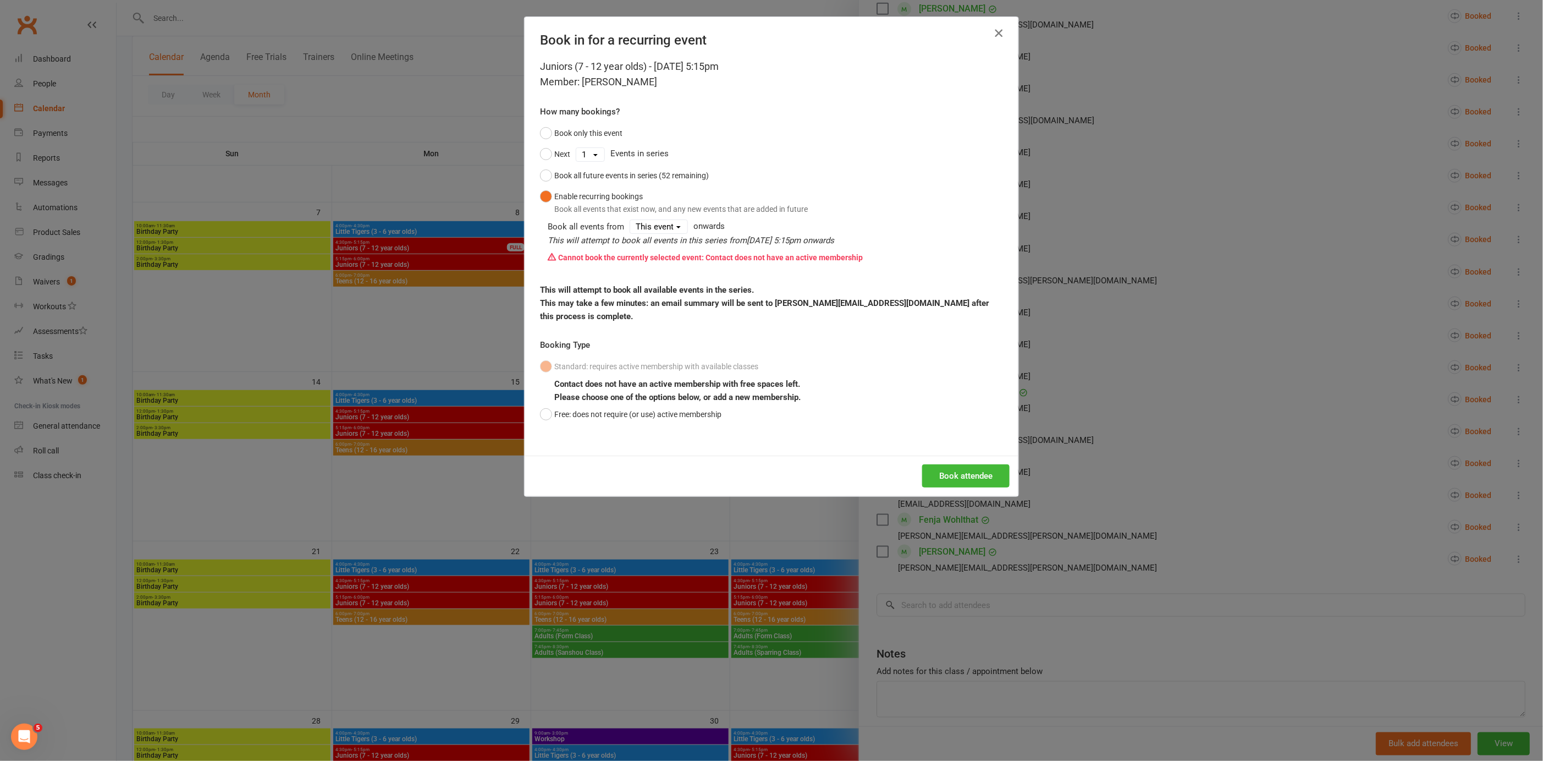
click at [994, 35] on icon "button" at bounding box center [998, 32] width 13 height 13
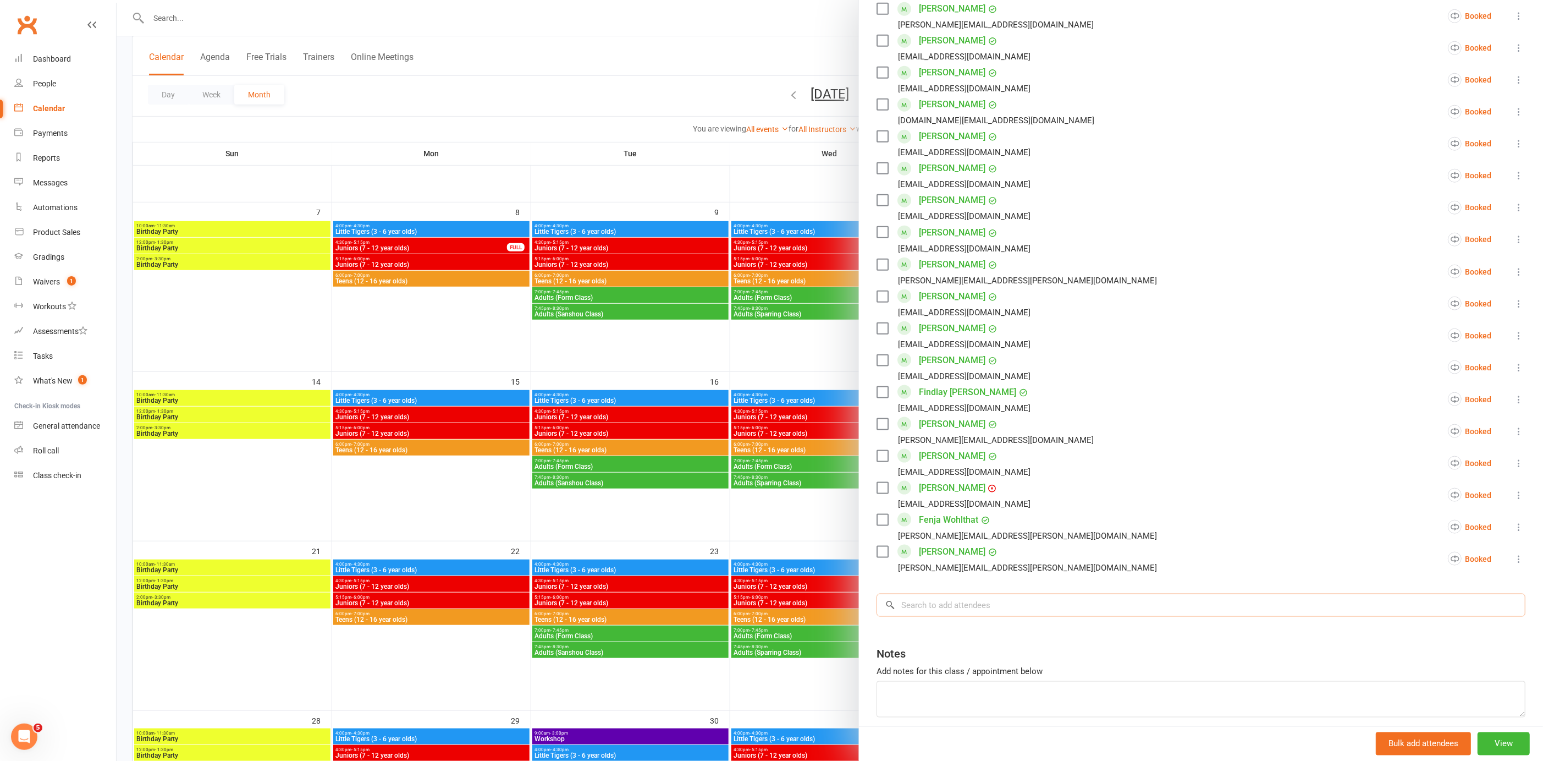
click at [964, 611] on input "search" at bounding box center [1201, 604] width 649 height 23
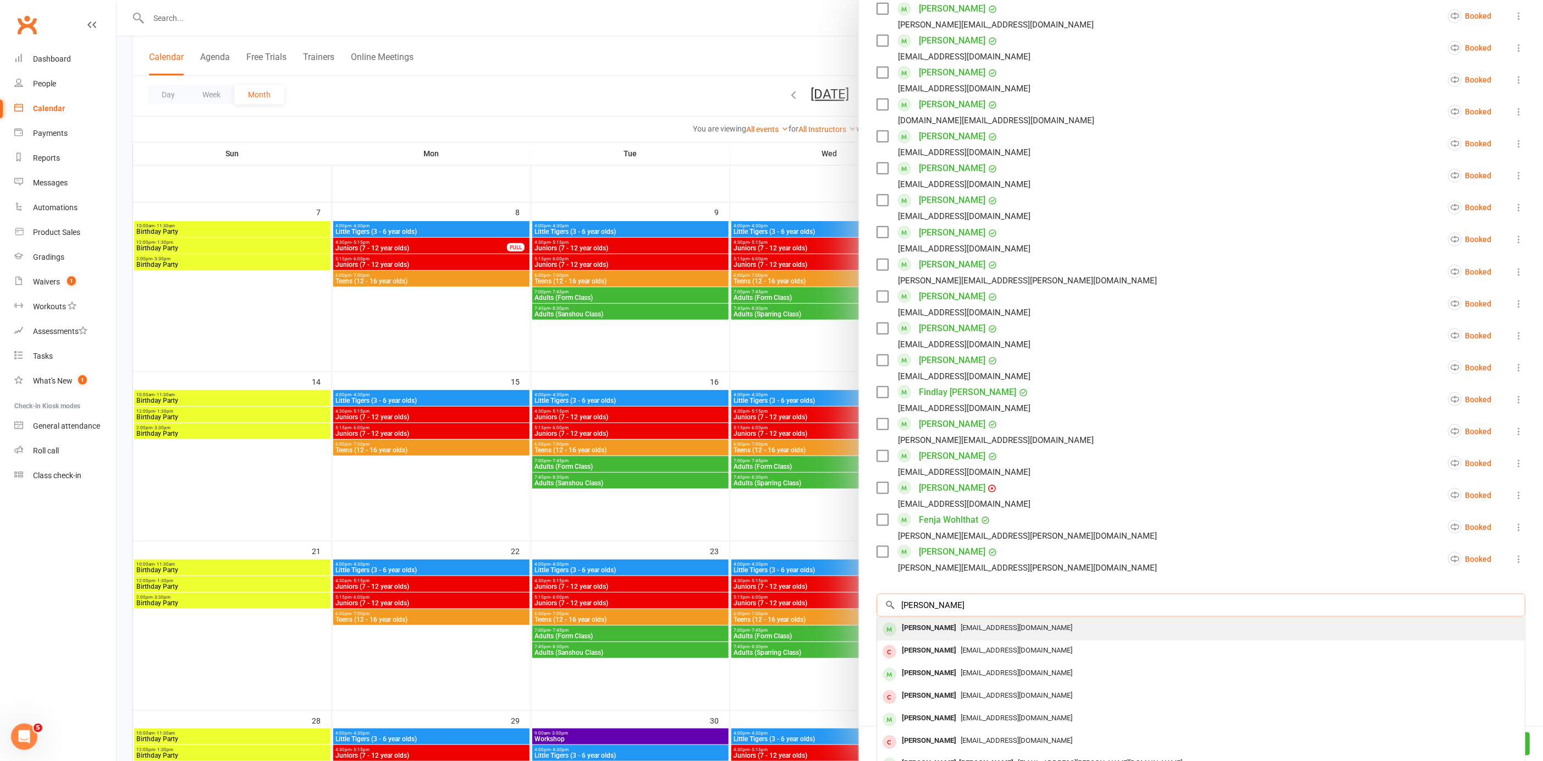
type input "oliver jows"
click at [1053, 634] on div "[EMAIL_ADDRESS][DOMAIN_NAME]" at bounding box center [1201, 628] width 639 height 16
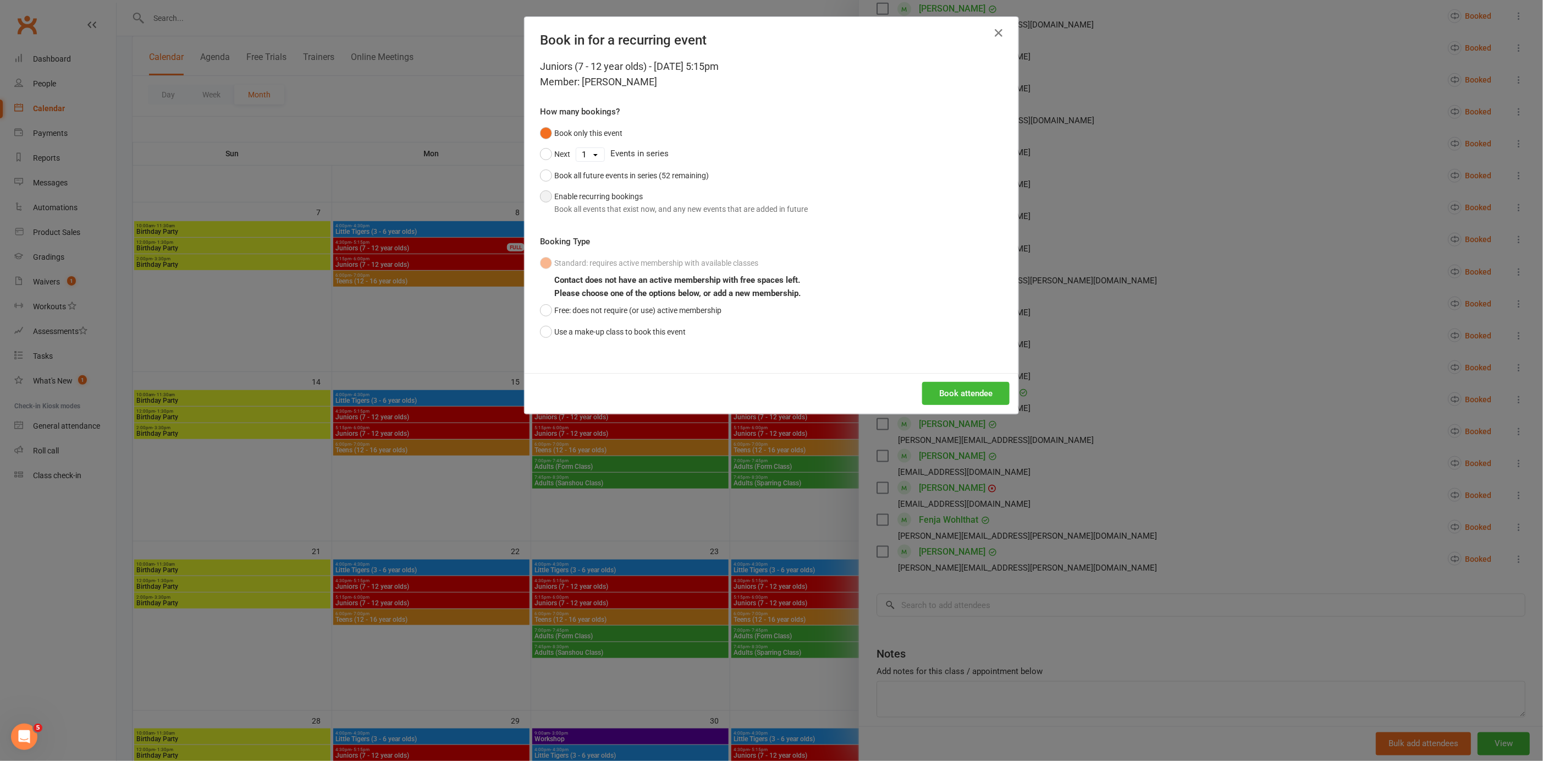
click at [544, 195] on button "Enable recurring bookings Book all events that exist now, and any new events th…" at bounding box center [674, 203] width 268 height 34
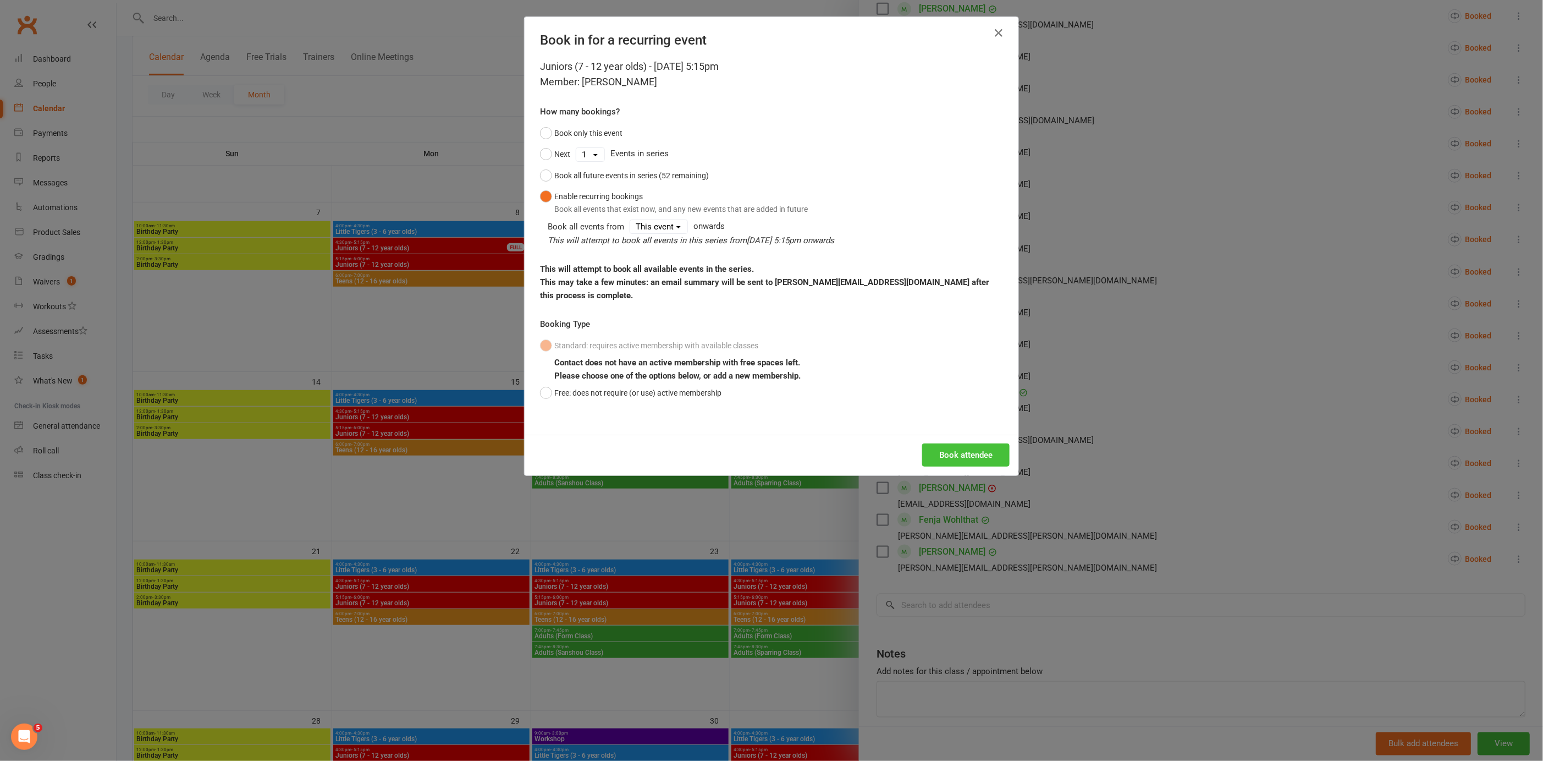
click at [947, 447] on button "Book attendee" at bounding box center [965, 454] width 87 height 23
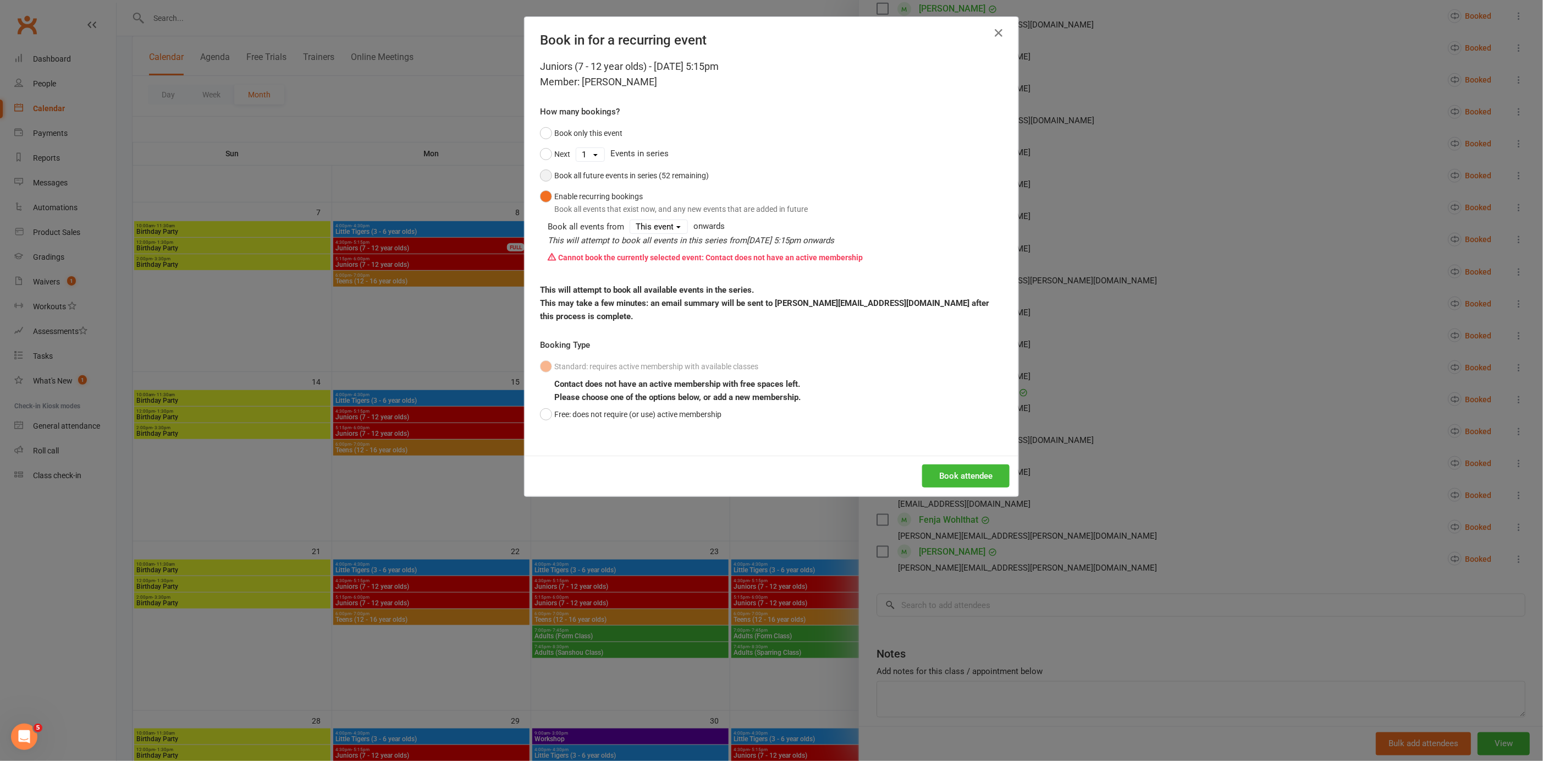
click at [540, 173] on button "Book all future events in series (52 remaining)" at bounding box center [624, 175] width 169 height 21
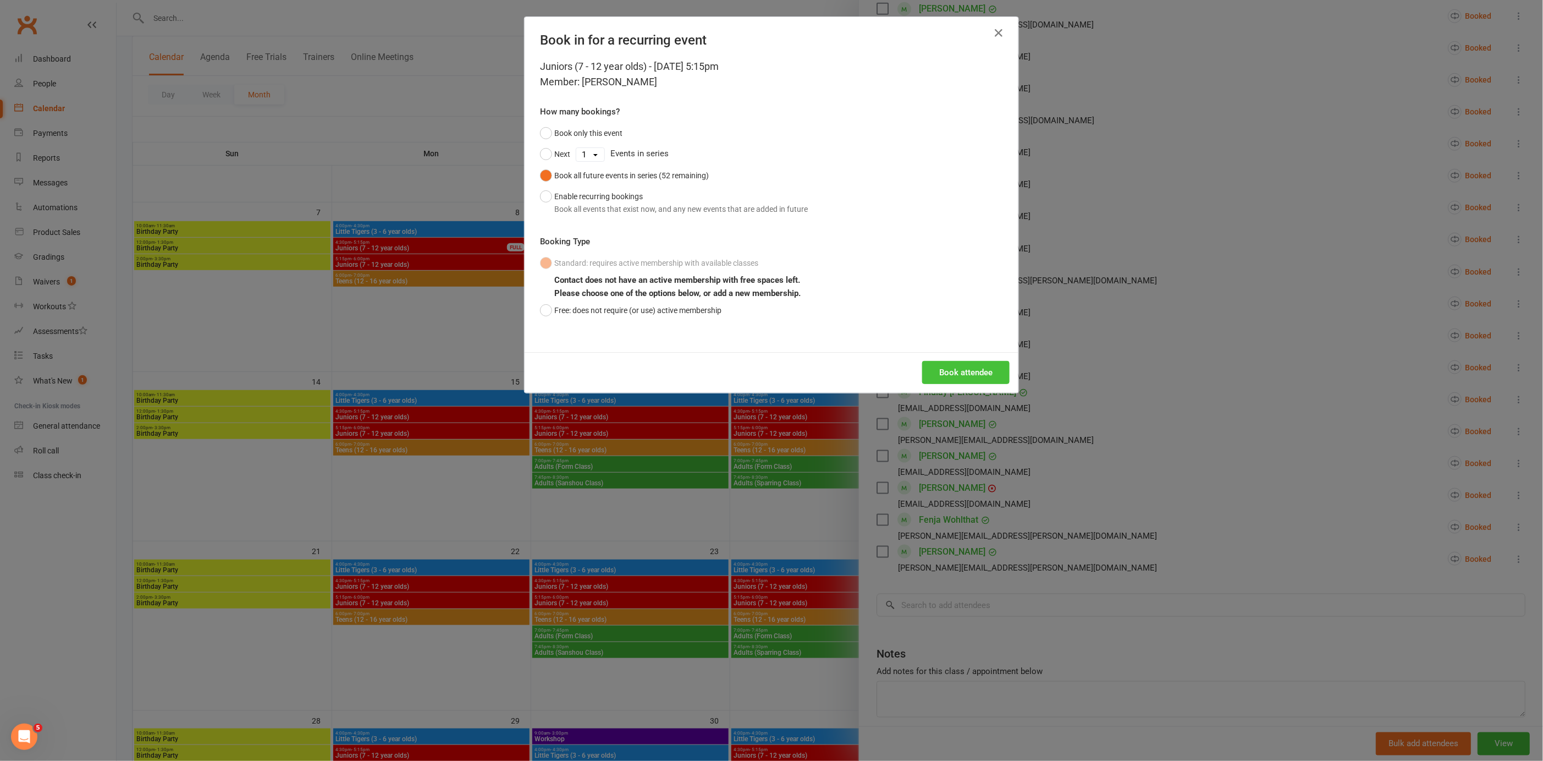
click at [953, 372] on button "Book attendee" at bounding box center [965, 372] width 87 height 23
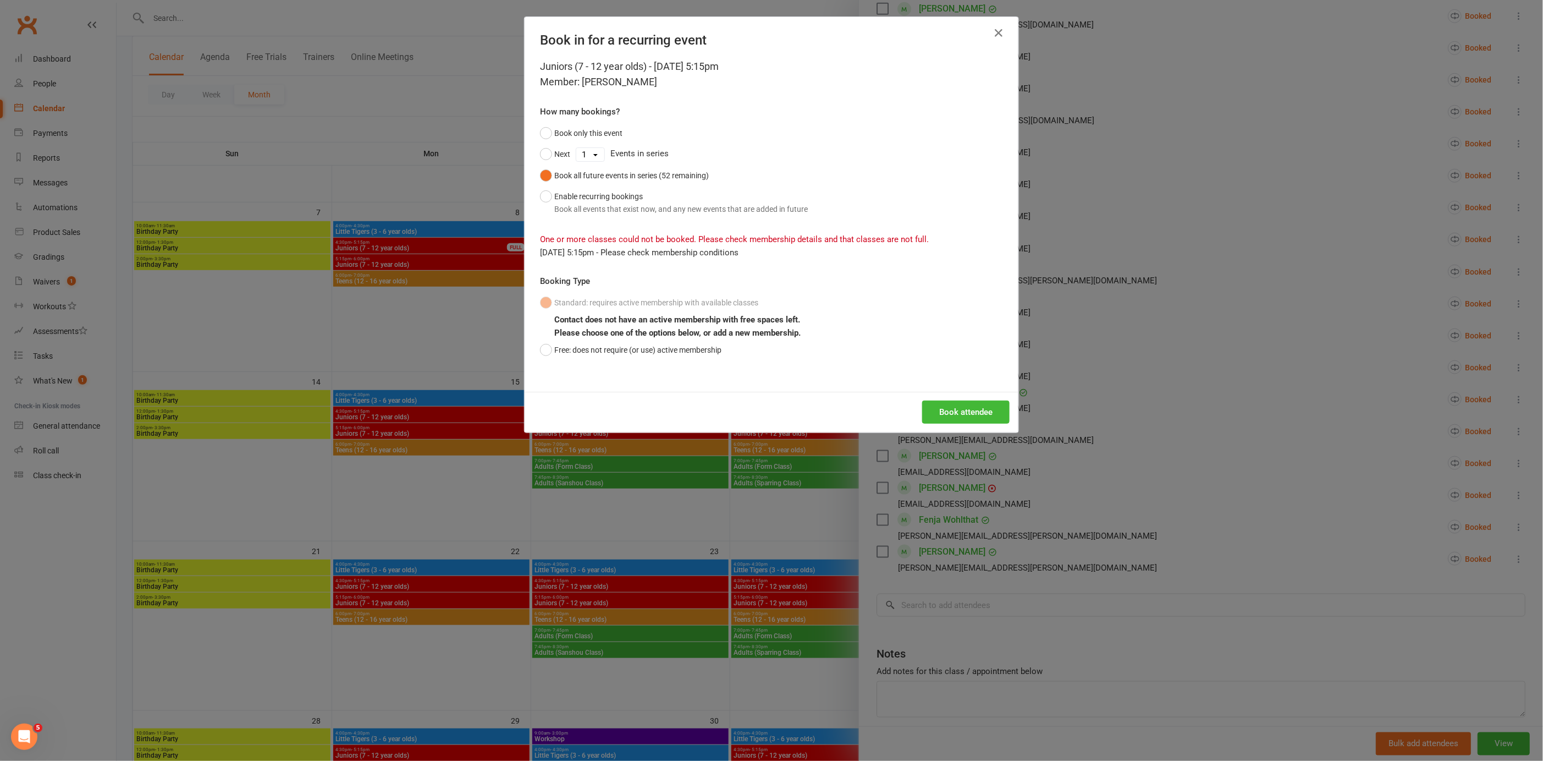
click at [461, 304] on div "Book in for a recurring event Juniors (7 - 12 year olds) - Sep 15, 2025 5:15pm …" at bounding box center [771, 380] width 1543 height 761
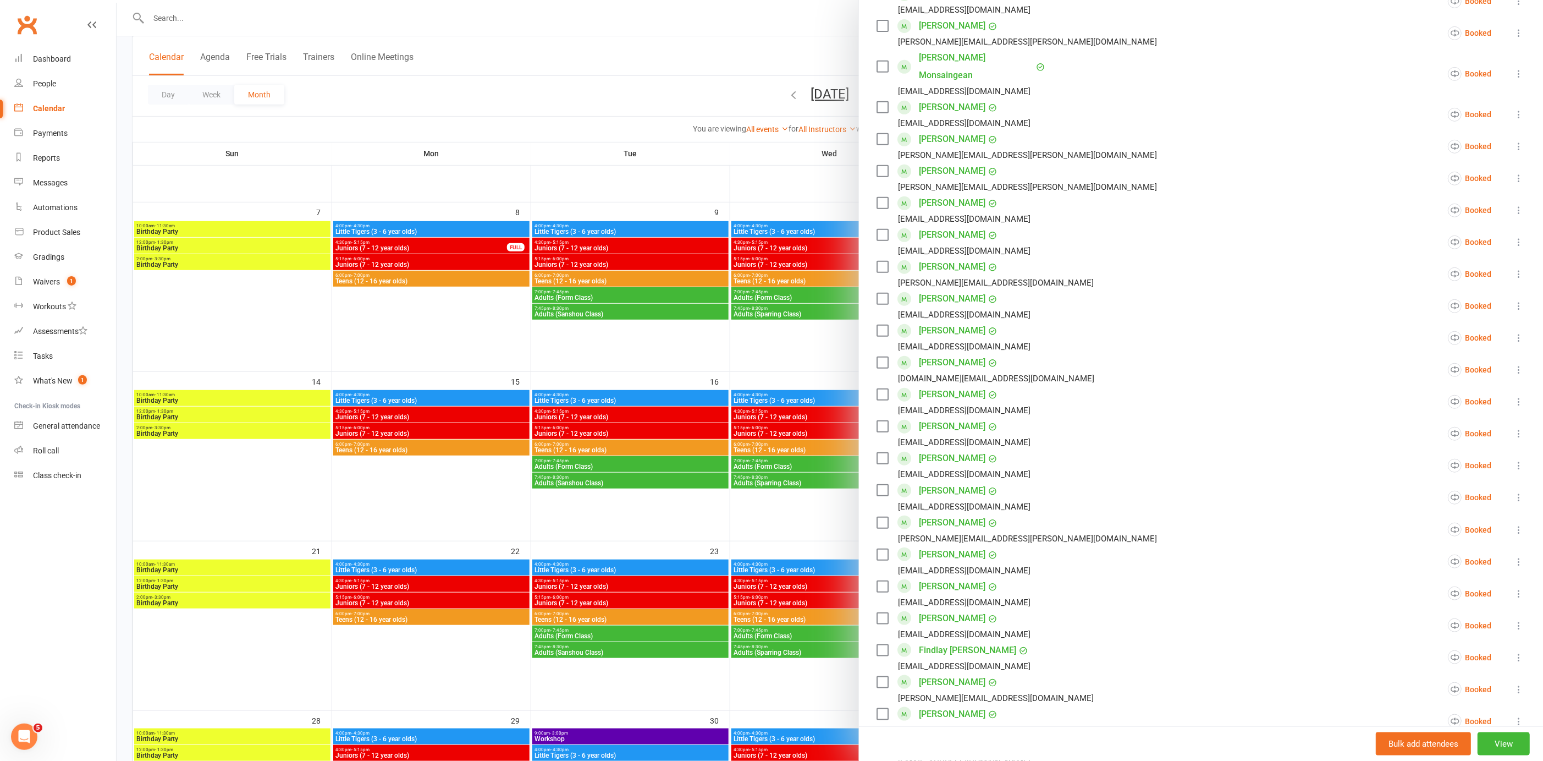
scroll to position [0, 0]
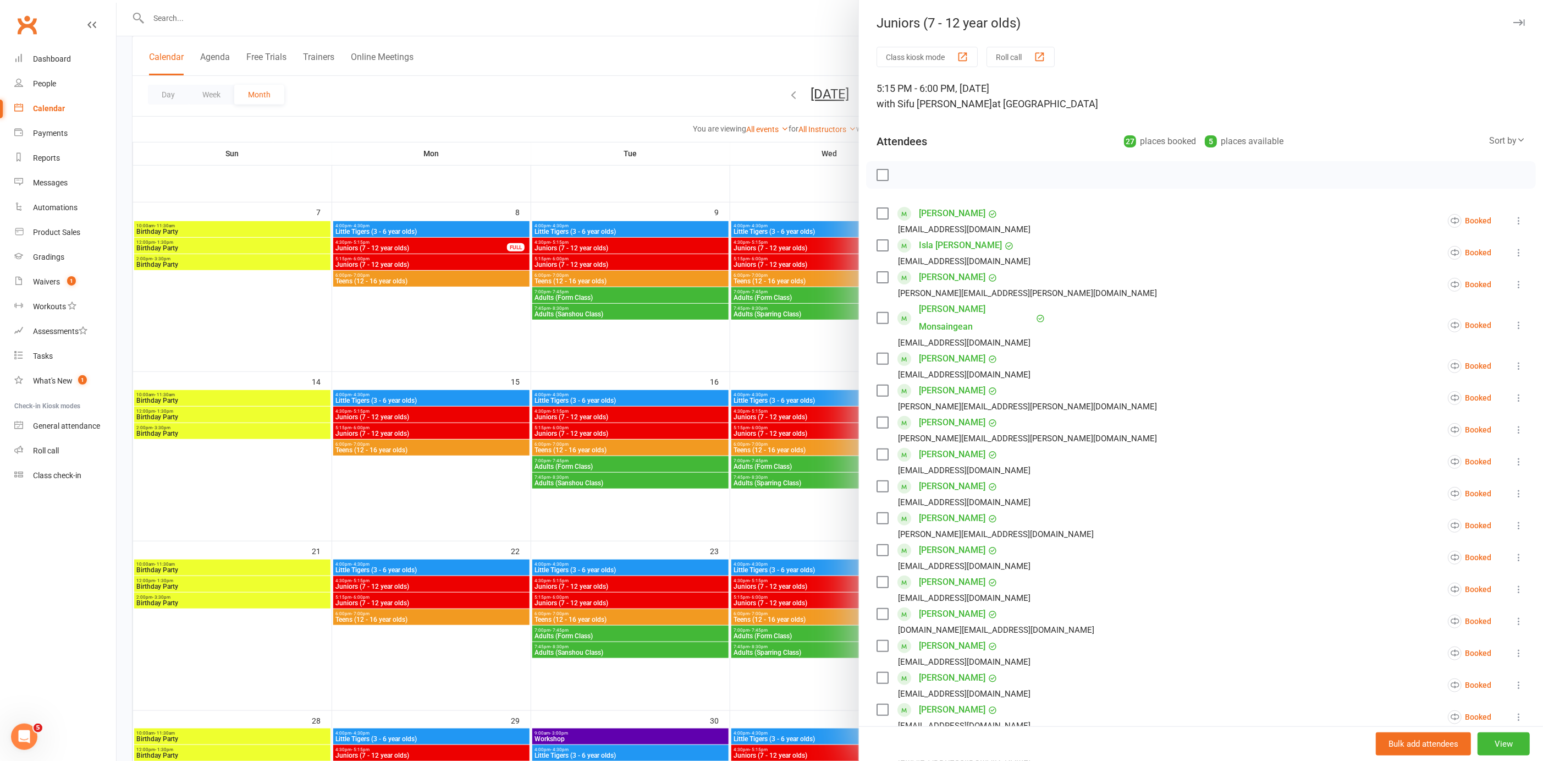
click at [696, 368] on div at bounding box center [830, 380] width 1427 height 761
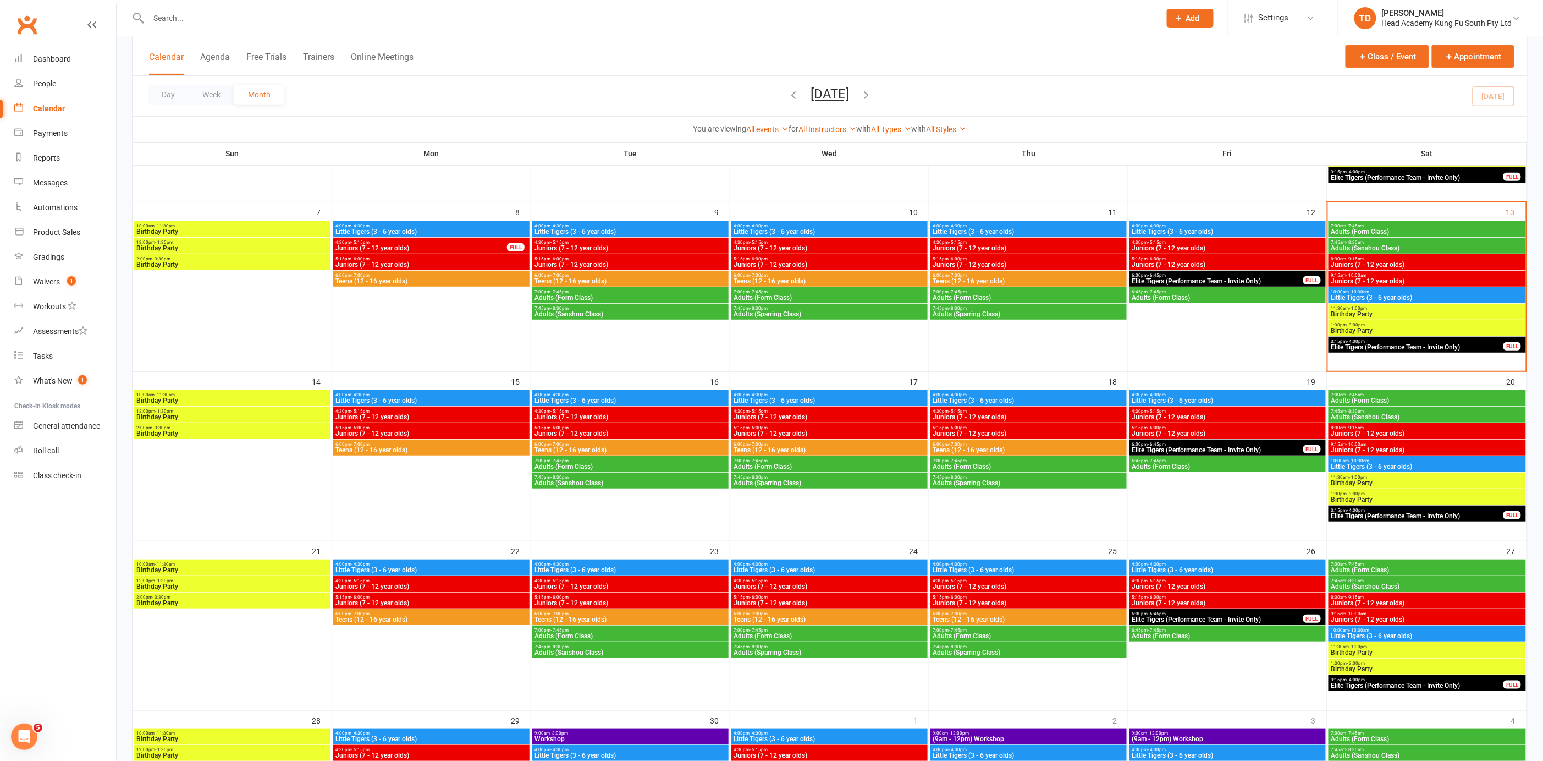
click at [1214, 415] on span "Juniors (7 - 12 year olds)" at bounding box center [1228, 417] width 192 height 7
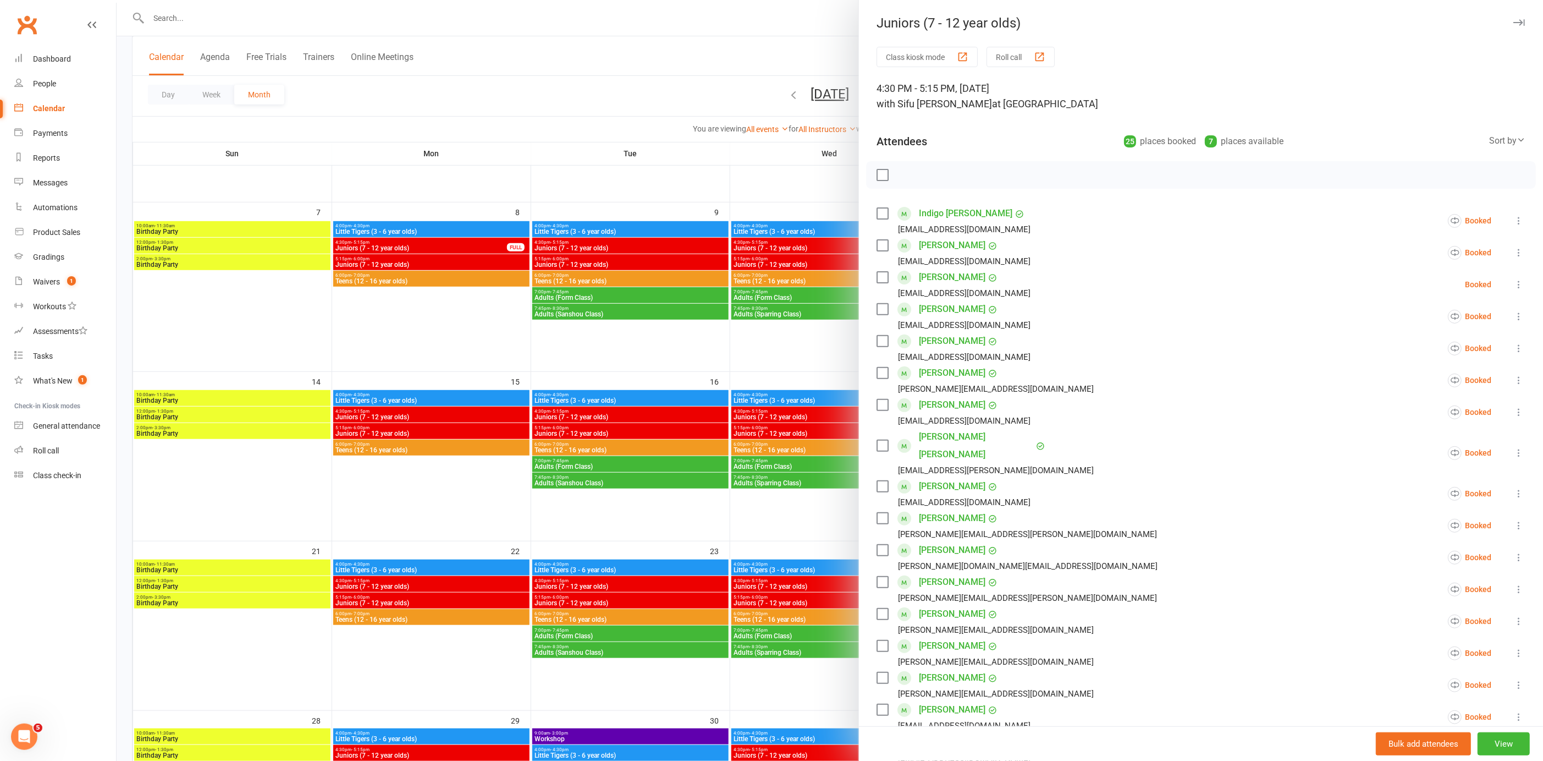
click at [788, 351] on div at bounding box center [830, 380] width 1427 height 761
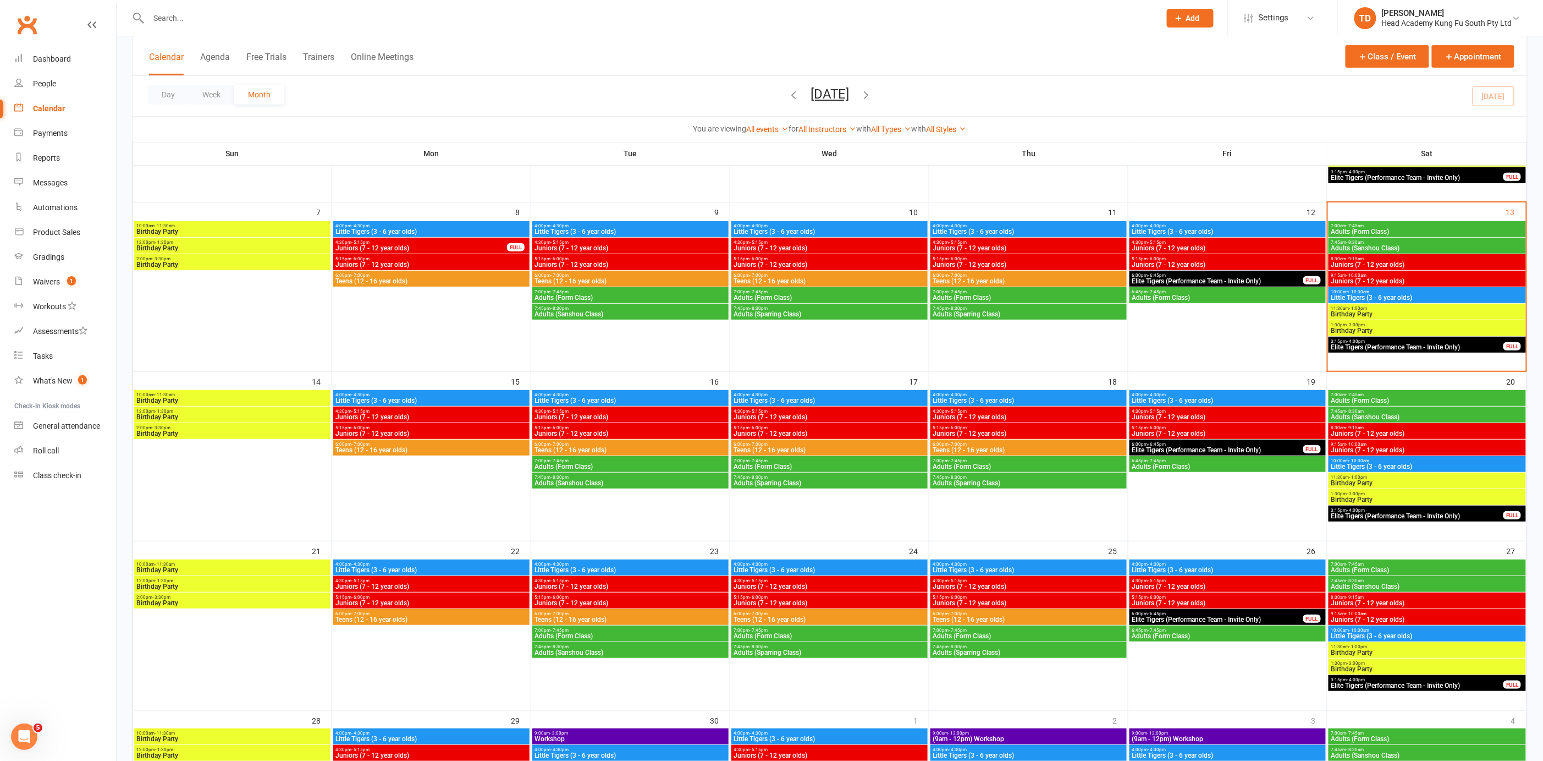
click at [1273, 425] on span "5:15pm - 6:00pm" at bounding box center [1228, 427] width 192 height 5
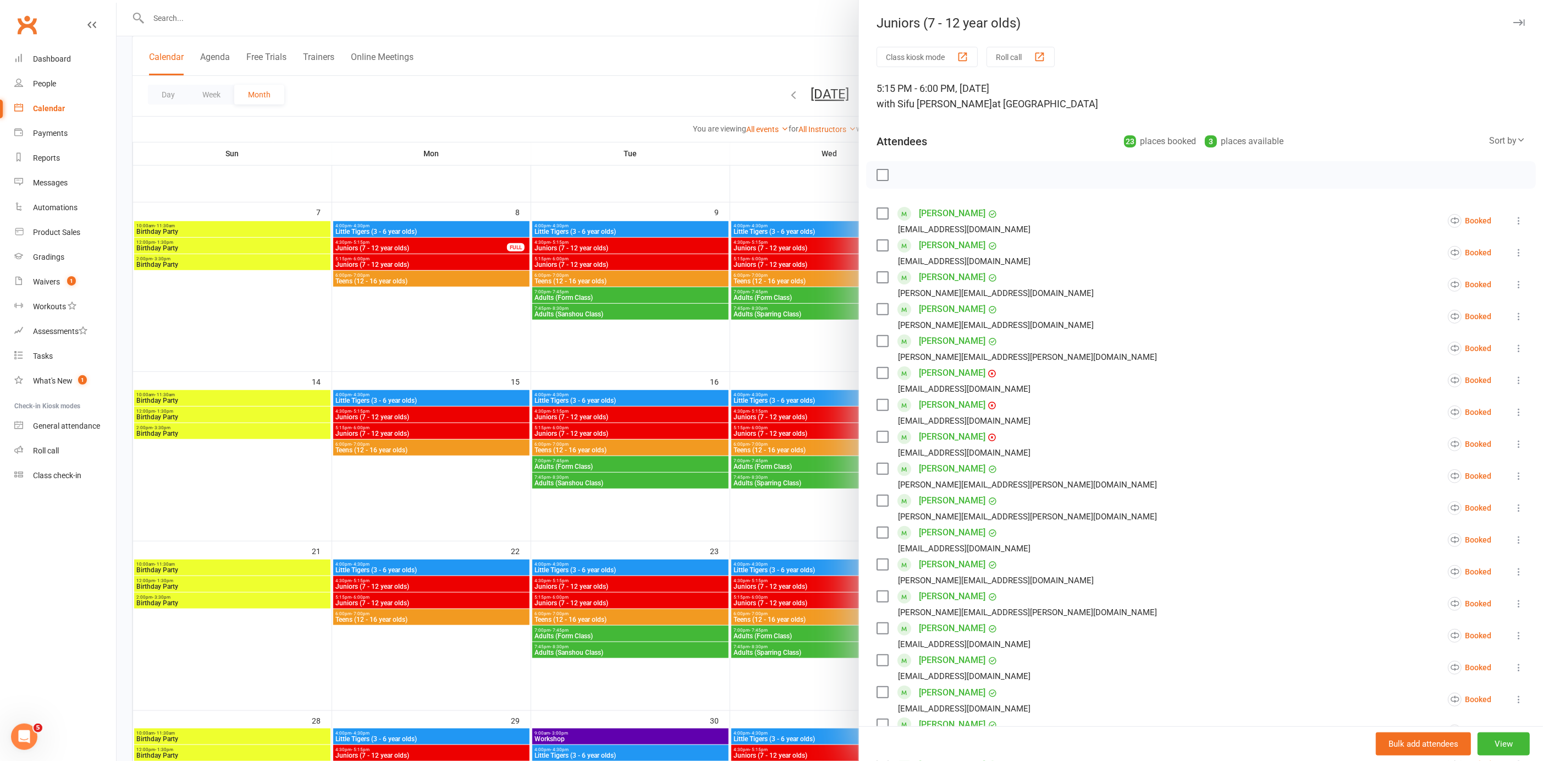
click at [759, 367] on div at bounding box center [830, 380] width 1427 height 761
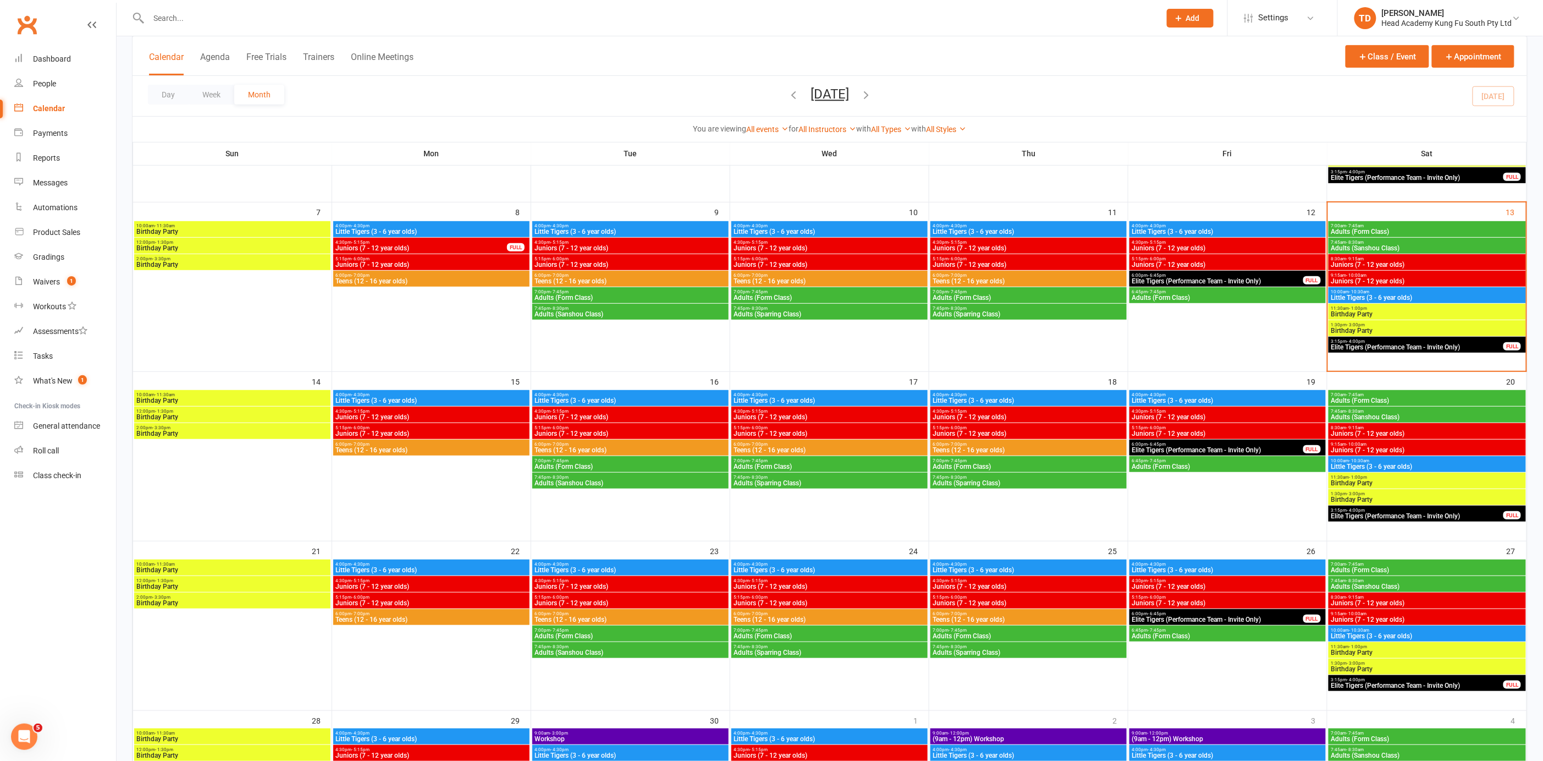
click at [1063, 411] on span "4:30pm - 5:15pm" at bounding box center [1029, 411] width 192 height 5
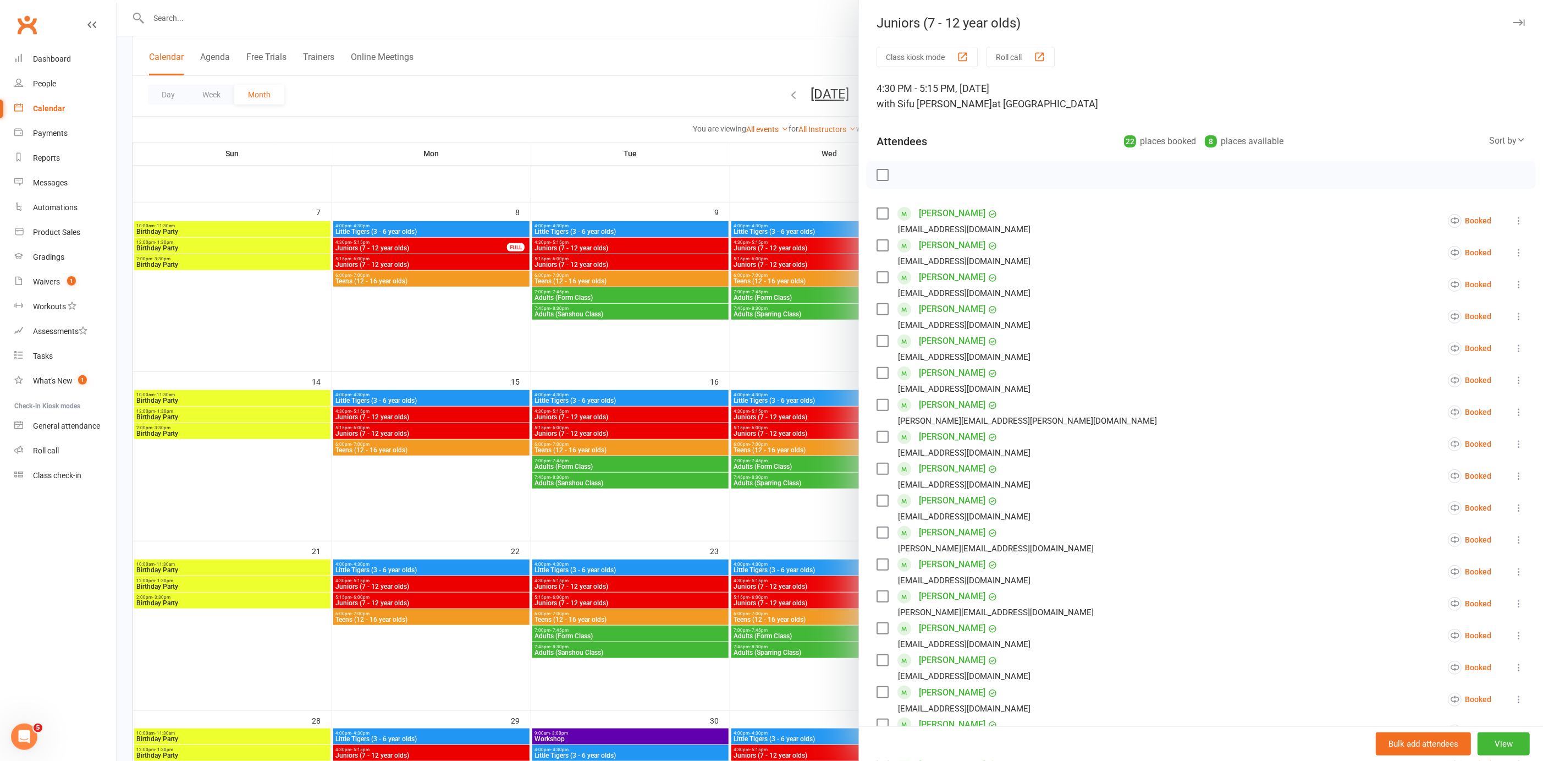
click at [799, 350] on div at bounding box center [830, 380] width 1427 height 761
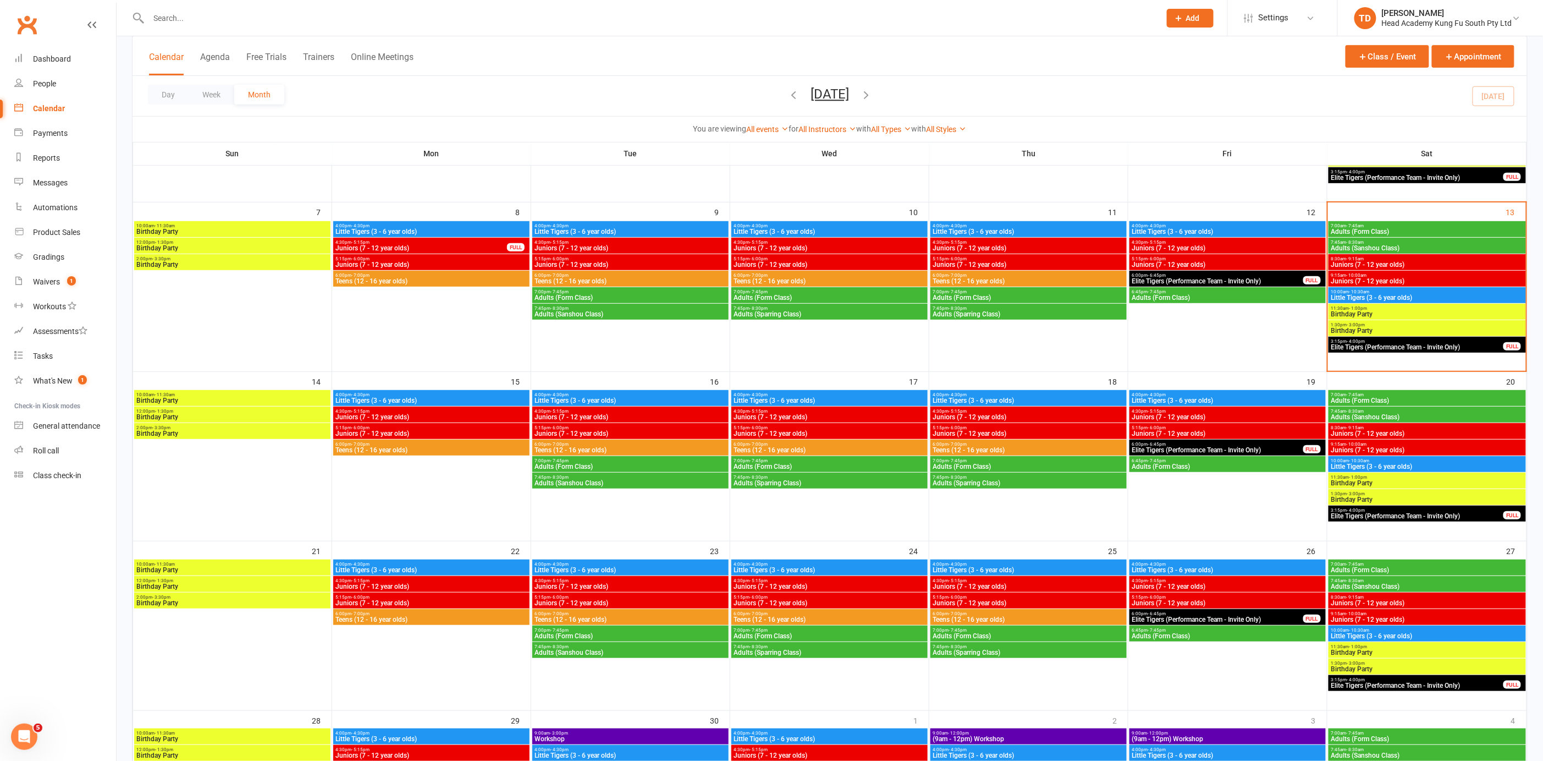
click at [1052, 430] on span "Juniors (7 - 12 year olds)" at bounding box center [1029, 433] width 192 height 7
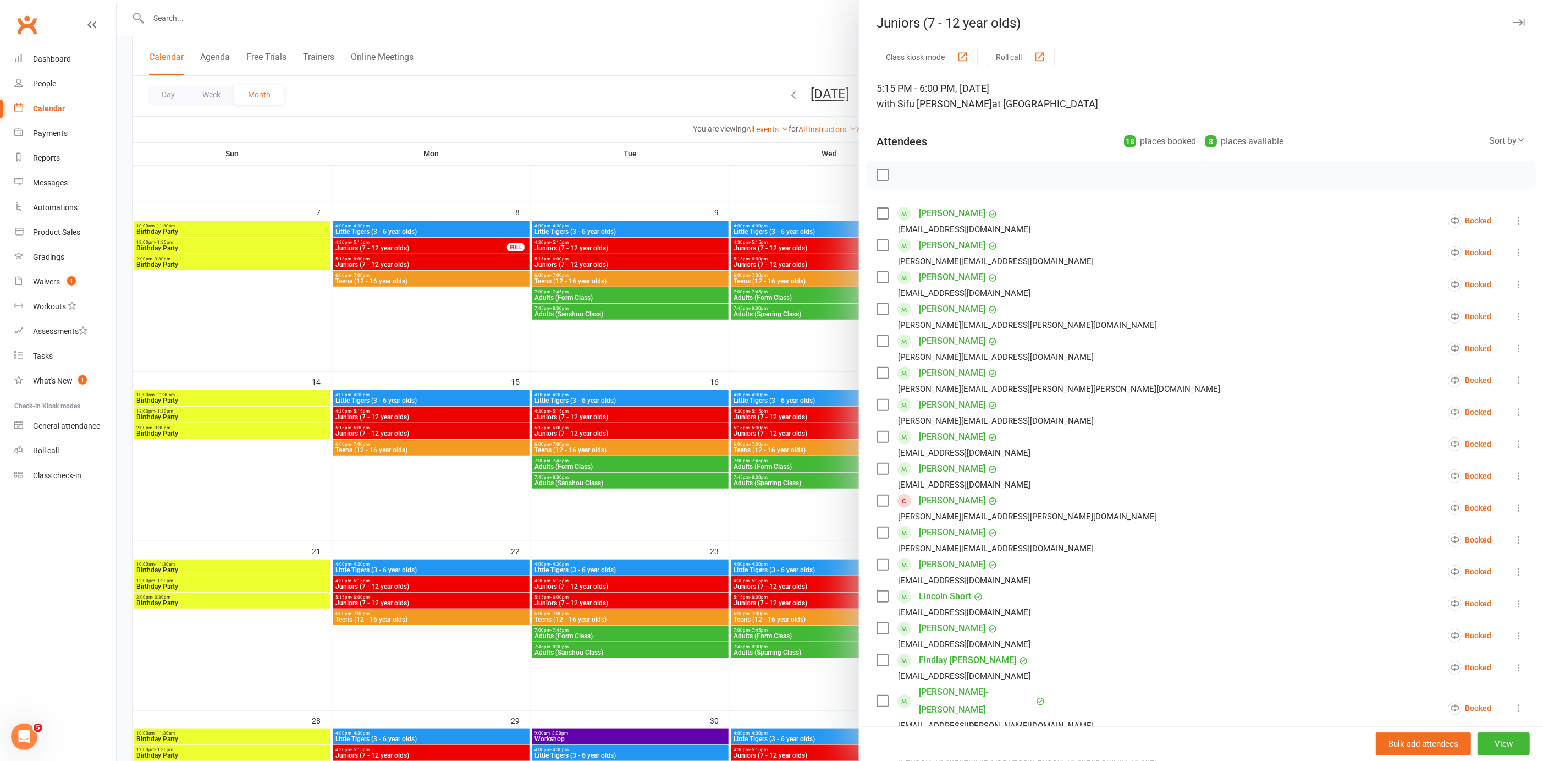
click at [1514, 505] on icon at bounding box center [1519, 507] width 11 height 11
click at [1422, 551] on link "Remove" at bounding box center [1453, 551] width 143 height 22
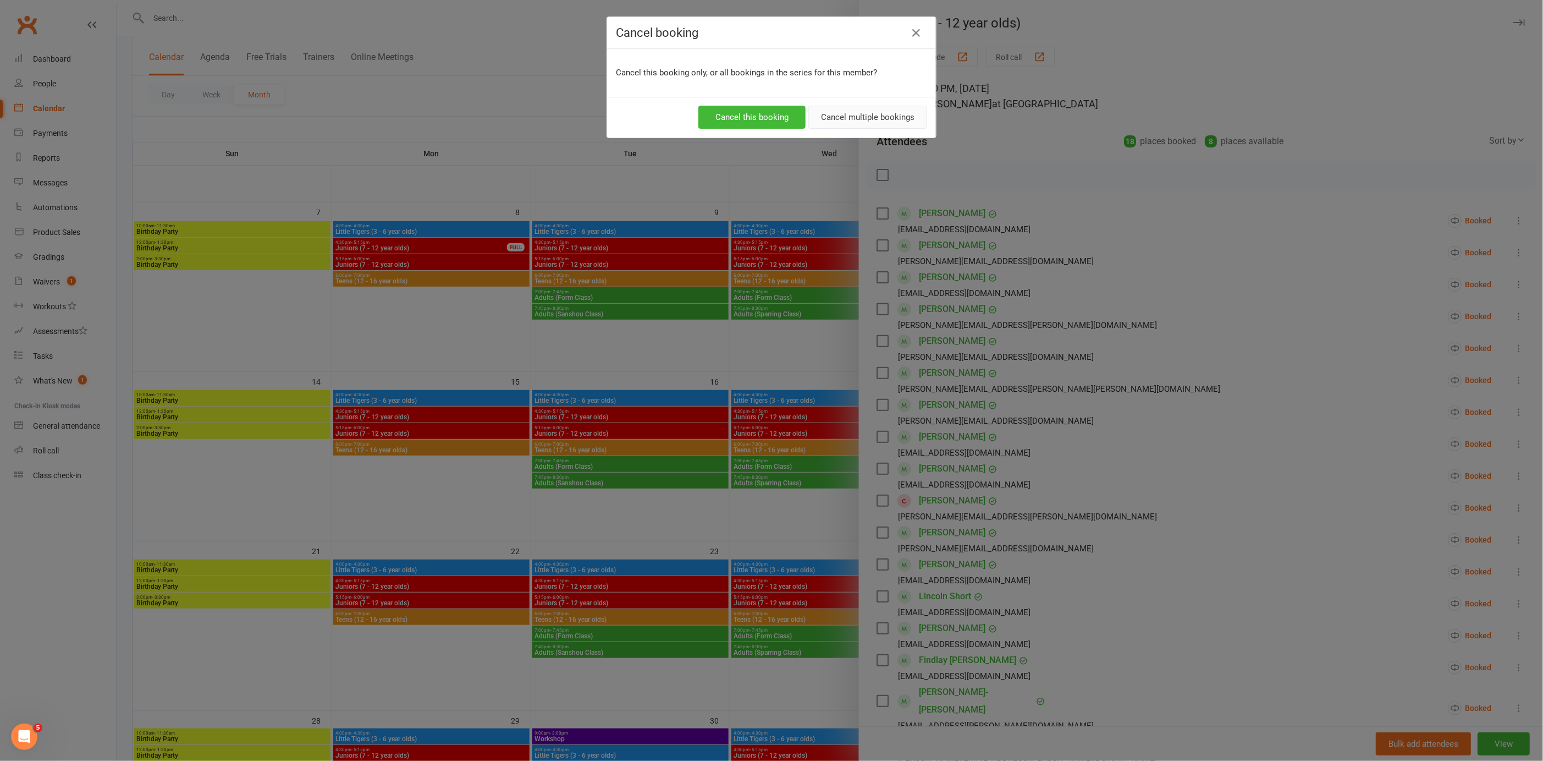
click at [829, 117] on button "Cancel multiple bookings" at bounding box center [867, 117] width 119 height 23
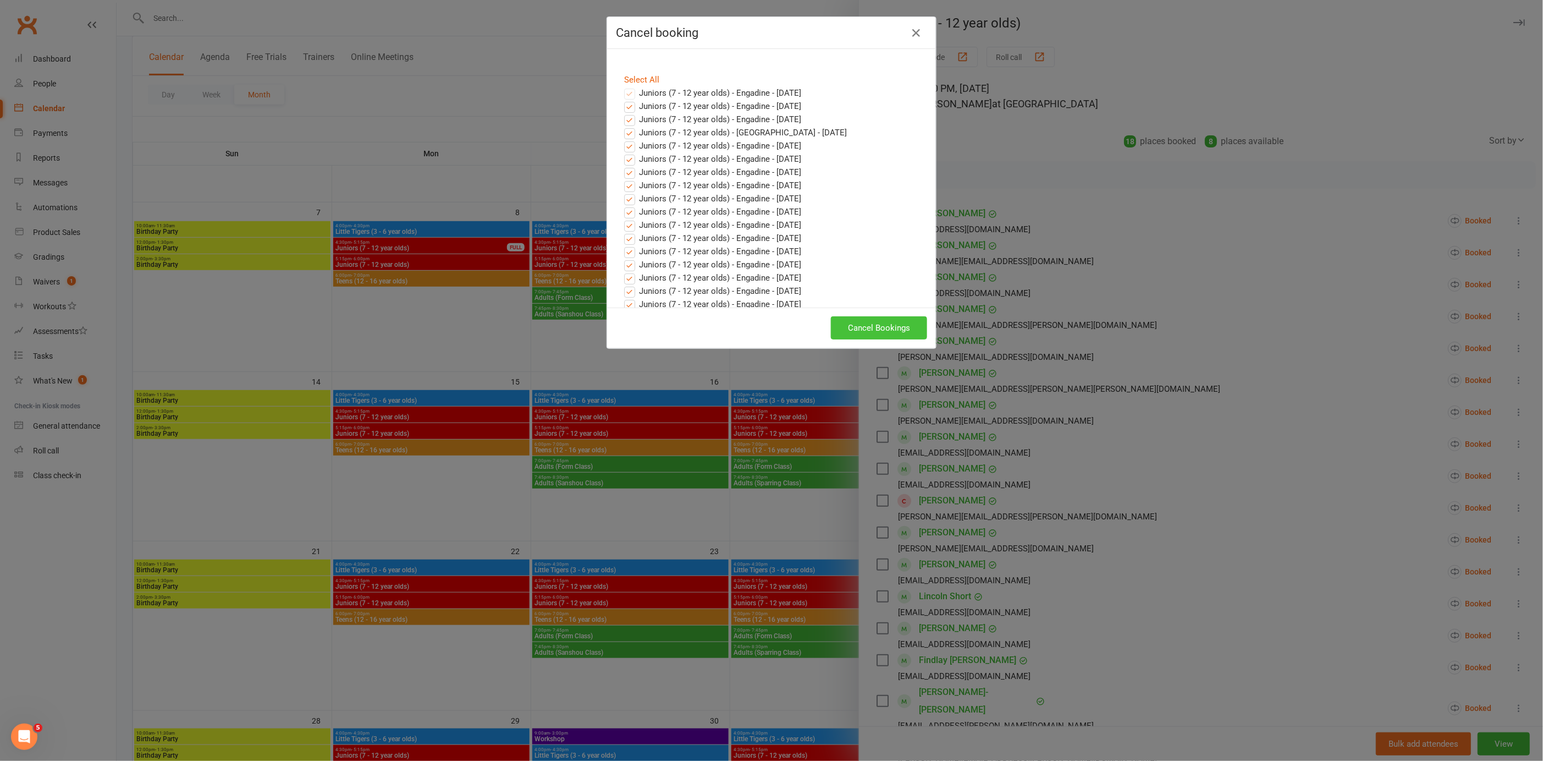
click at [854, 327] on button "Cancel Bookings" at bounding box center [879, 327] width 96 height 23
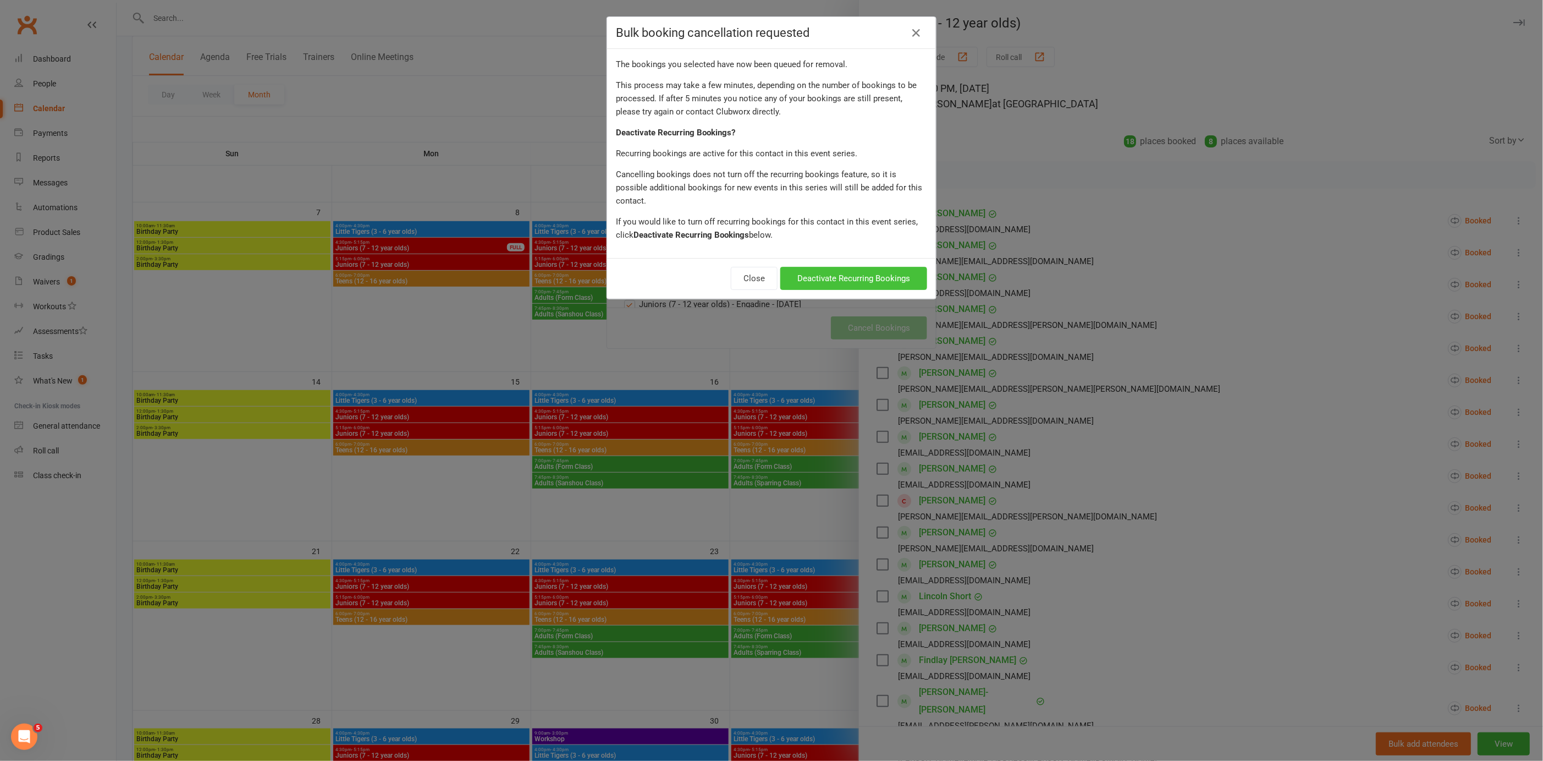
click at [809, 267] on button "Deactivate Recurring Bookings" at bounding box center [853, 278] width 147 height 23
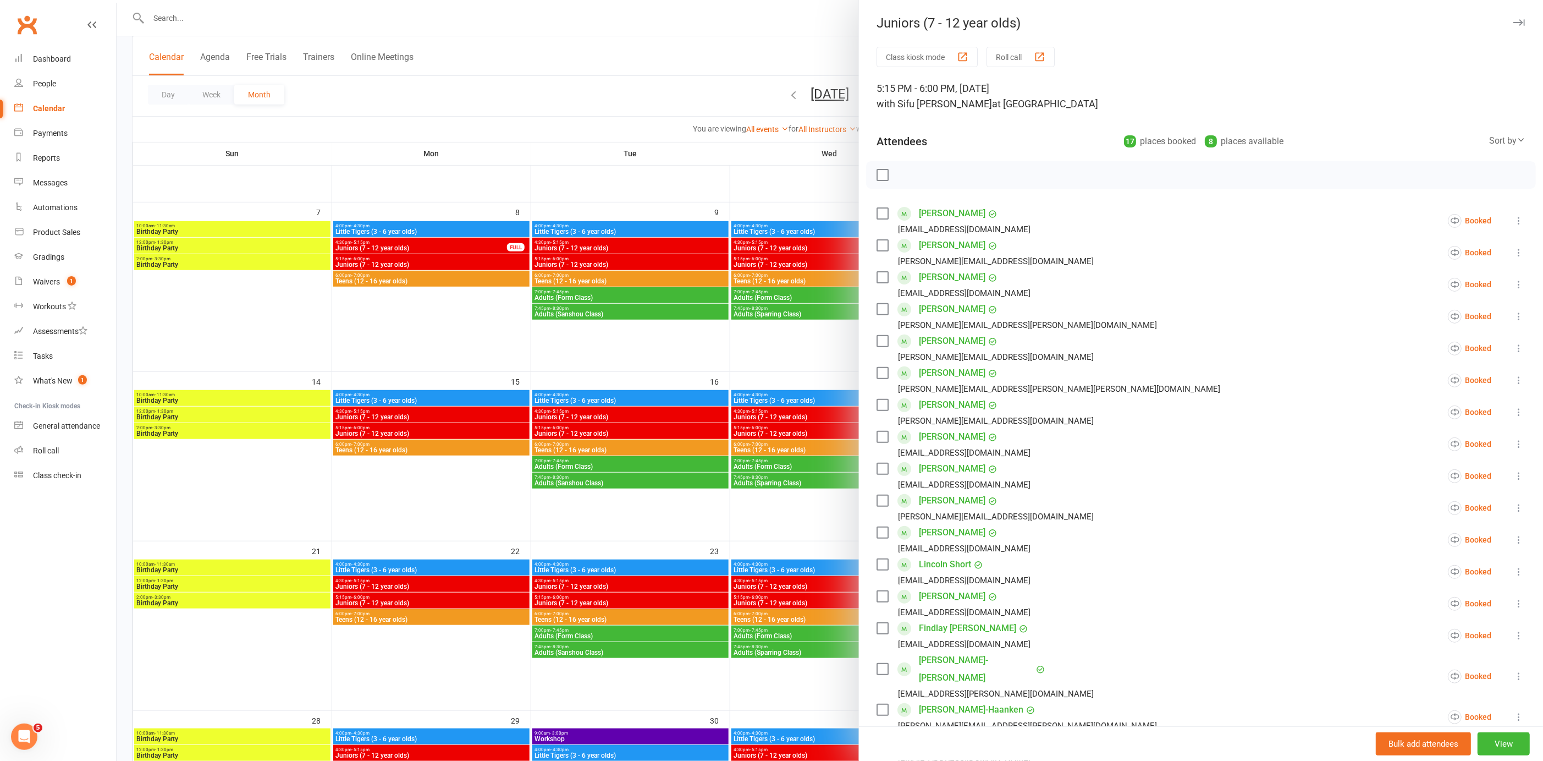
drag, startPoint x: 748, startPoint y: 345, endPoint x: 757, endPoint y: 349, distance: 9.6
click at [750, 345] on div at bounding box center [830, 380] width 1427 height 761
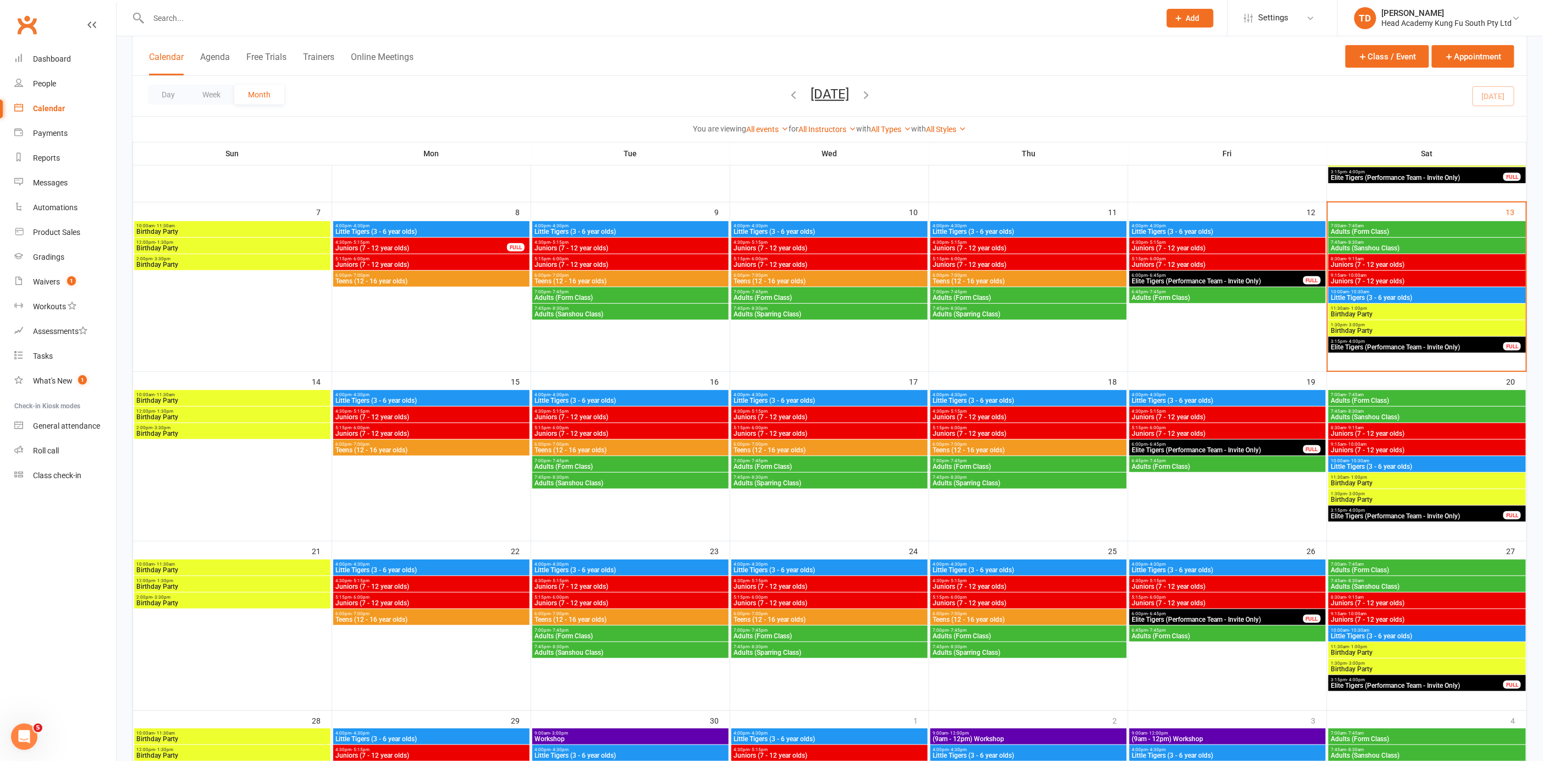
click at [1076, 437] on div "5:15pm - 6:00pm Juniors (7 - 12 year olds)" at bounding box center [1029, 431] width 196 height 16
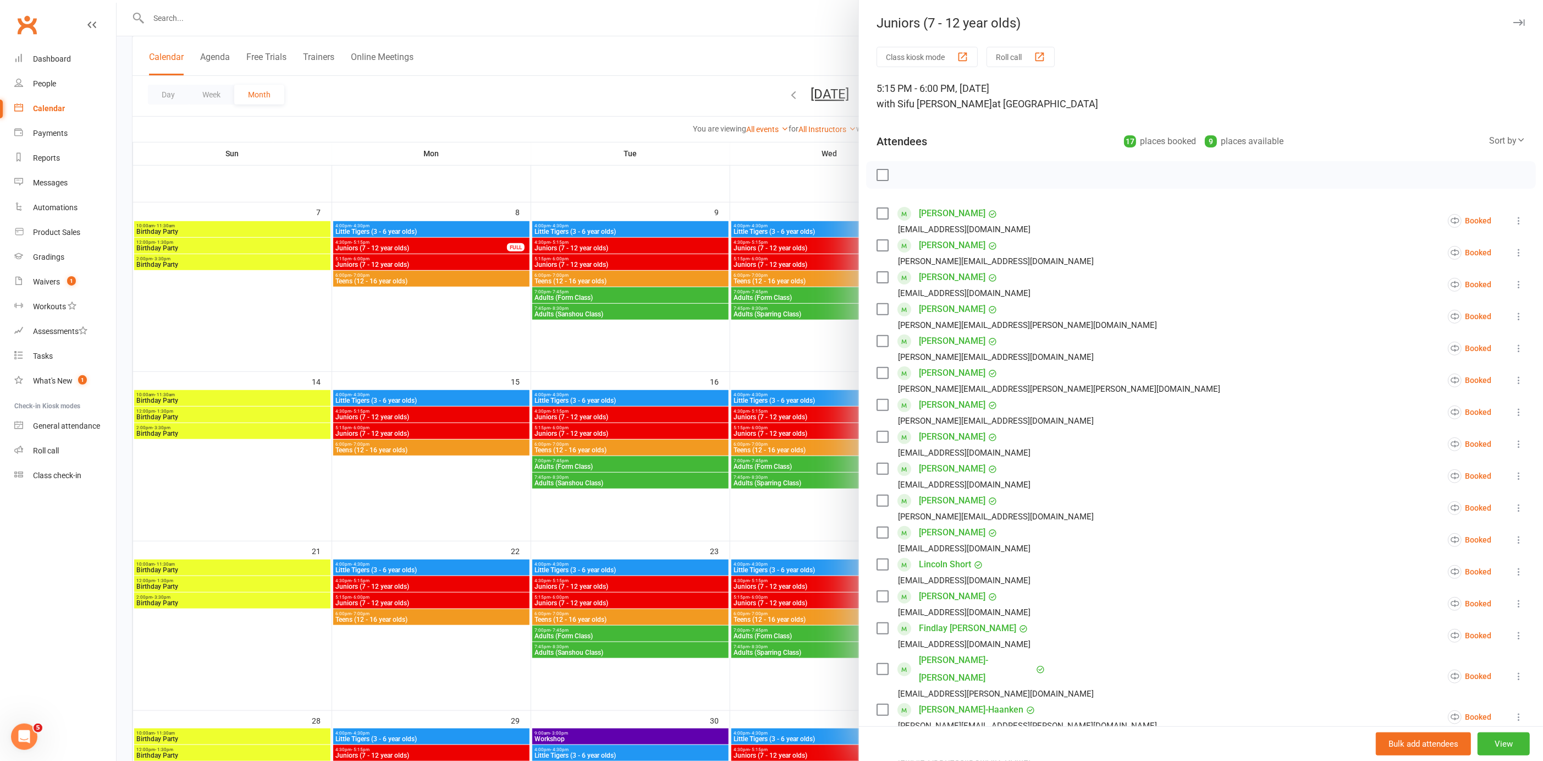
click at [782, 376] on div at bounding box center [830, 380] width 1427 height 761
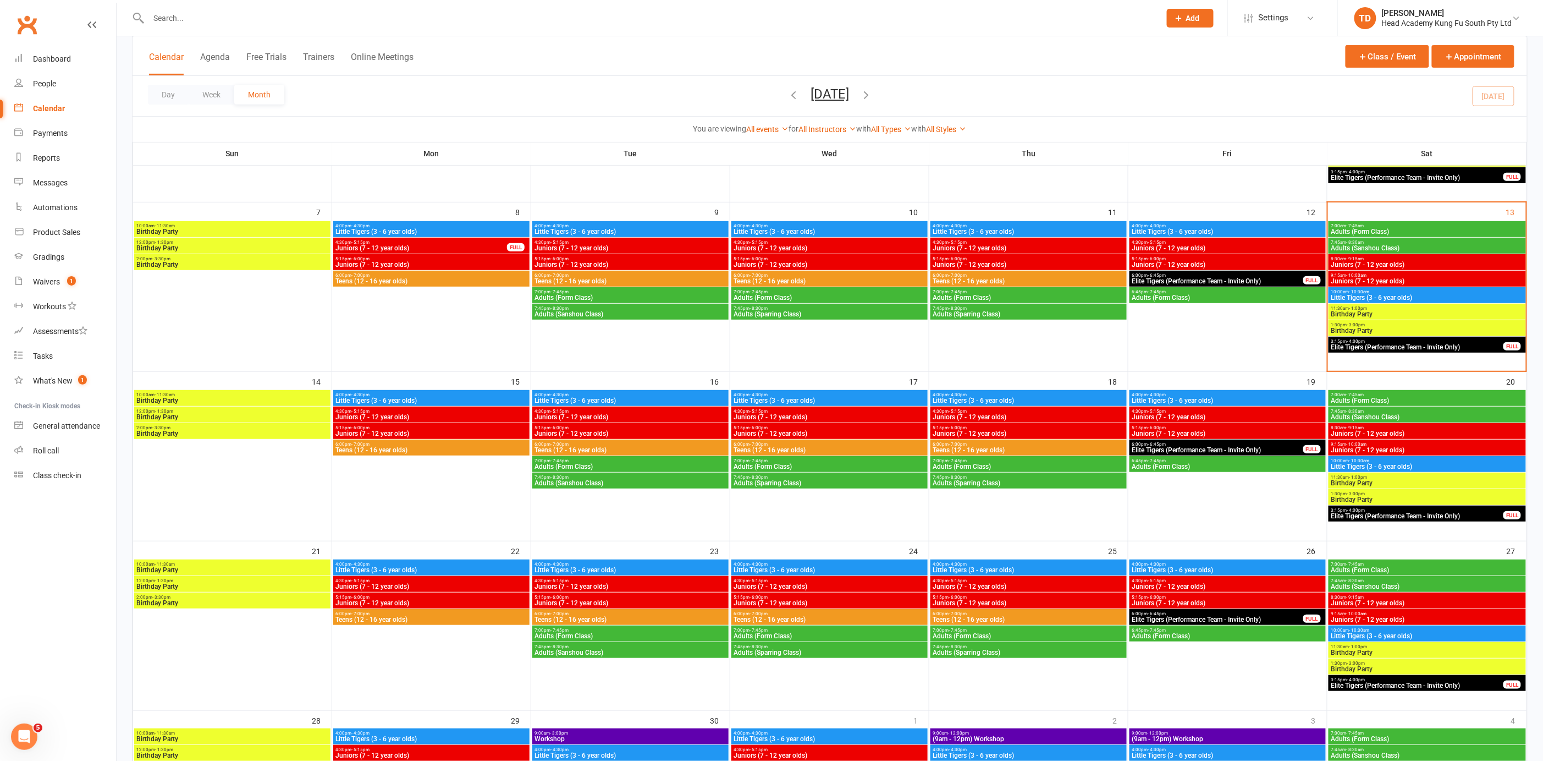
click at [865, 414] on span "Juniors (7 - 12 year olds)" at bounding box center [830, 417] width 192 height 7
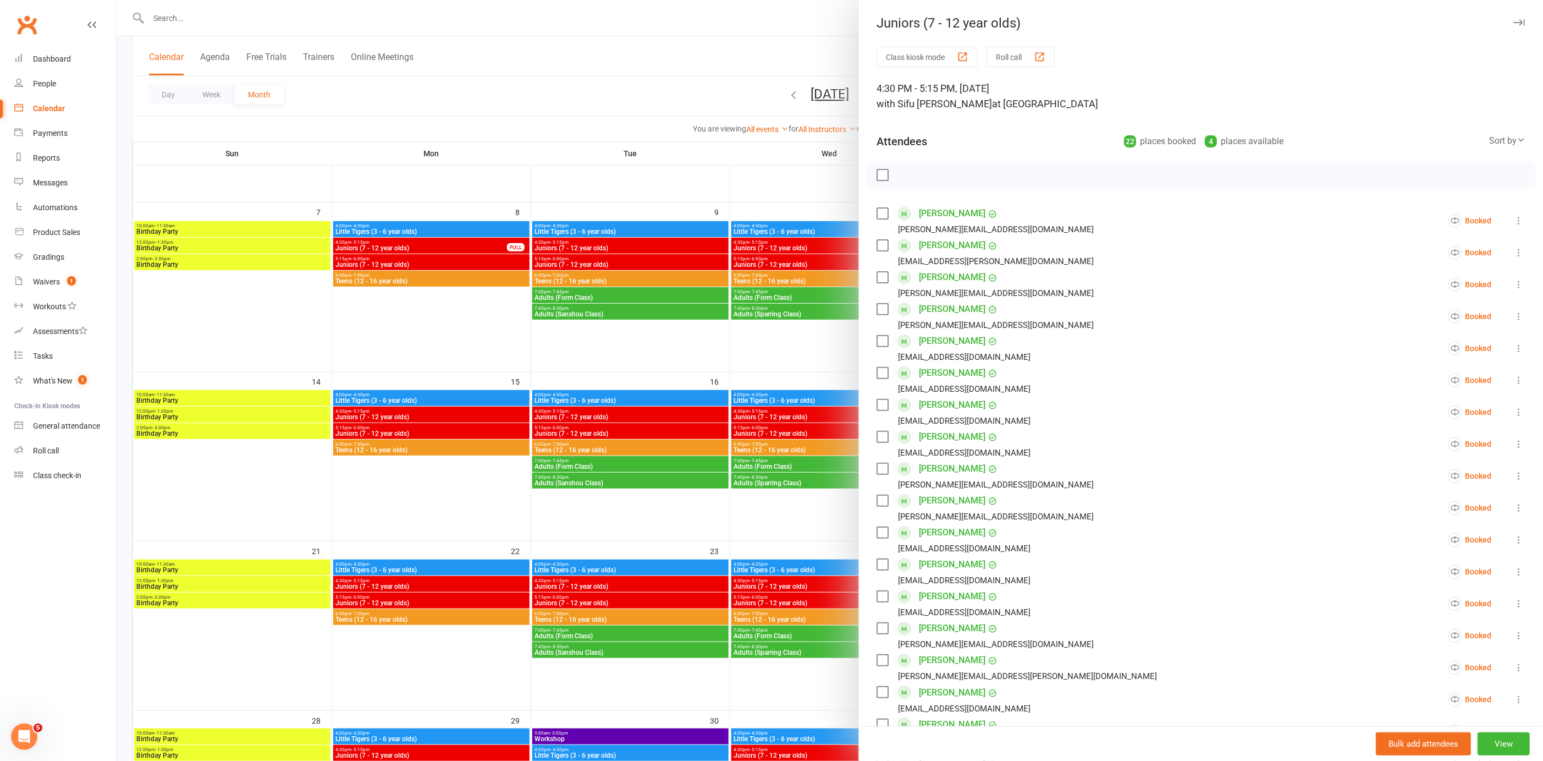
scroll to position [9, 0]
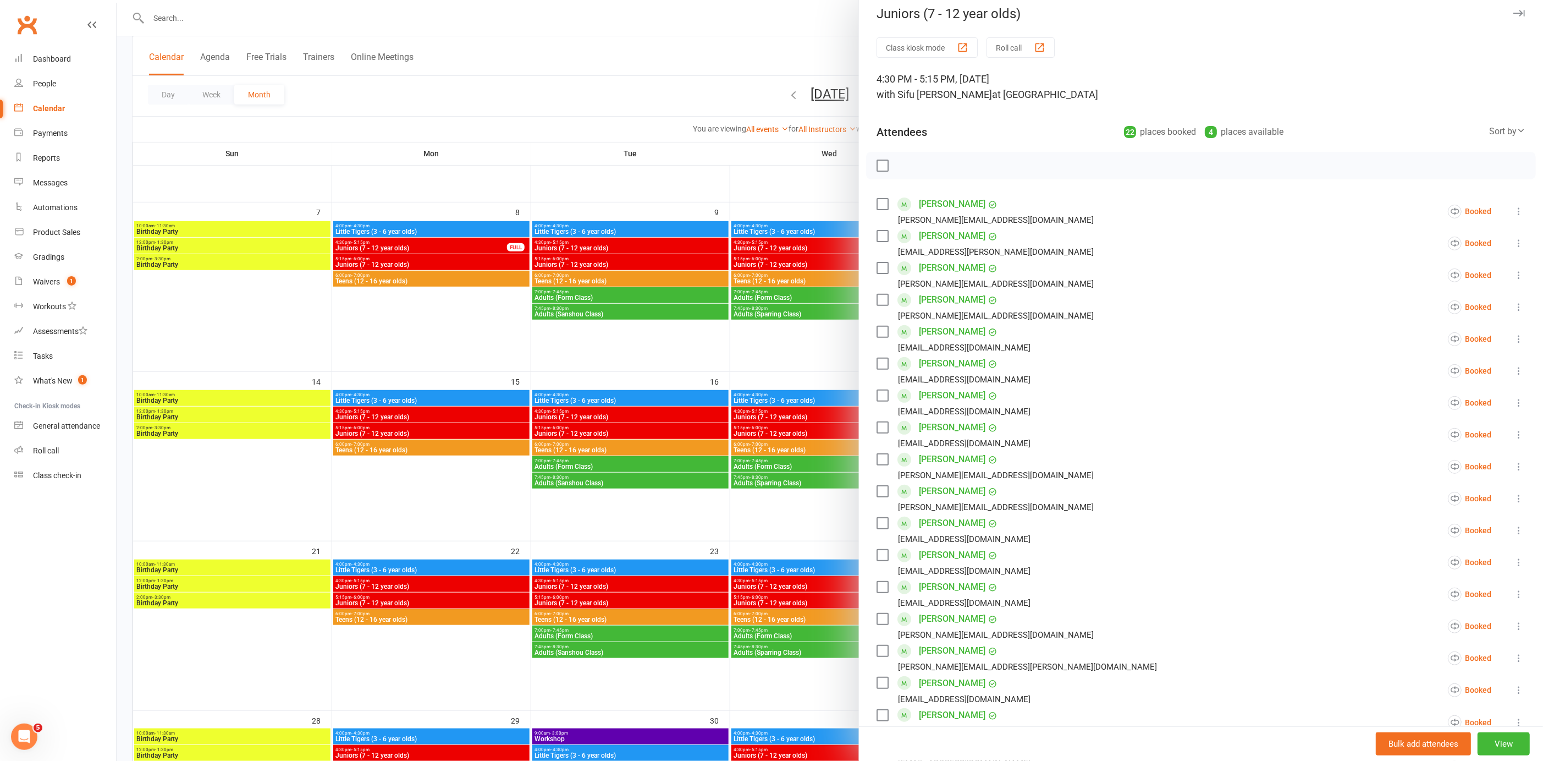
drag, startPoint x: 785, startPoint y: 372, endPoint x: 790, endPoint y: 398, distance: 26.3
click at [785, 372] on div at bounding box center [830, 380] width 1427 height 761
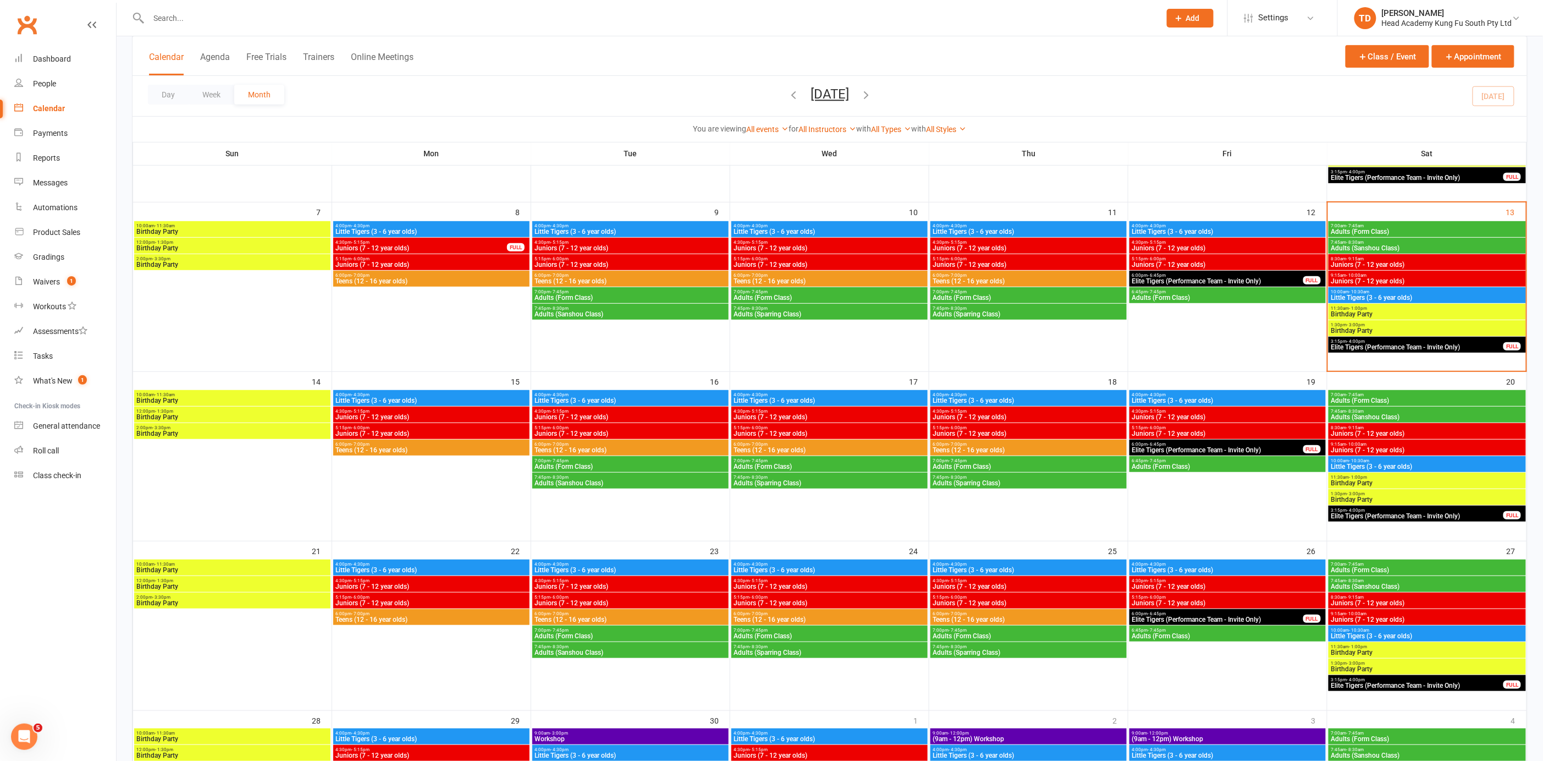
click at [802, 426] on span "5:15pm - 6:00pm" at bounding box center [830, 427] width 192 height 5
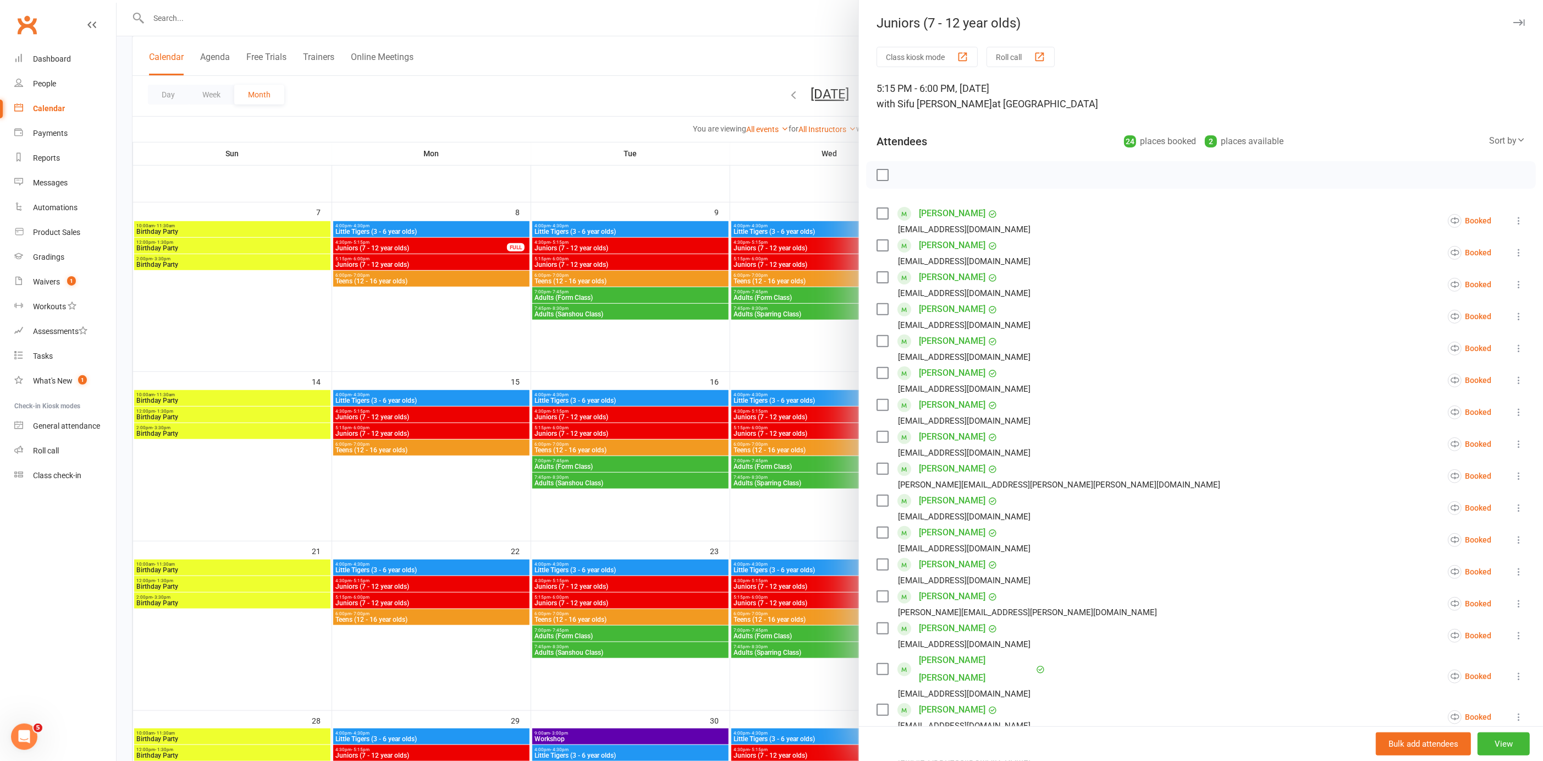
click at [756, 356] on div at bounding box center [830, 380] width 1427 height 761
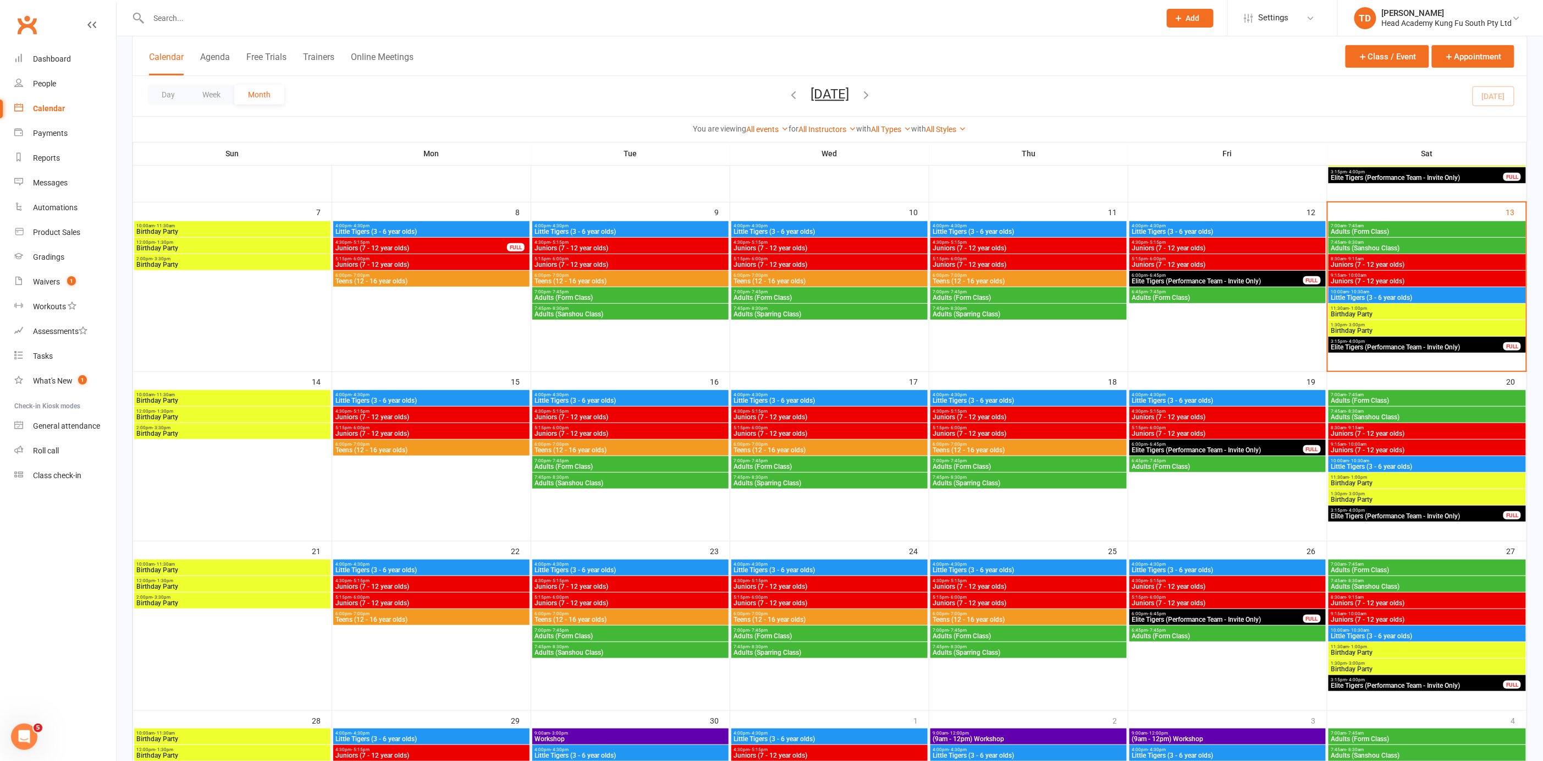
click at [672, 421] on div "4:30pm - 5:15pm Juniors (7 - 12 year olds)" at bounding box center [630, 414] width 196 height 16
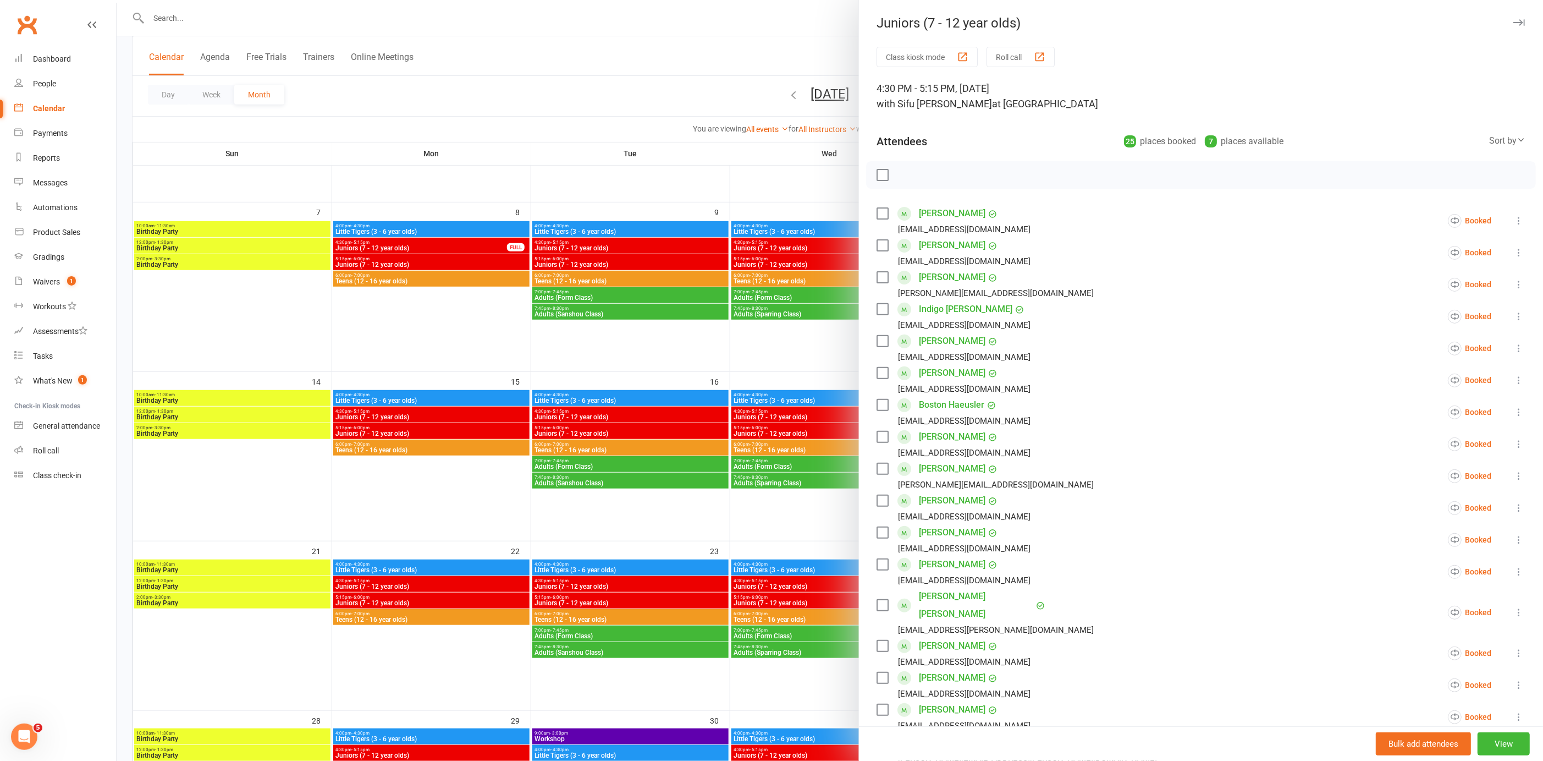
click at [744, 499] on div at bounding box center [830, 380] width 1427 height 761
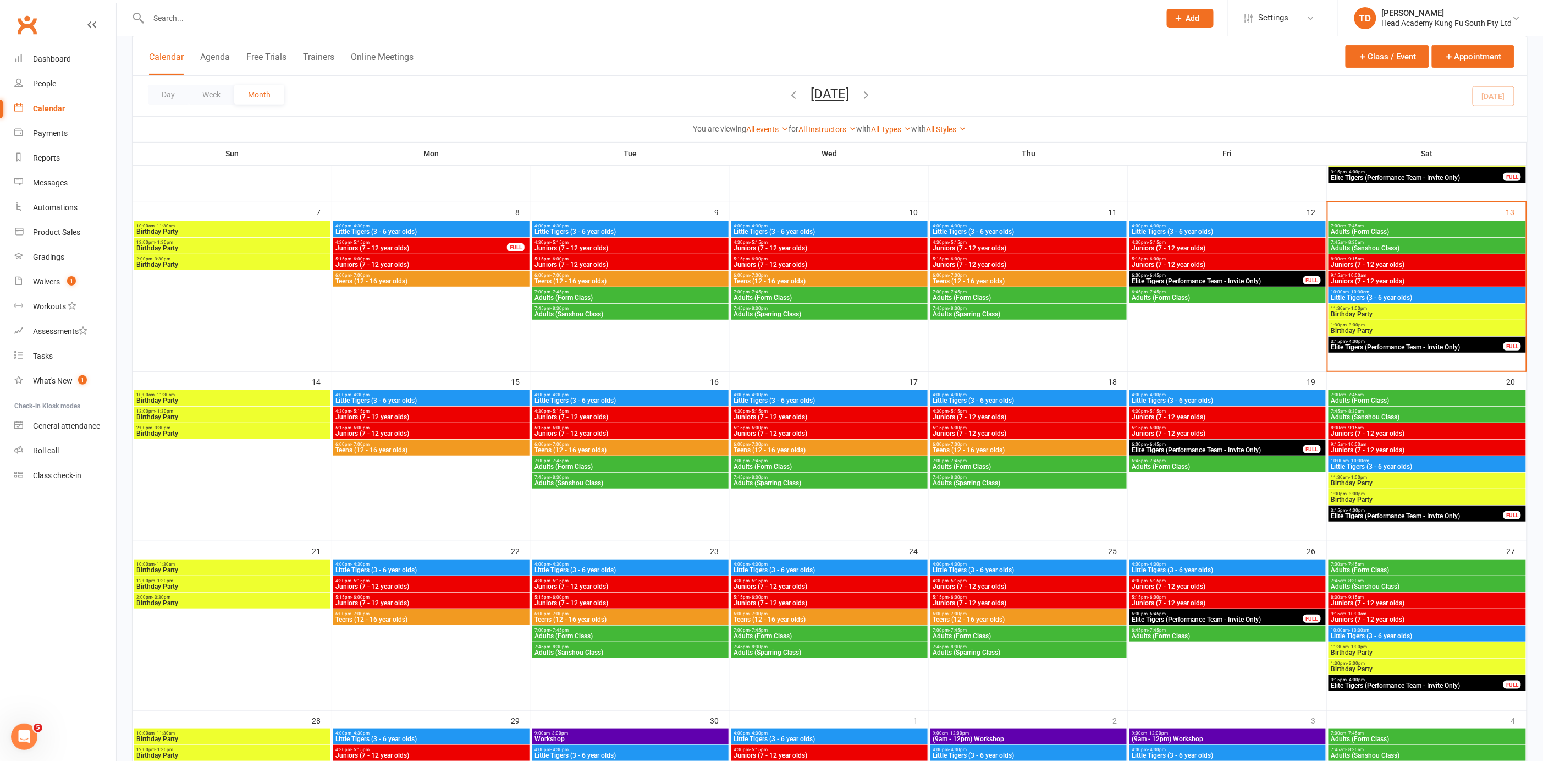
click at [681, 426] on span "5:15pm - 6:00pm" at bounding box center [631, 427] width 192 height 5
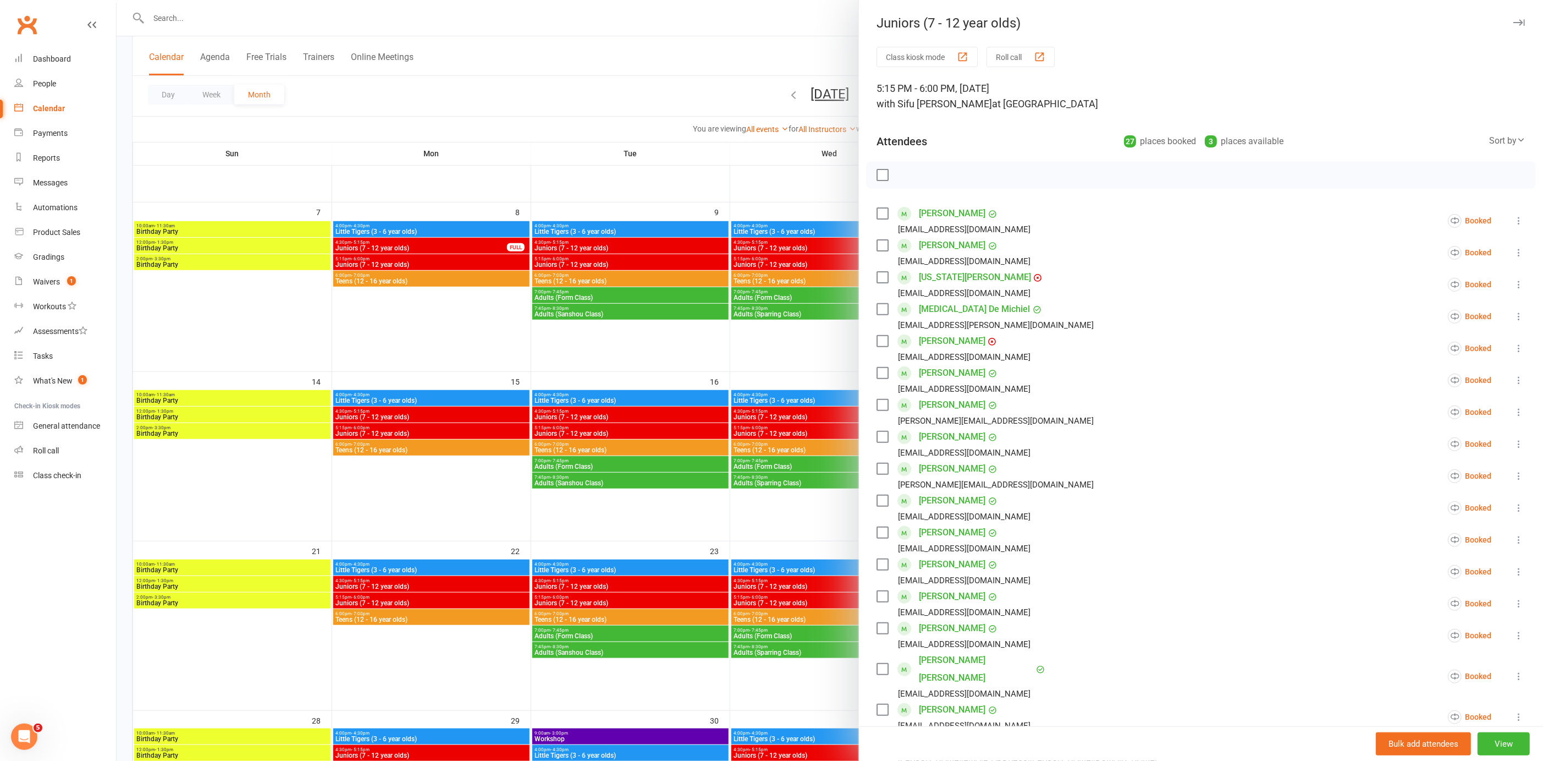
click at [637, 518] on div at bounding box center [830, 380] width 1427 height 761
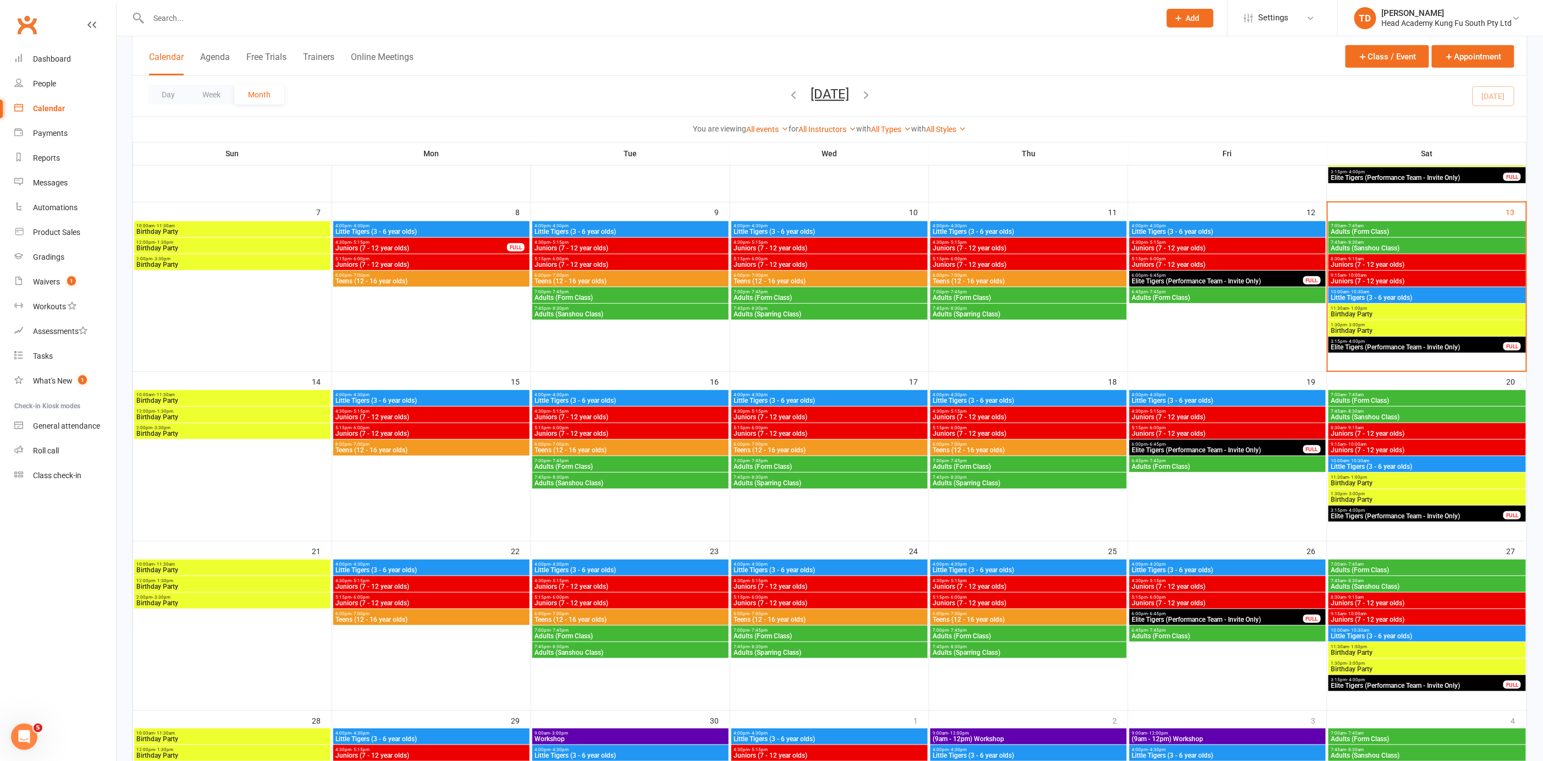
click at [662, 415] on span "Juniors (7 - 12 year olds)" at bounding box center [631, 417] width 192 height 7
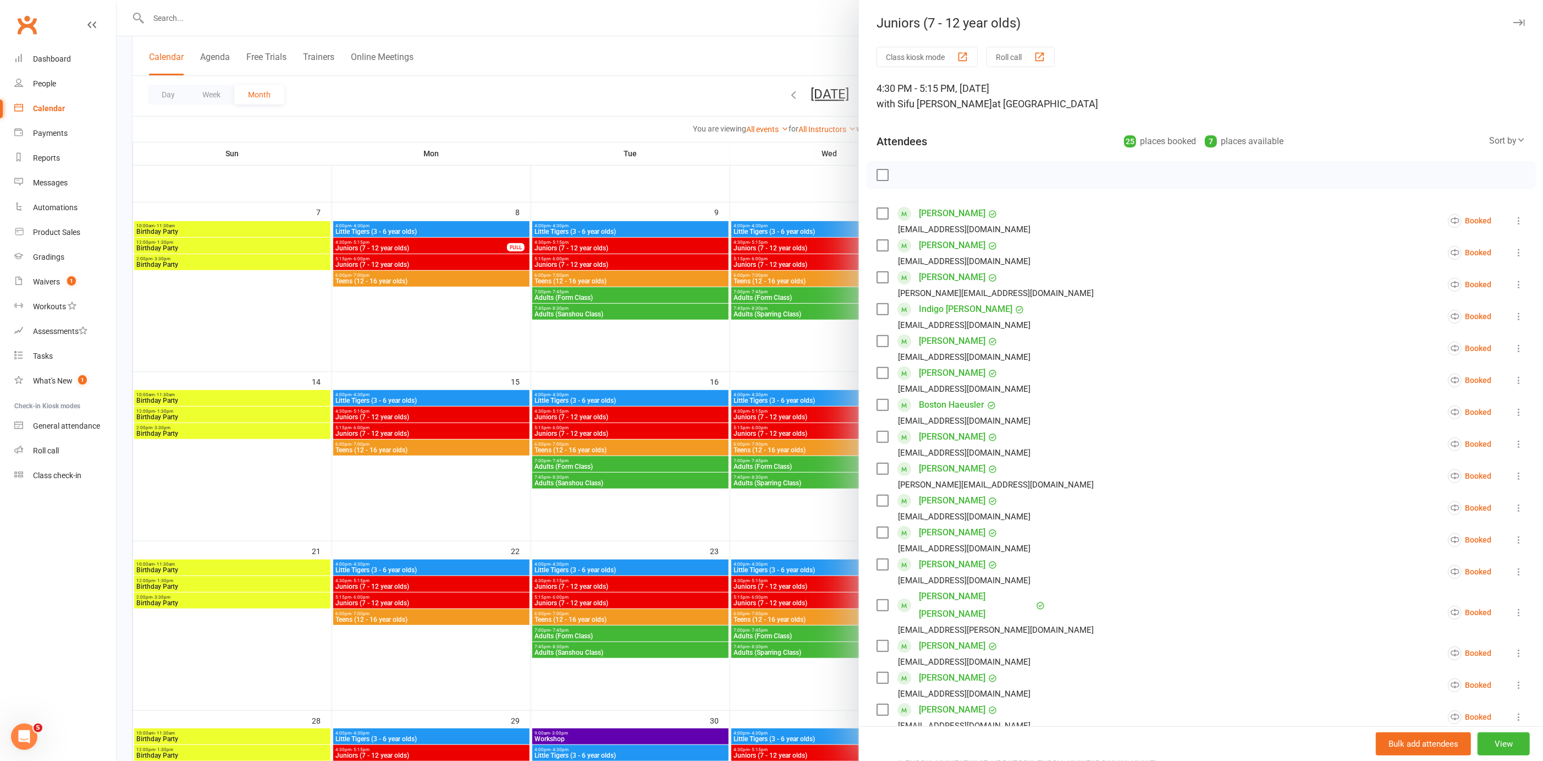
click at [403, 409] on div at bounding box center [830, 380] width 1427 height 761
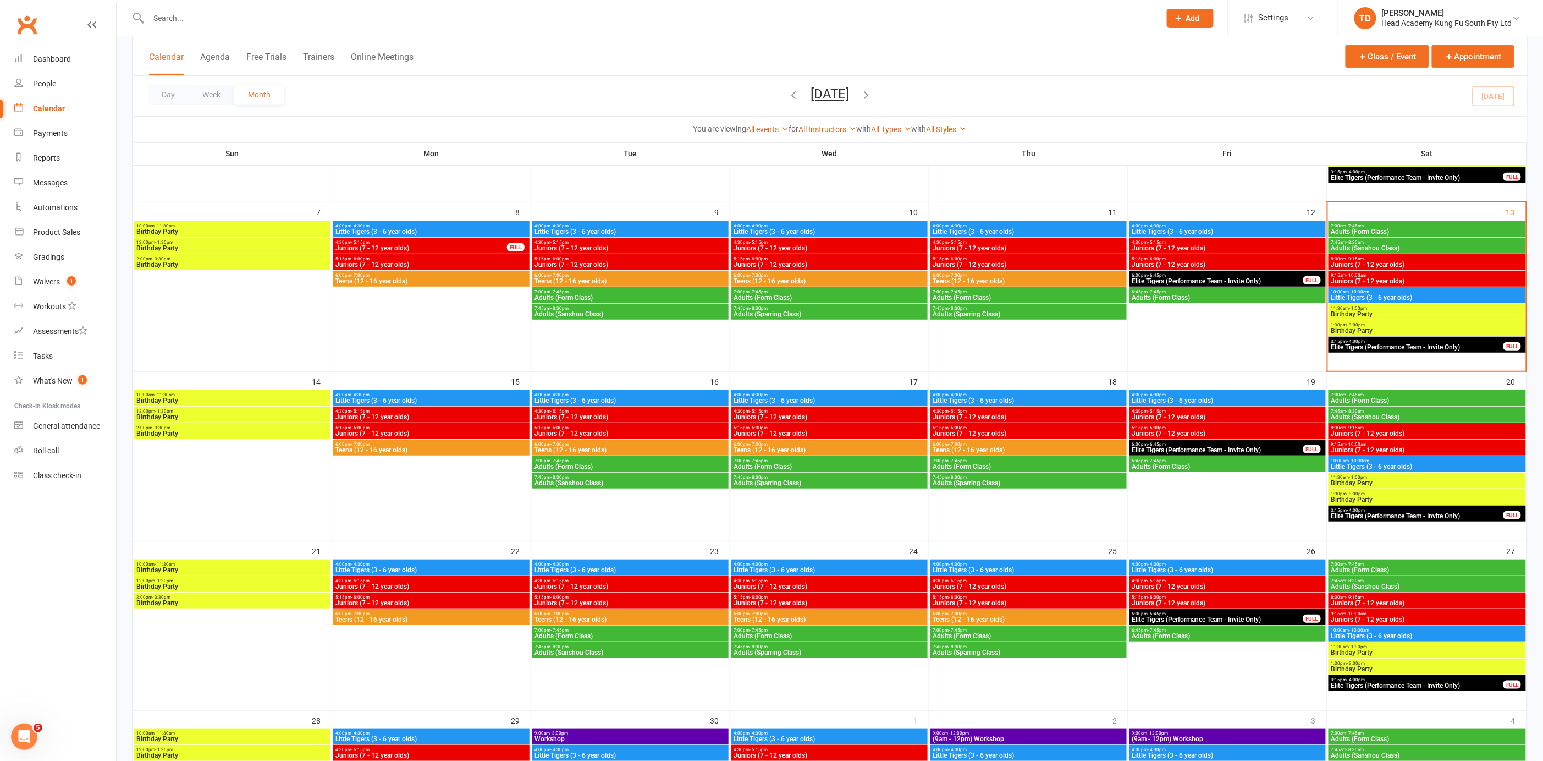
click at [406, 414] on span "Juniors (7 - 12 year olds)" at bounding box center [431, 417] width 192 height 7
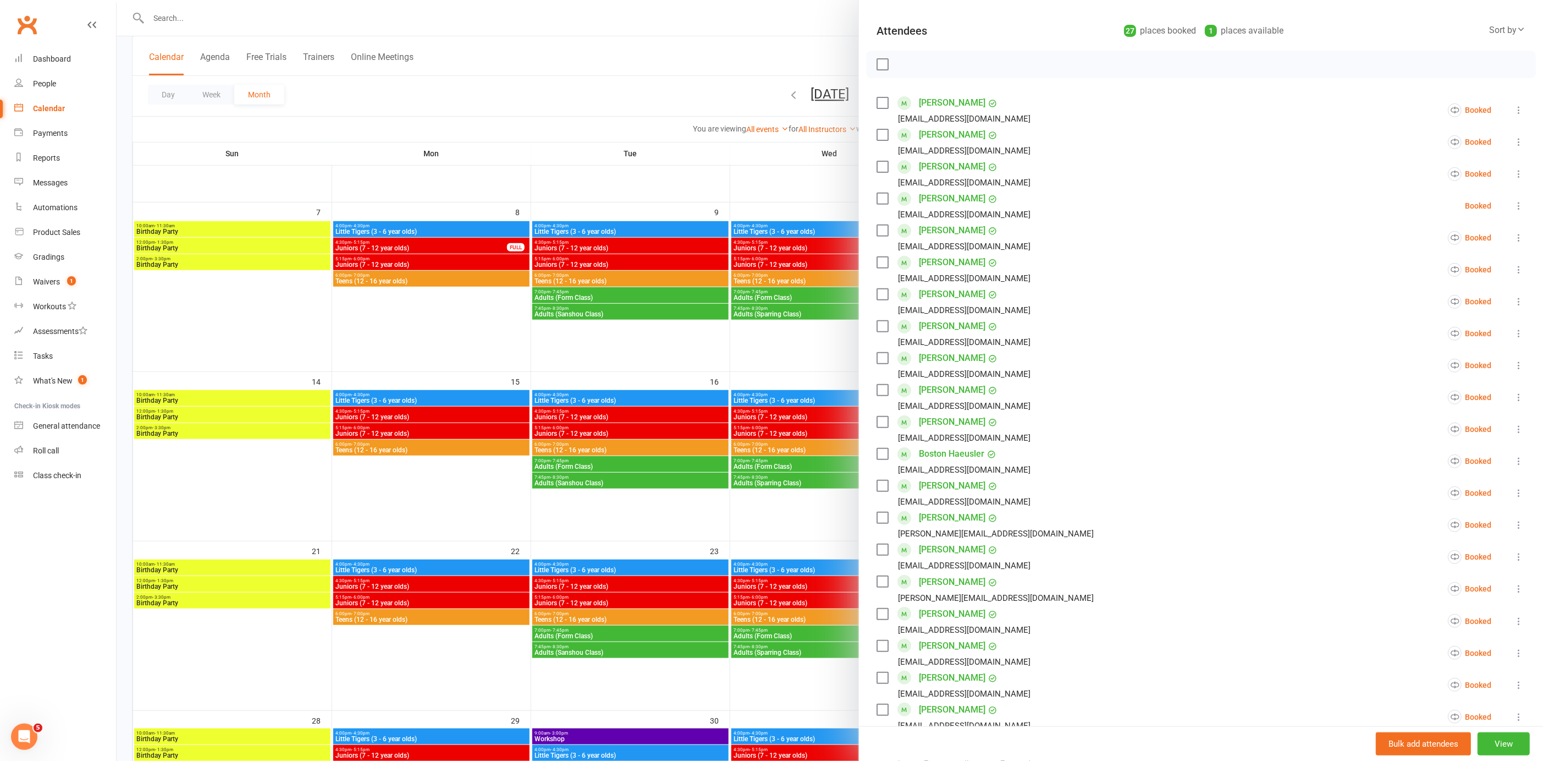
scroll to position [111, 0]
click at [516, 493] on div at bounding box center [830, 380] width 1427 height 761
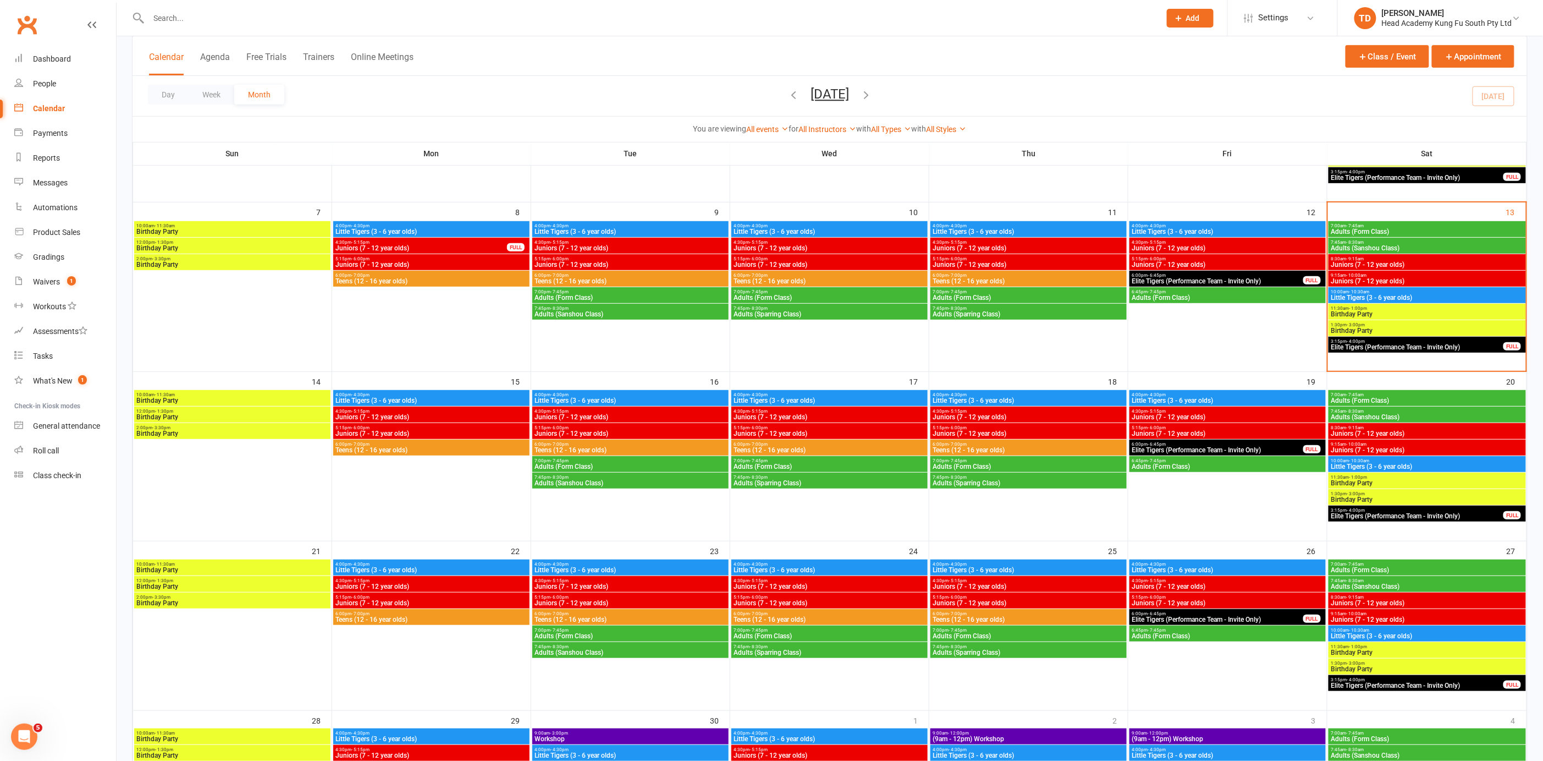
click at [463, 428] on span "5:15pm - 6:00pm" at bounding box center [431, 427] width 192 height 5
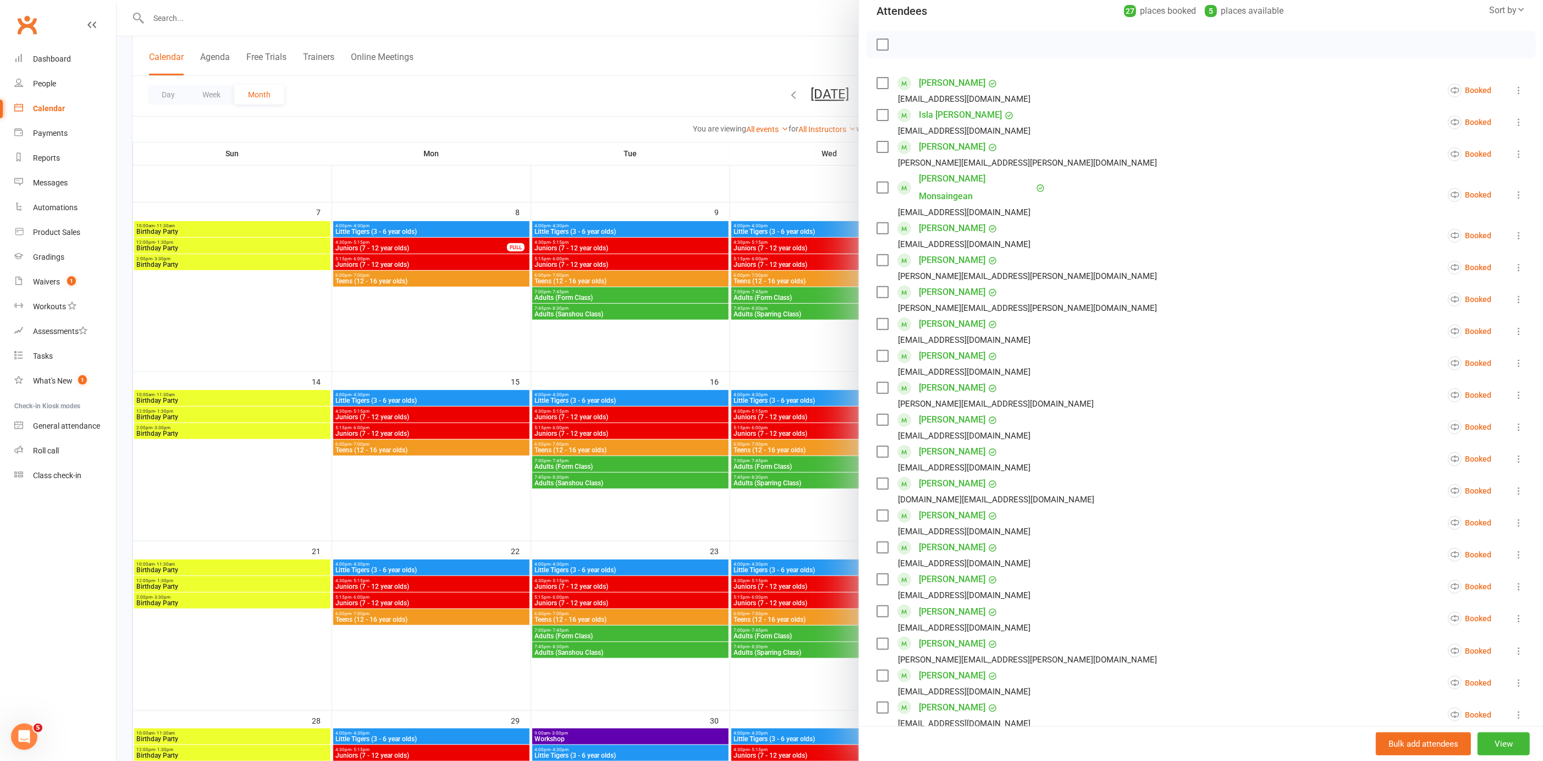
scroll to position [136, 0]
click at [711, 511] on div at bounding box center [830, 380] width 1427 height 761
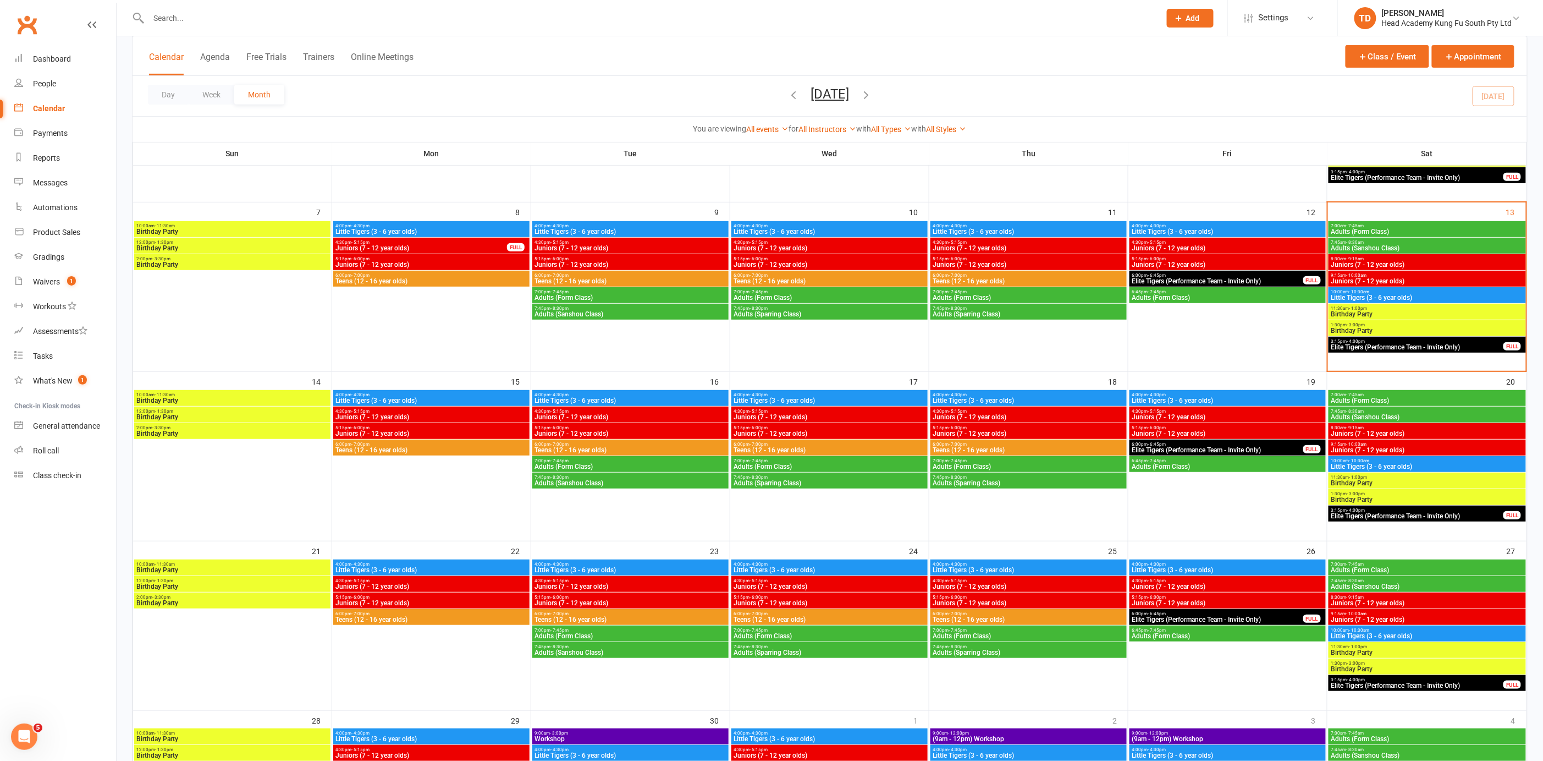
click at [194, 18] on input "text" at bounding box center [649, 17] width 1008 height 15
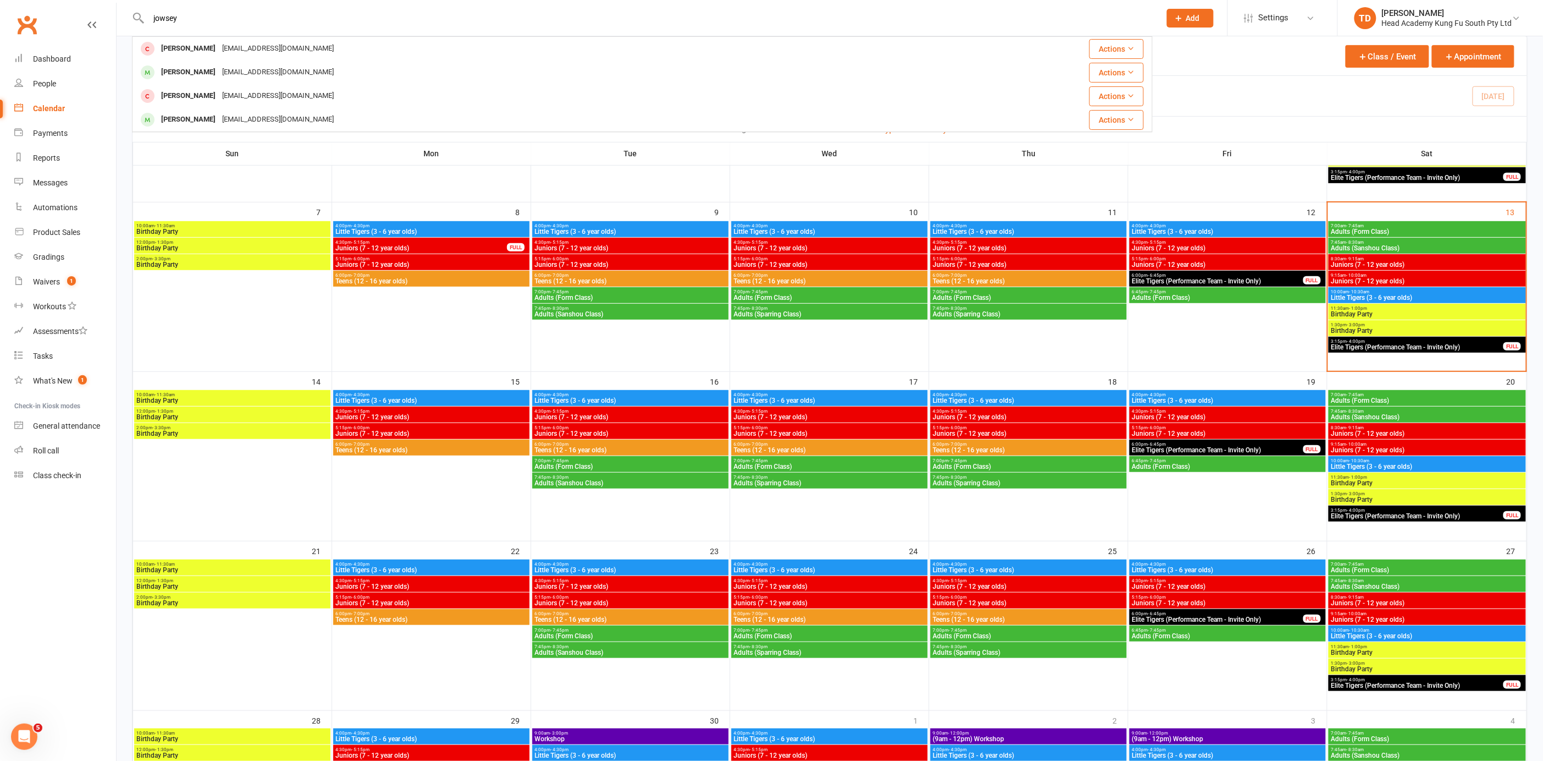
type input "jowsey"
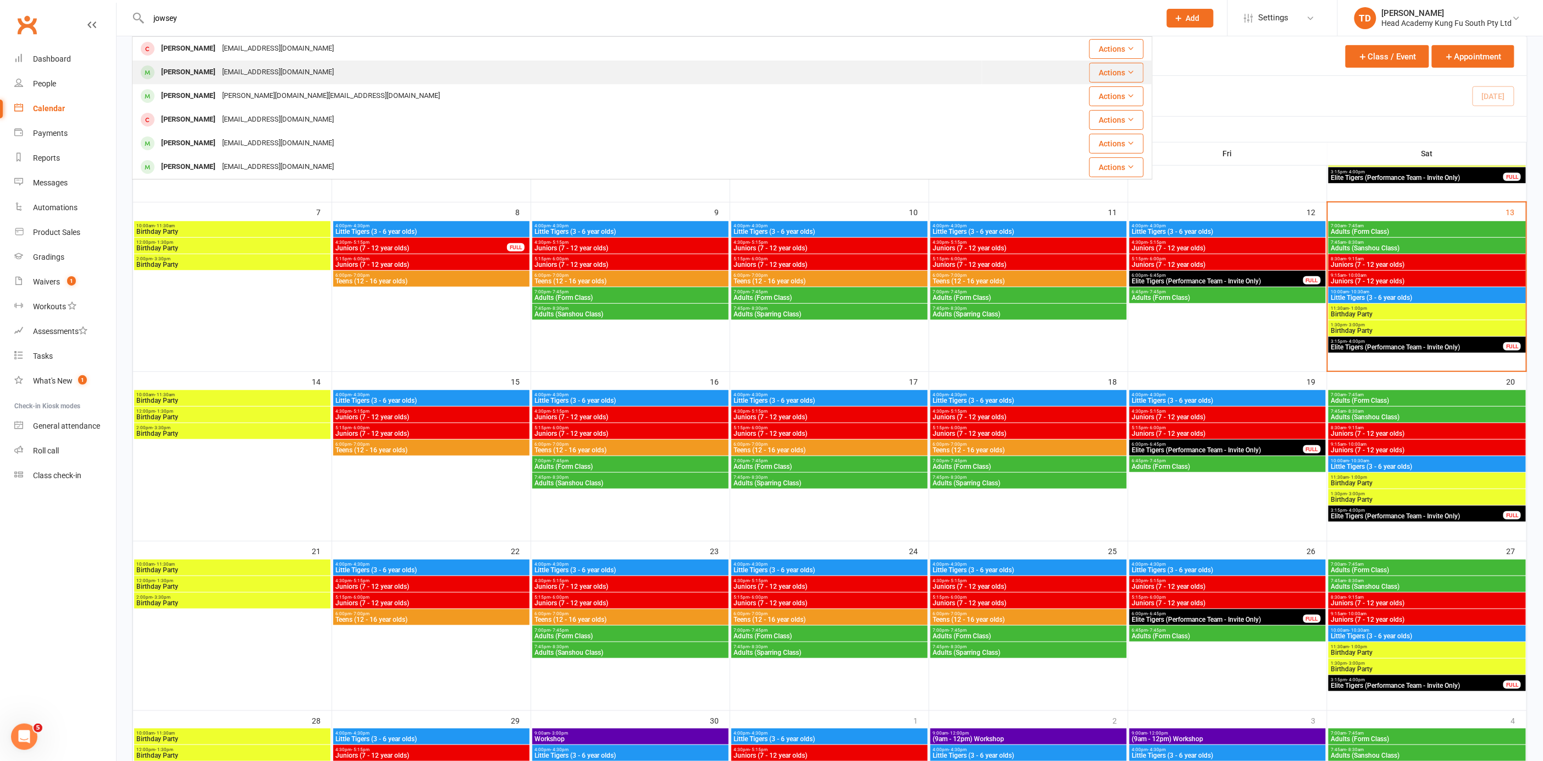
click at [219, 76] on div "[EMAIL_ADDRESS][DOMAIN_NAME]" at bounding box center [278, 72] width 118 height 16
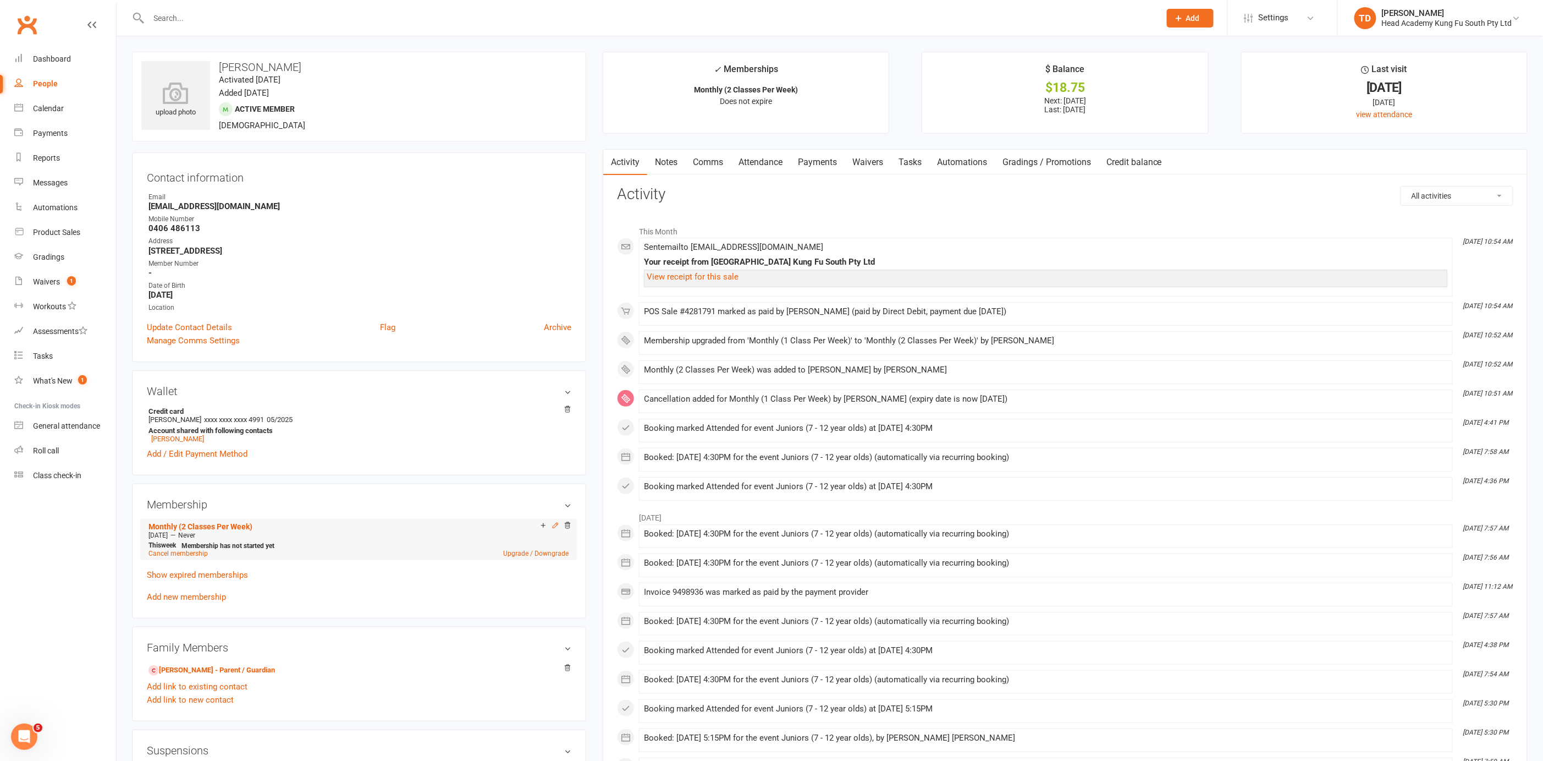
click at [557, 526] on icon at bounding box center [556, 525] width 8 height 8
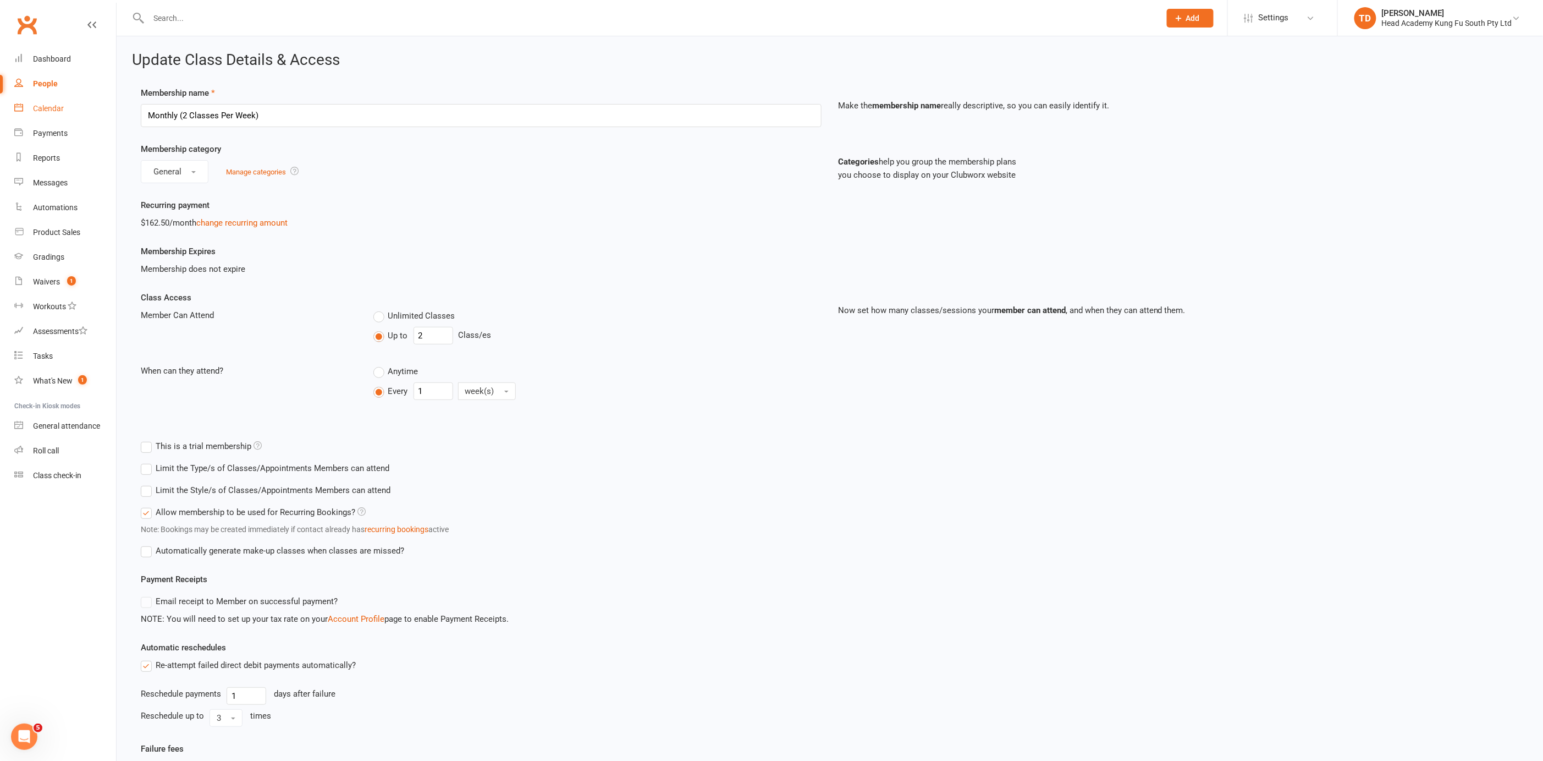
click at [55, 109] on div "Calendar" at bounding box center [48, 108] width 31 height 9
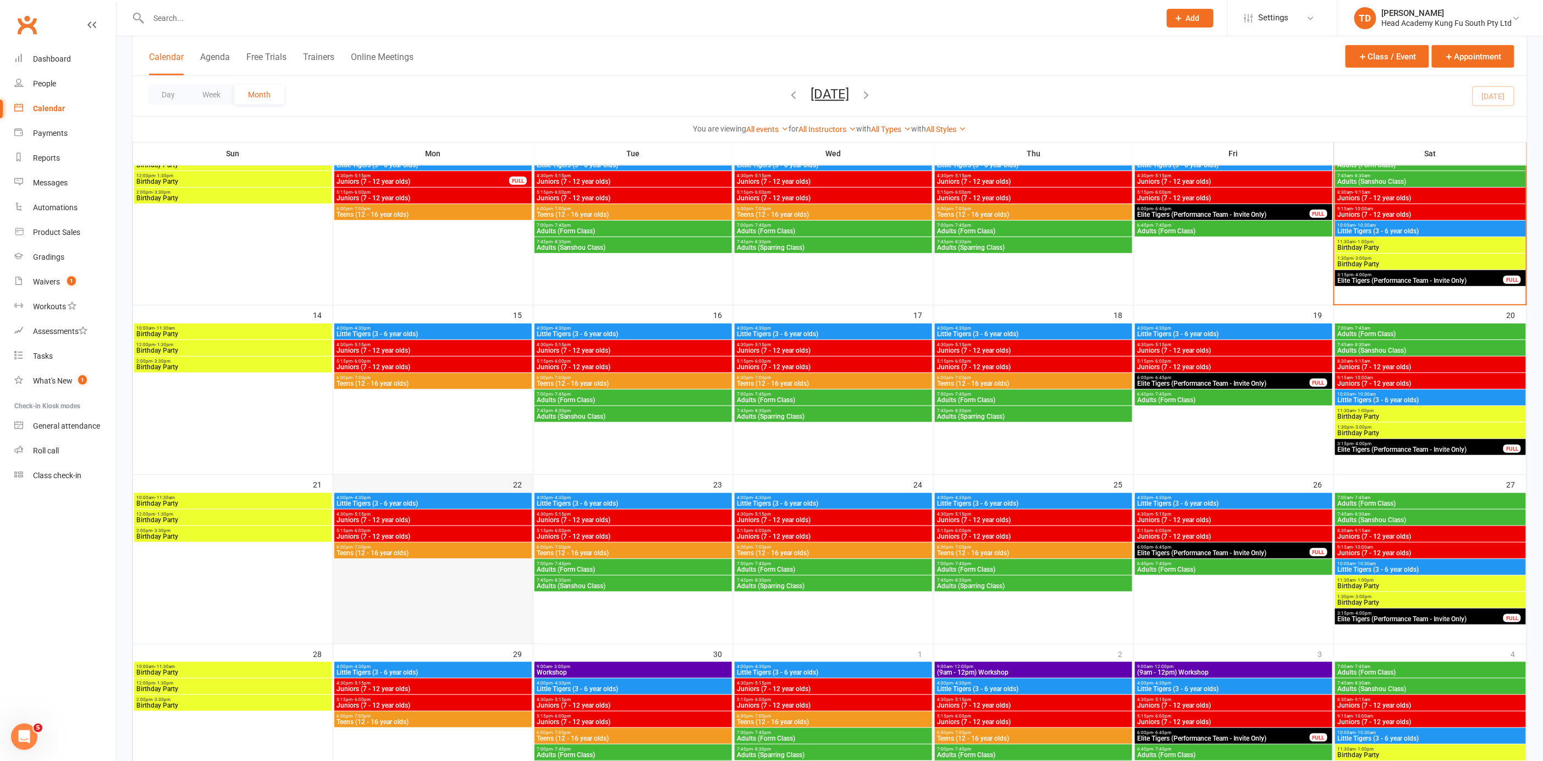
scroll to position [274, 0]
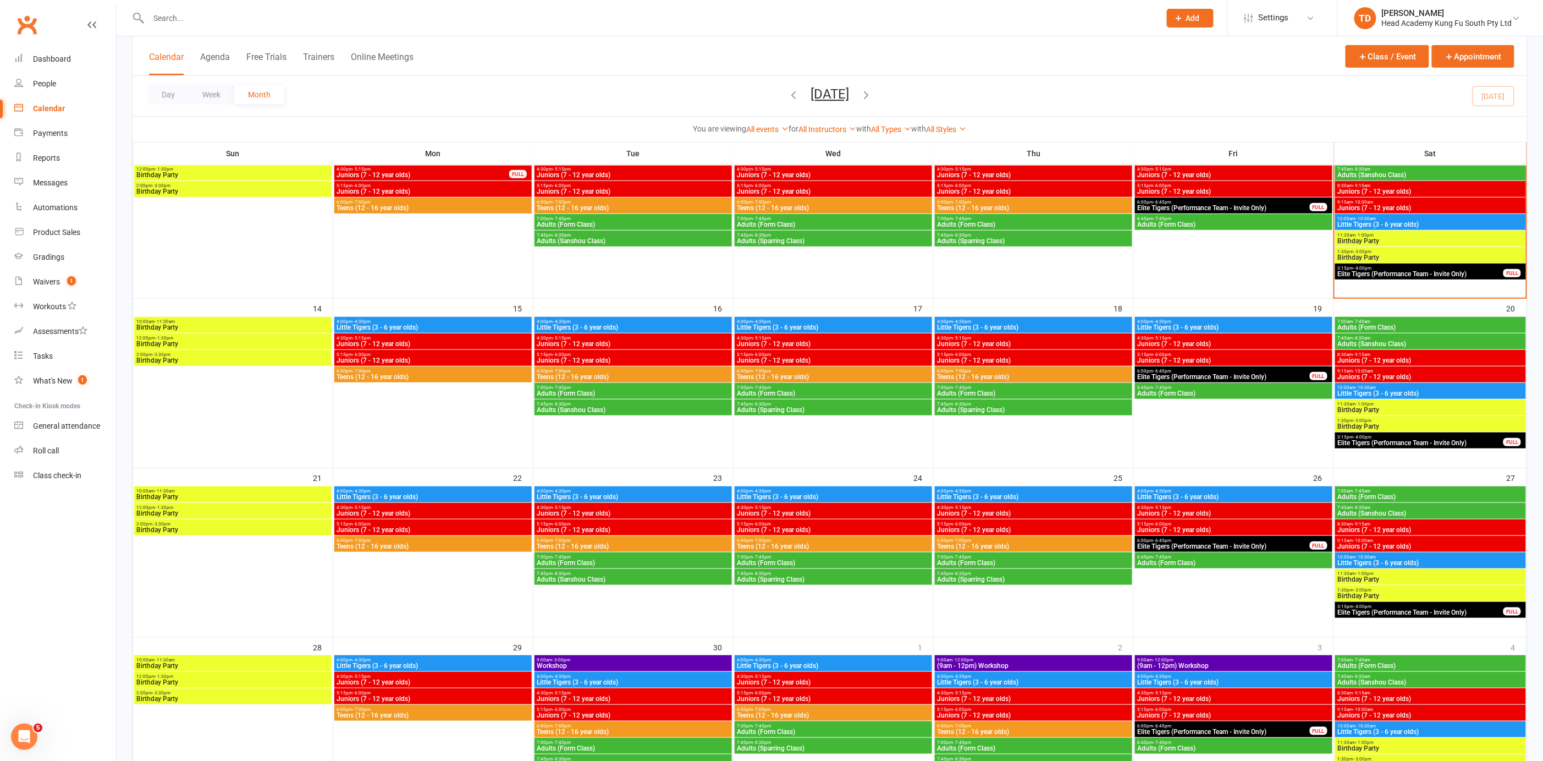
click at [459, 521] on span "5:15pm - 6:00pm" at bounding box center [433, 523] width 193 height 5
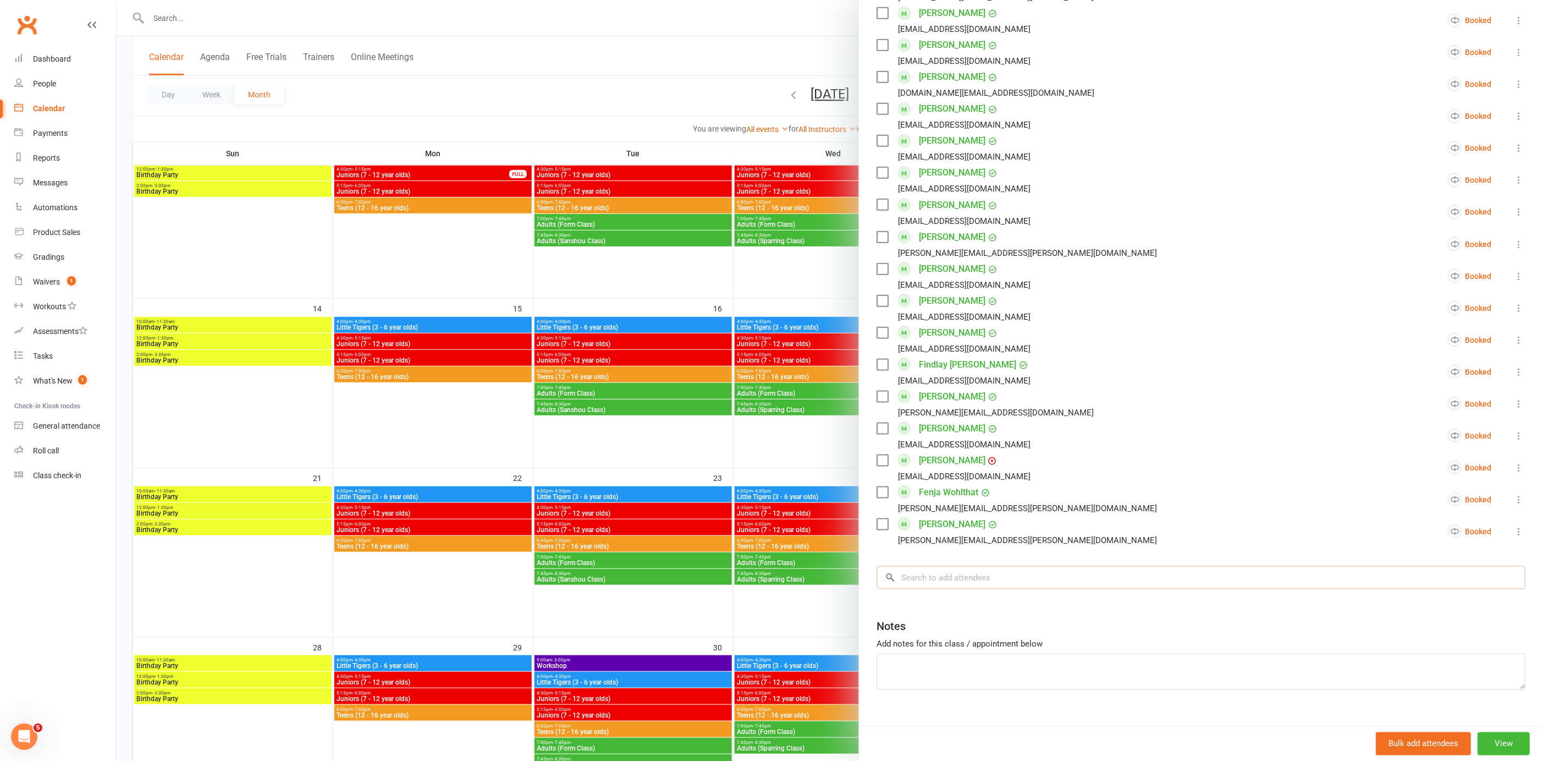
click at [961, 581] on input "search" at bounding box center [1201, 577] width 649 height 23
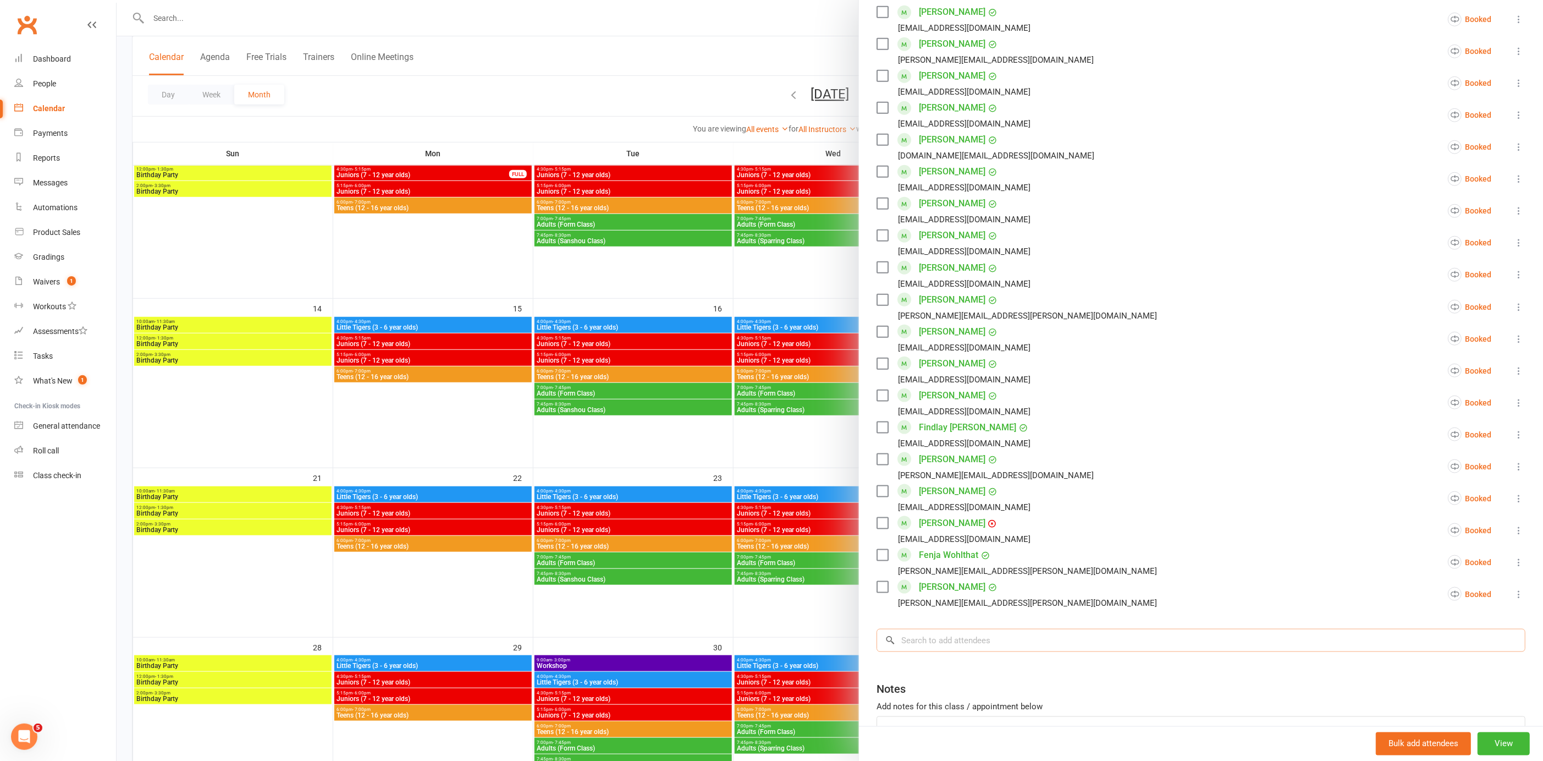
scroll to position [470, 0]
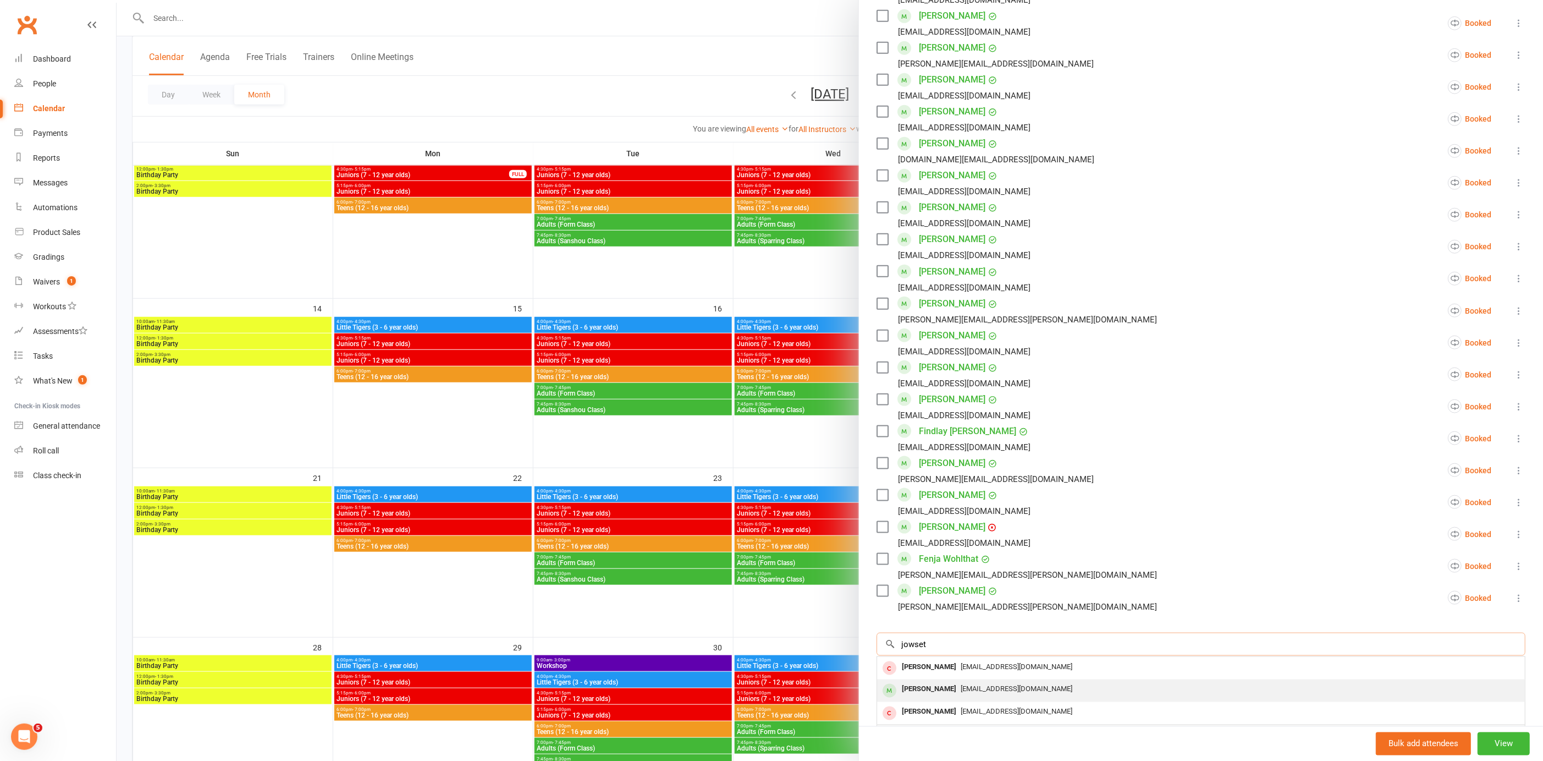
type input "jowset"
click at [998, 686] on span "[EMAIL_ADDRESS][DOMAIN_NAME]" at bounding box center [1017, 689] width 112 height 8
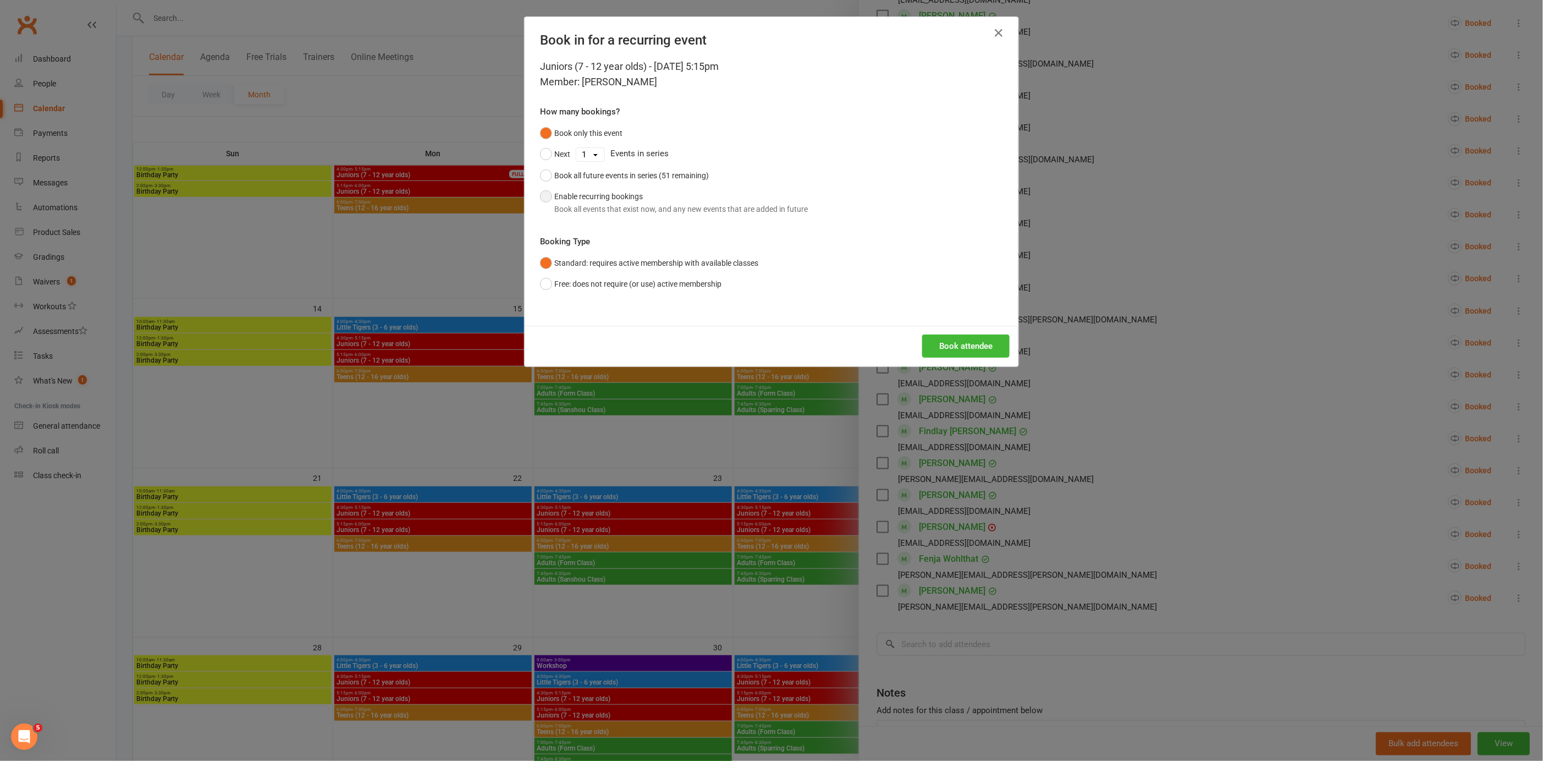
click at [546, 197] on button "Enable recurring bookings Book all events that exist now, and any new events th…" at bounding box center [674, 203] width 268 height 34
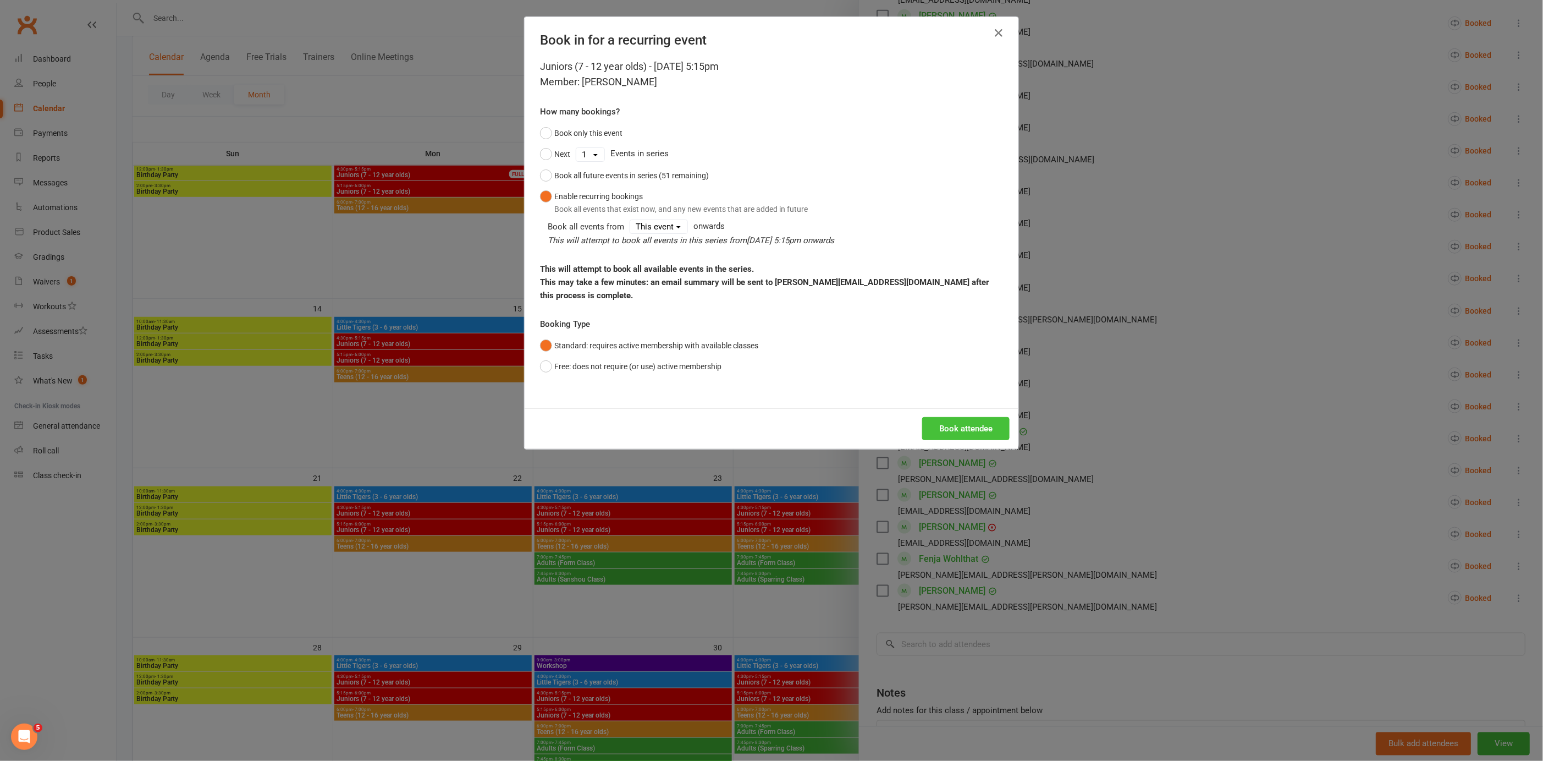
click at [977, 417] on button "Book attendee" at bounding box center [965, 428] width 87 height 23
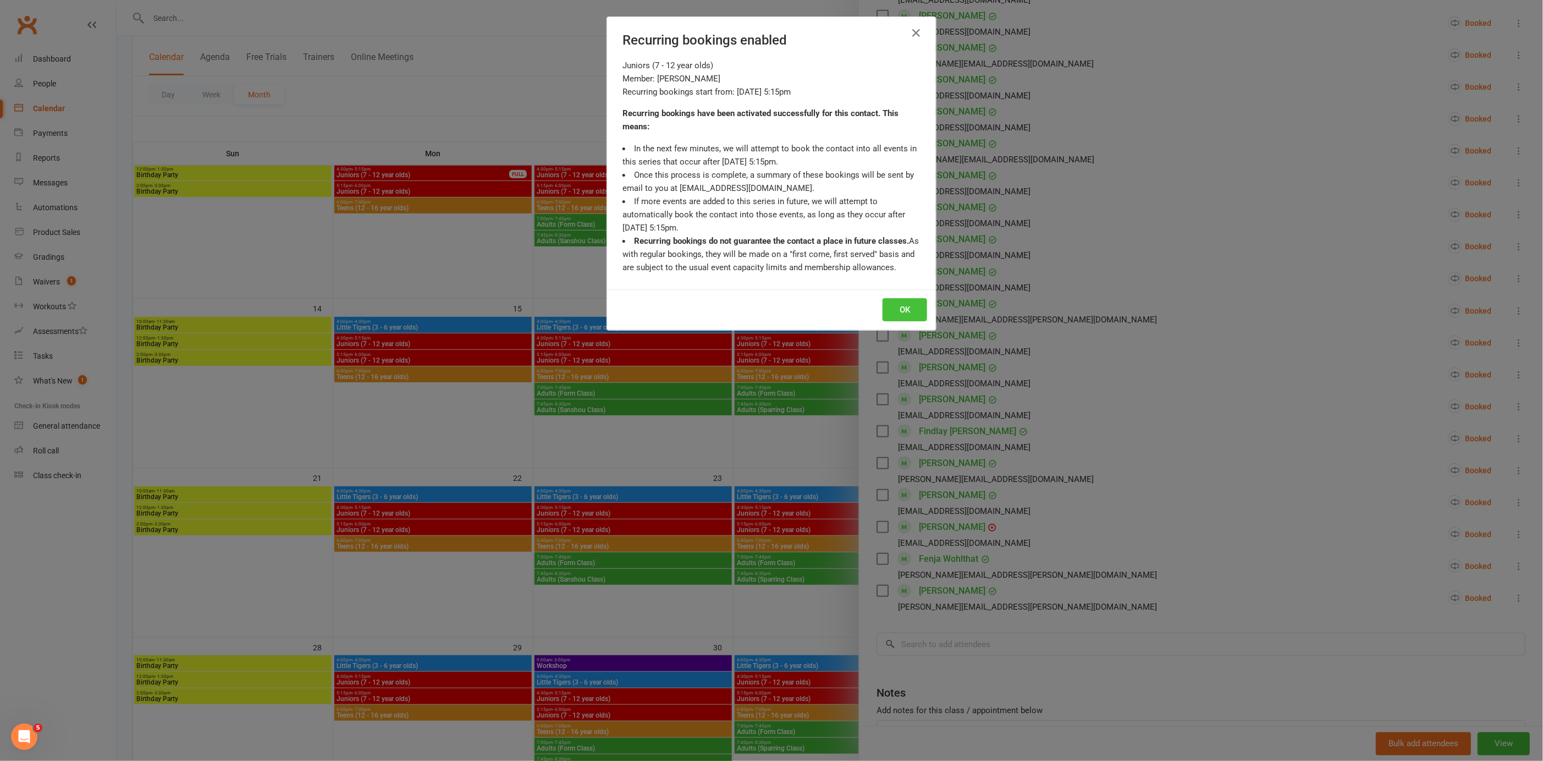
click at [918, 305] on button "OK" at bounding box center [905, 309] width 45 height 23
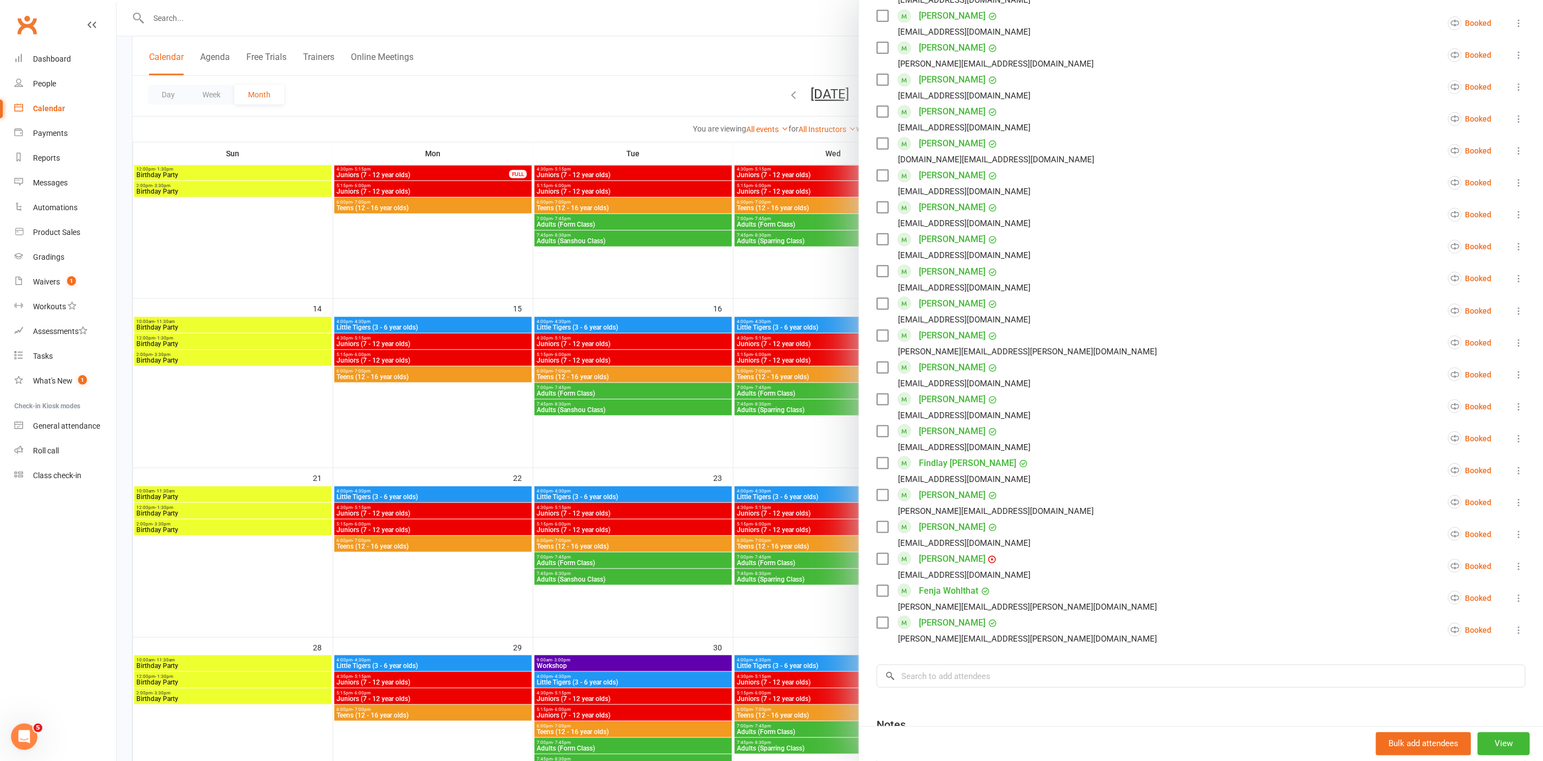
click at [502, 432] on div at bounding box center [830, 380] width 1427 height 761
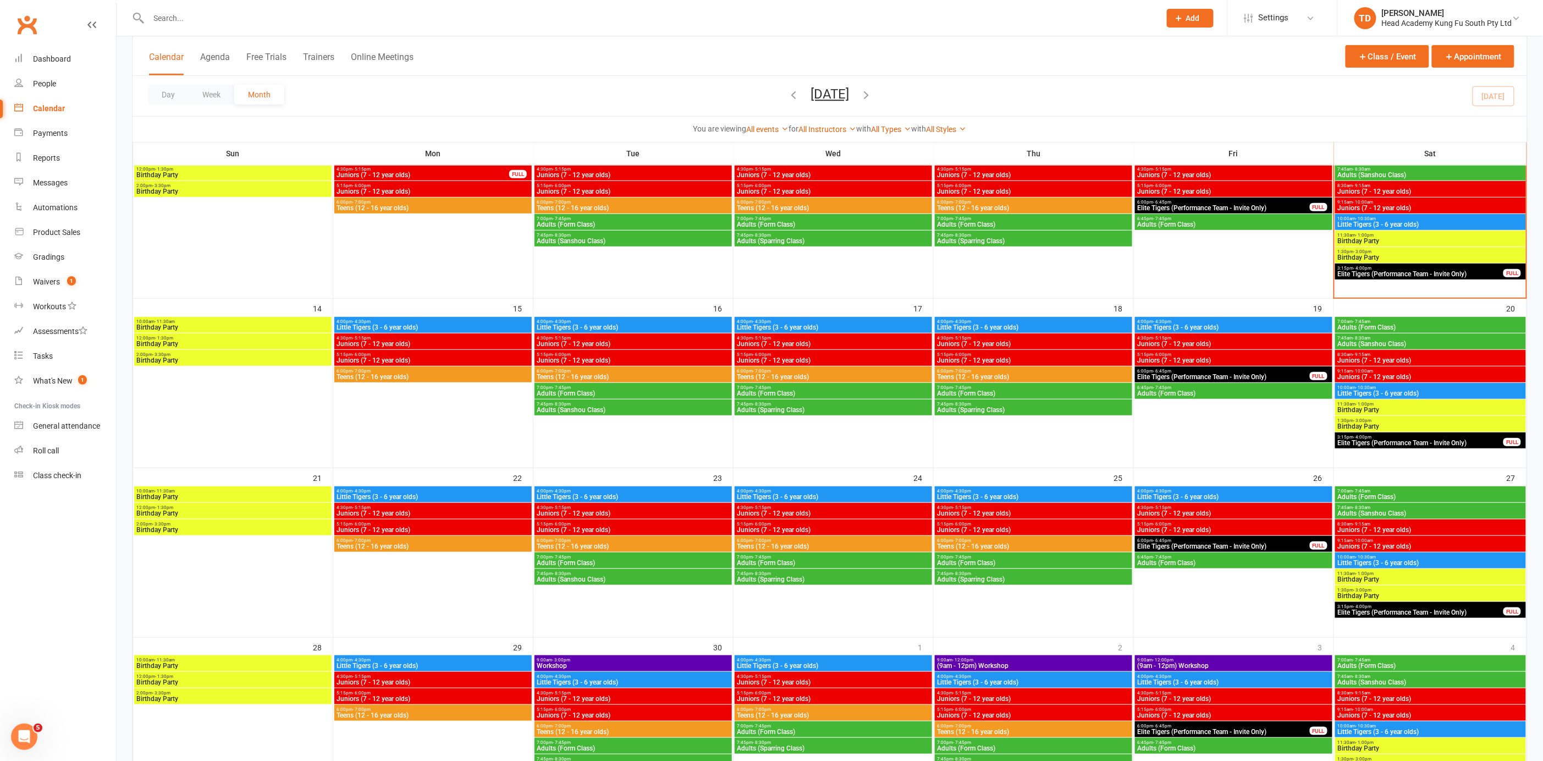
click at [872, 92] on icon "button" at bounding box center [866, 95] width 12 height 12
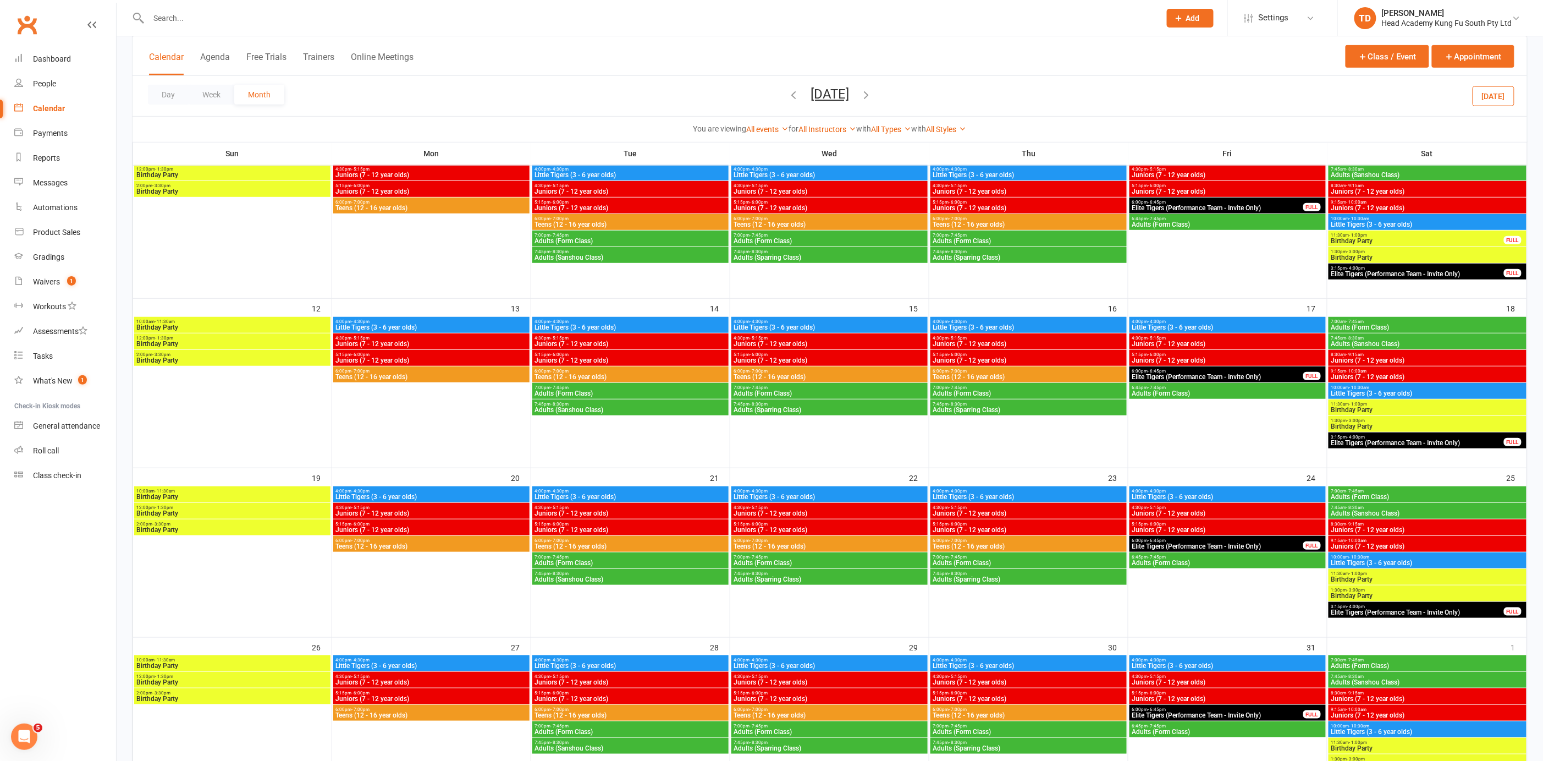
scroll to position [0, 0]
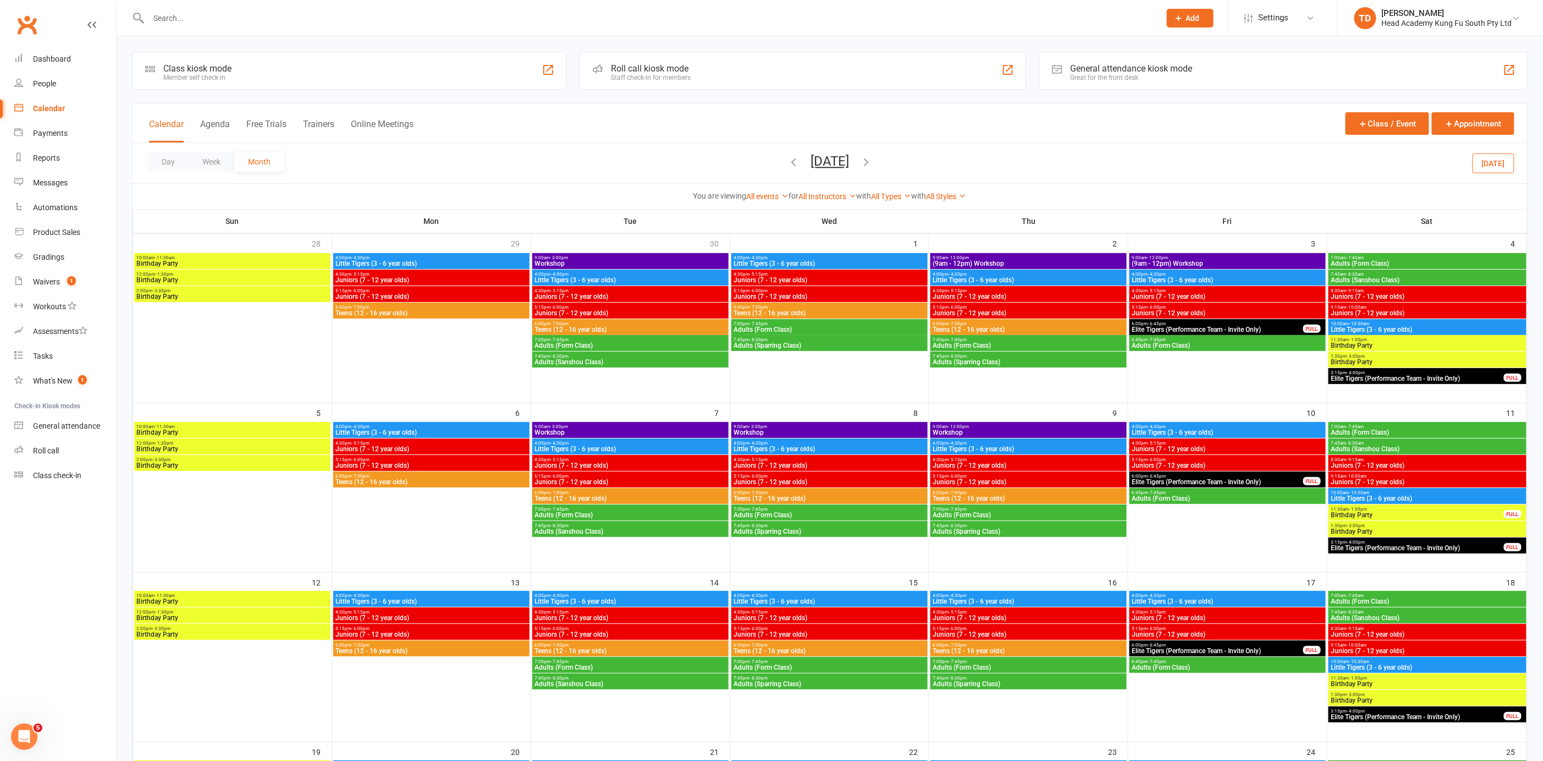
click at [1010, 431] on span "Workshop" at bounding box center [1029, 432] width 192 height 7
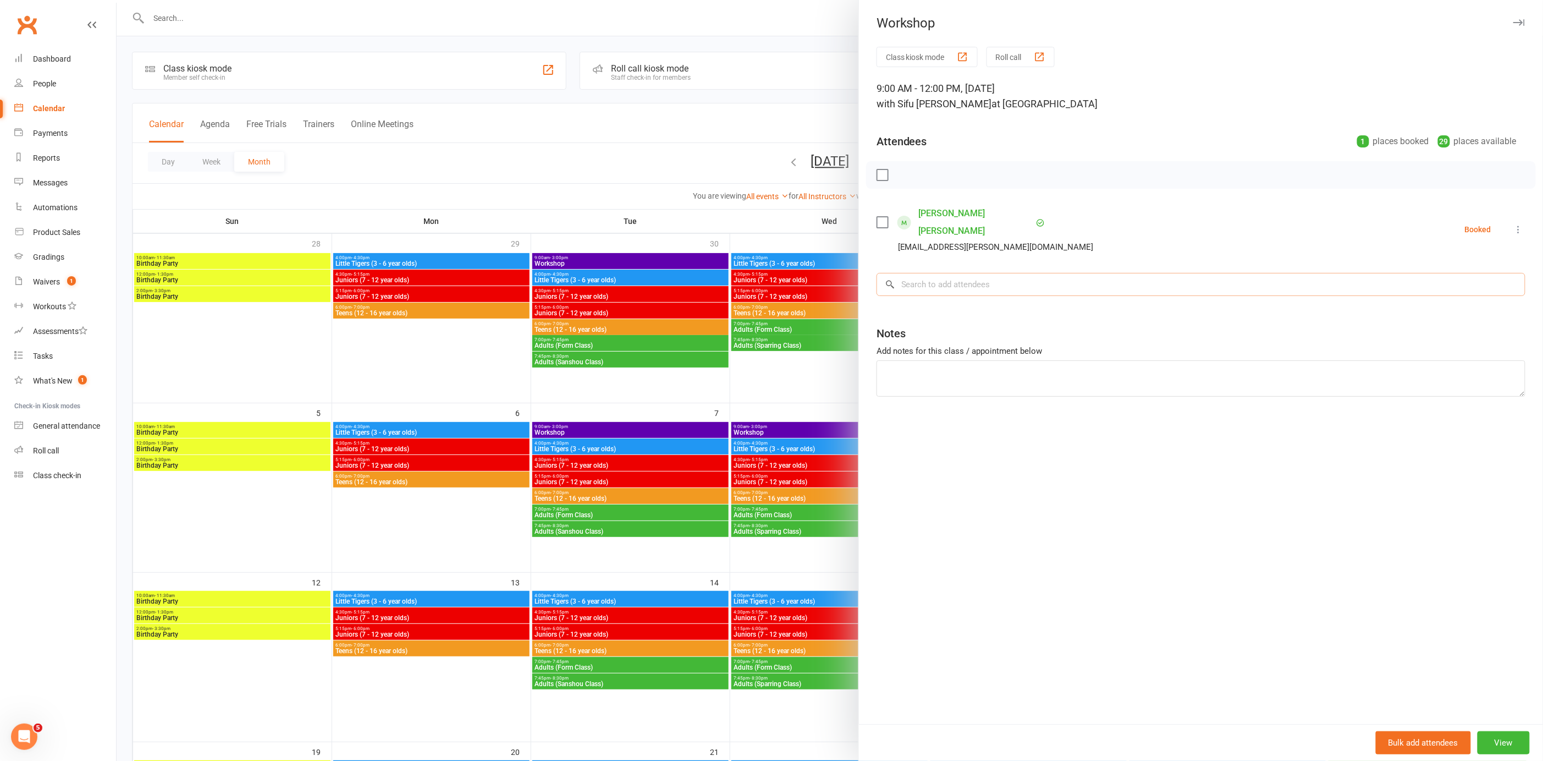
click at [960, 273] on input "search" at bounding box center [1201, 284] width 649 height 23
type input "mara"
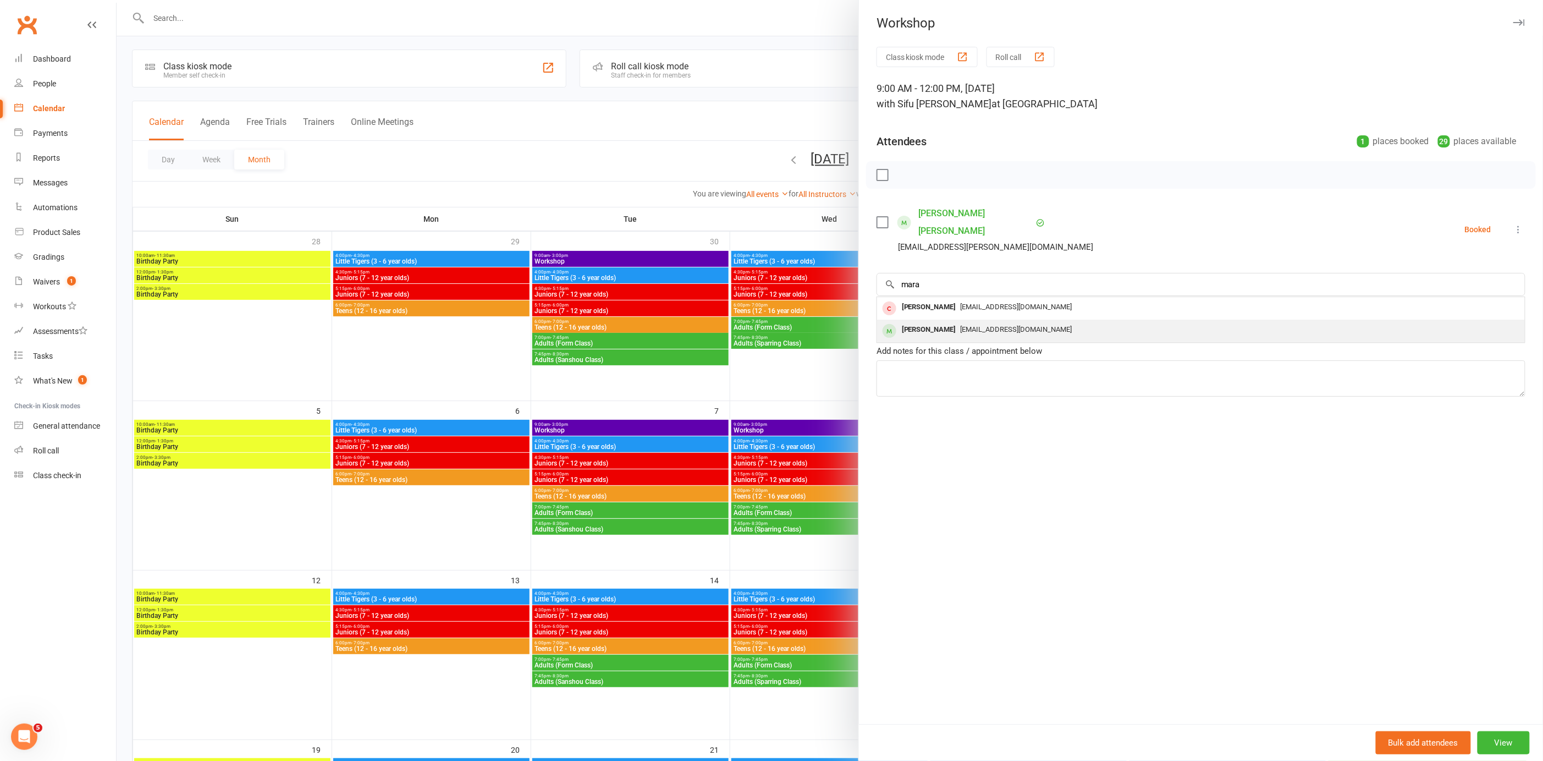
click at [967, 325] on span "gmmara13@gmail.com" at bounding box center [1017, 329] width 112 height 8
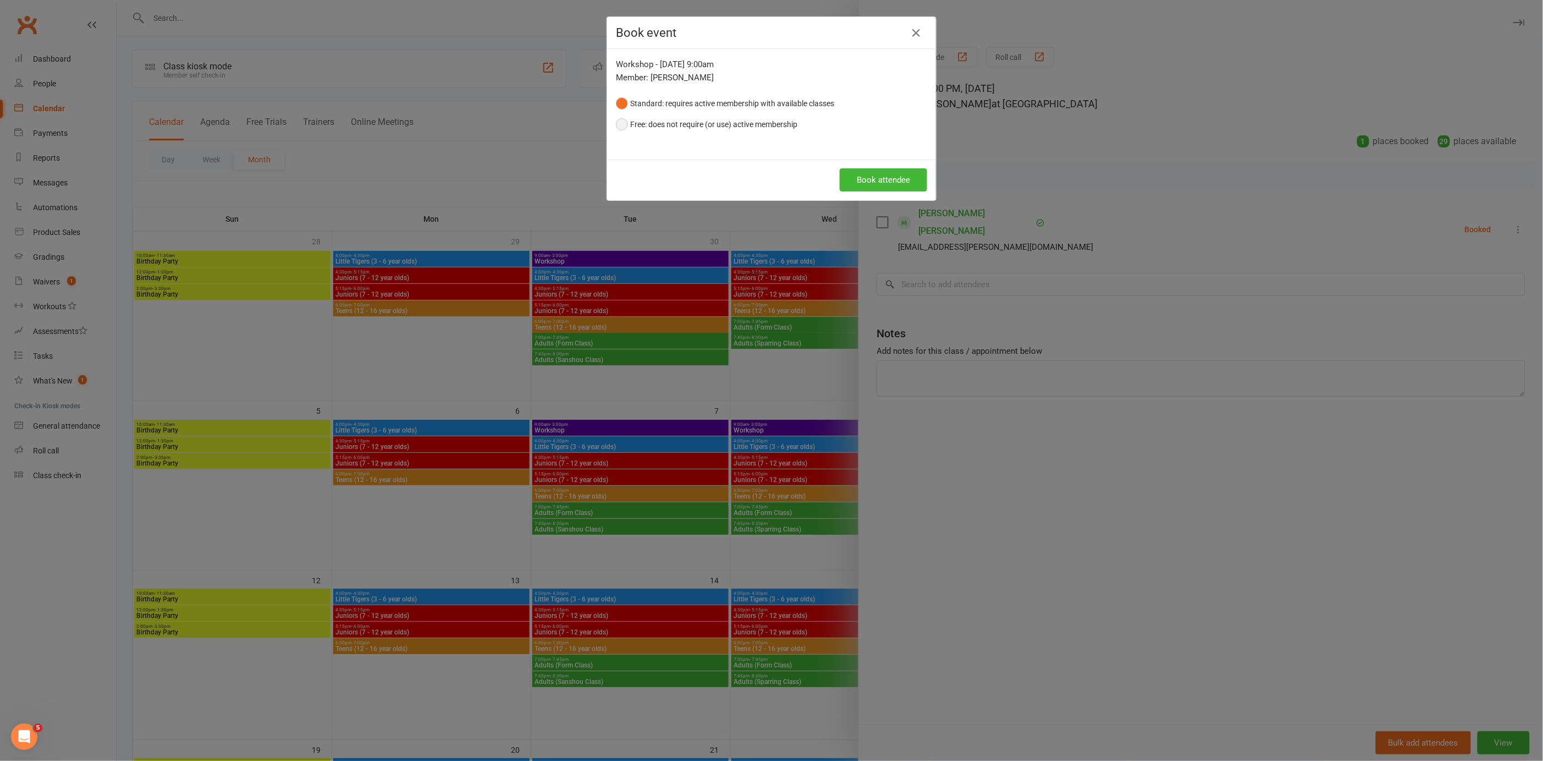
click at [617, 122] on button "Free: does not require (or use) active membership" at bounding box center [706, 124] width 181 height 21
click at [857, 181] on button "Book attendee" at bounding box center [883, 179] width 87 height 23
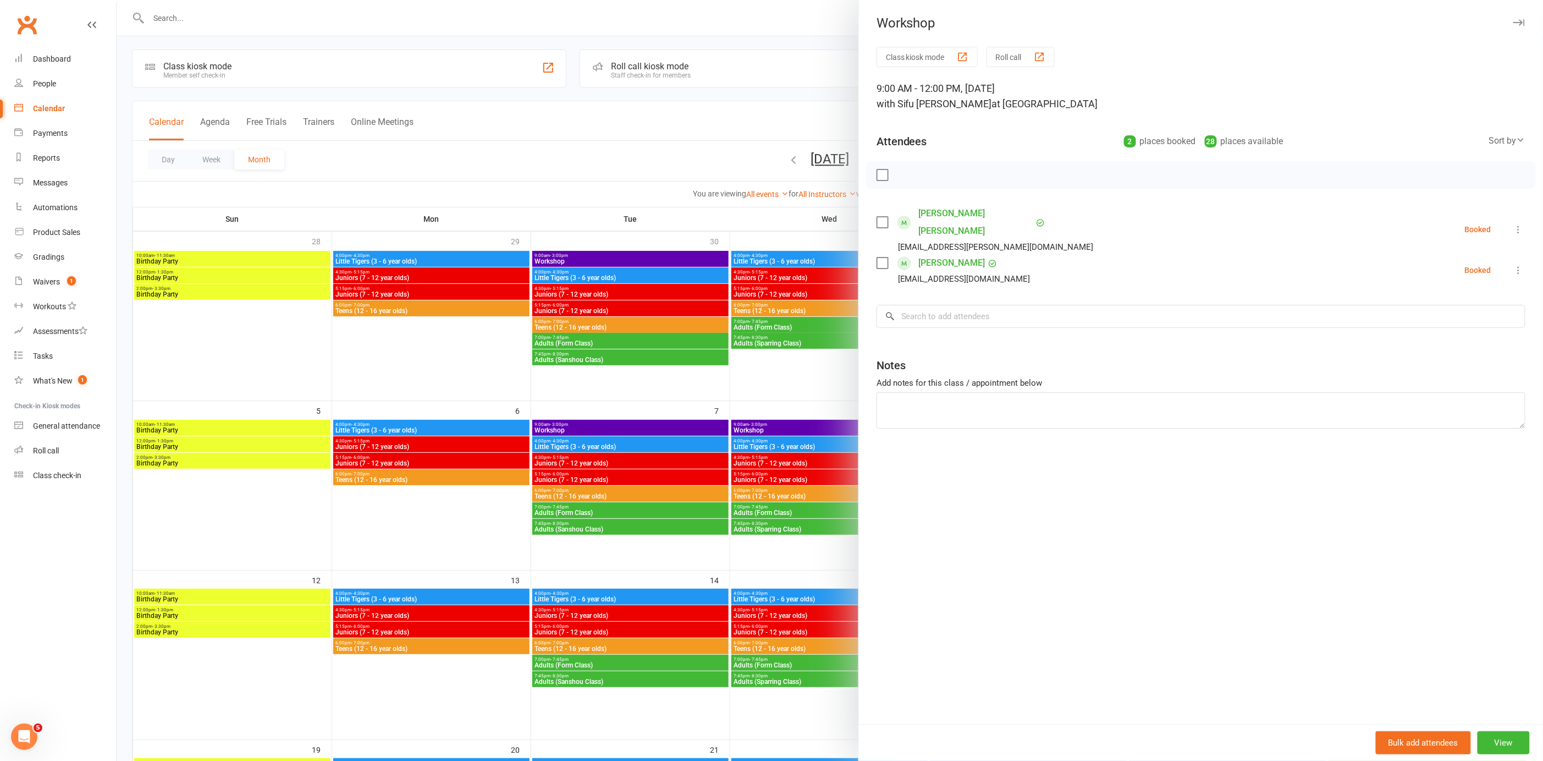
drag, startPoint x: 686, startPoint y: 126, endPoint x: 681, endPoint y: 123, distance: 5.9
click at [686, 124] on div at bounding box center [830, 380] width 1427 height 761
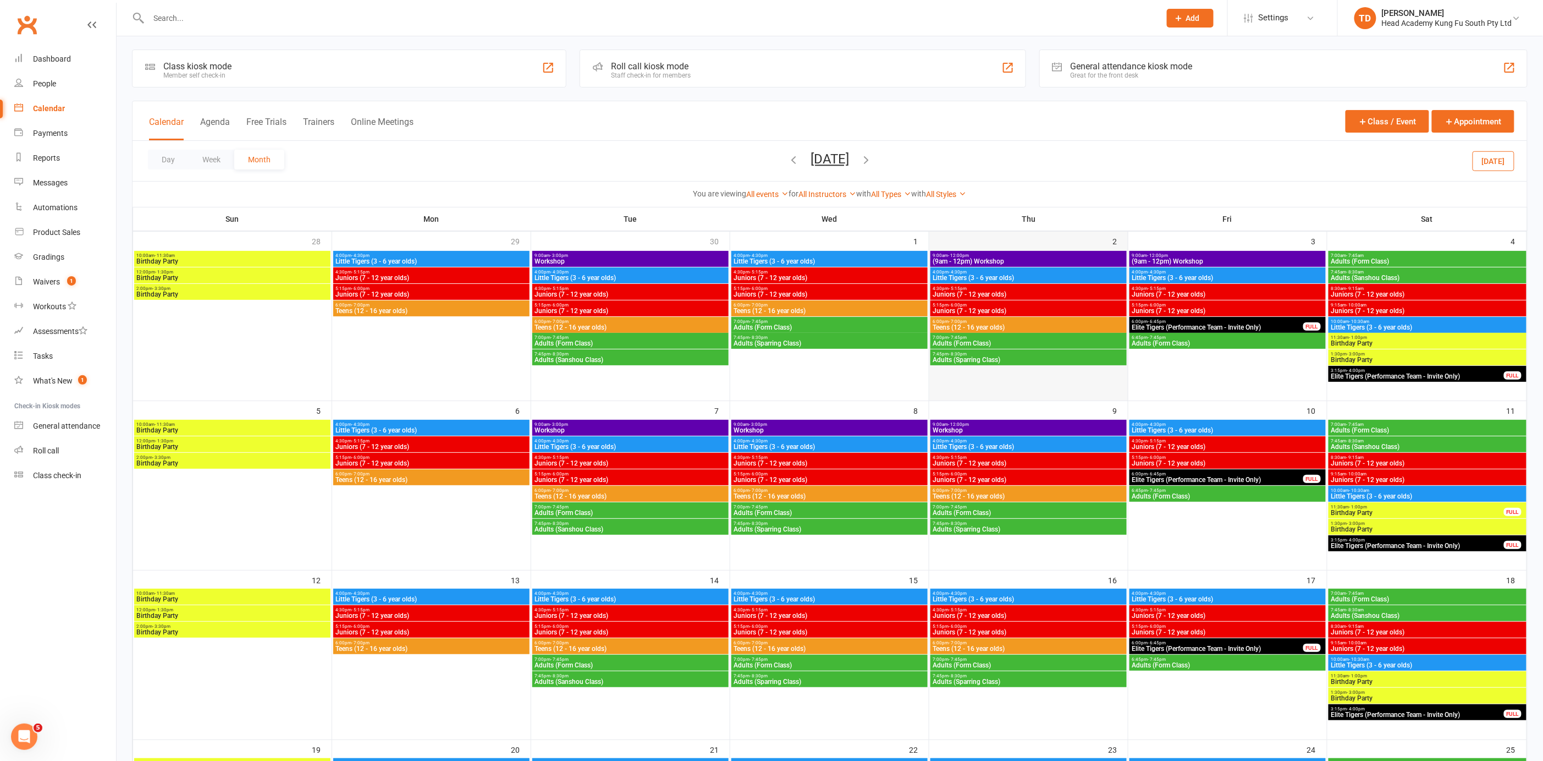
scroll to position [0, 0]
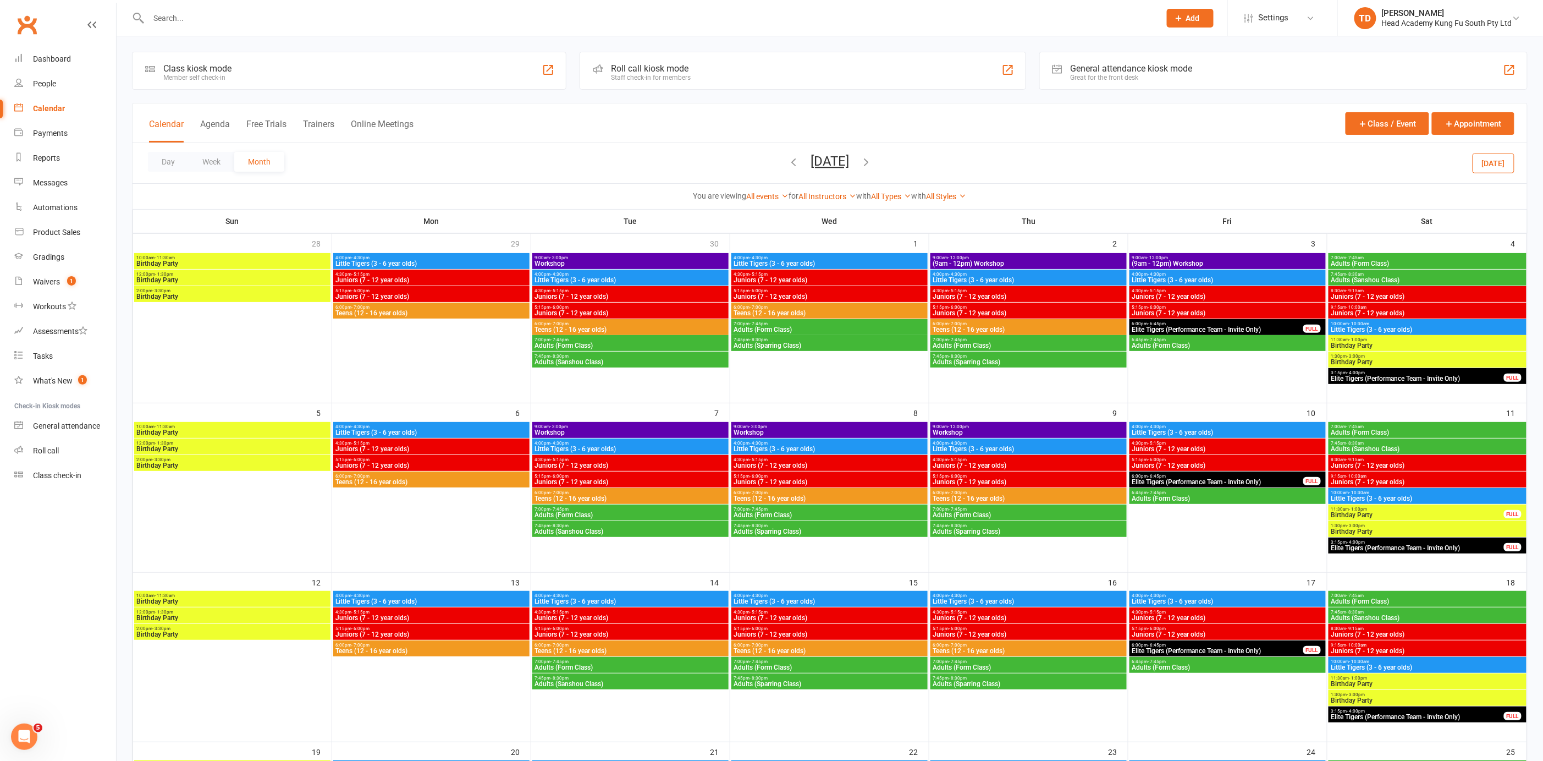
click at [788, 158] on icon "button" at bounding box center [794, 162] width 12 height 12
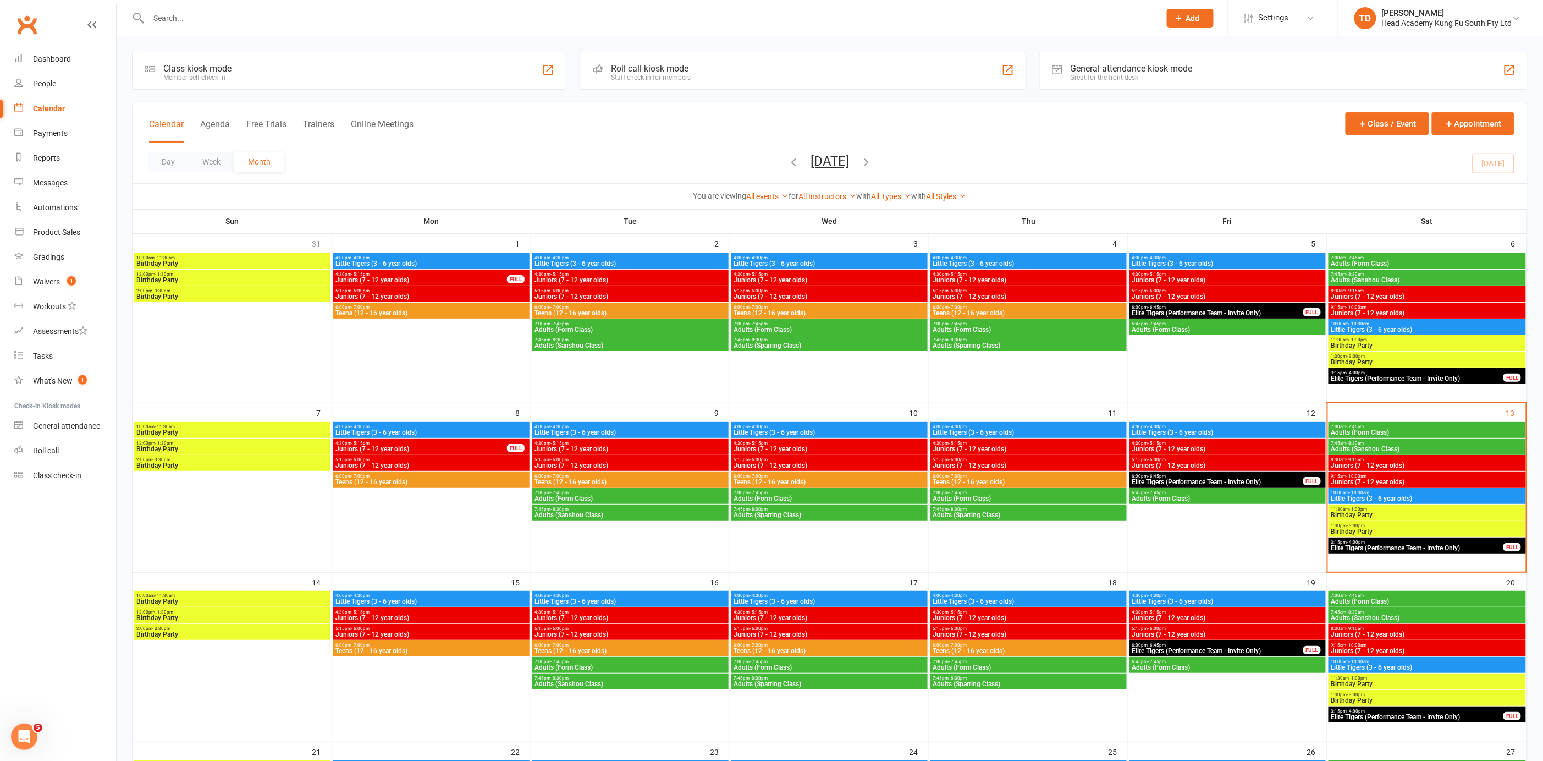
click at [1385, 480] on span "Juniors (7 - 12 year olds)" at bounding box center [1428, 481] width 194 height 7
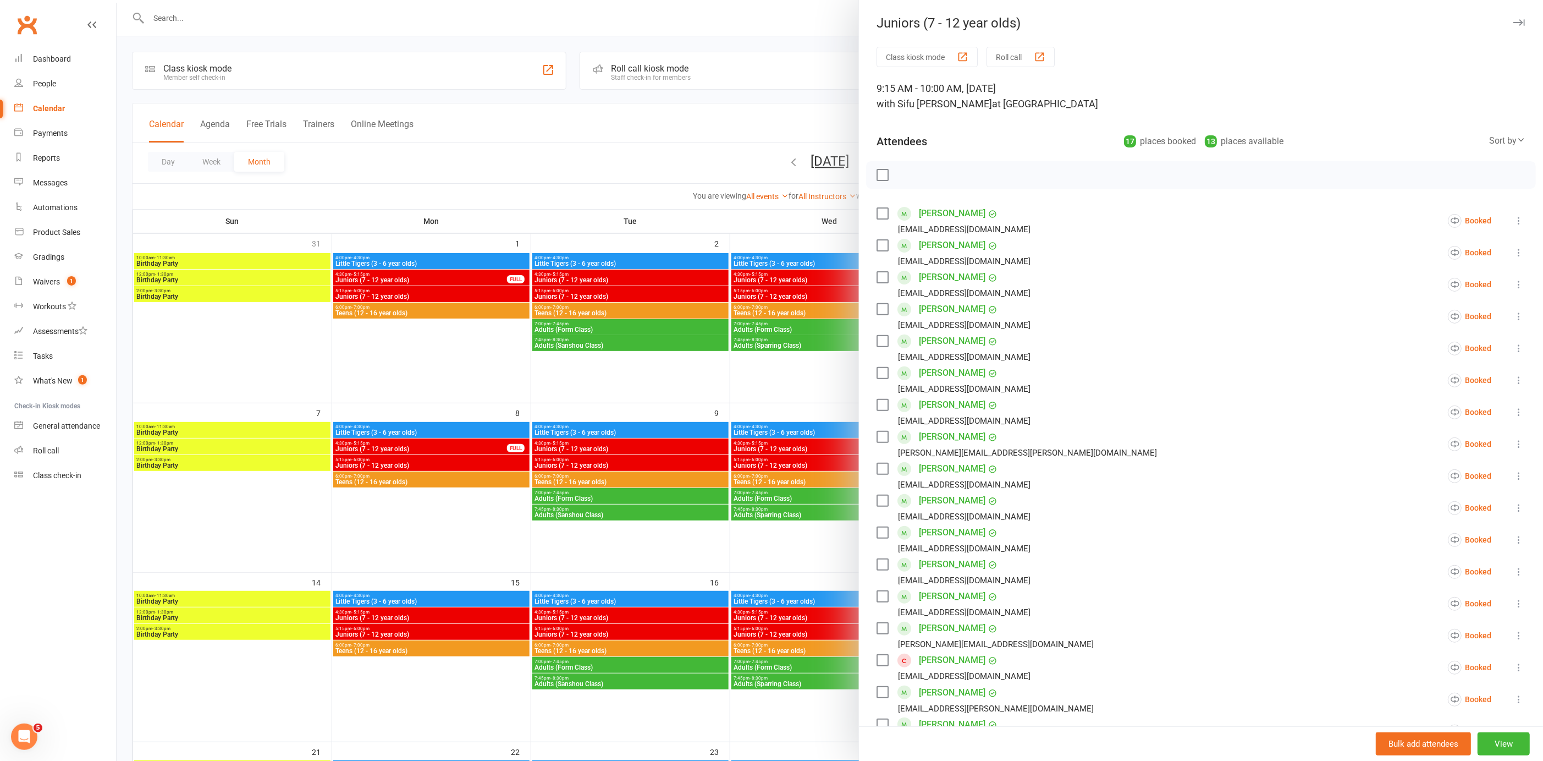
click at [877, 244] on label at bounding box center [882, 245] width 11 height 11
drag, startPoint x: 879, startPoint y: 278, endPoint x: 874, endPoint y: 273, distance: 7.0
click at [879, 278] on label at bounding box center [882, 277] width 11 height 11
click at [879, 310] on label at bounding box center [882, 309] width 11 height 11
drag, startPoint x: 878, startPoint y: 340, endPoint x: 874, endPoint y: 371, distance: 30.5
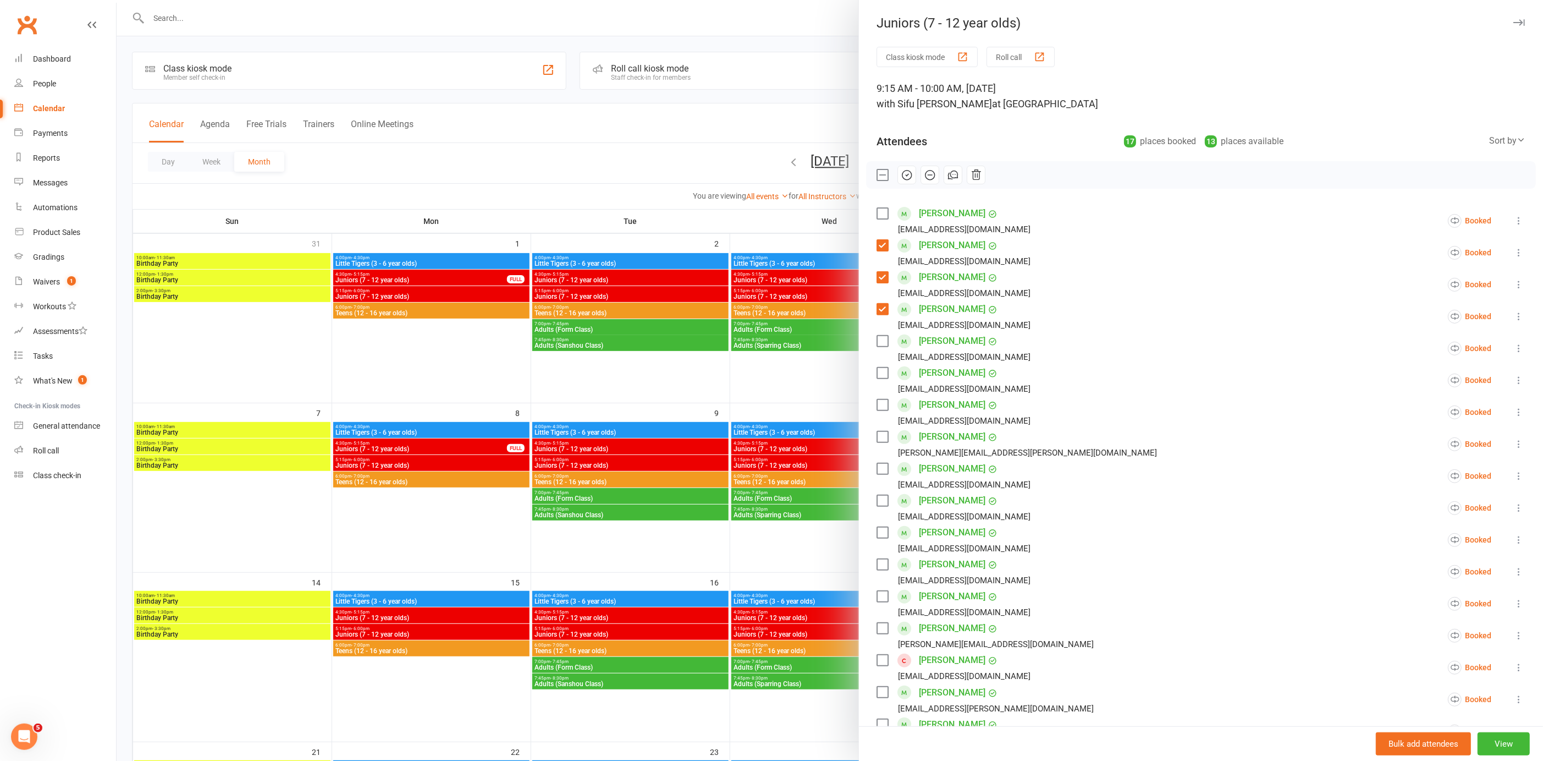
click at [879, 341] on label at bounding box center [882, 340] width 11 height 11
click at [877, 372] on label at bounding box center [882, 372] width 11 height 11
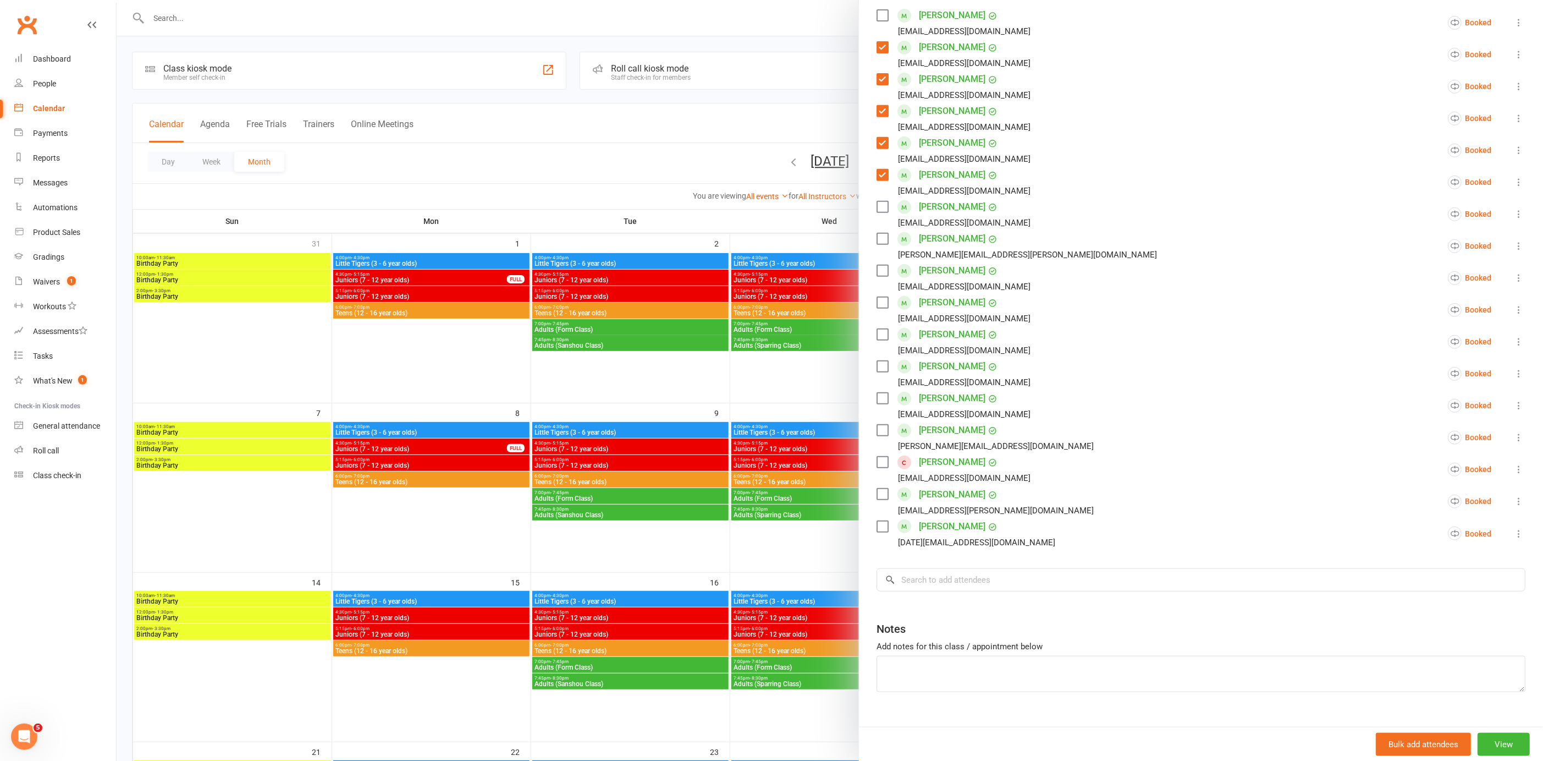
scroll to position [199, 0]
click at [880, 205] on label at bounding box center [882, 205] width 11 height 11
click at [879, 236] on label at bounding box center [882, 237] width 11 height 11
click at [878, 364] on label at bounding box center [882, 365] width 11 height 11
click at [879, 395] on label at bounding box center [882, 397] width 11 height 11
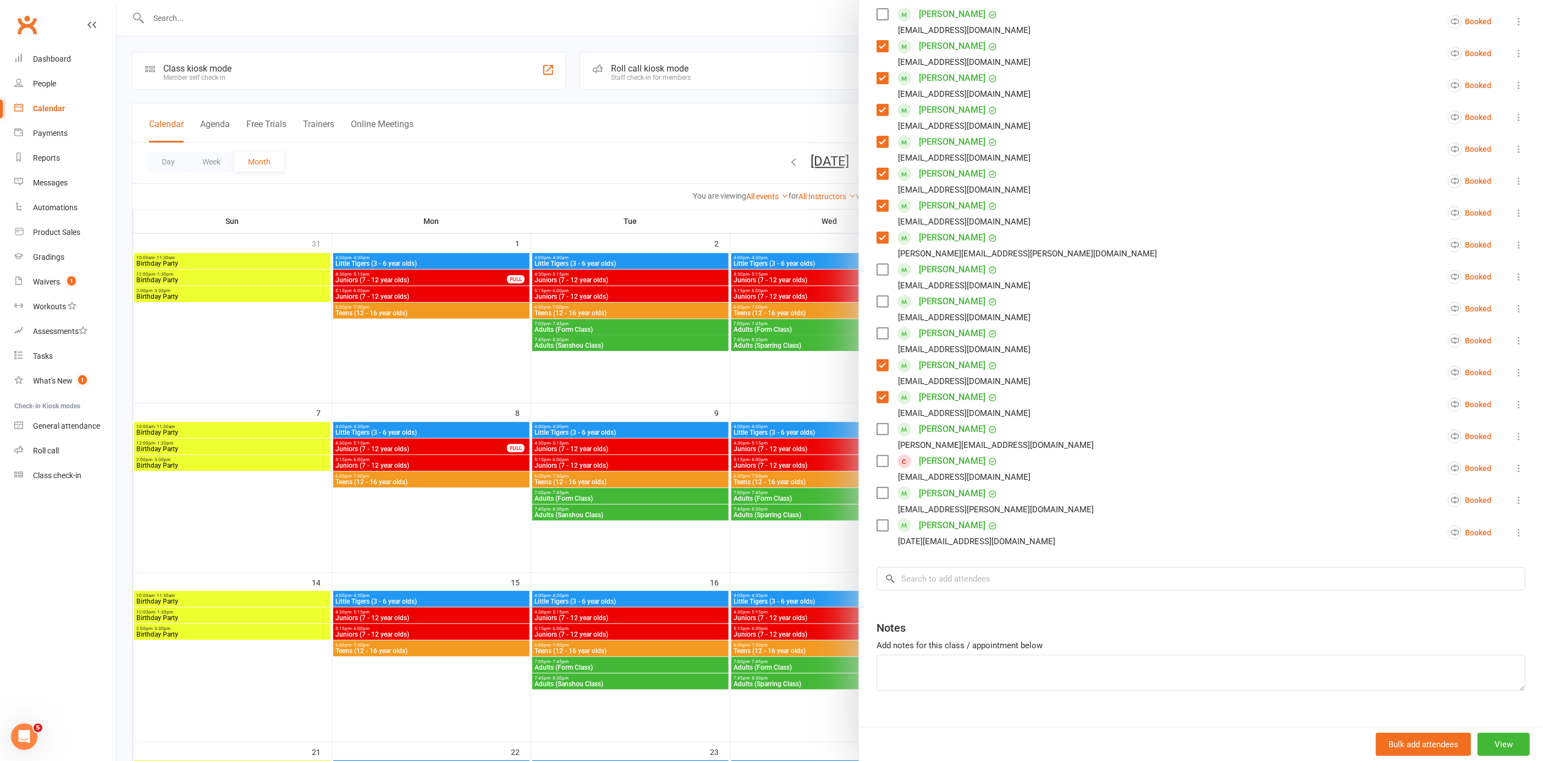
click at [877, 430] on label at bounding box center [882, 428] width 11 height 11
click at [878, 492] on label at bounding box center [882, 492] width 11 height 11
click at [877, 525] on label at bounding box center [882, 525] width 11 height 11
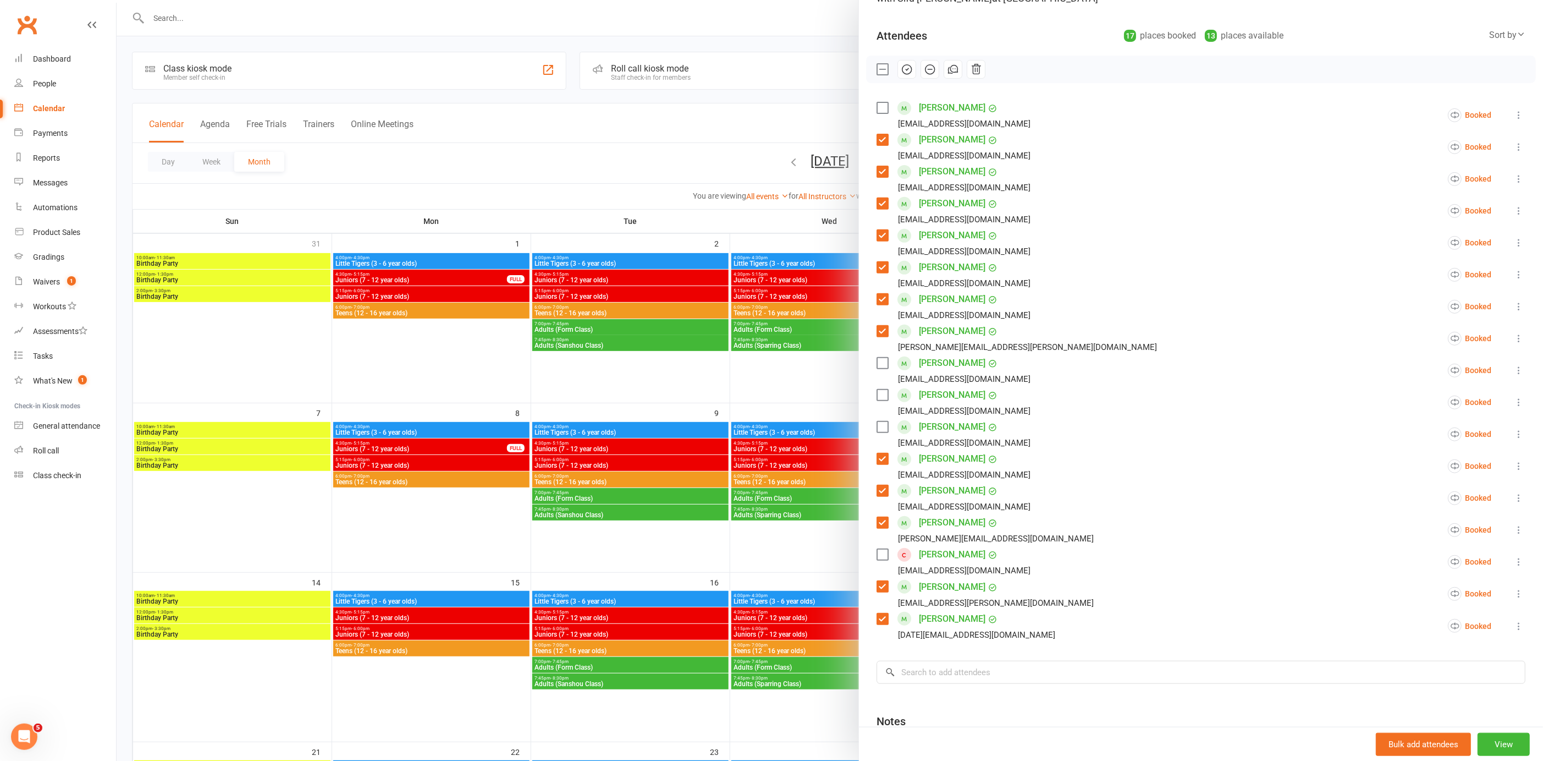
scroll to position [123, 0]
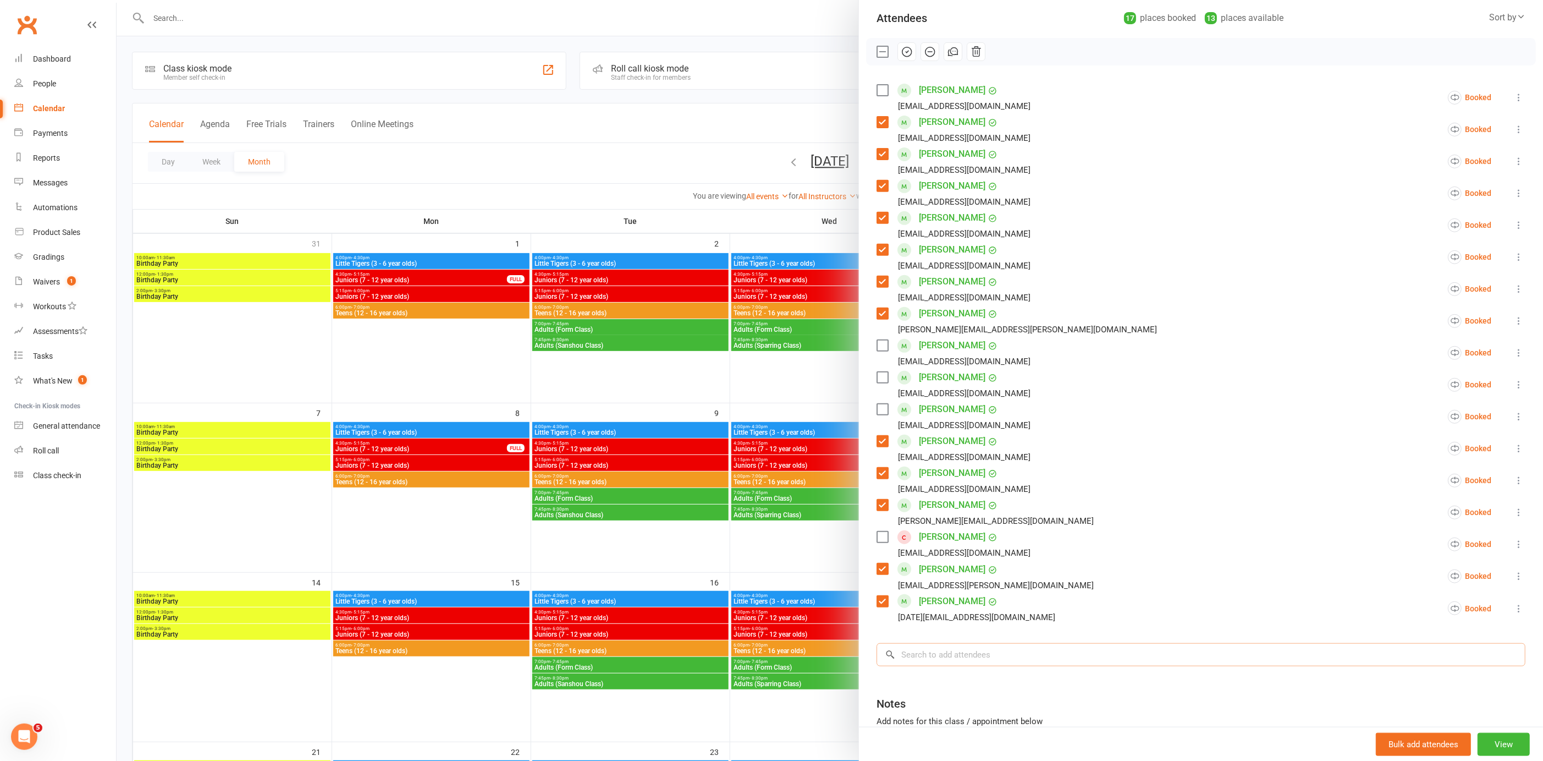
drag, startPoint x: 991, startPoint y: 650, endPoint x: 991, endPoint y: 642, distance: 7.7
click at [991, 649] on input "search" at bounding box center [1201, 654] width 649 height 23
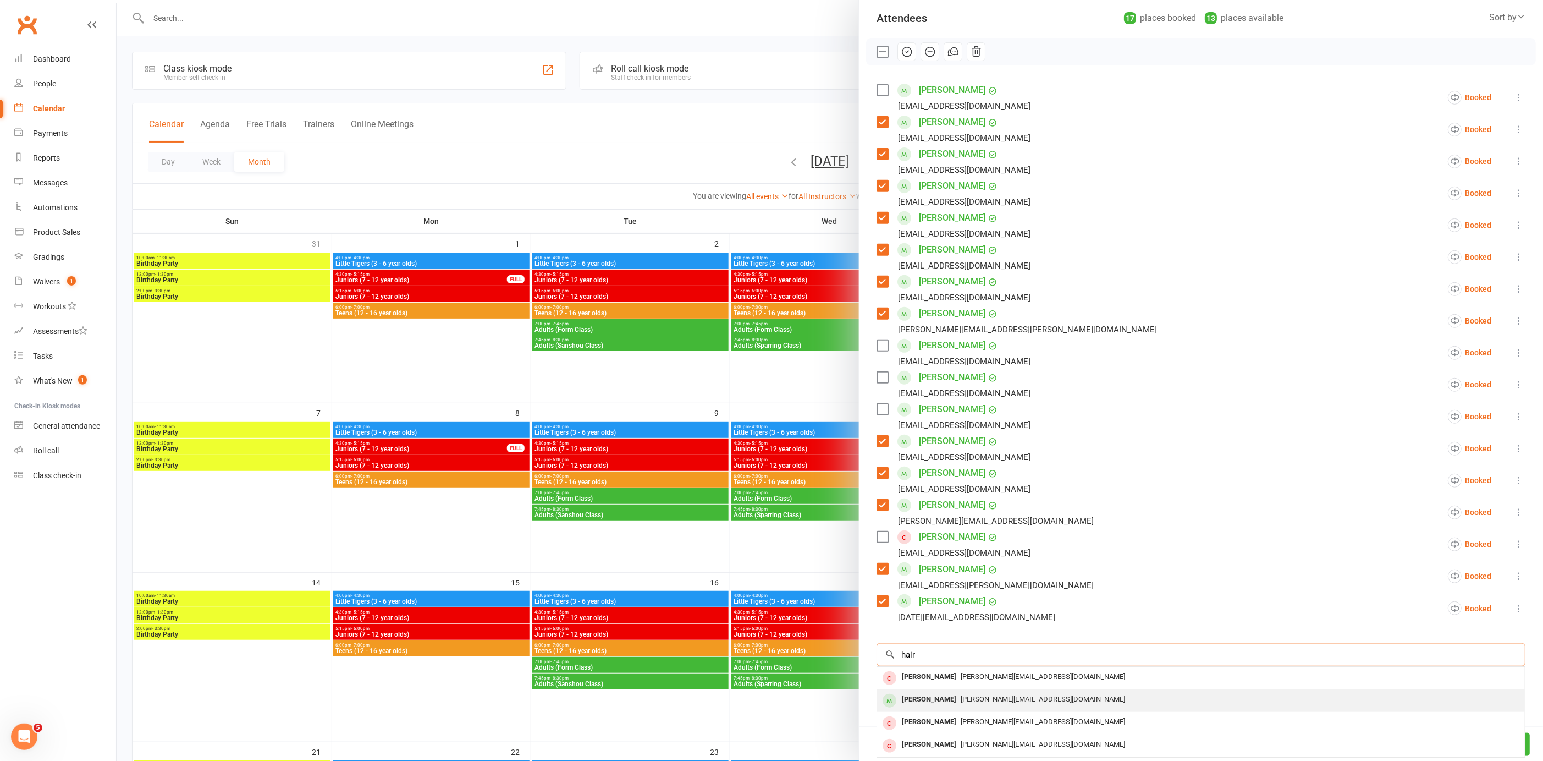
type input "hair"
click at [989, 695] on span "marisa.vaneijk@gmail.com" at bounding box center [1043, 699] width 164 height 8
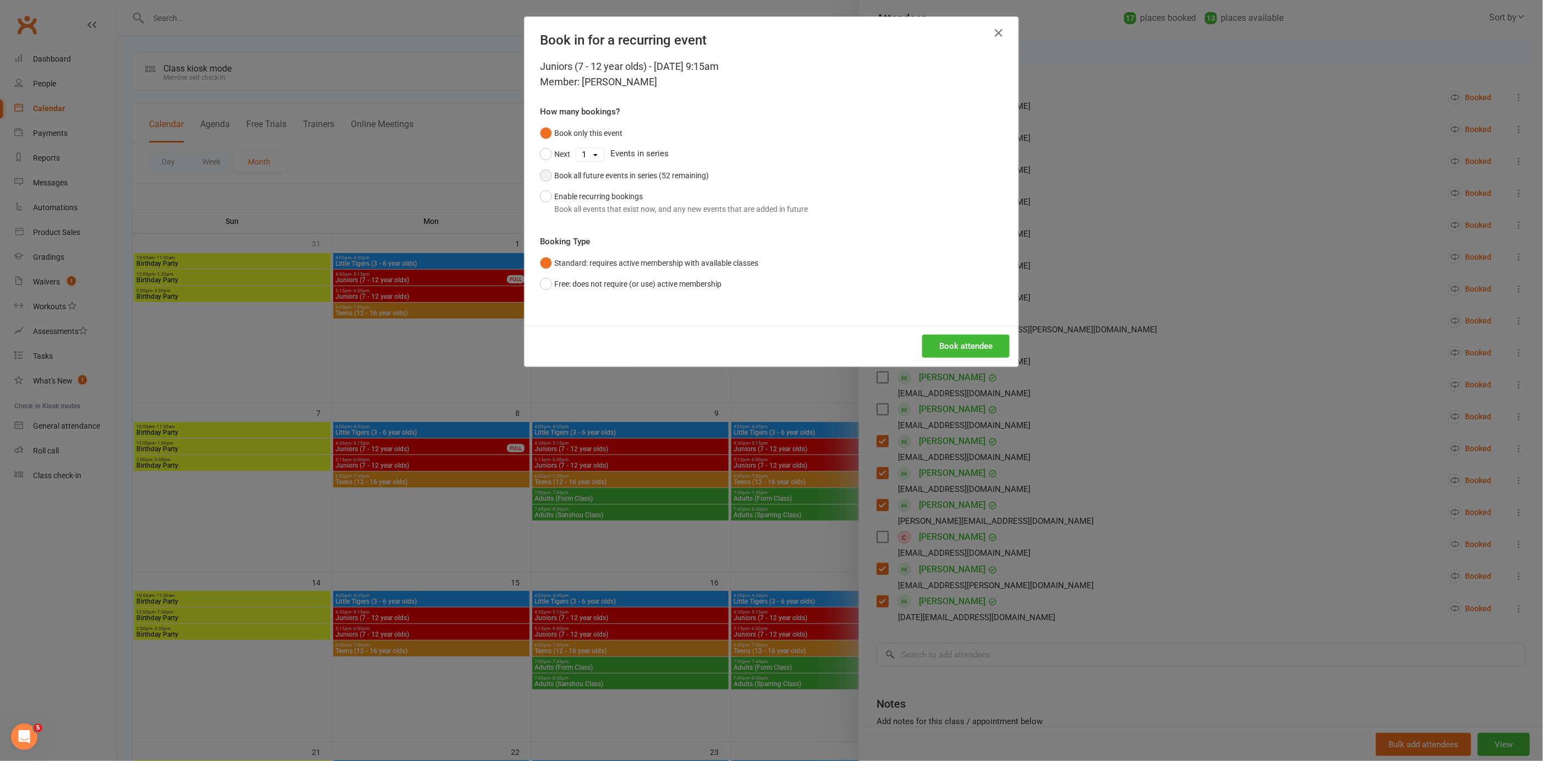
click at [542, 173] on button "Book all future events in series (52 remaining)" at bounding box center [624, 175] width 169 height 21
click at [962, 339] on button "Book attendee" at bounding box center [965, 345] width 87 height 23
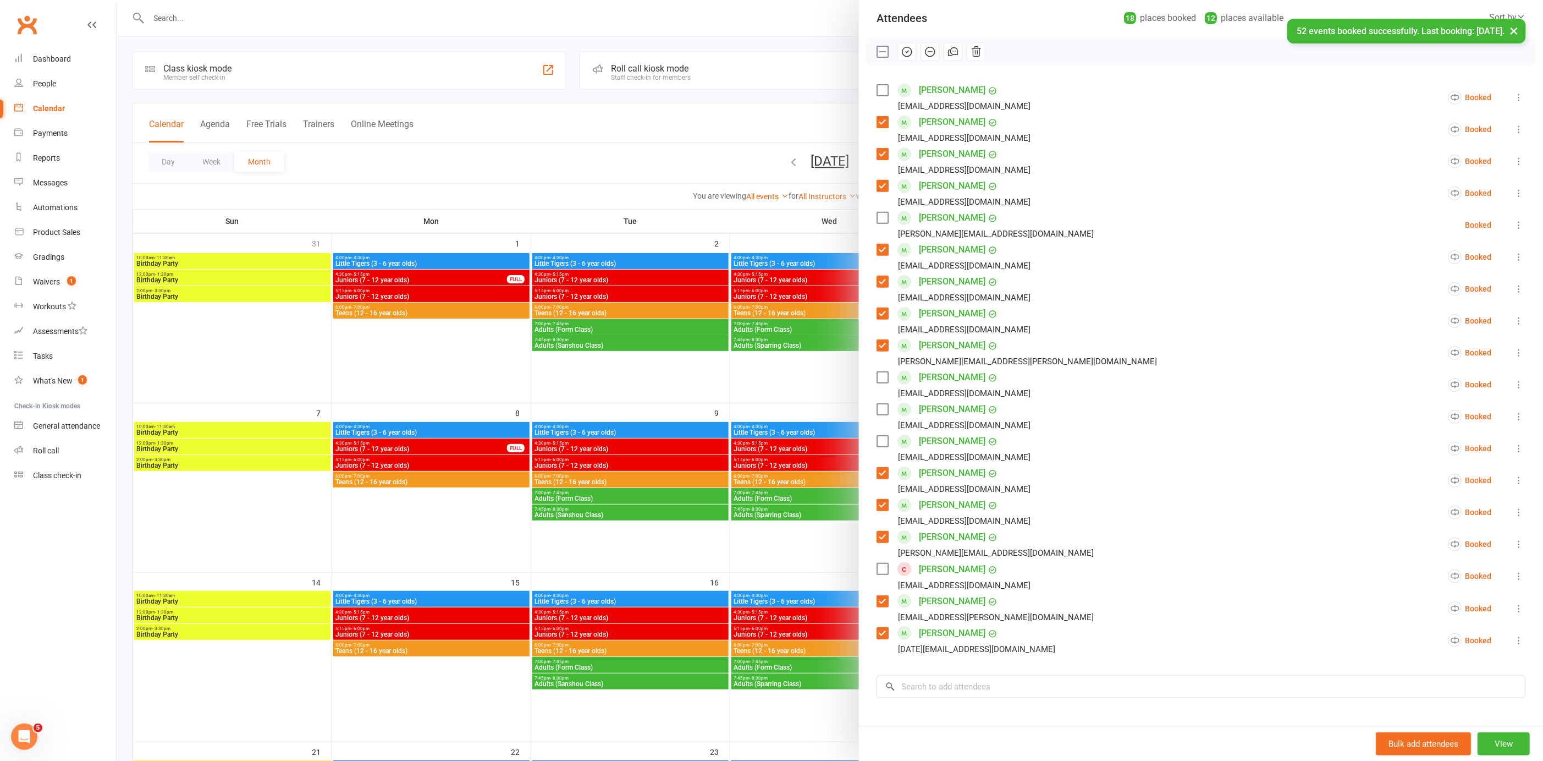
click at [877, 218] on label at bounding box center [882, 217] width 11 height 11
click at [934, 681] on input "search" at bounding box center [1201, 686] width 649 height 23
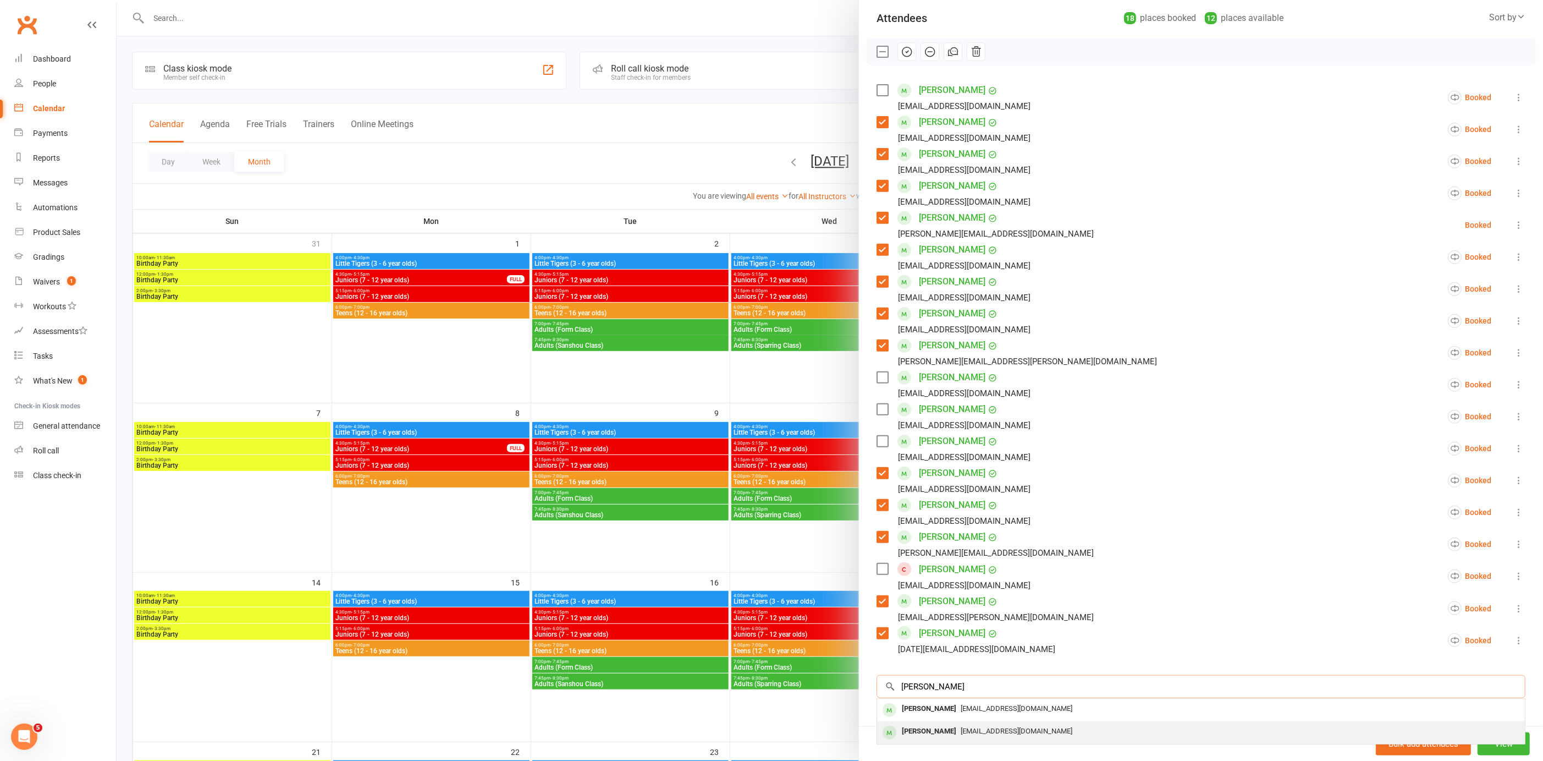
type input "arthurs"
click at [943, 731] on div "Arthur Carvalho" at bounding box center [929, 731] width 63 height 16
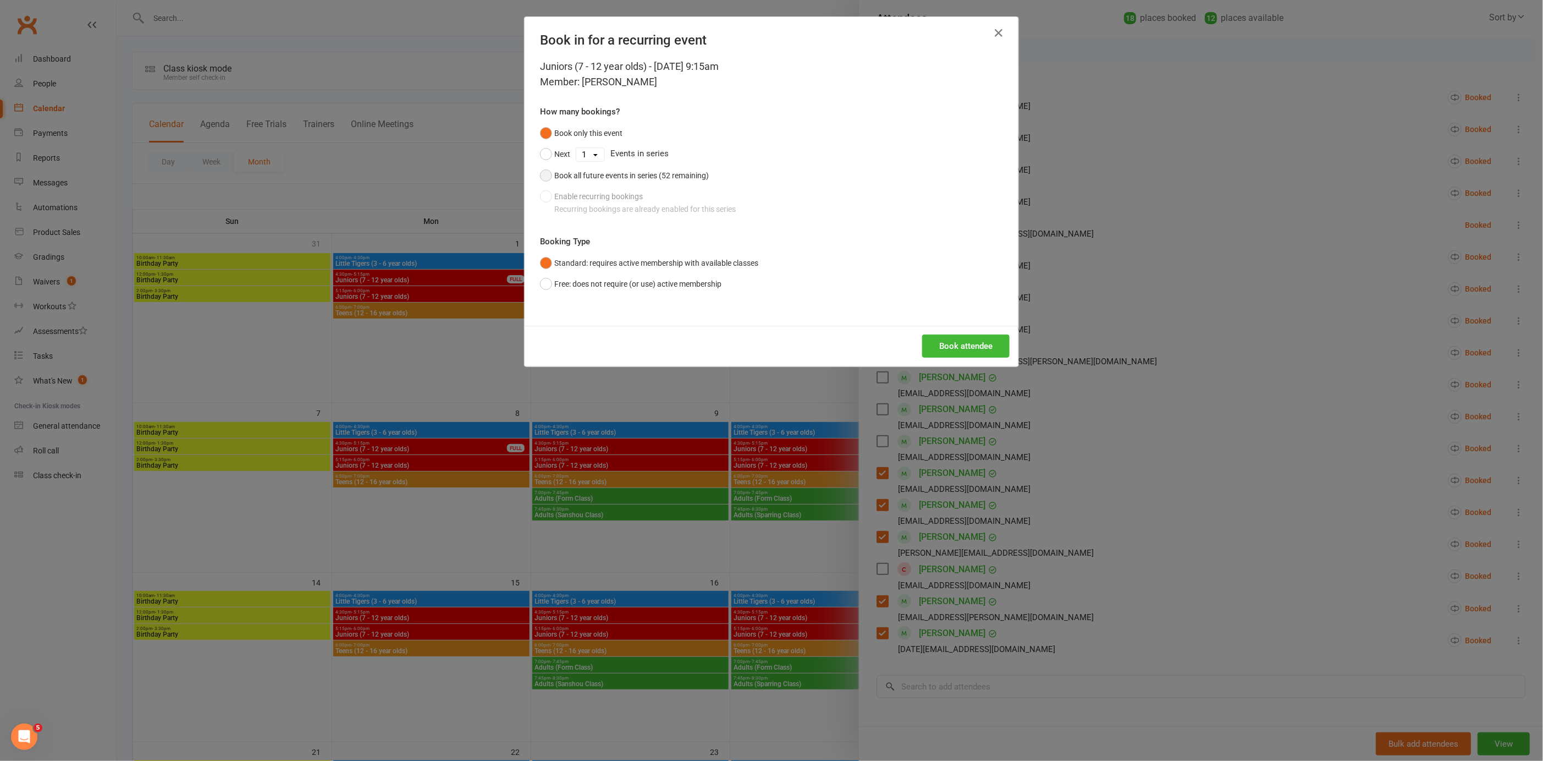
click at [545, 173] on button "Book all future events in series (52 remaining)" at bounding box center [624, 175] width 169 height 21
click at [964, 344] on button "Book attendee" at bounding box center [965, 345] width 87 height 23
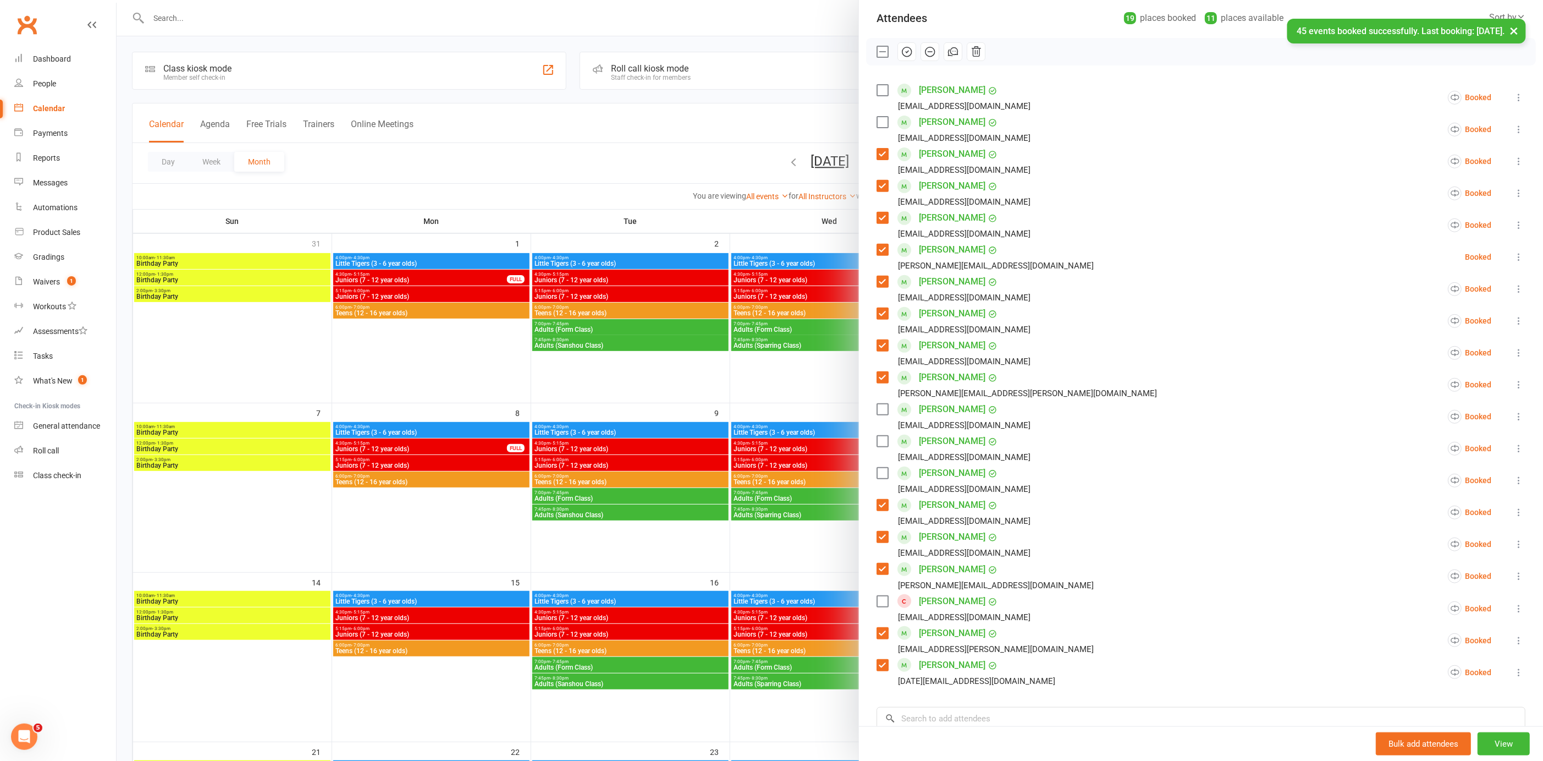
drag, startPoint x: 880, startPoint y: 87, endPoint x: 882, endPoint y: 97, distance: 9.6
click at [880, 87] on label at bounding box center [882, 90] width 11 height 11
click at [1011, 716] on input "search" at bounding box center [1201, 718] width 649 height 23
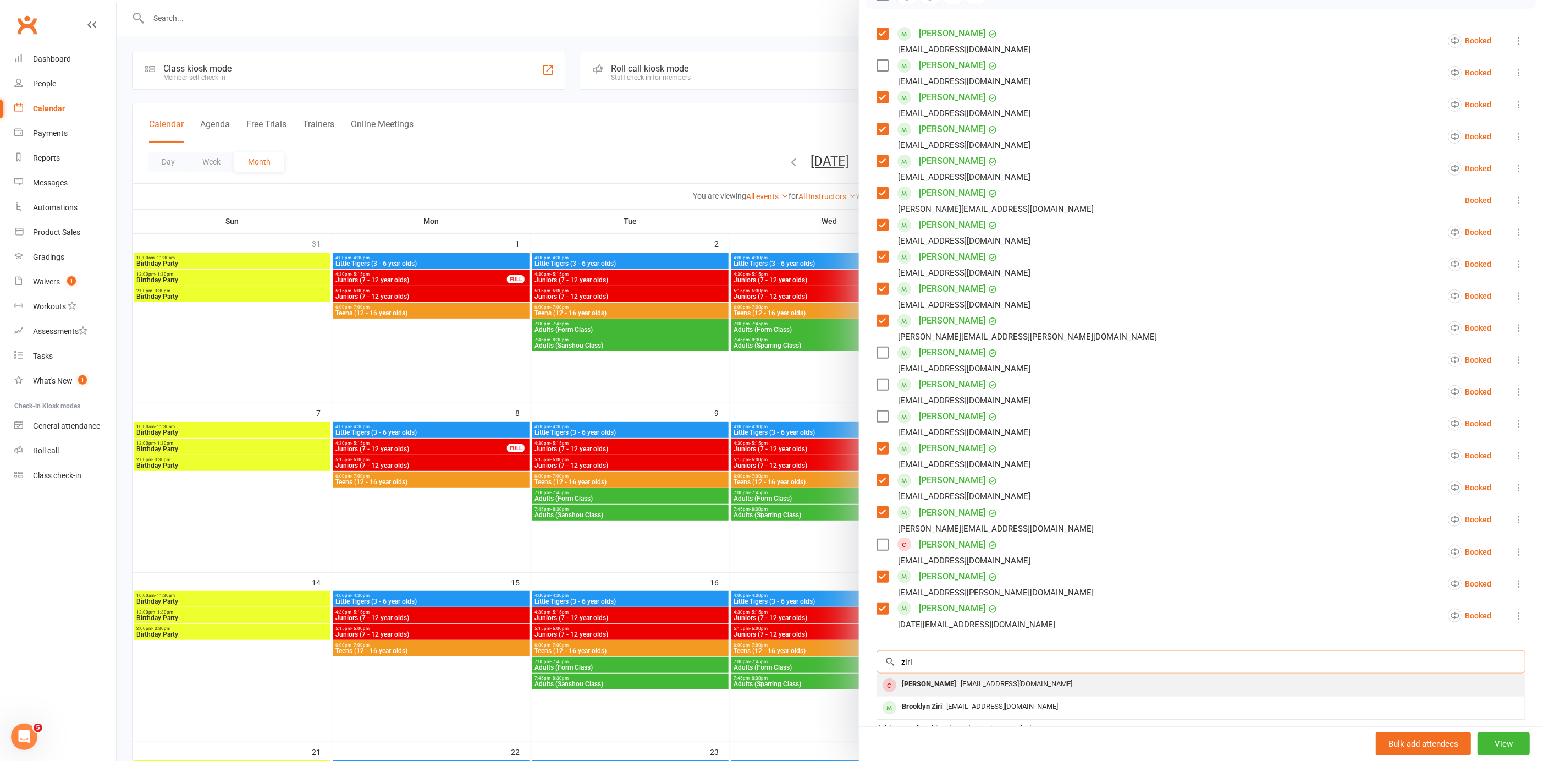
scroll to position [188, 0]
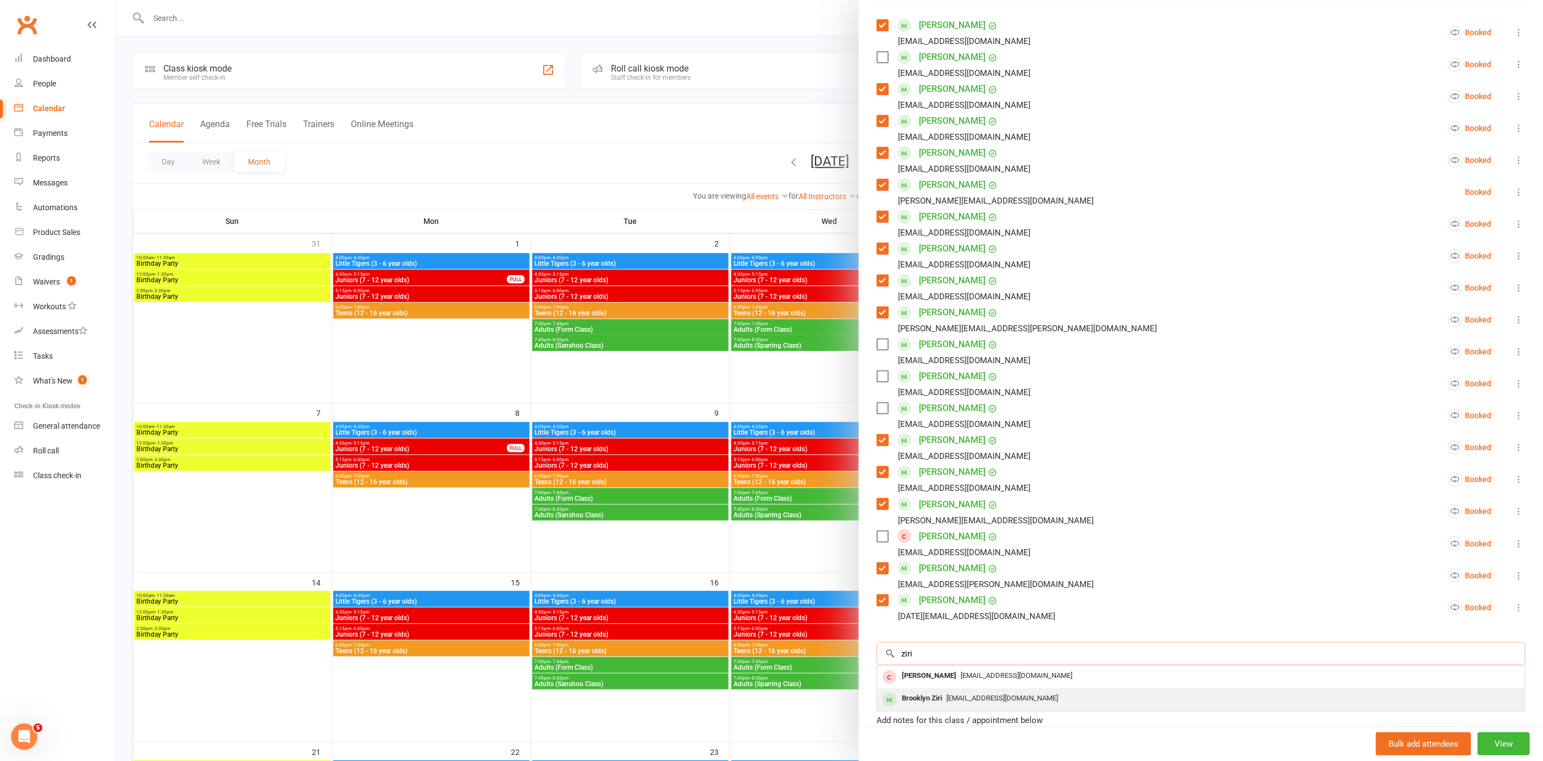
type input "ziri"
click at [999, 699] on span "melody.ziri@gmail.com" at bounding box center [1003, 698] width 112 height 8
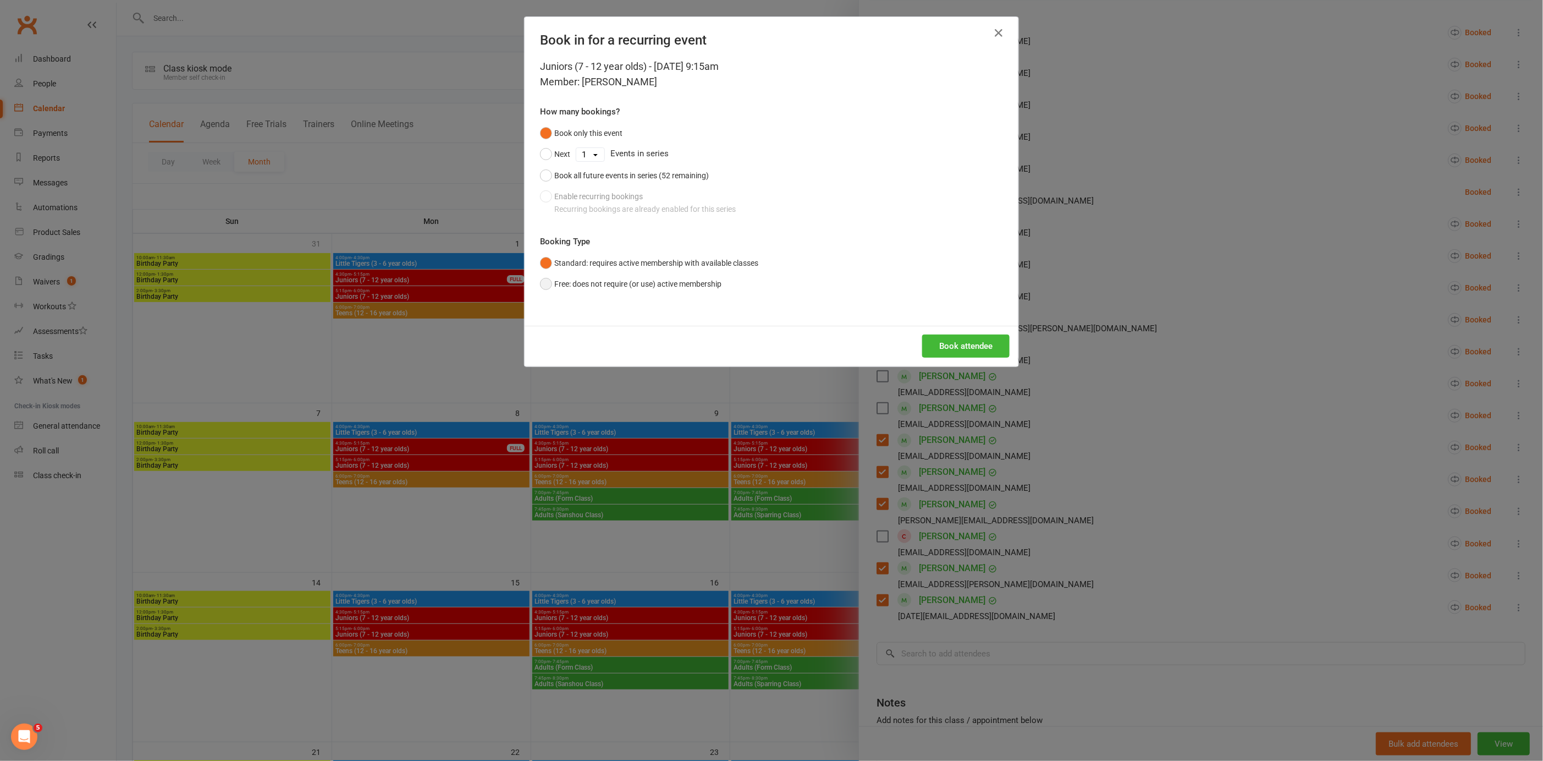
drag, startPoint x: 544, startPoint y: 282, endPoint x: 837, endPoint y: 328, distance: 296.2
click at [546, 282] on button "Free: does not require (or use) active membership" at bounding box center [630, 283] width 181 height 21
click at [956, 349] on button "Book attendee" at bounding box center [965, 345] width 87 height 23
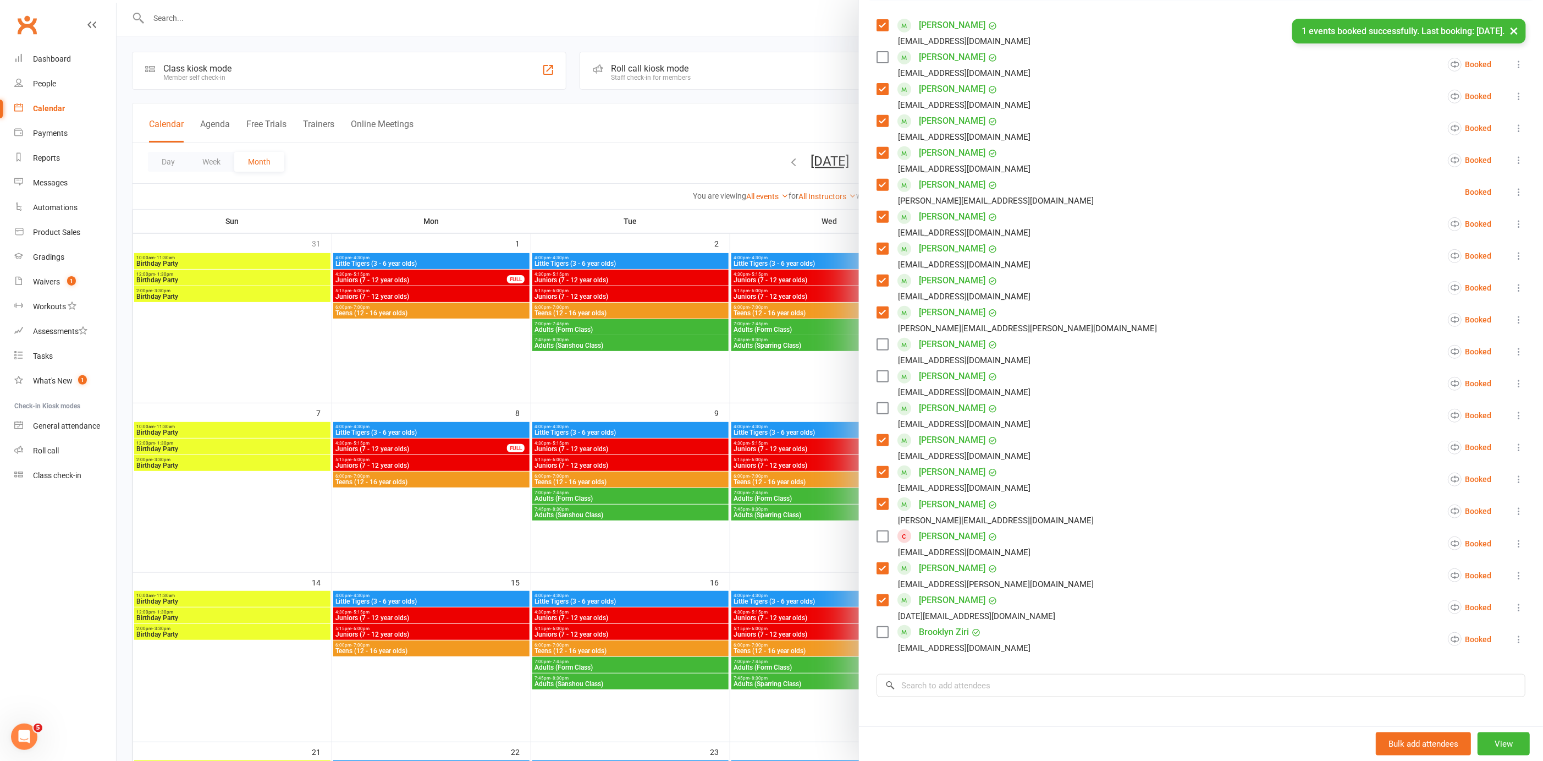
click at [879, 631] on label at bounding box center [882, 631] width 11 height 11
click at [944, 687] on input "search" at bounding box center [1201, 685] width 649 height 23
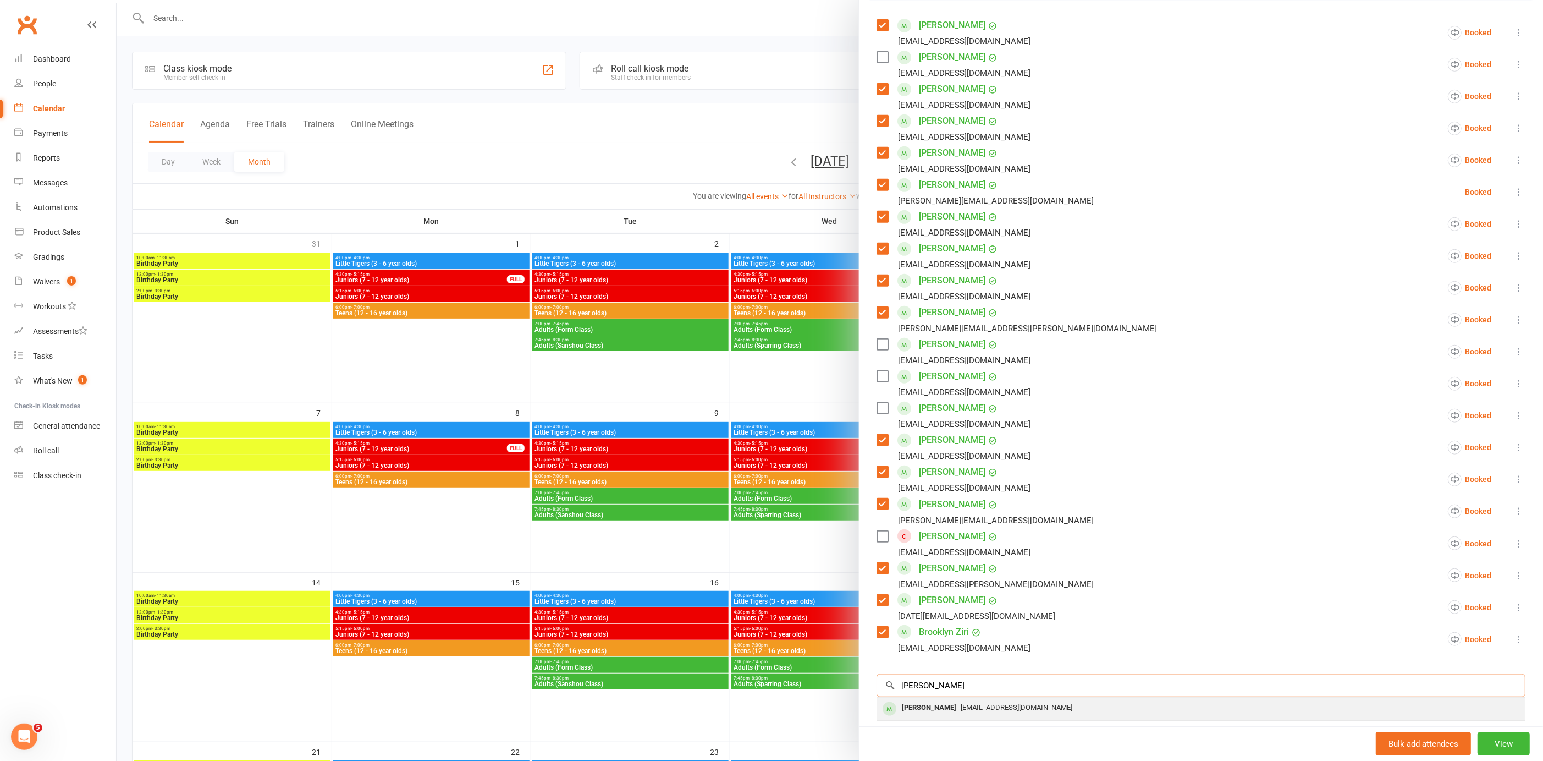
type input "lester"
click at [949, 705] on div "Harrison Lester" at bounding box center [929, 708] width 63 height 16
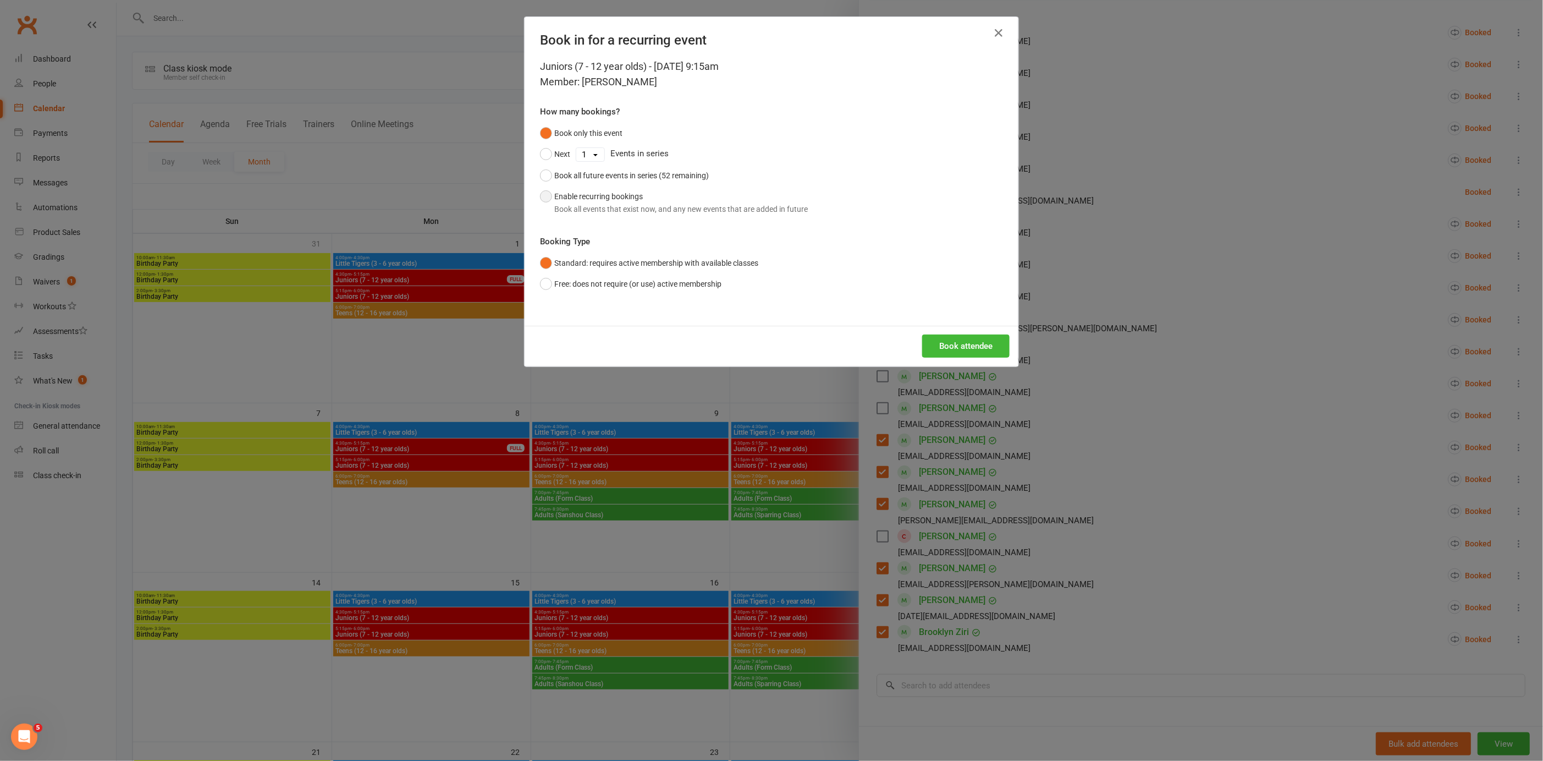
drag, startPoint x: 538, startPoint y: 195, endPoint x: 570, endPoint y: 216, distance: 38.1
click at [540, 195] on button "Enable recurring bookings Book all events that exist now, and any new events th…" at bounding box center [674, 203] width 268 height 34
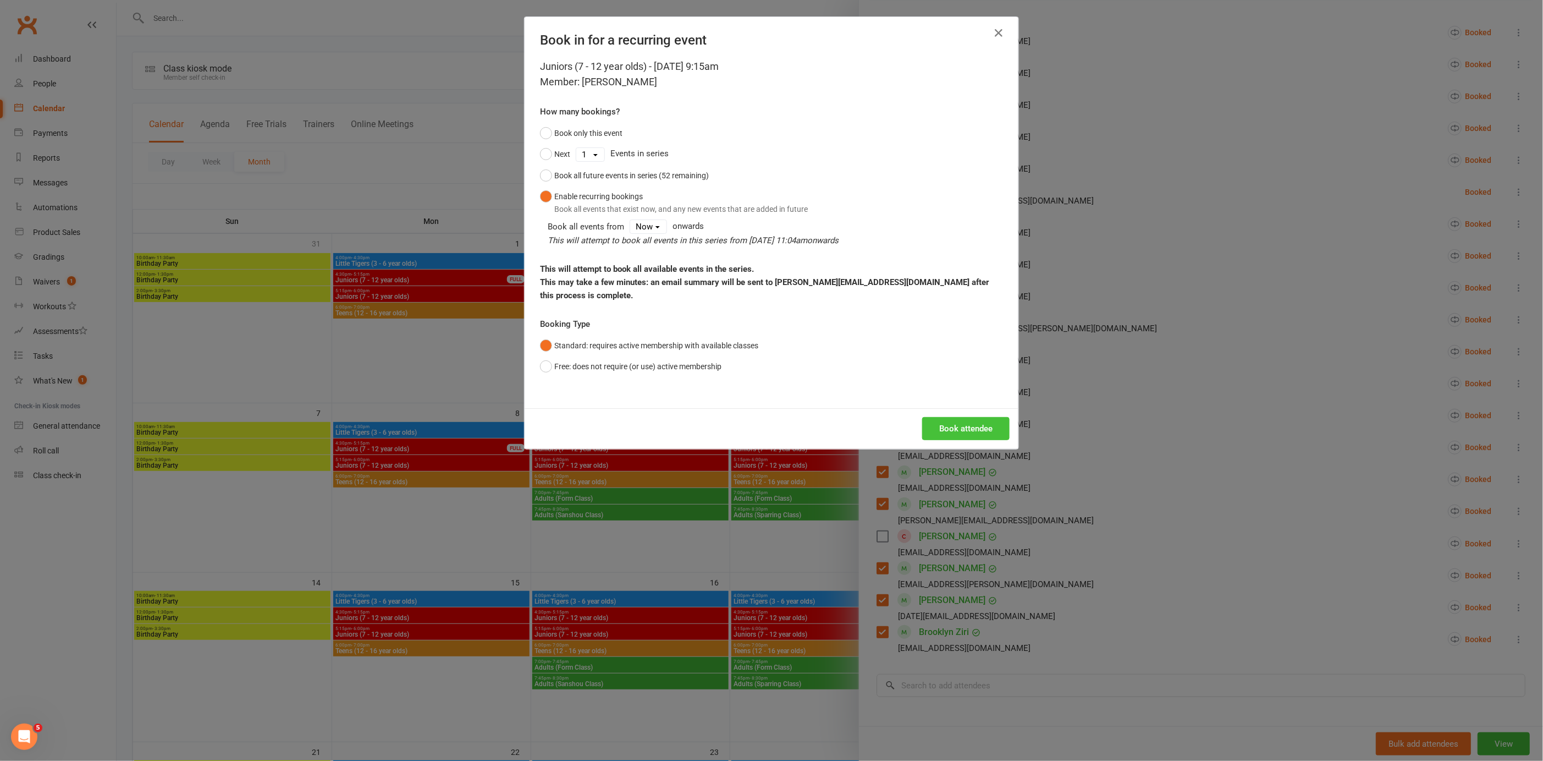
click at [969, 417] on button "Book attendee" at bounding box center [965, 428] width 87 height 23
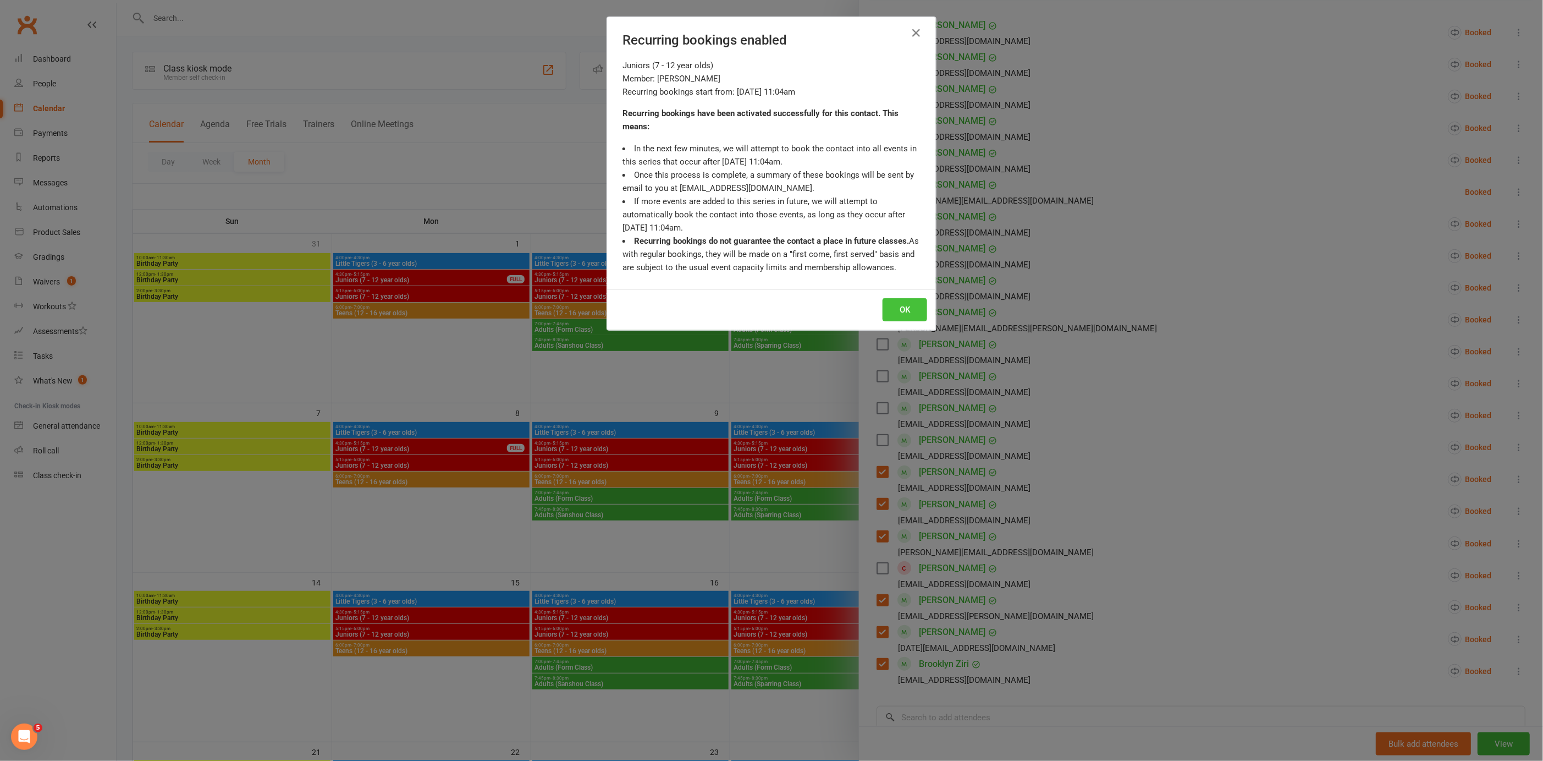
click at [907, 306] on button "OK" at bounding box center [905, 309] width 45 height 23
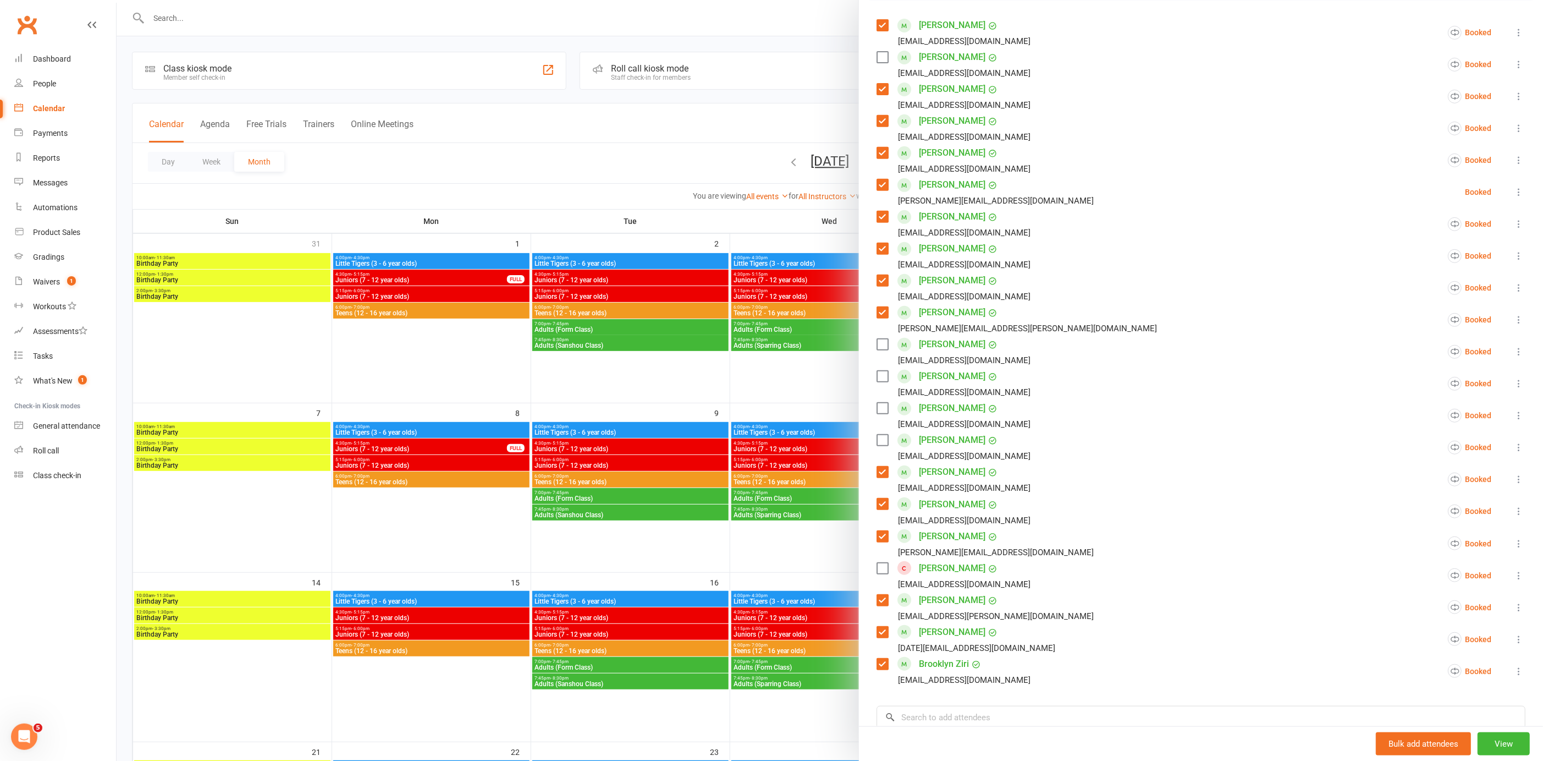
click at [877, 374] on label at bounding box center [882, 376] width 11 height 11
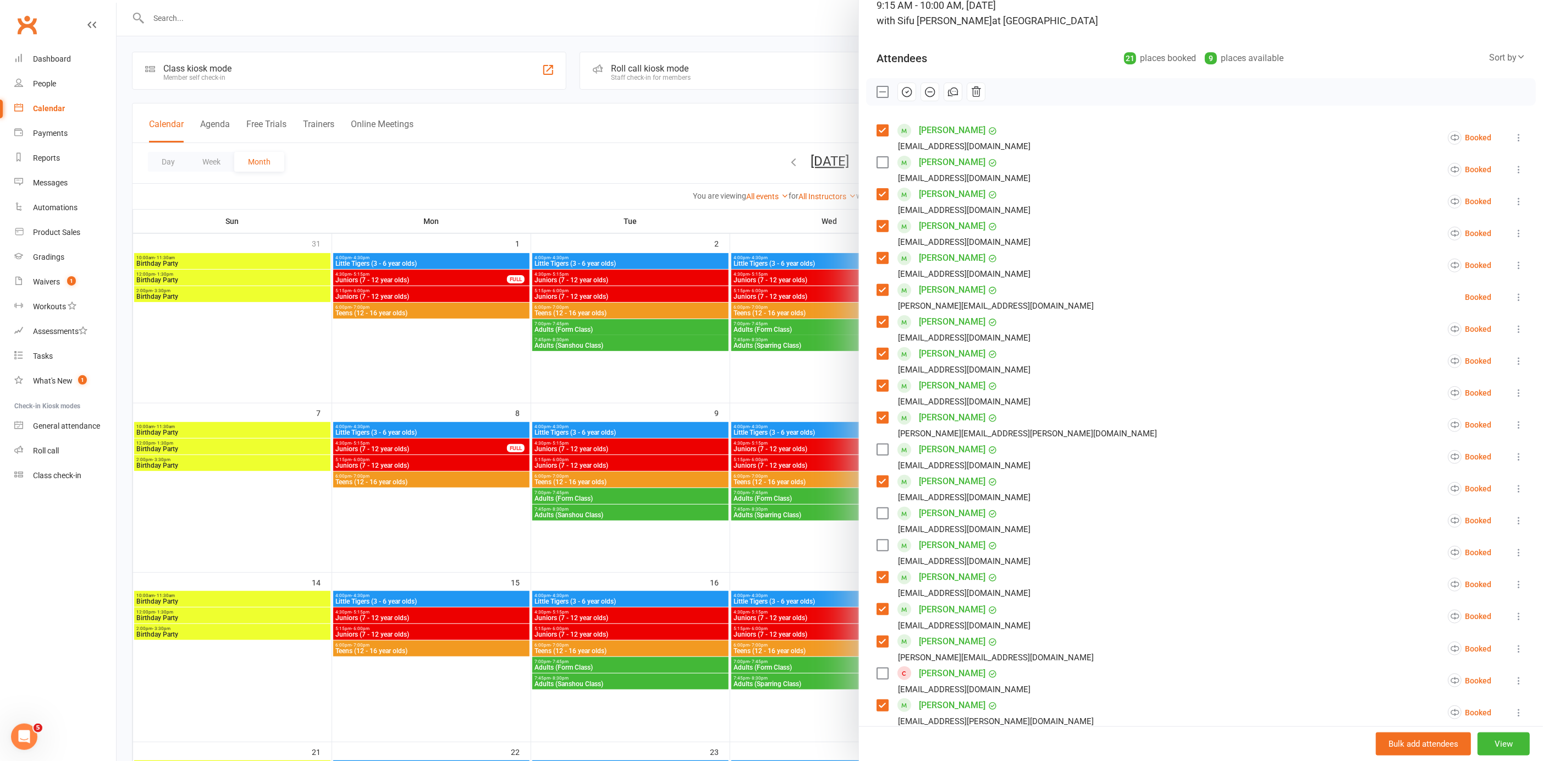
scroll to position [0, 0]
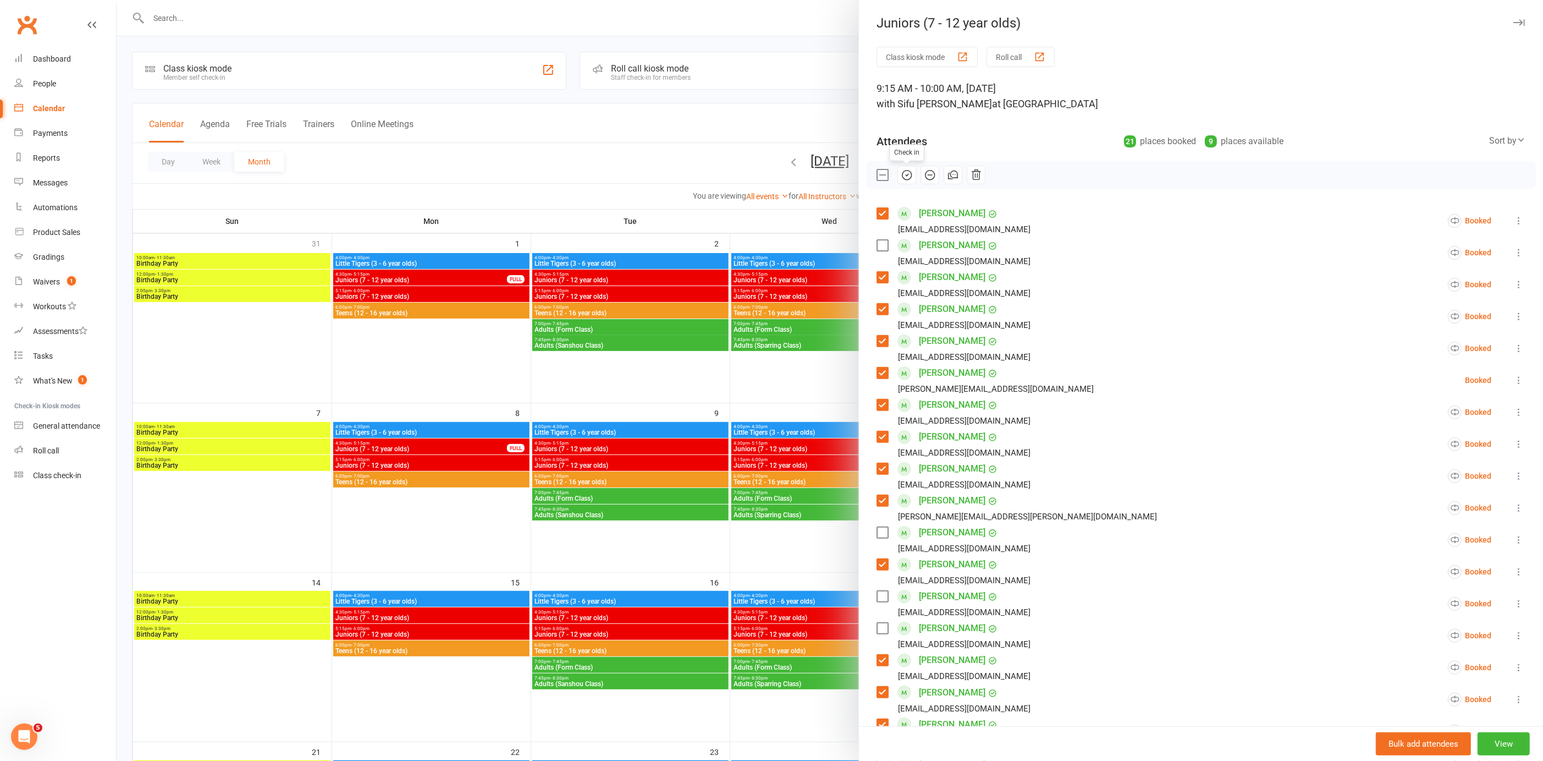
click at [903, 174] on icon "button" at bounding box center [907, 175] width 12 height 12
click at [810, 388] on div at bounding box center [830, 380] width 1427 height 761
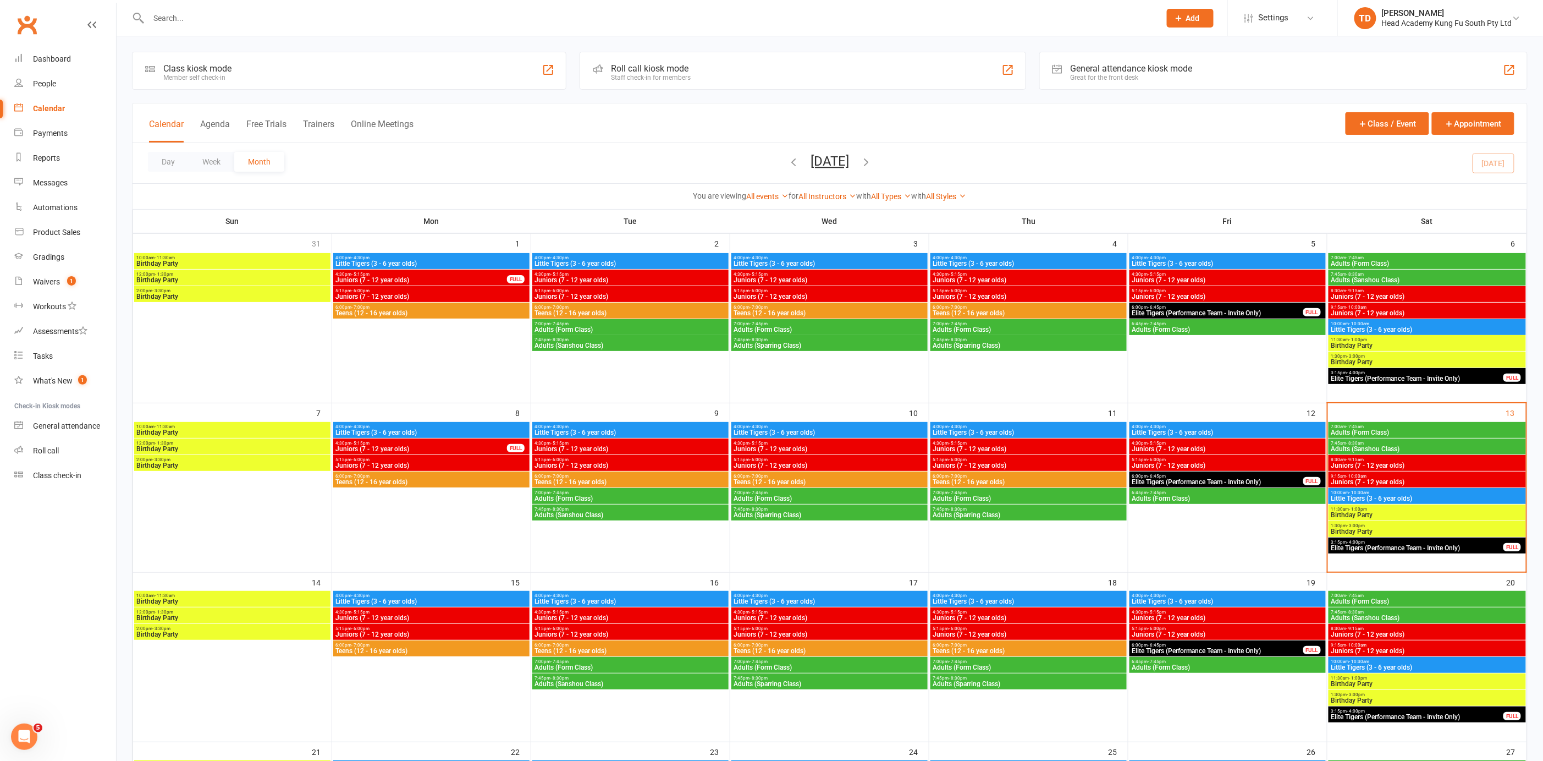
click at [1404, 463] on span "Juniors (7 - 12 year olds)" at bounding box center [1428, 465] width 194 height 7
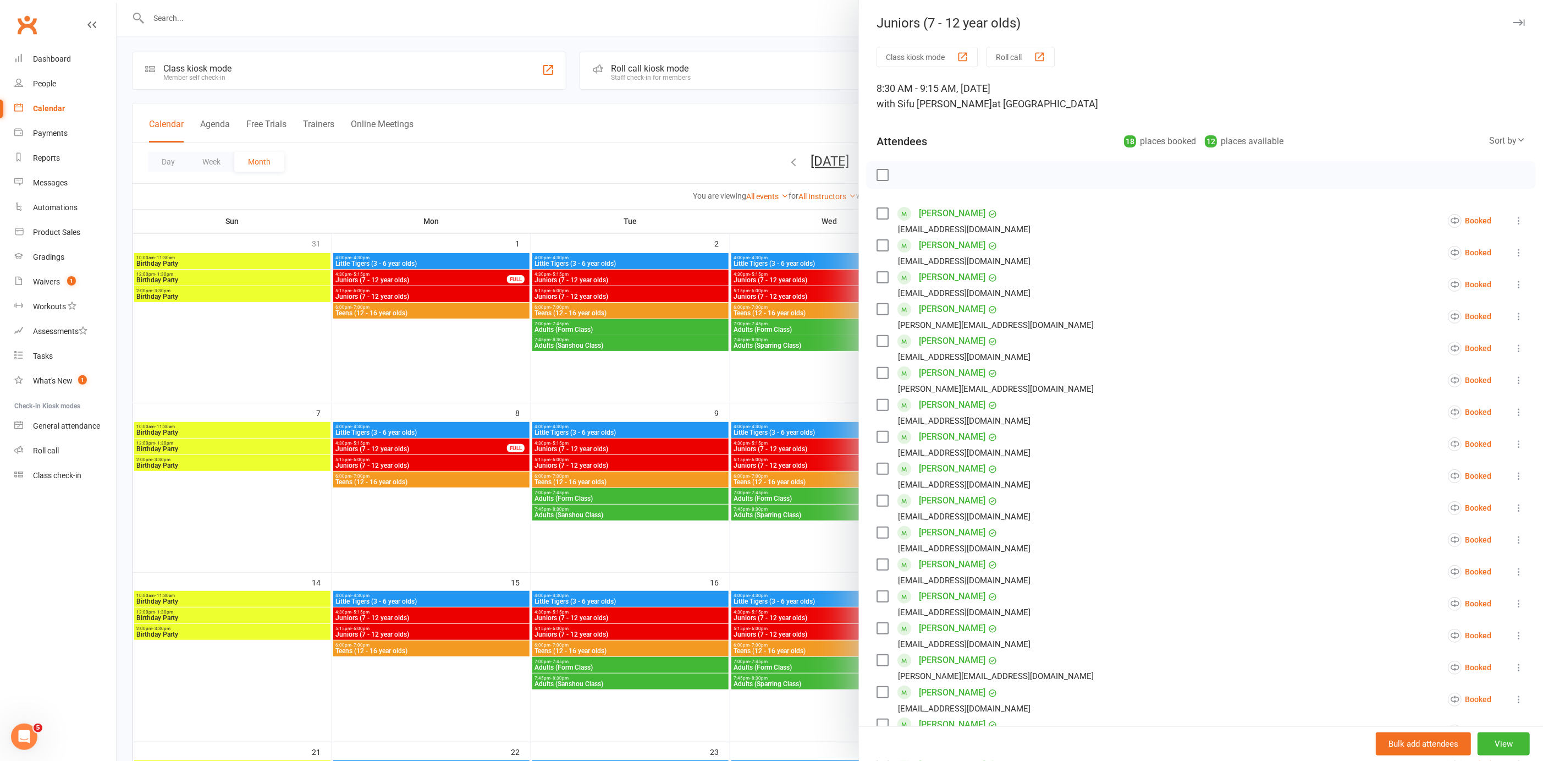
click at [877, 241] on label at bounding box center [882, 245] width 11 height 11
click at [884, 277] on div "Hunter Boman bapowell80@gmail.com" at bounding box center [956, 284] width 158 height 32
drag, startPoint x: 877, startPoint y: 277, endPoint x: 877, endPoint y: 299, distance: 21.4
click at [877, 279] on label at bounding box center [882, 277] width 11 height 11
click at [877, 308] on label at bounding box center [882, 309] width 11 height 11
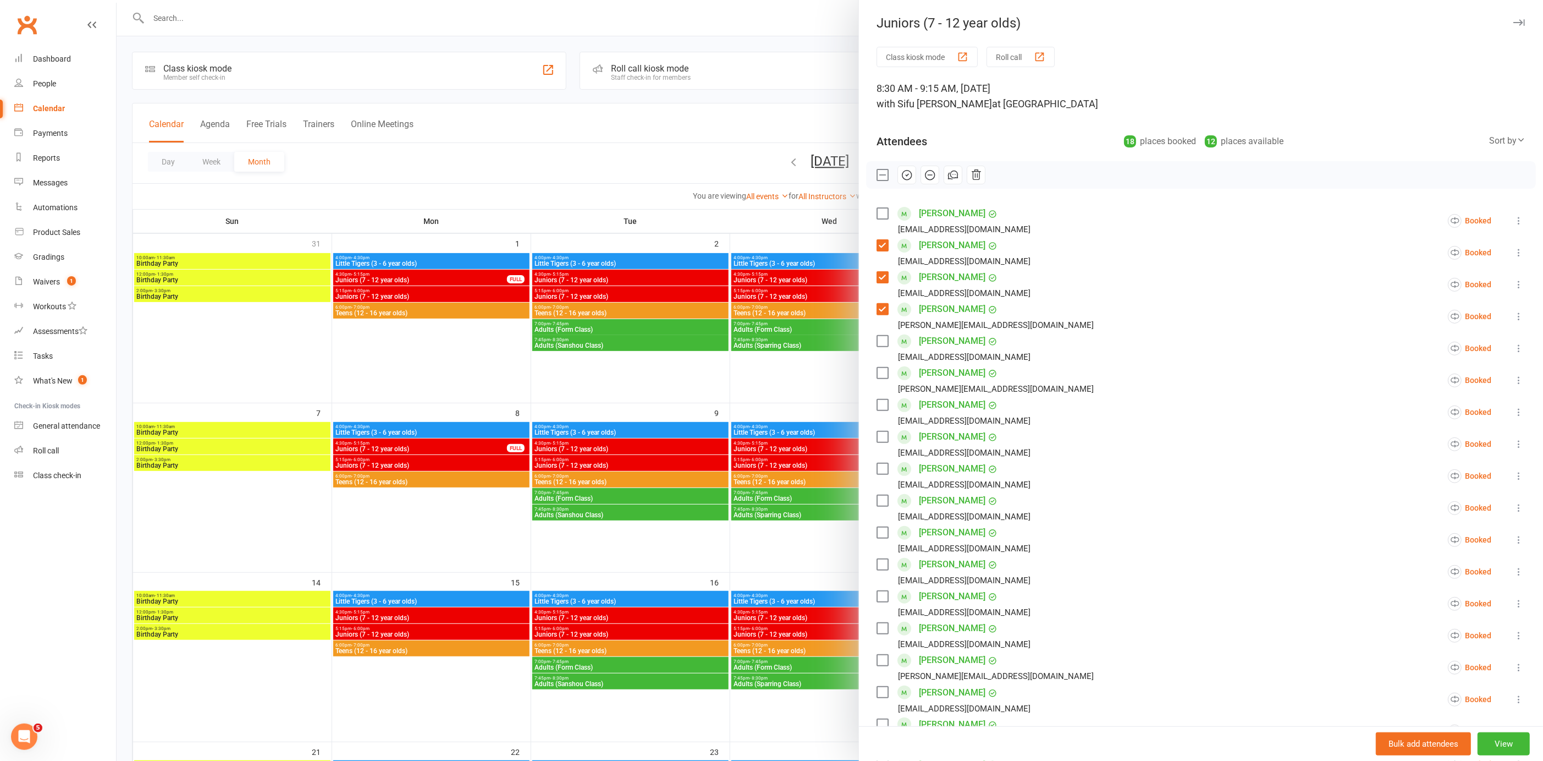
click at [879, 341] on label at bounding box center [882, 340] width 11 height 11
click at [878, 533] on label at bounding box center [882, 532] width 11 height 11
click at [877, 566] on label at bounding box center [882, 564] width 11 height 11
click at [878, 593] on label at bounding box center [882, 596] width 11 height 11
click at [877, 626] on label at bounding box center [882, 628] width 11 height 11
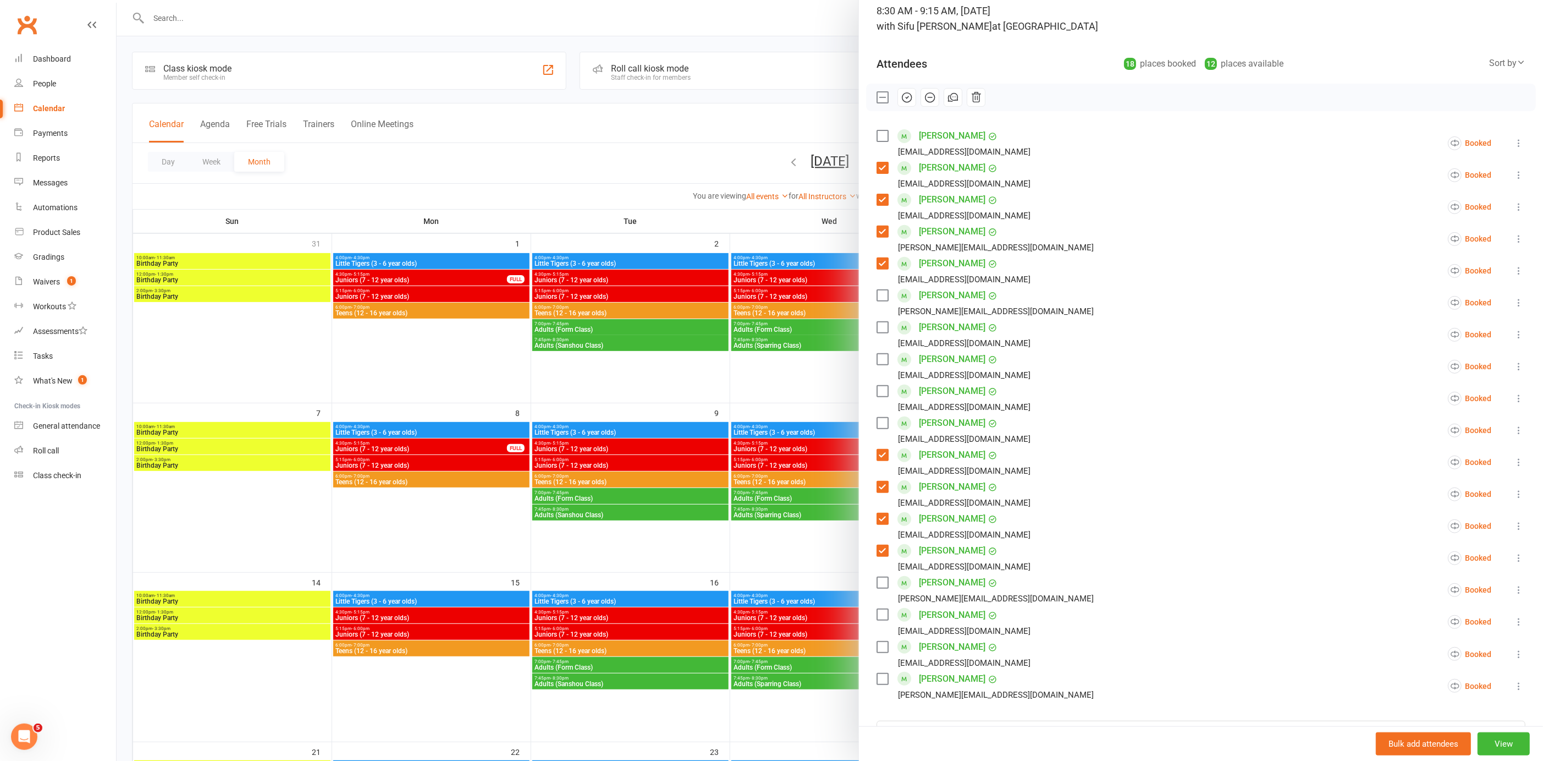
scroll to position [79, 0]
click at [880, 641] on label at bounding box center [882, 645] width 11 height 11
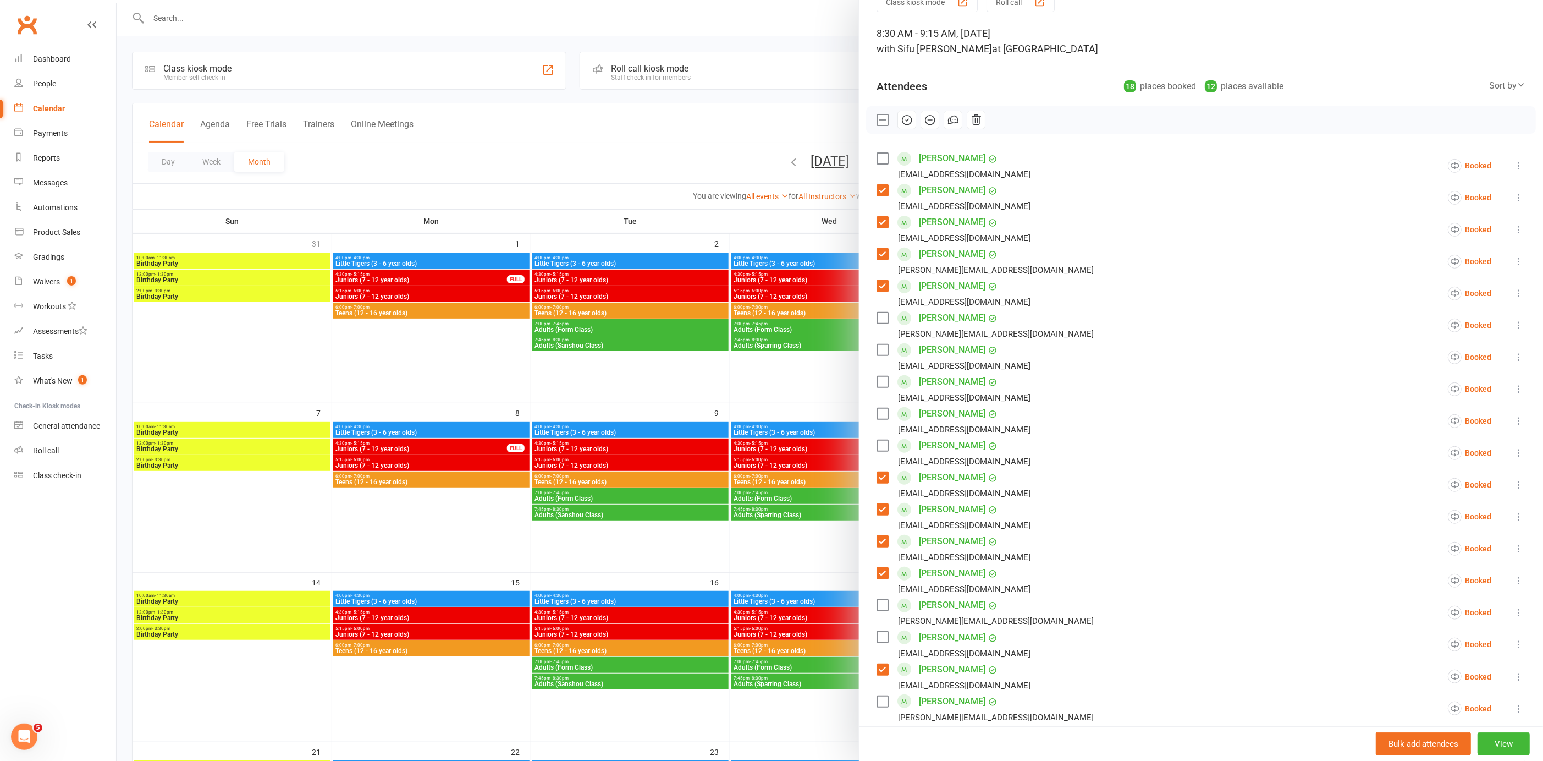
scroll to position [47, 0]
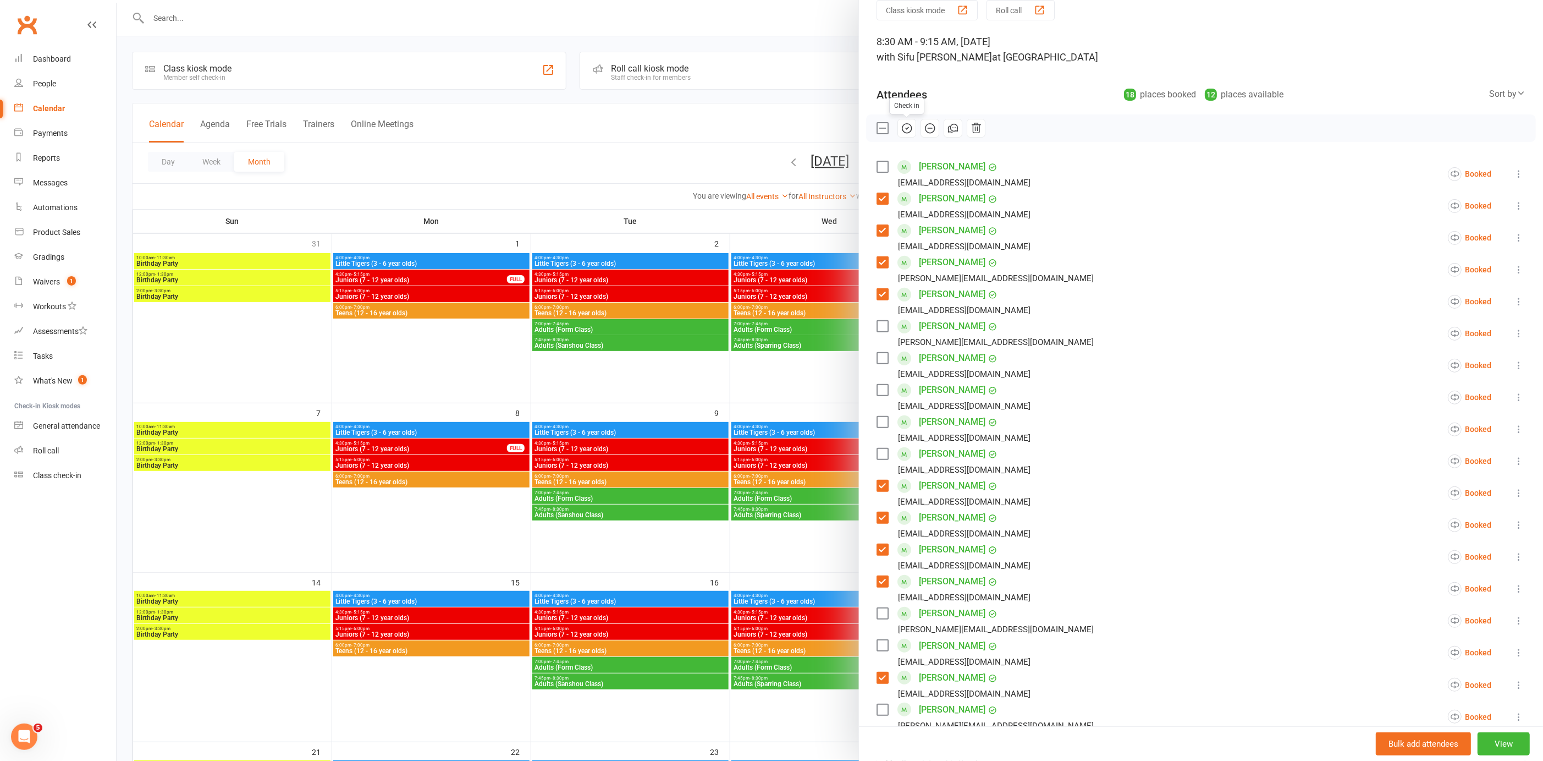
click at [907, 128] on icon "button" at bounding box center [908, 128] width 2 height 2
click at [672, 179] on div at bounding box center [830, 380] width 1427 height 761
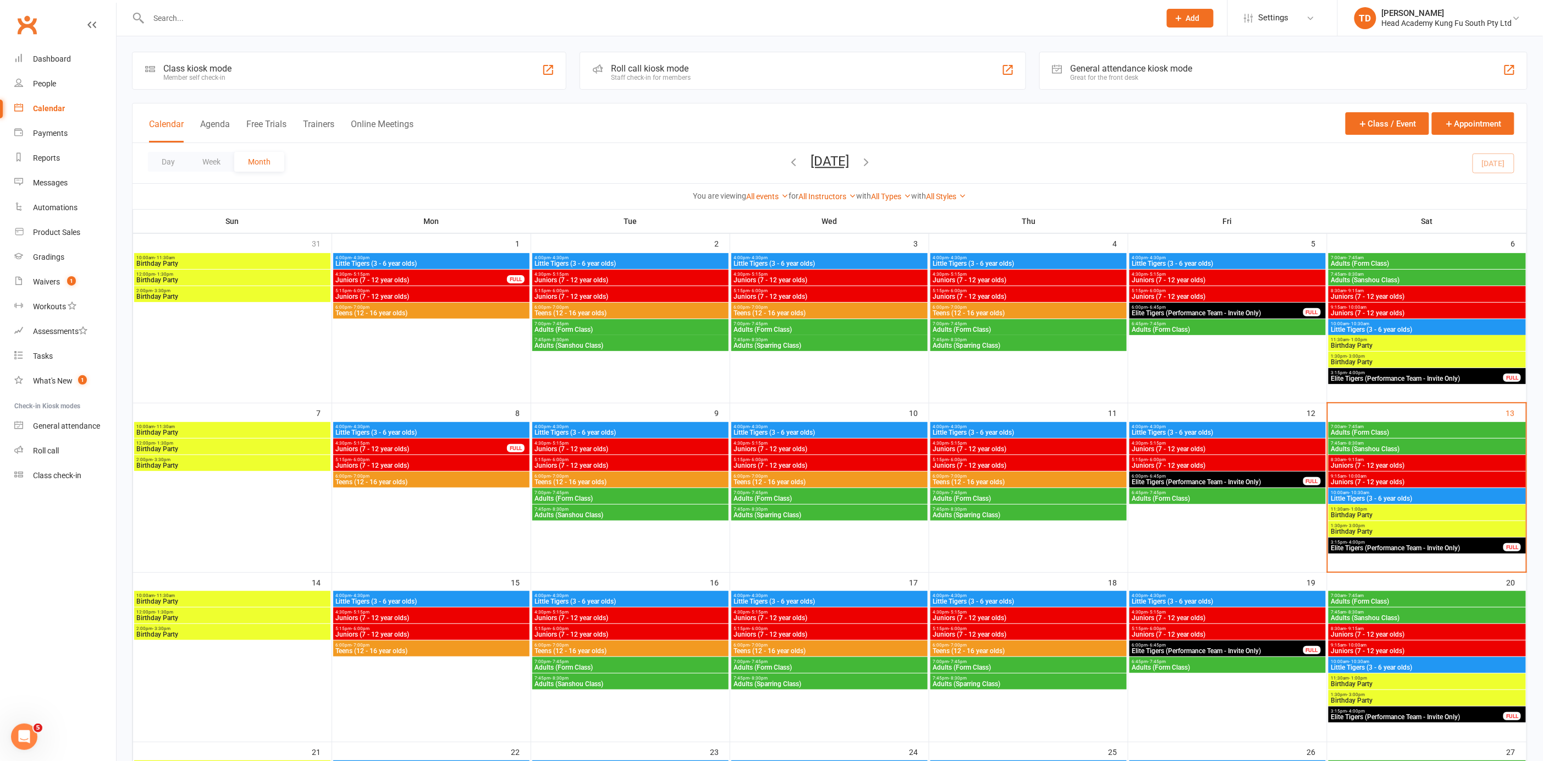
click at [1357, 495] on span "Little Tigers (3 - 6 year olds)" at bounding box center [1428, 498] width 194 height 7
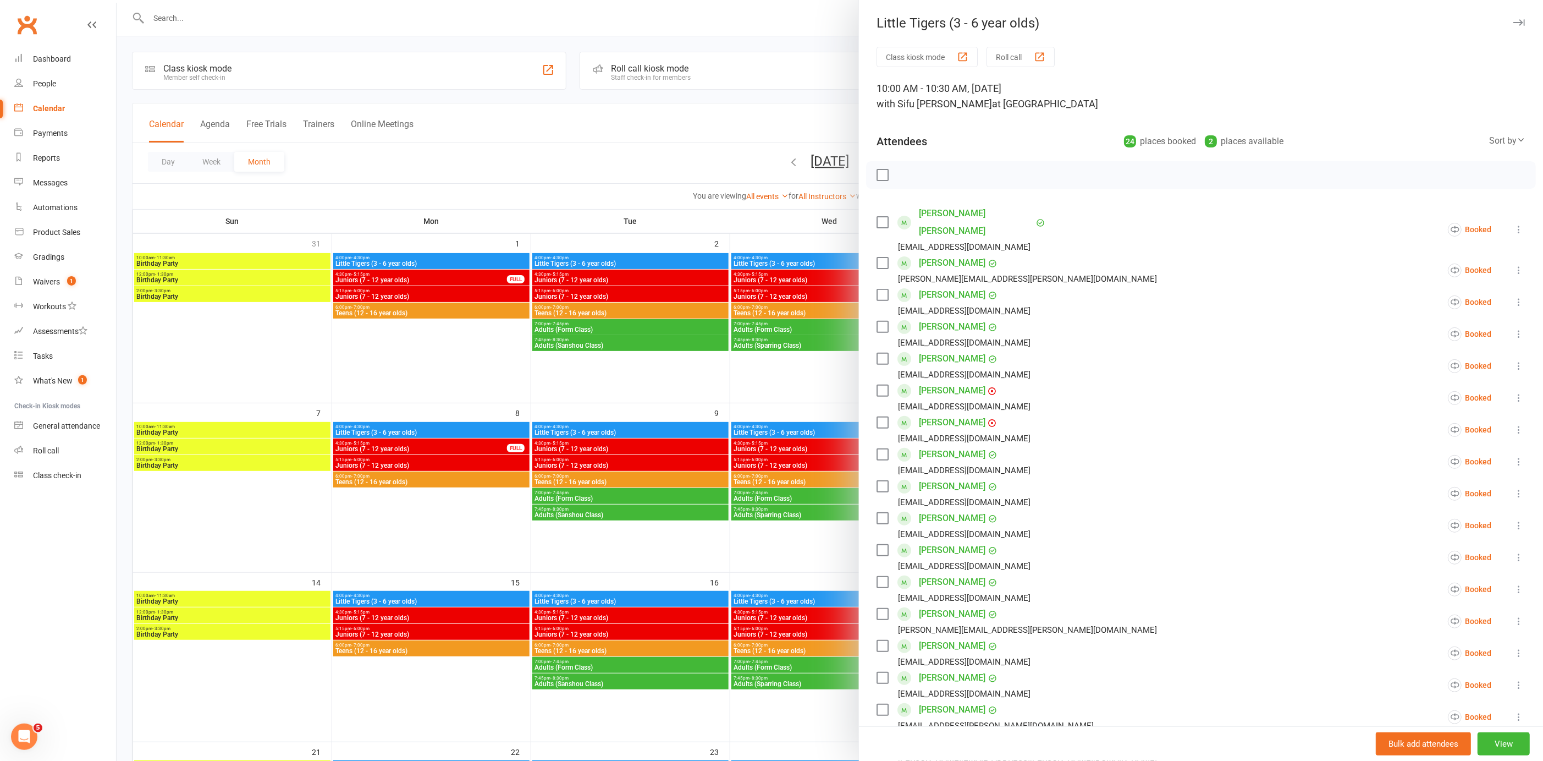
click at [878, 217] on label at bounding box center [882, 222] width 11 height 11
click at [879, 350] on label at bounding box center [882, 355] width 11 height 11
drag, startPoint x: 879, startPoint y: 368, endPoint x: 881, endPoint y: 390, distance: 21.5
click at [879, 382] on label at bounding box center [882, 387] width 11 height 11
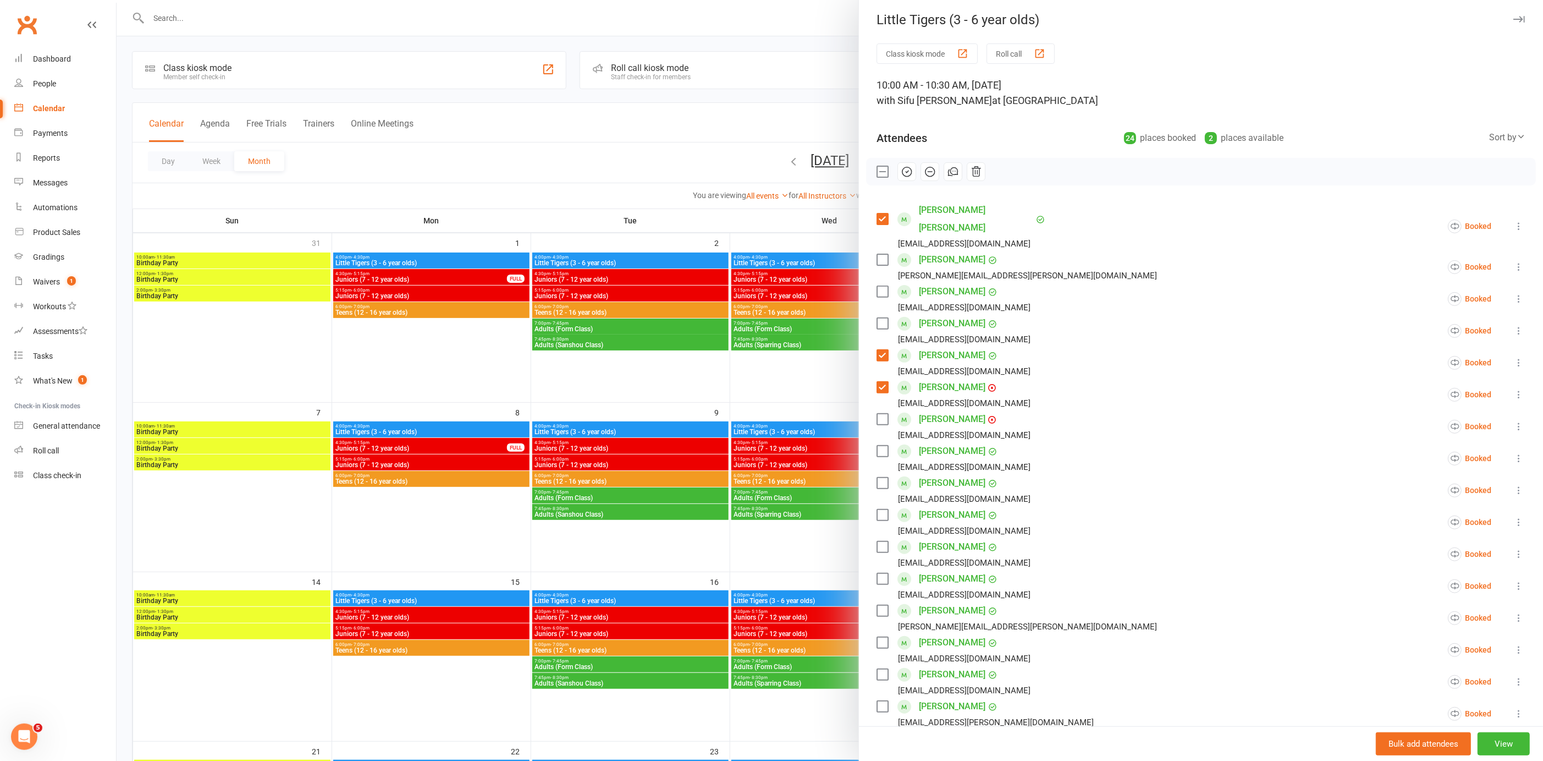
scroll to position [0, 0]
click at [877, 417] on label at bounding box center [882, 422] width 11 height 11
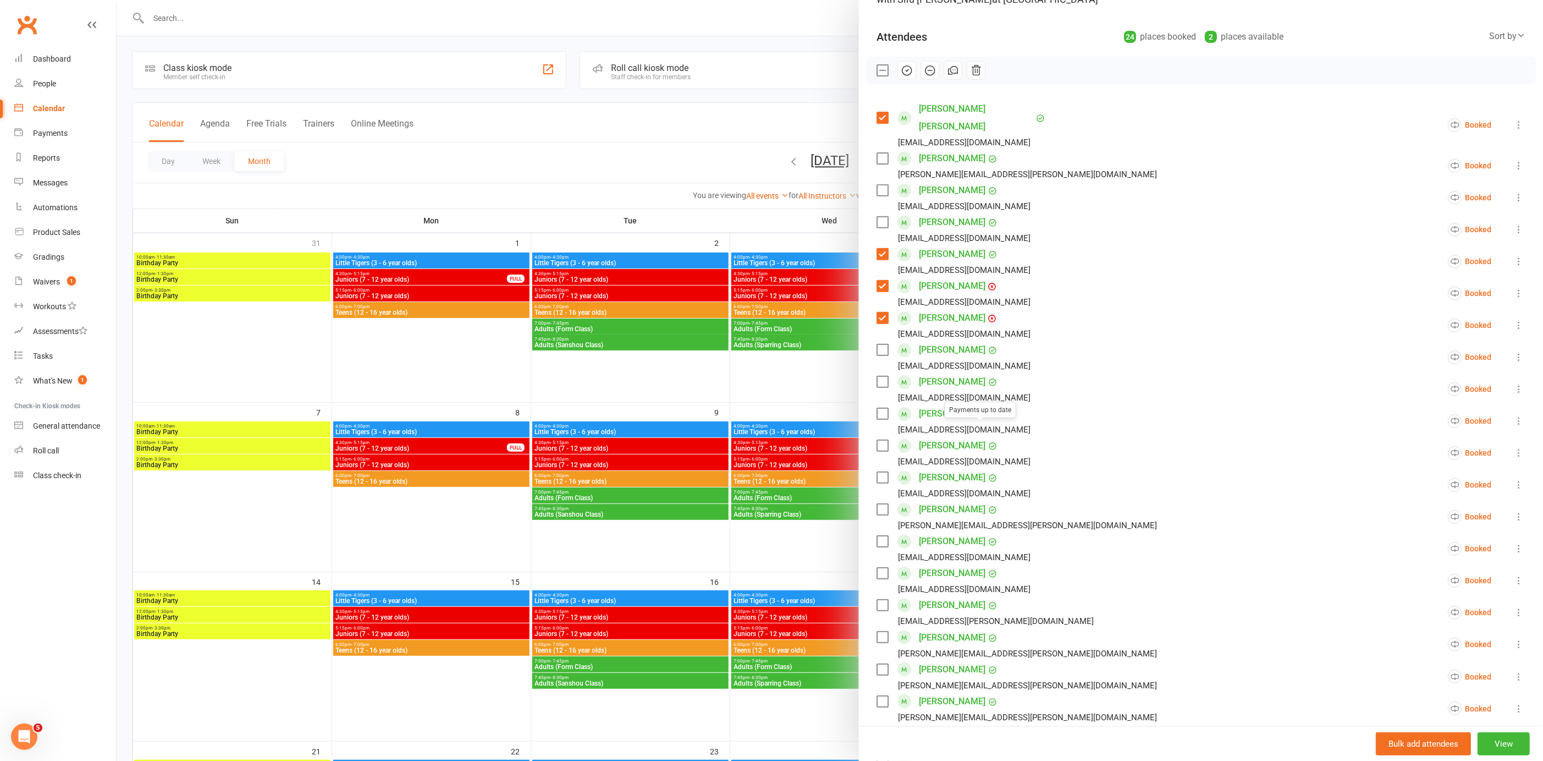
scroll to position [118, 0]
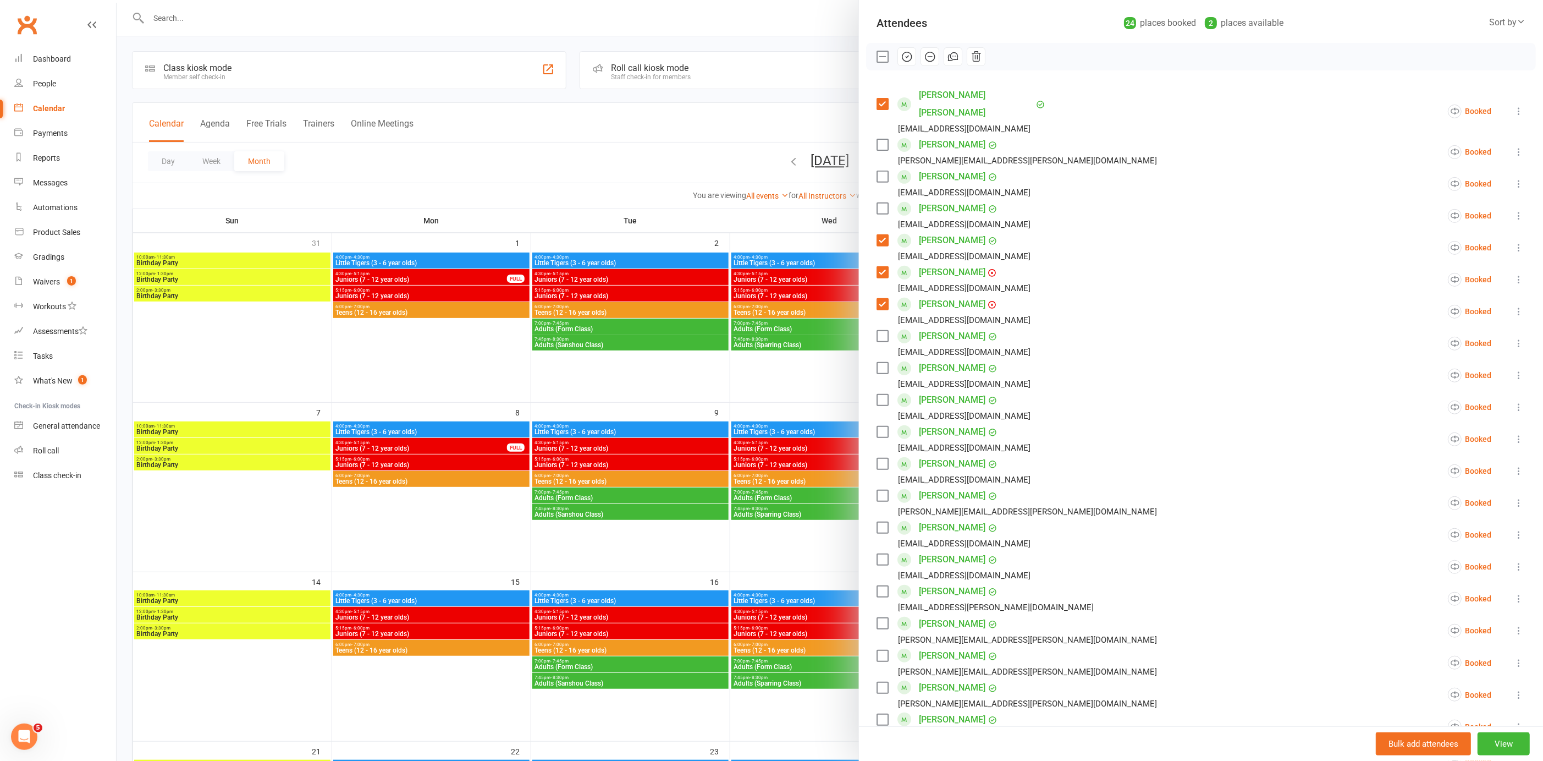
click at [879, 362] on label at bounding box center [882, 367] width 11 height 11
click at [880, 490] on label at bounding box center [882, 495] width 11 height 11
click at [881, 522] on label at bounding box center [882, 527] width 11 height 11
click at [878, 586] on label at bounding box center [882, 591] width 11 height 11
click at [877, 618] on label at bounding box center [882, 623] width 11 height 11
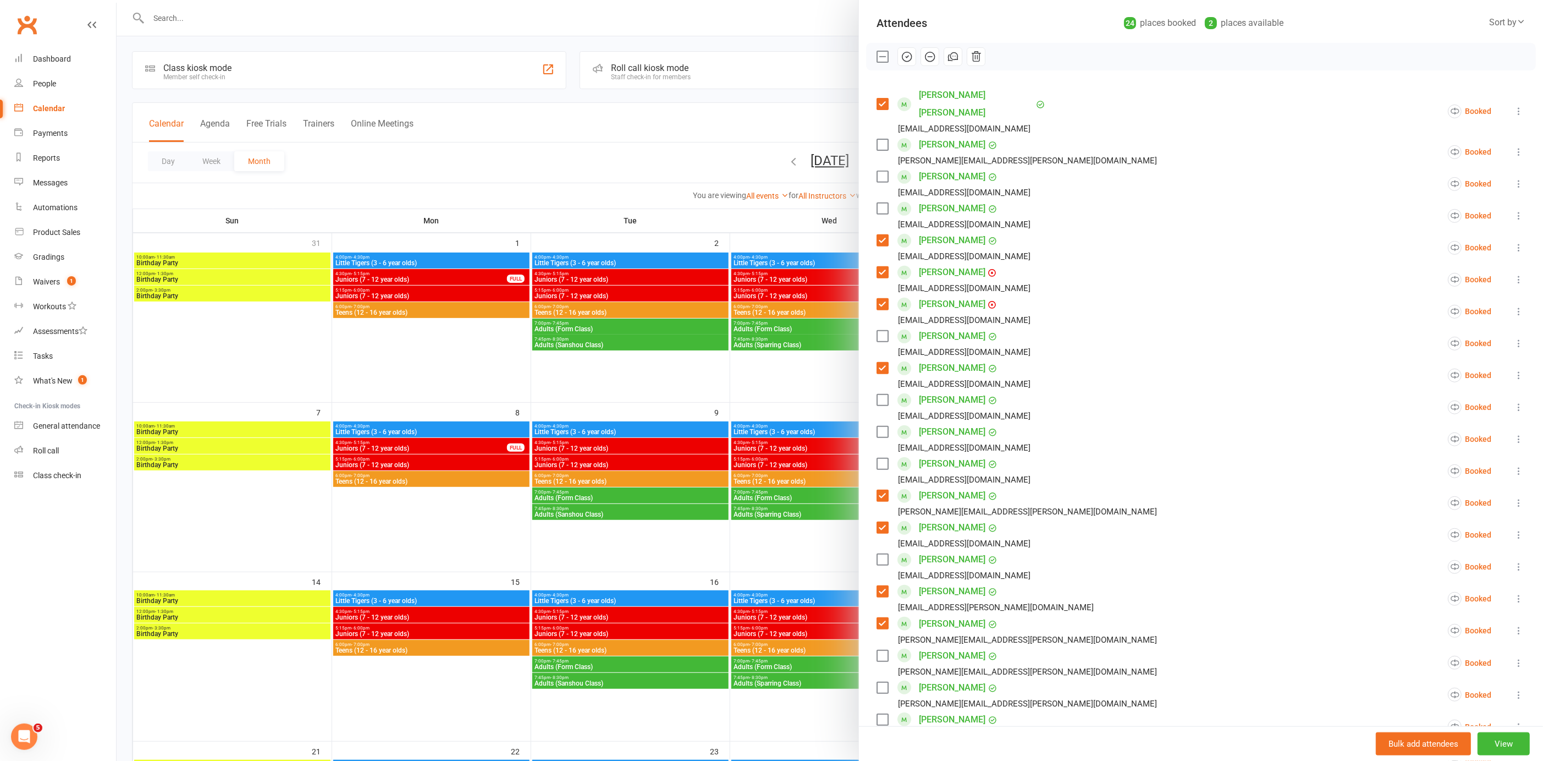
click at [877, 618] on label at bounding box center [882, 623] width 11 height 11
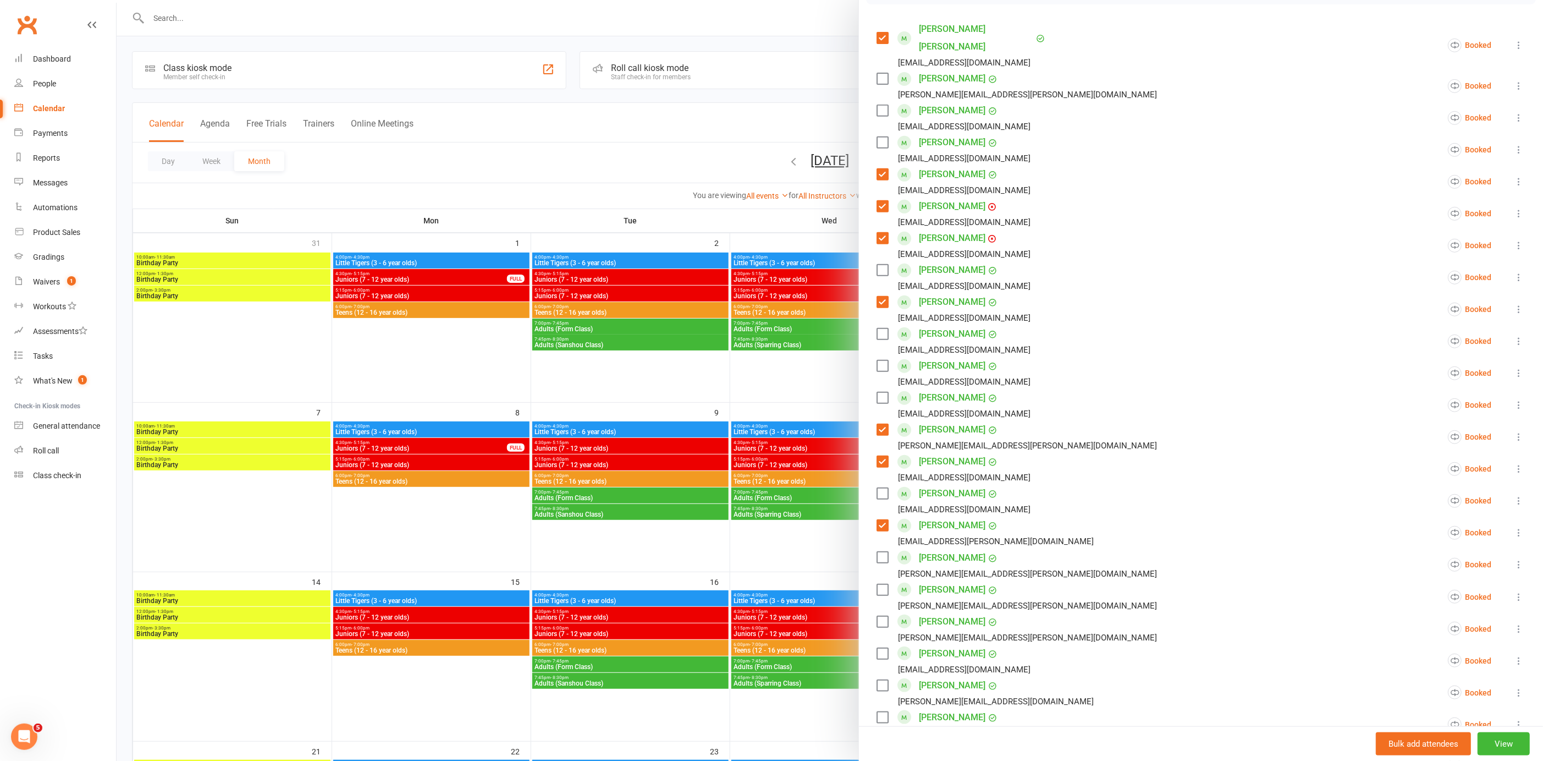
scroll to position [201, 0]
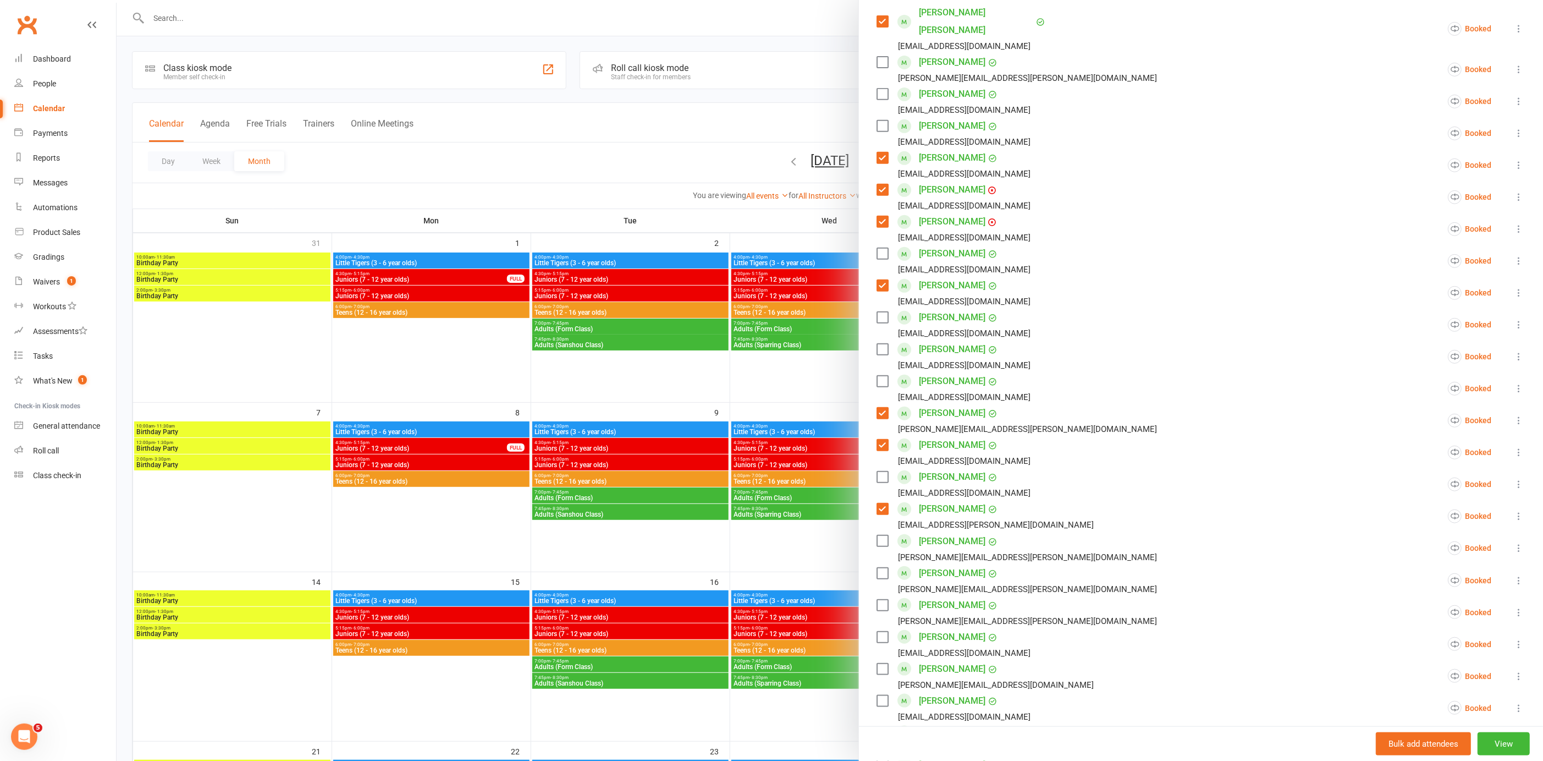
click at [878, 599] on label at bounding box center [882, 604] width 11 height 11
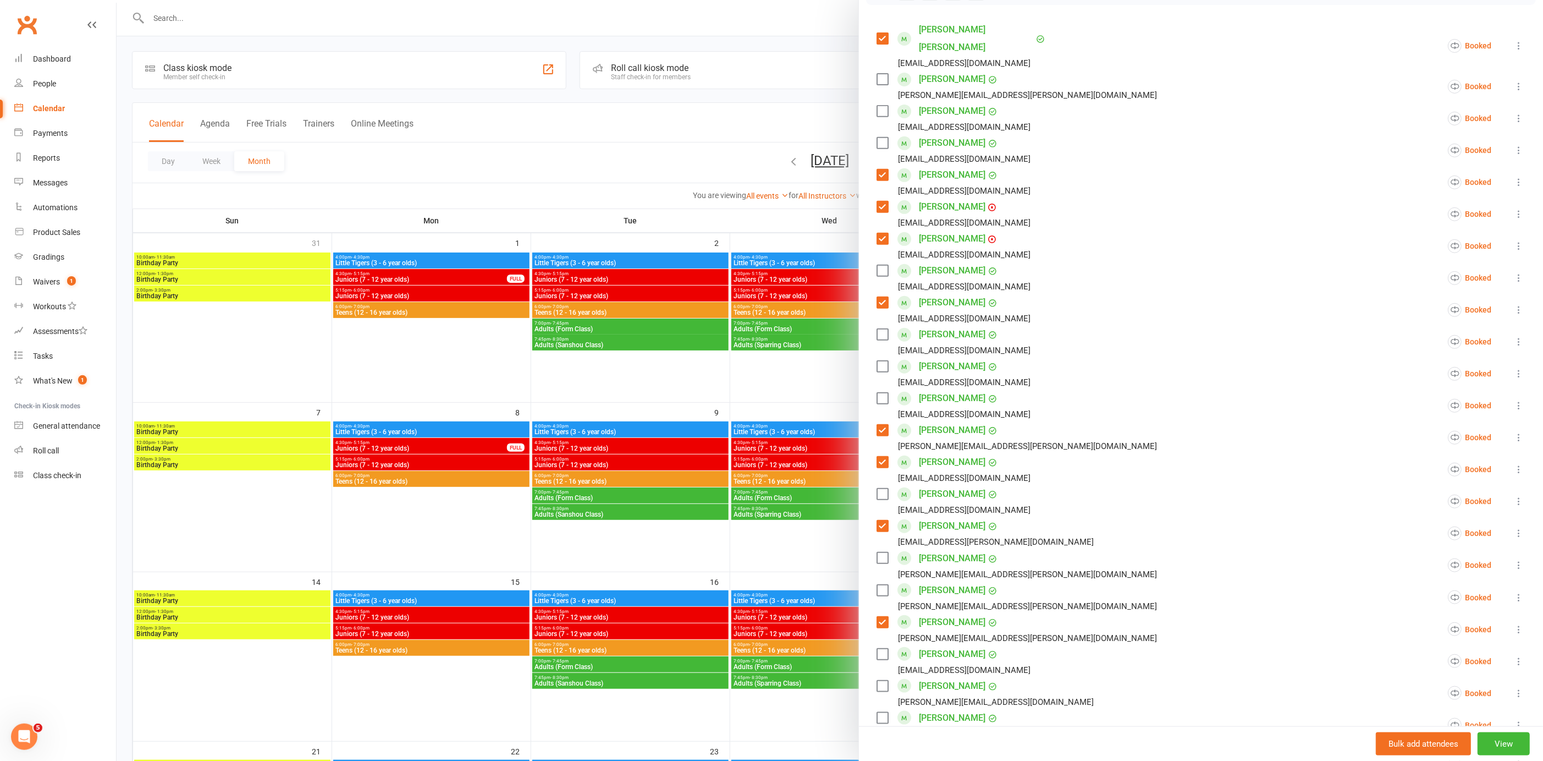
scroll to position [214, 0]
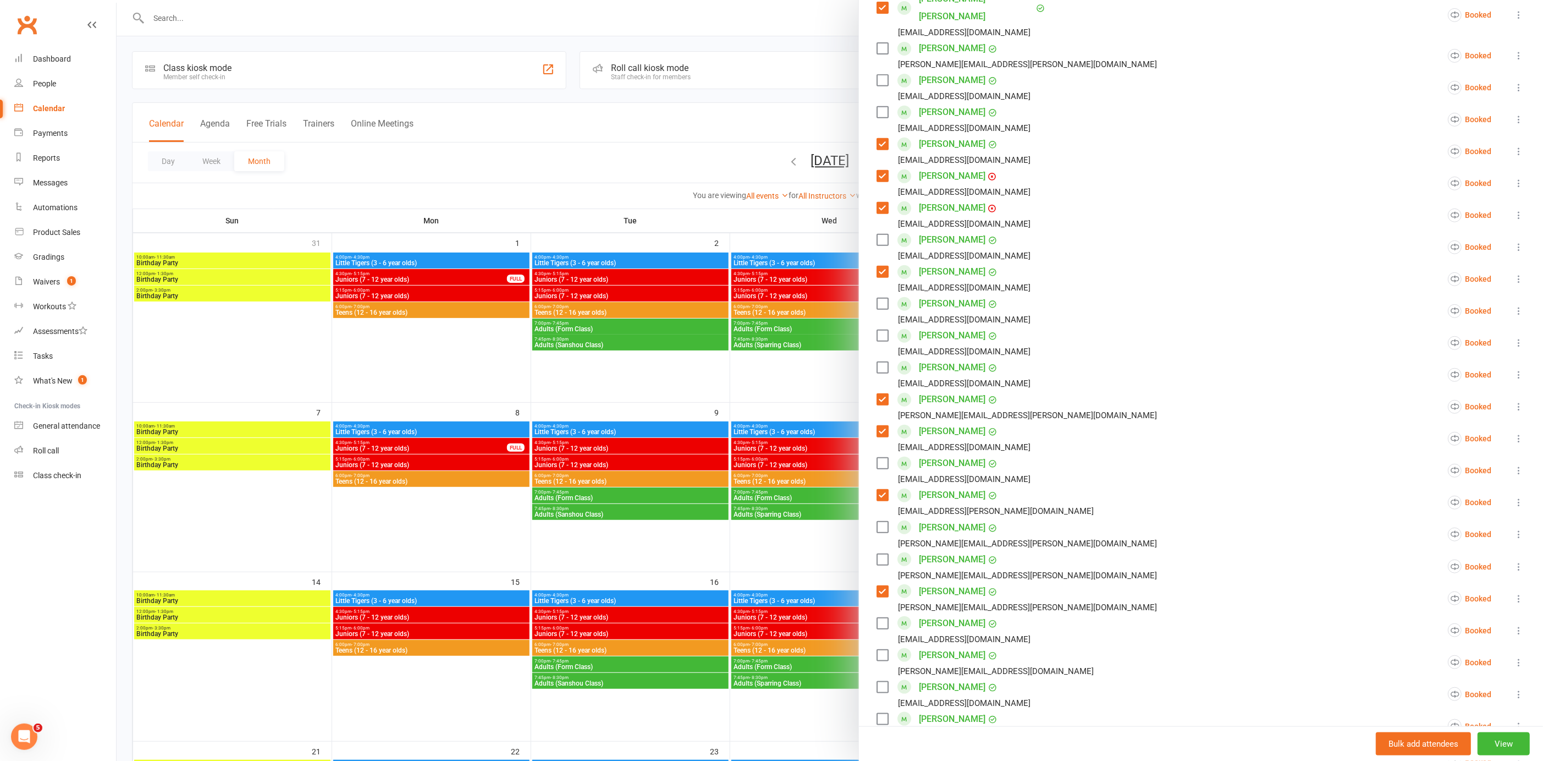
click at [878, 650] on label at bounding box center [882, 655] width 11 height 11
drag, startPoint x: 878, startPoint y: 668, endPoint x: 881, endPoint y: 673, distance: 5.9
click at [879, 681] on label at bounding box center [882, 686] width 11 height 11
click at [879, 713] on label at bounding box center [882, 718] width 11 height 11
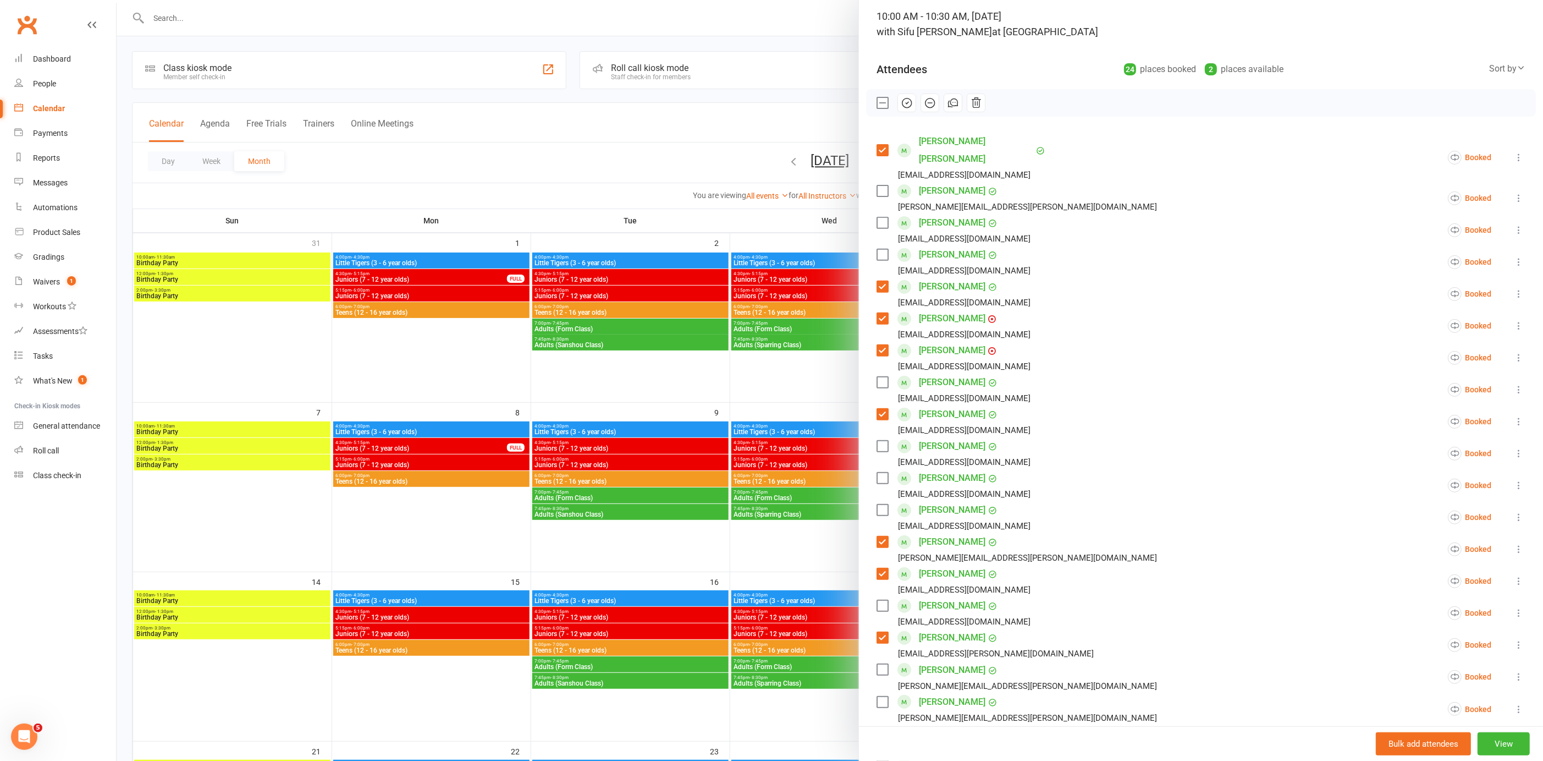
scroll to position [0, 0]
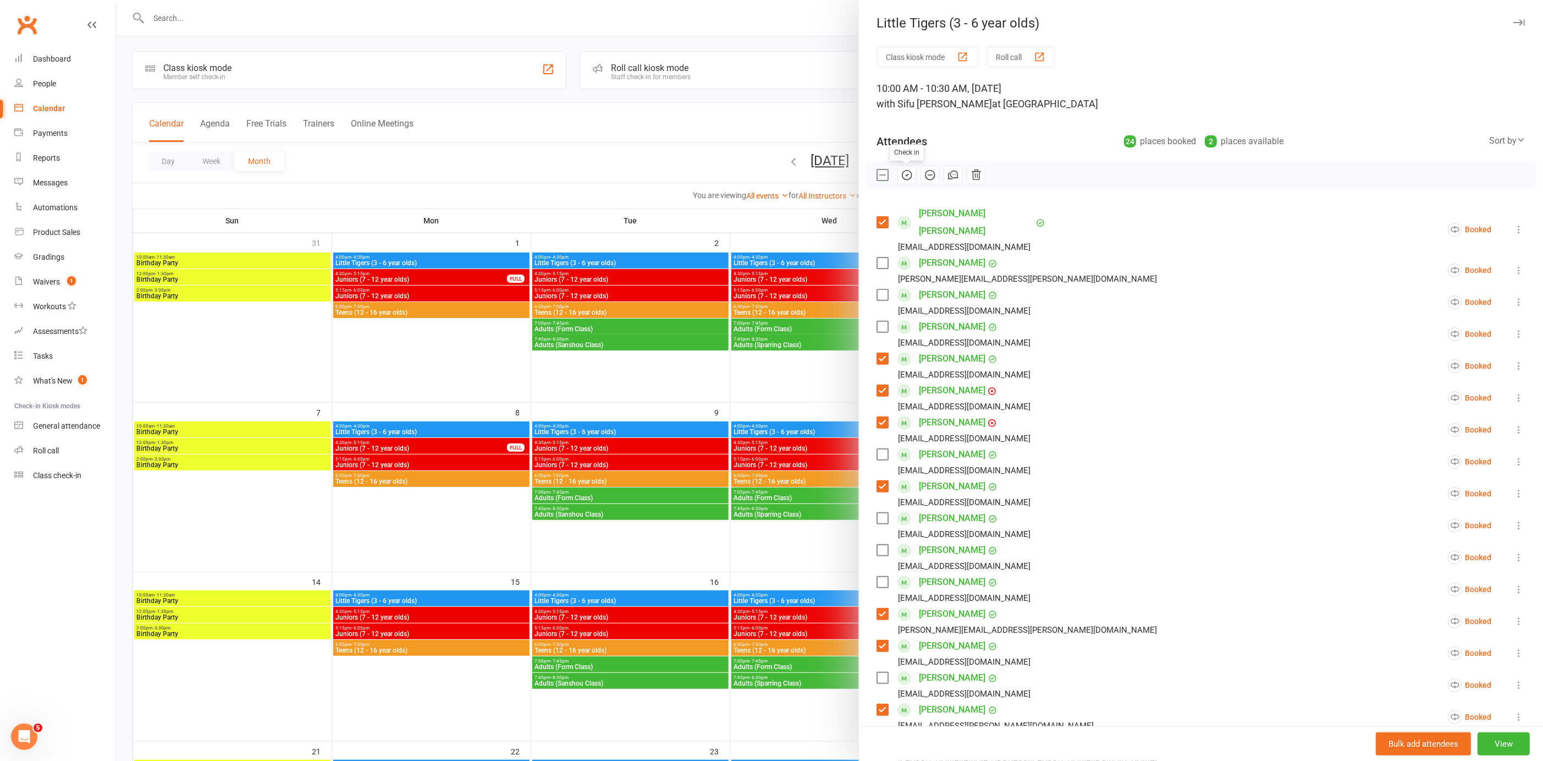
click at [904, 172] on icon "button" at bounding box center [907, 175] width 12 height 12
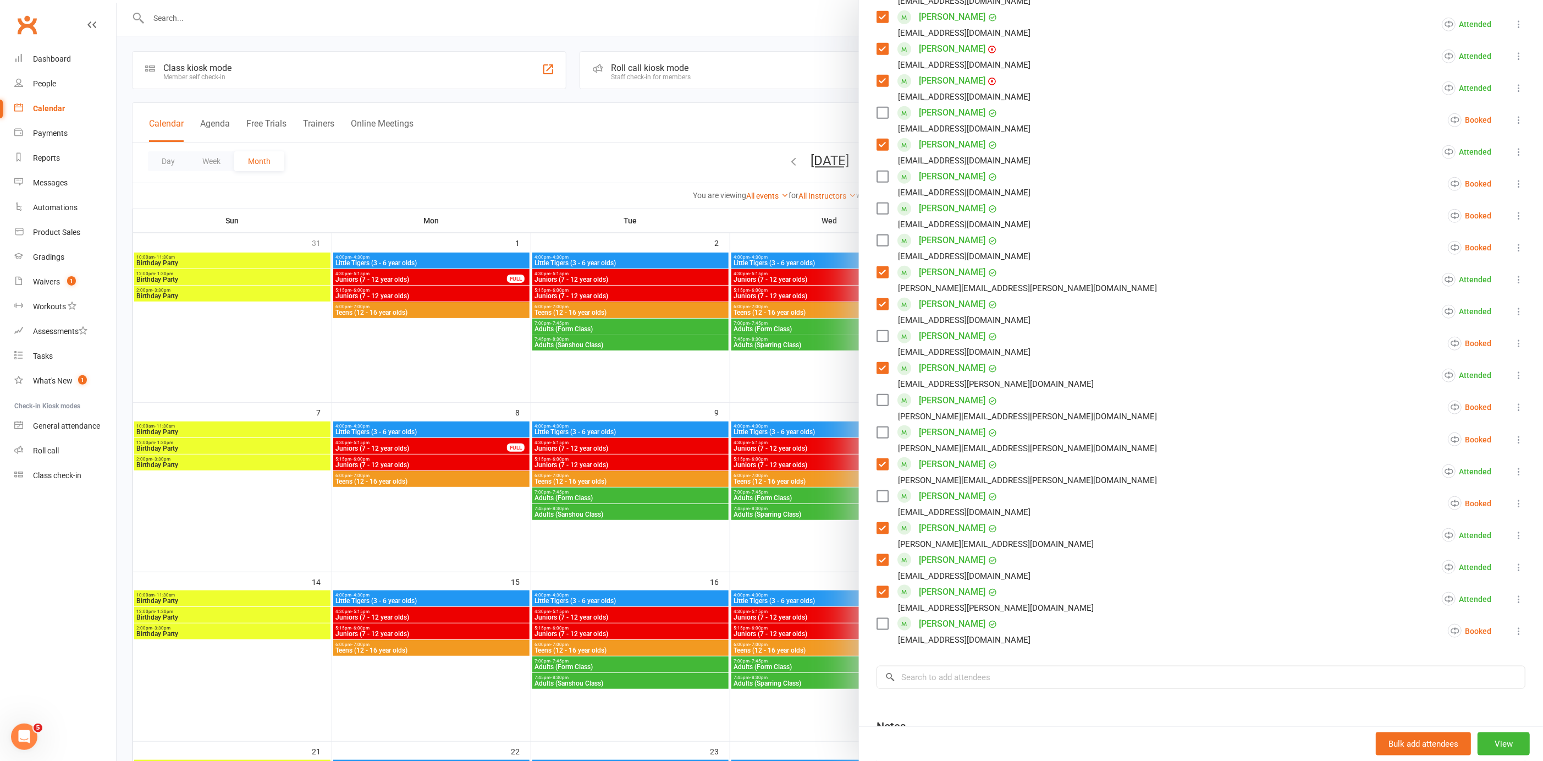
scroll to position [439, 0]
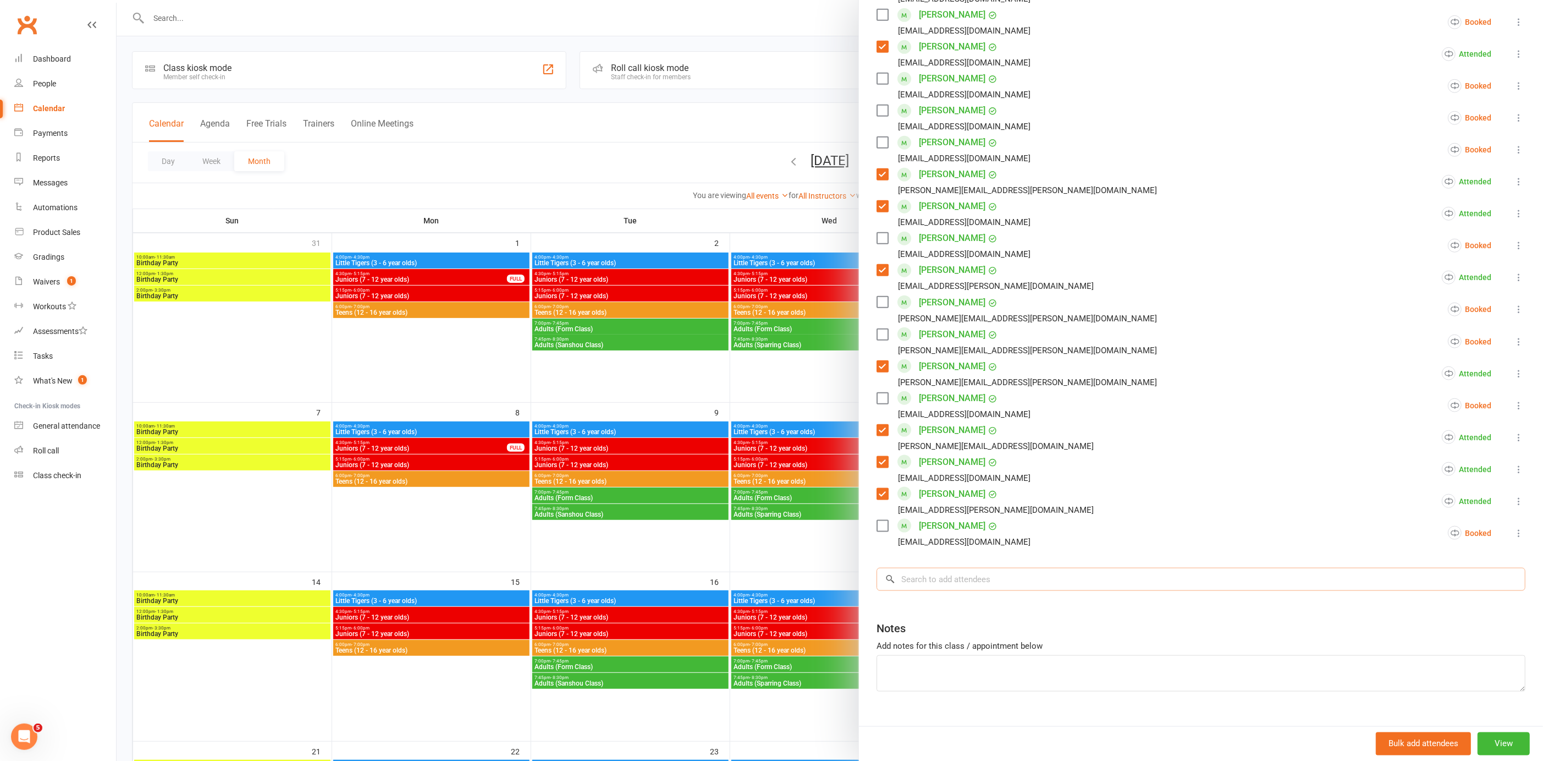
click at [928, 568] on input "search" at bounding box center [1201, 579] width 649 height 23
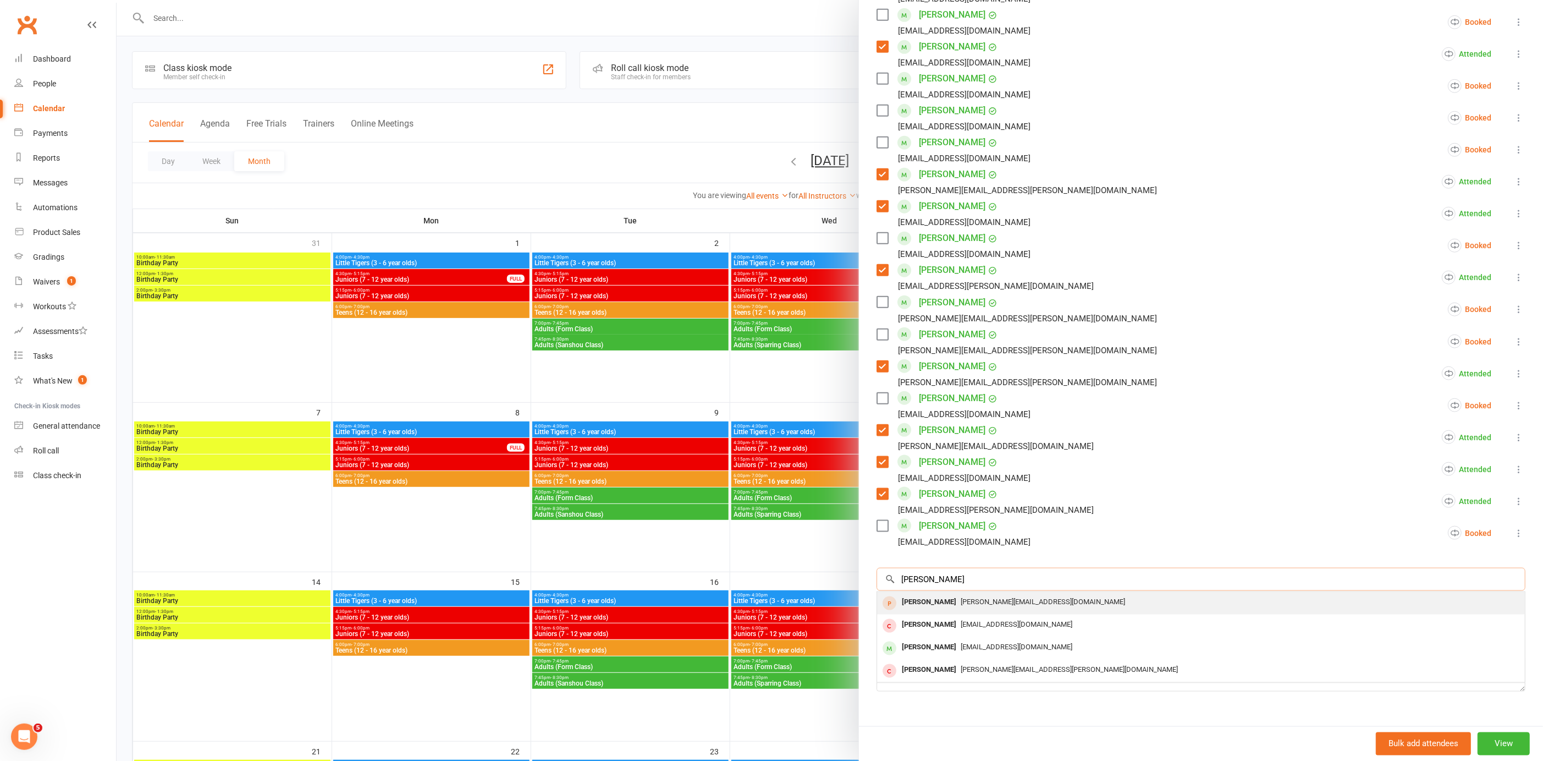
type input "billy"
click at [961, 597] on span "kim-byron@hotmail.com" at bounding box center [1043, 601] width 164 height 8
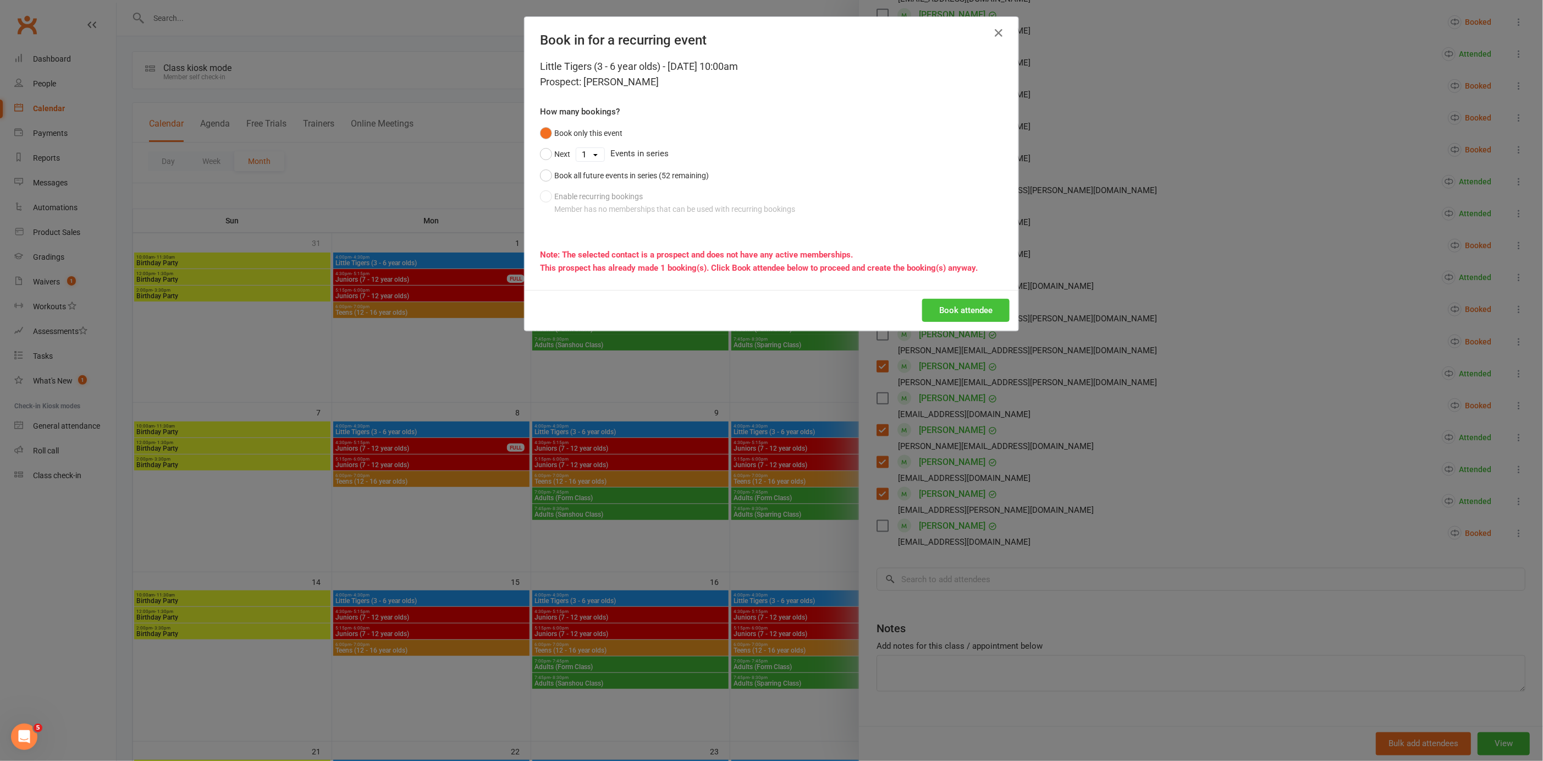
click at [948, 311] on button "Book attendee" at bounding box center [965, 310] width 87 height 23
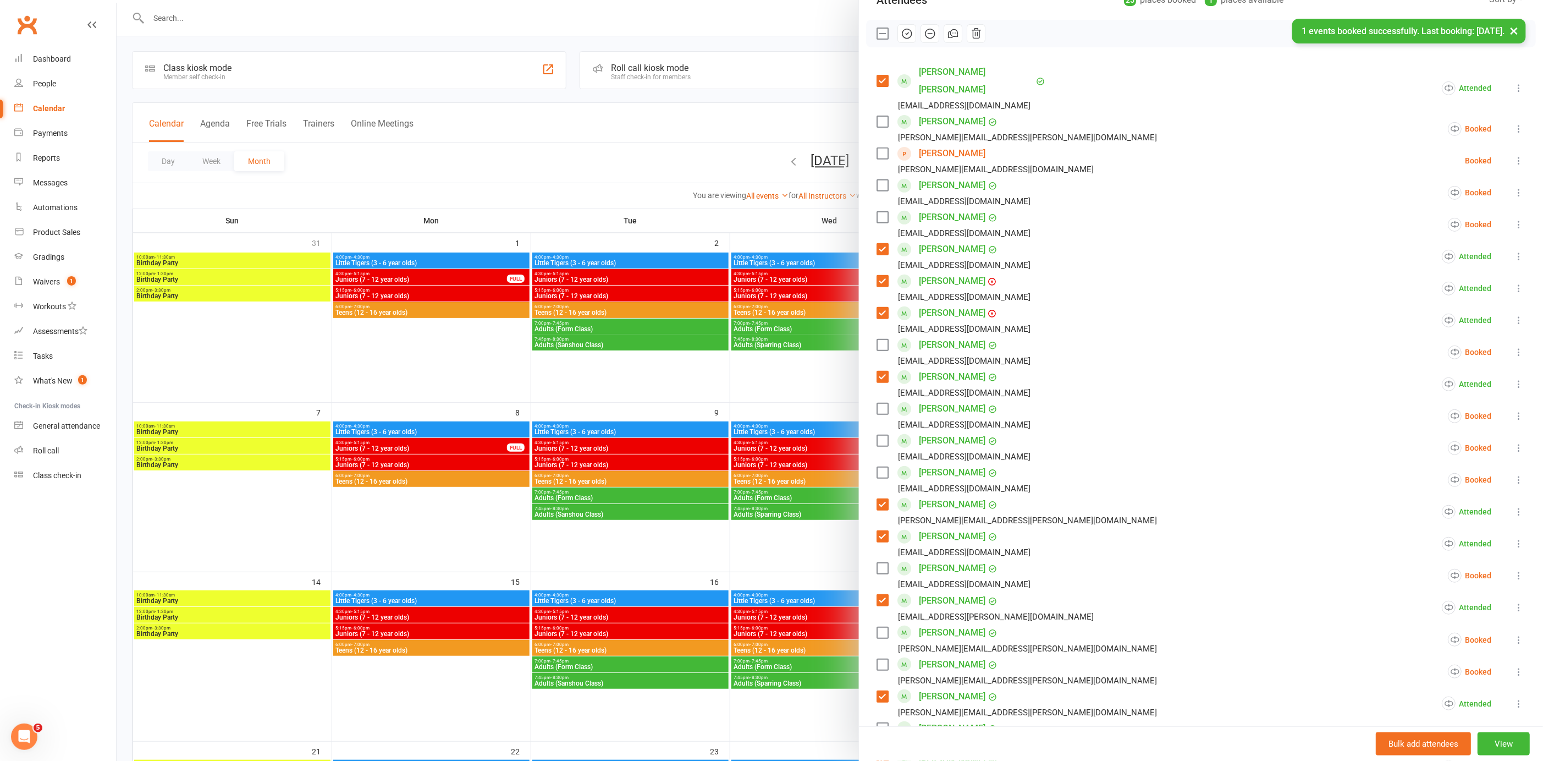
scroll to position [0, 0]
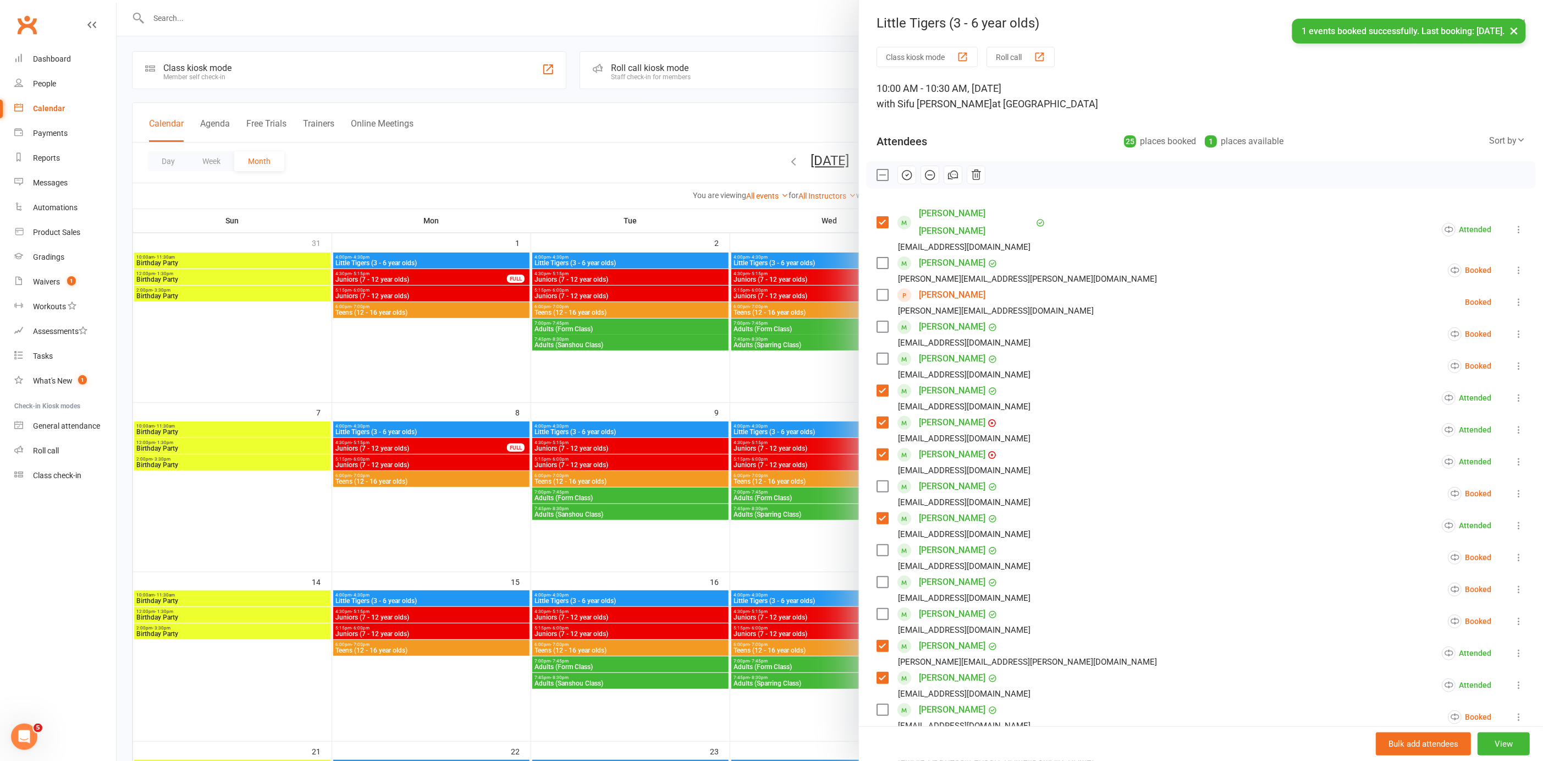
click at [877, 289] on label at bounding box center [882, 294] width 11 height 11
click at [903, 172] on icon "button" at bounding box center [907, 175] width 12 height 12
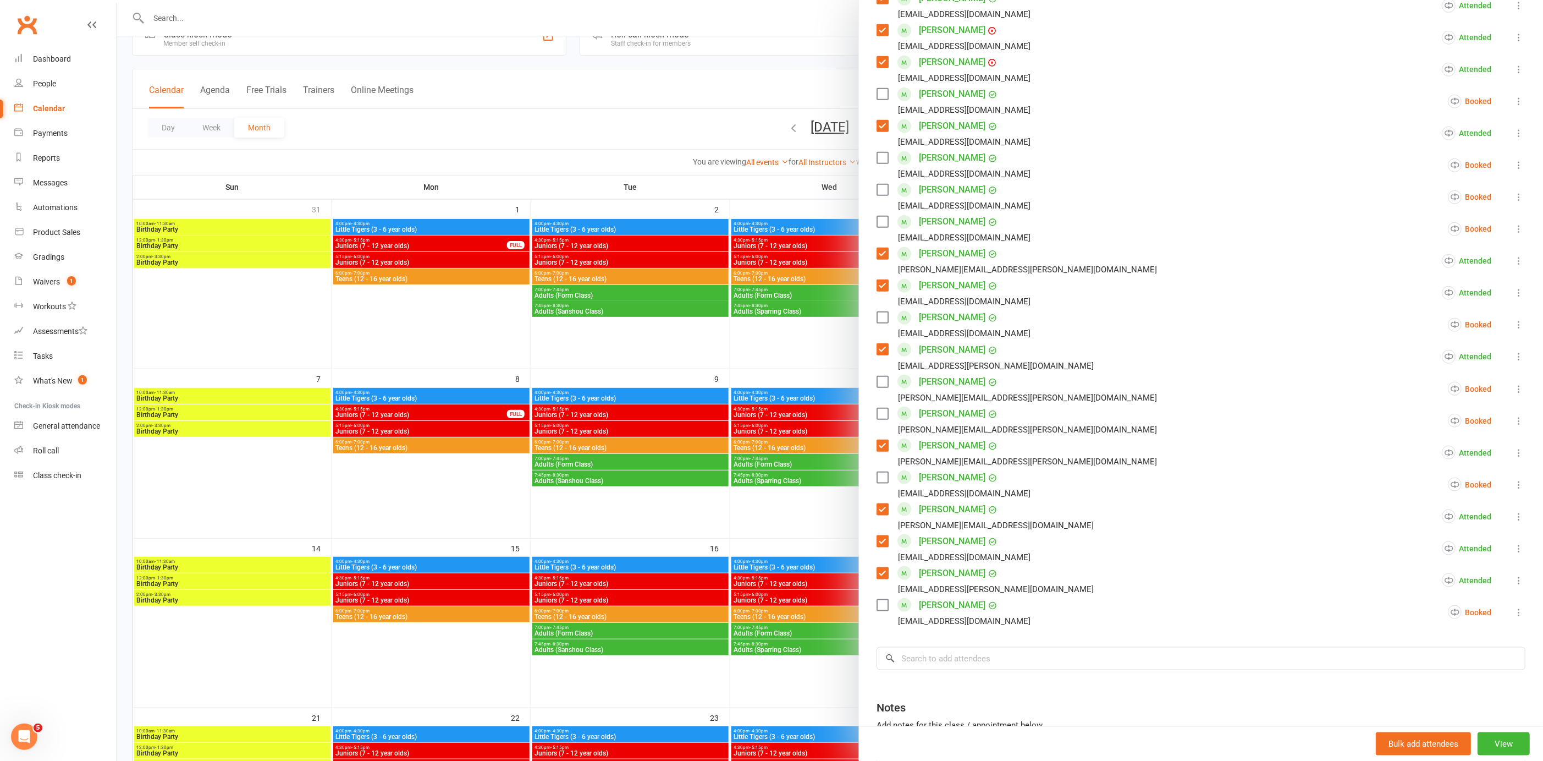
scroll to position [395, 0]
click at [568, 107] on div at bounding box center [830, 380] width 1427 height 761
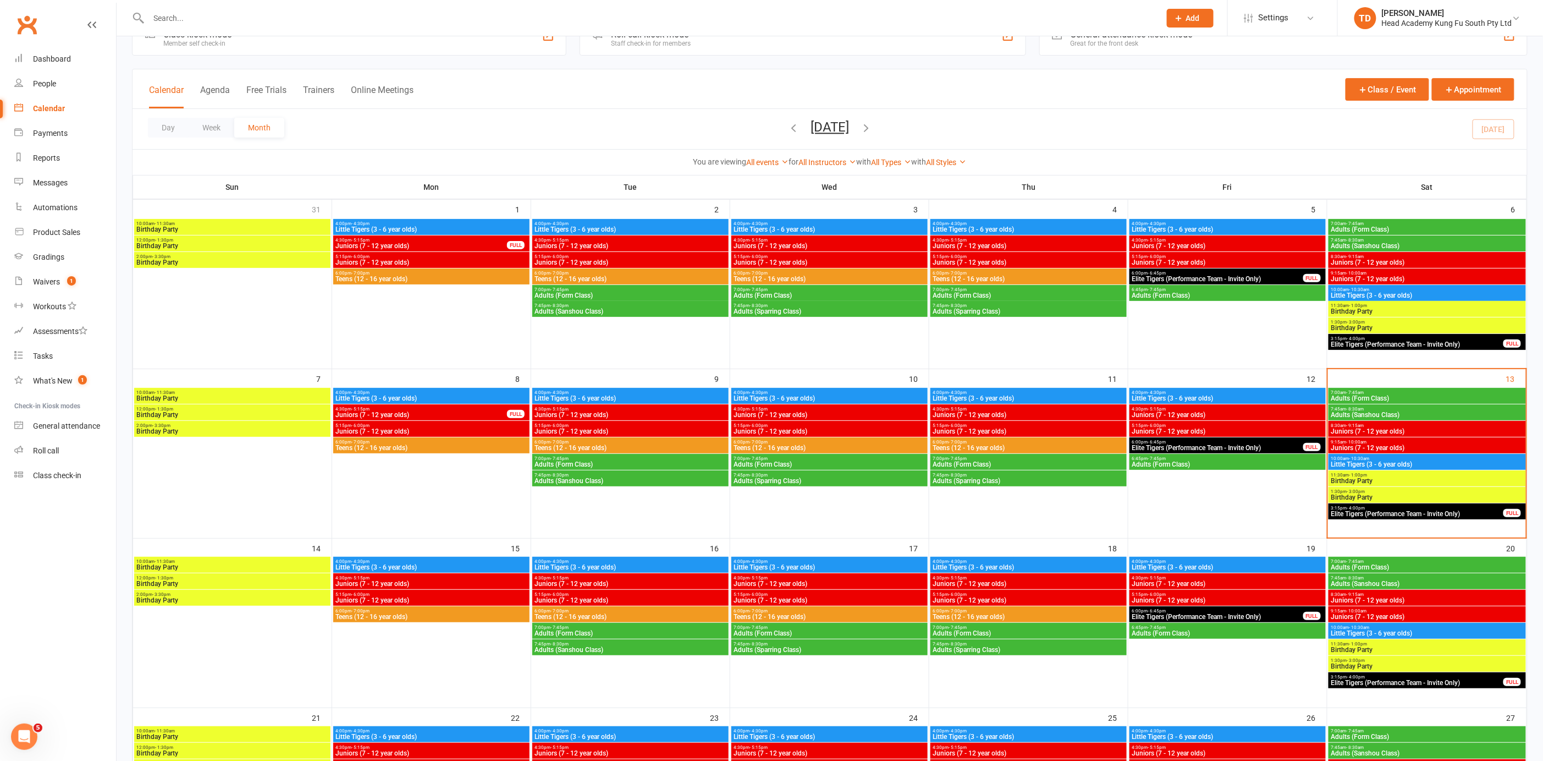
click at [188, 18] on input "text" at bounding box center [649, 17] width 1008 height 15
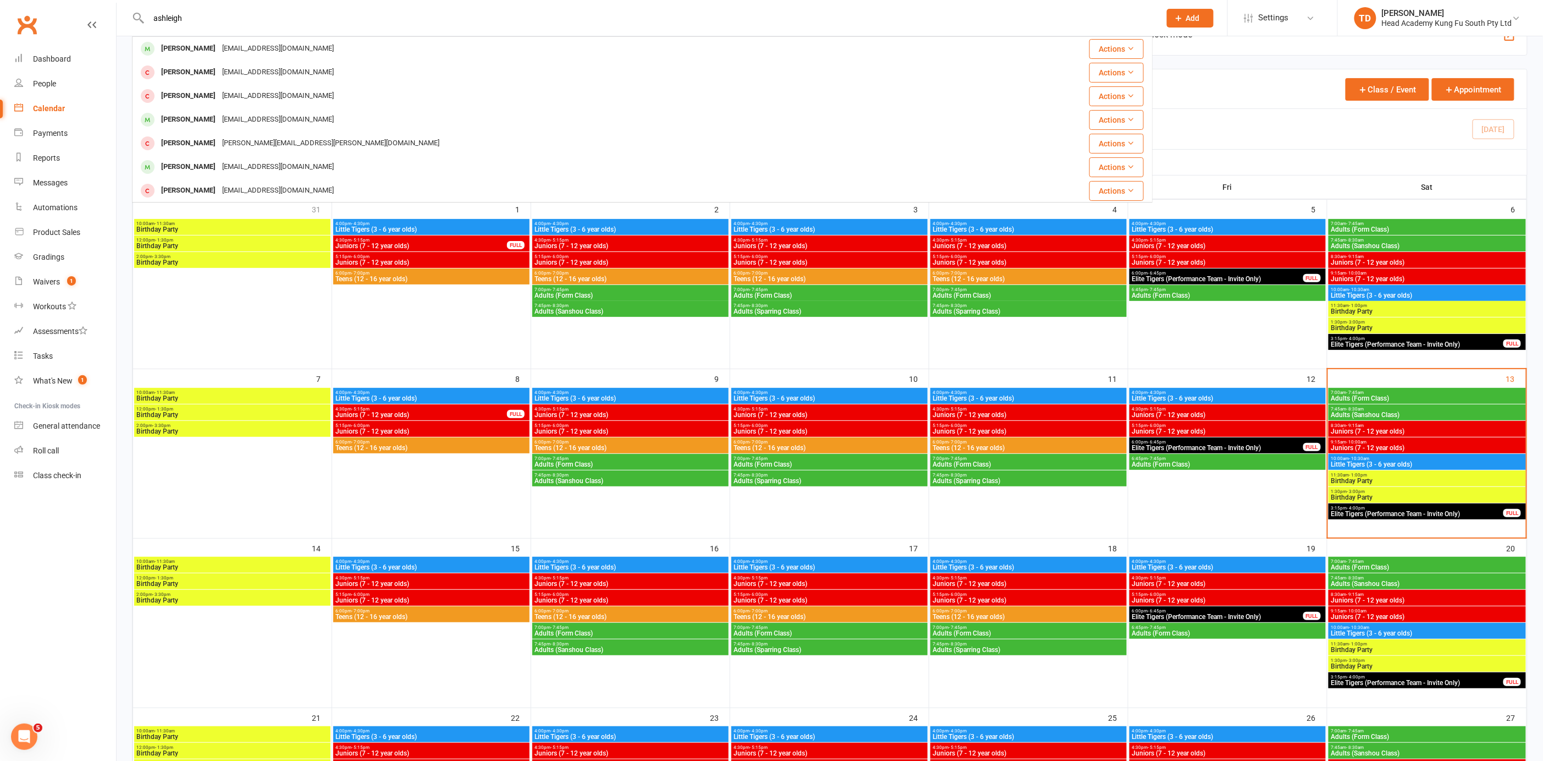
type input "ashleigh"
click at [228, 141] on div "bonita.rakich@gmail.com" at bounding box center [331, 143] width 224 height 16
